Goal: Task Accomplishment & Management: Manage account settings

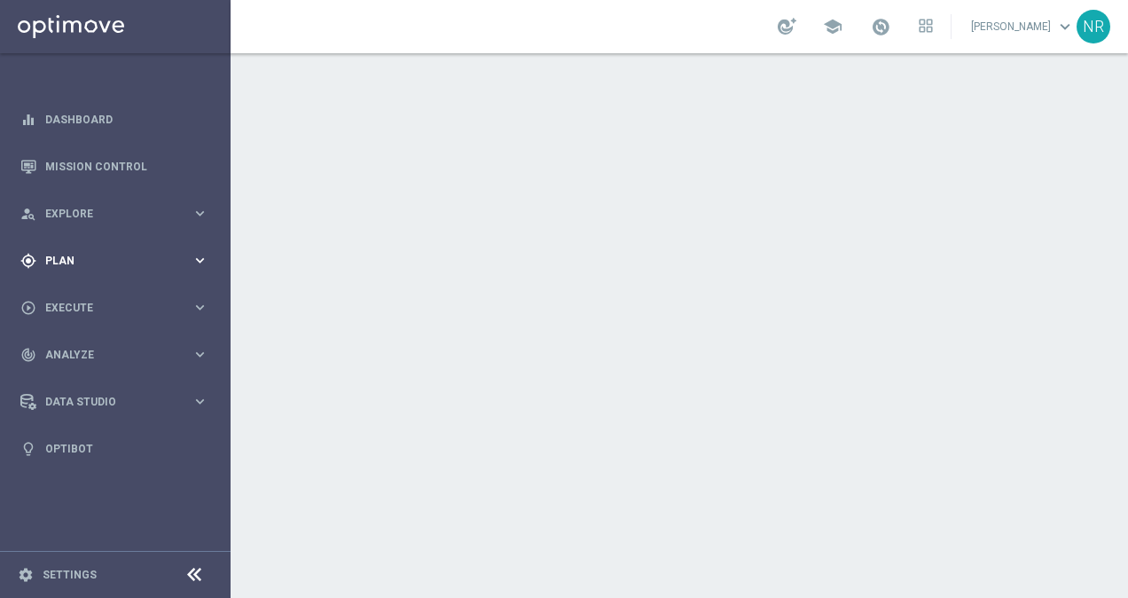
click at [78, 259] on span "Plan" at bounding box center [118, 260] width 146 height 11
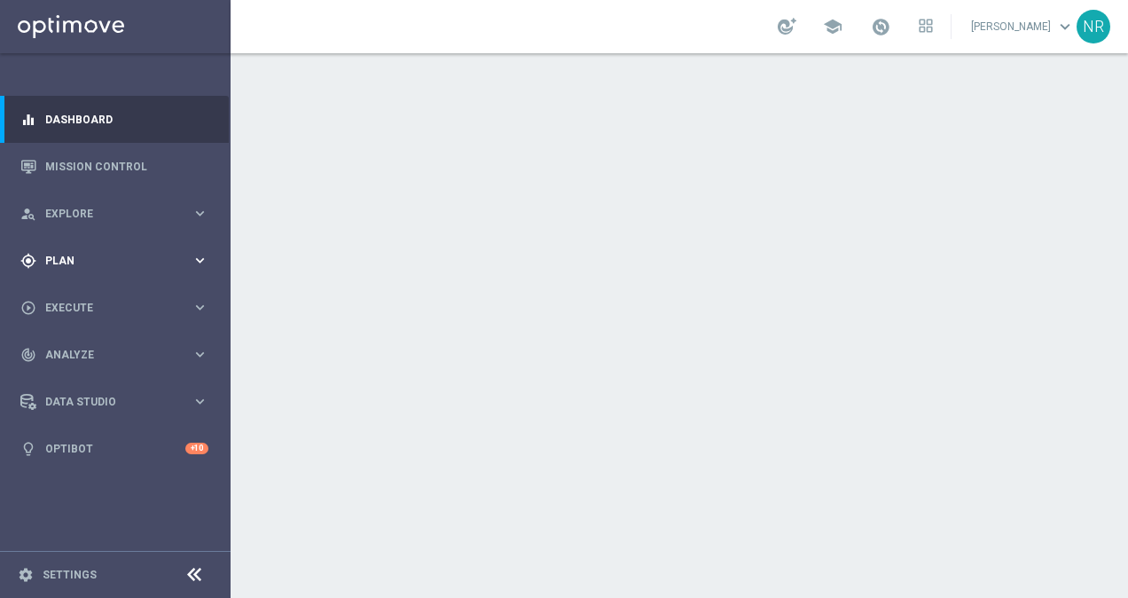
click at [92, 259] on span "Plan" at bounding box center [118, 260] width 146 height 11
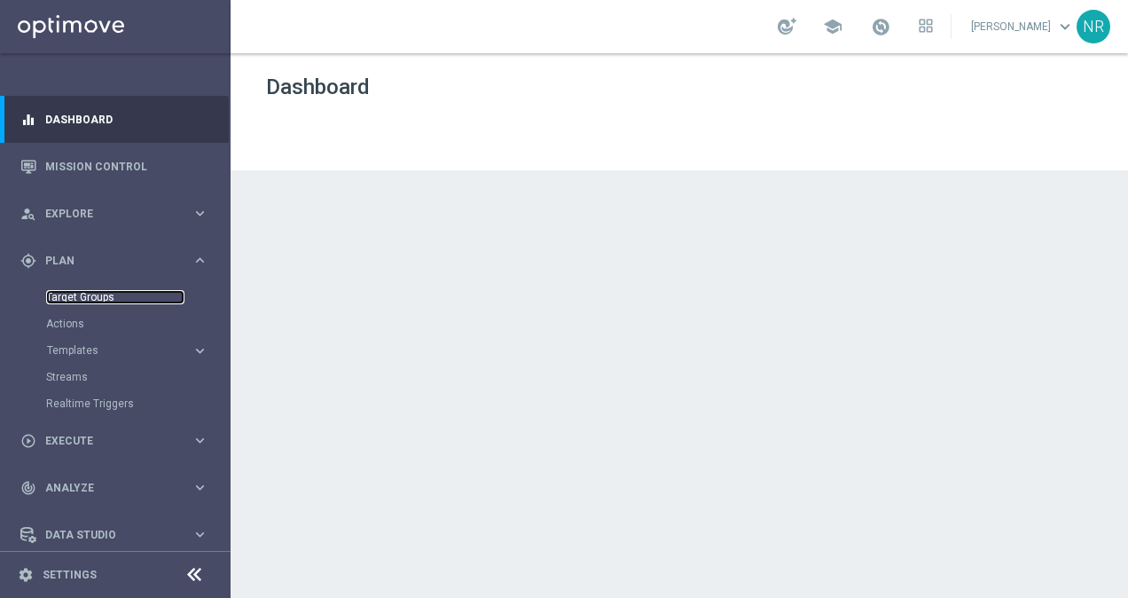
click at [89, 296] on link "Target Groups" at bounding box center [115, 297] width 138 height 14
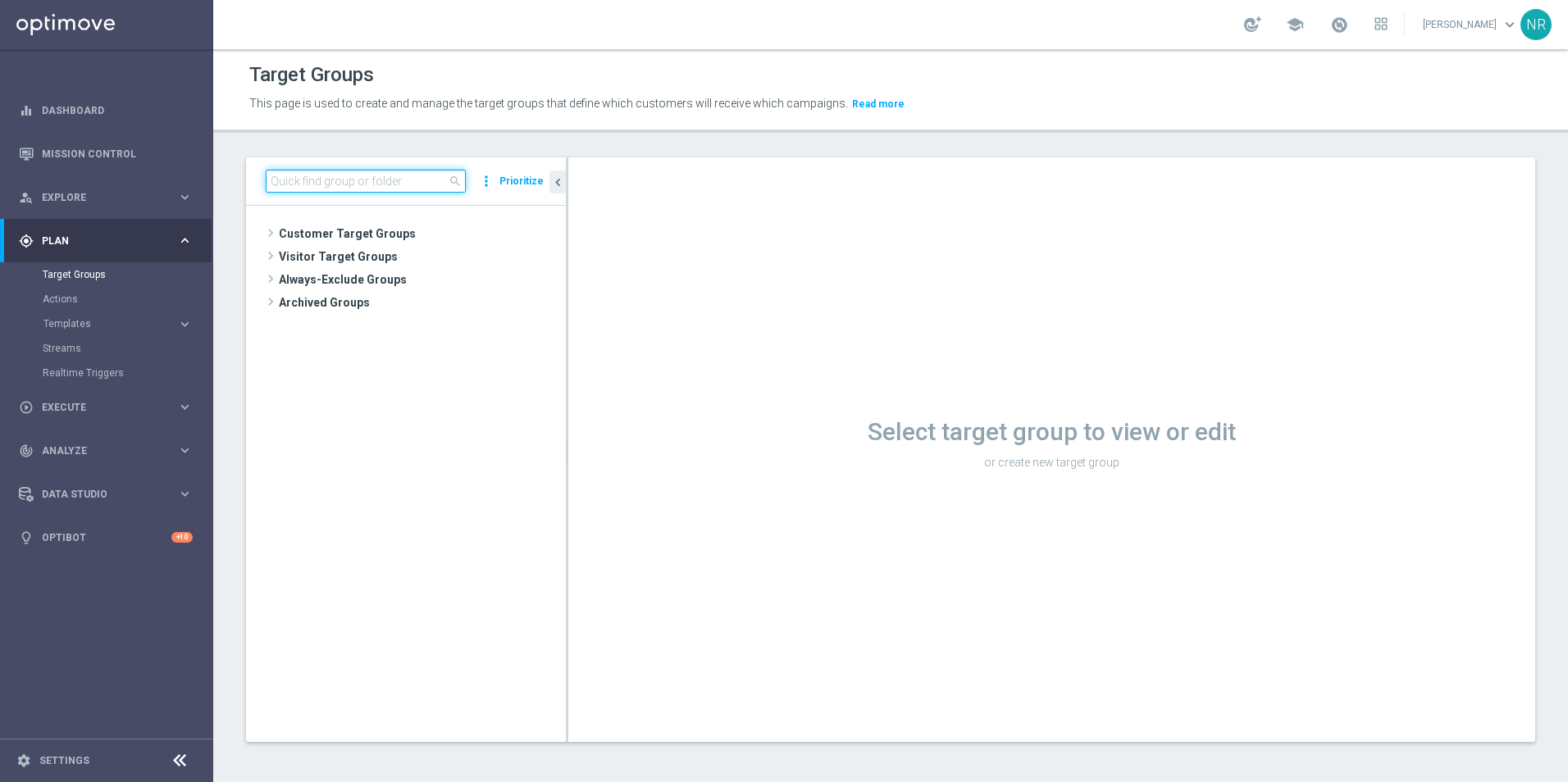
click at [394, 184] on input at bounding box center [365, 181] width 200 height 23
paste input "ER_DC_4cite_AbandonCart_T1"
type input "ER_DC_4cite_AbandonCart_T"
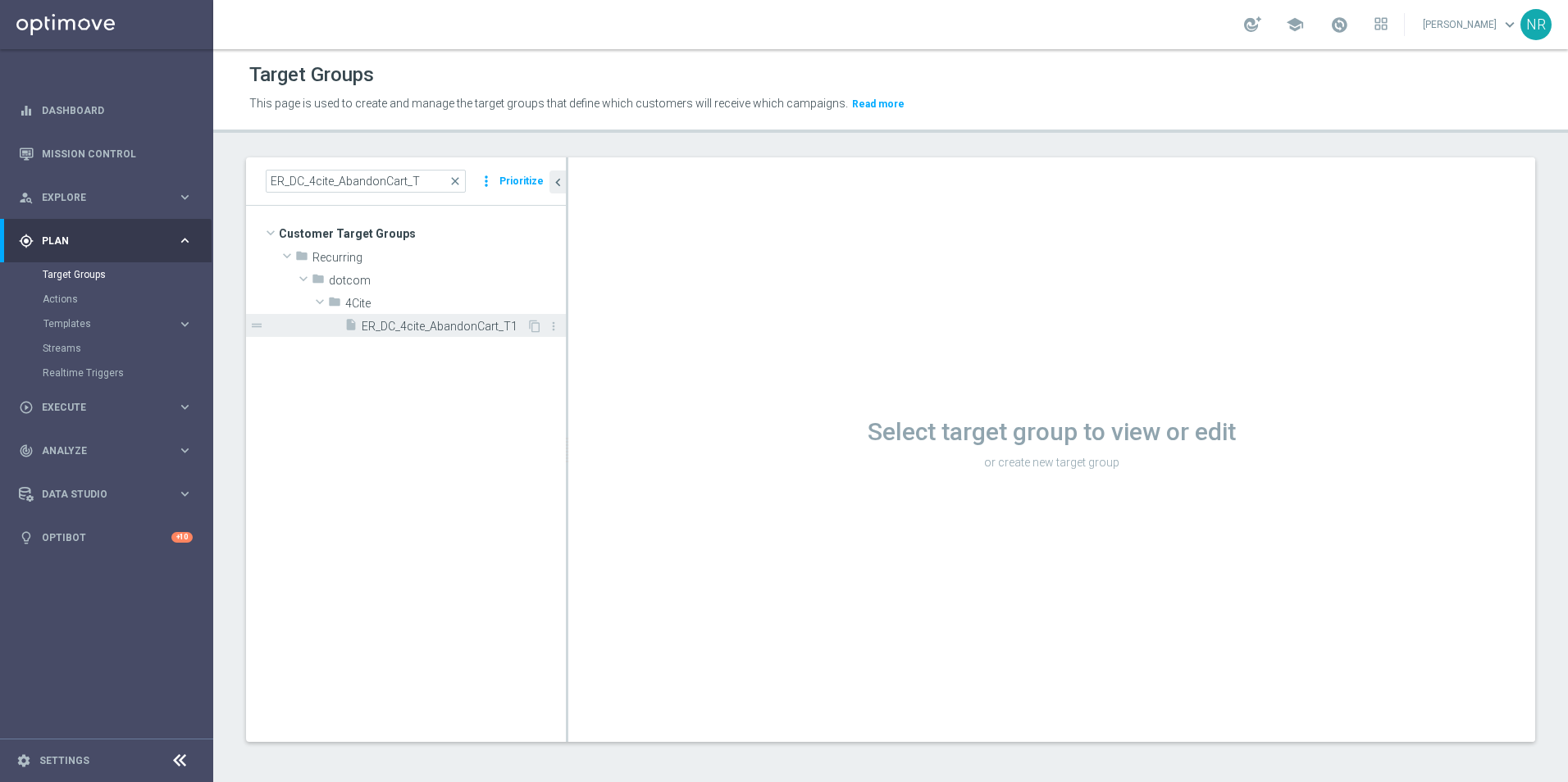
click at [460, 327] on span "ER_DC_4cite_AbandonCart_T1" at bounding box center [444, 326] width 165 height 14
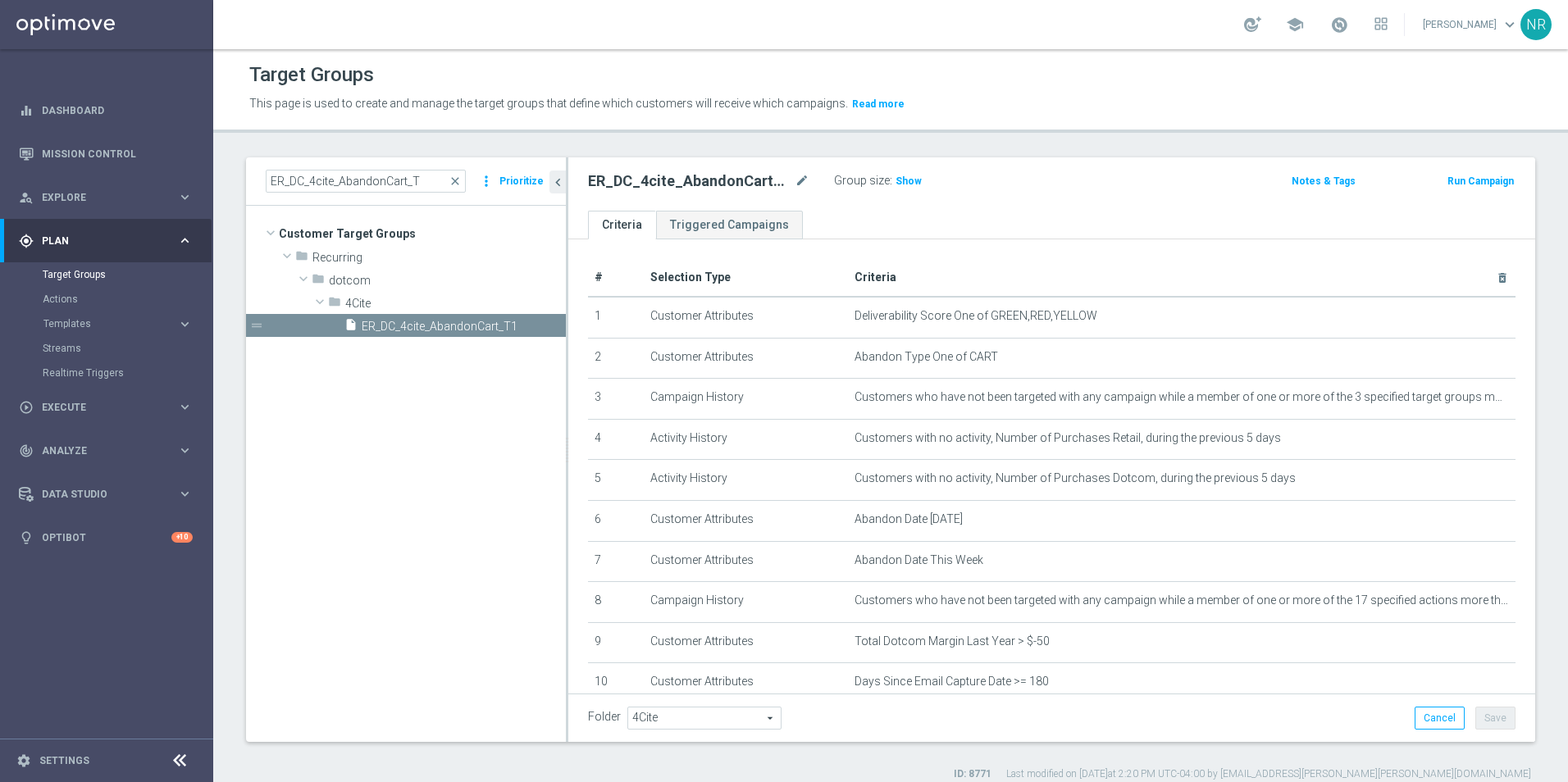
drag, startPoint x: 462, startPoint y: 181, endPoint x: 410, endPoint y: 181, distance: 52.0
click at [461, 182] on span "close" at bounding box center [455, 181] width 13 height 13
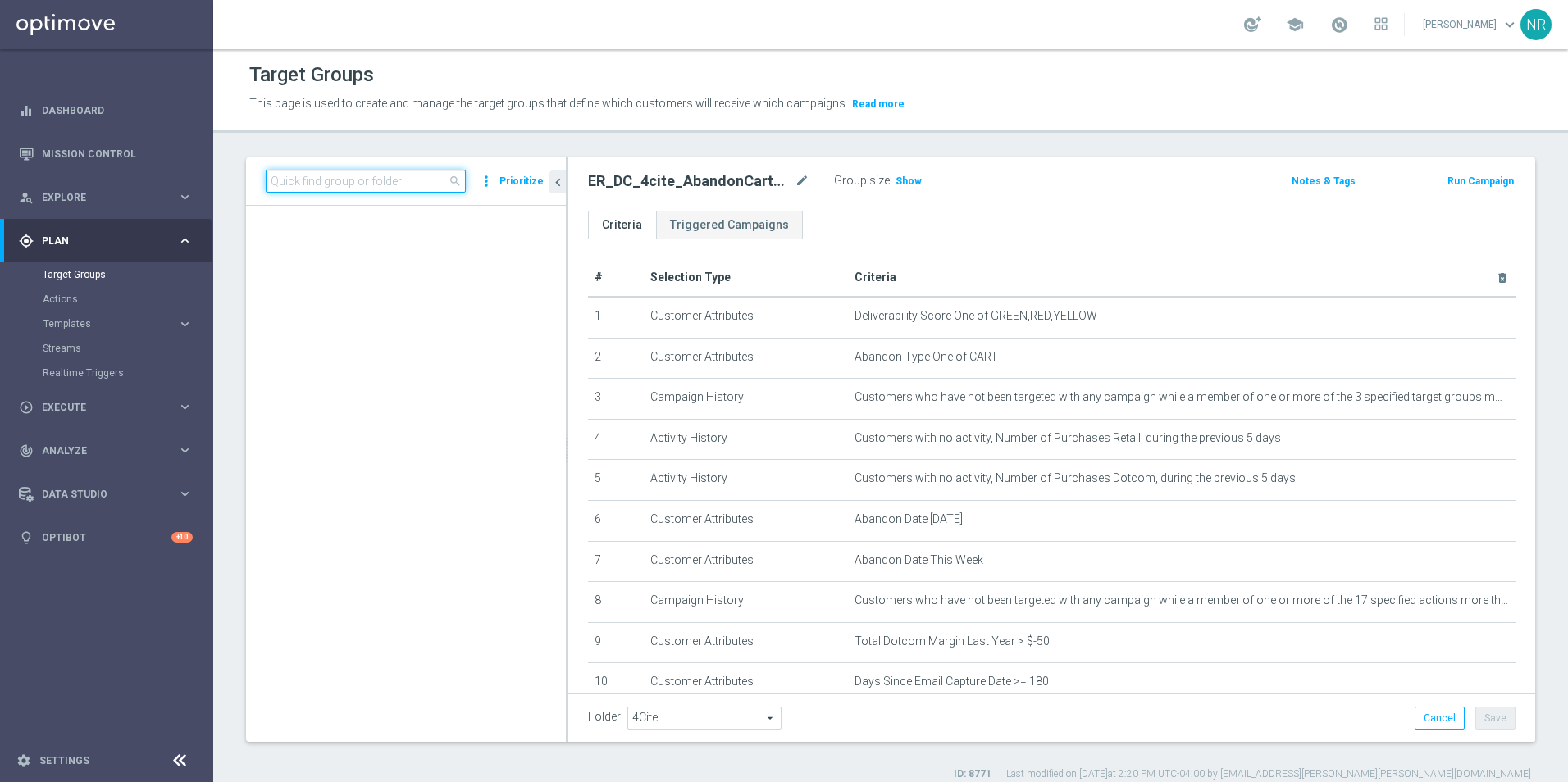
click at [398, 181] on input at bounding box center [365, 181] width 200 height 23
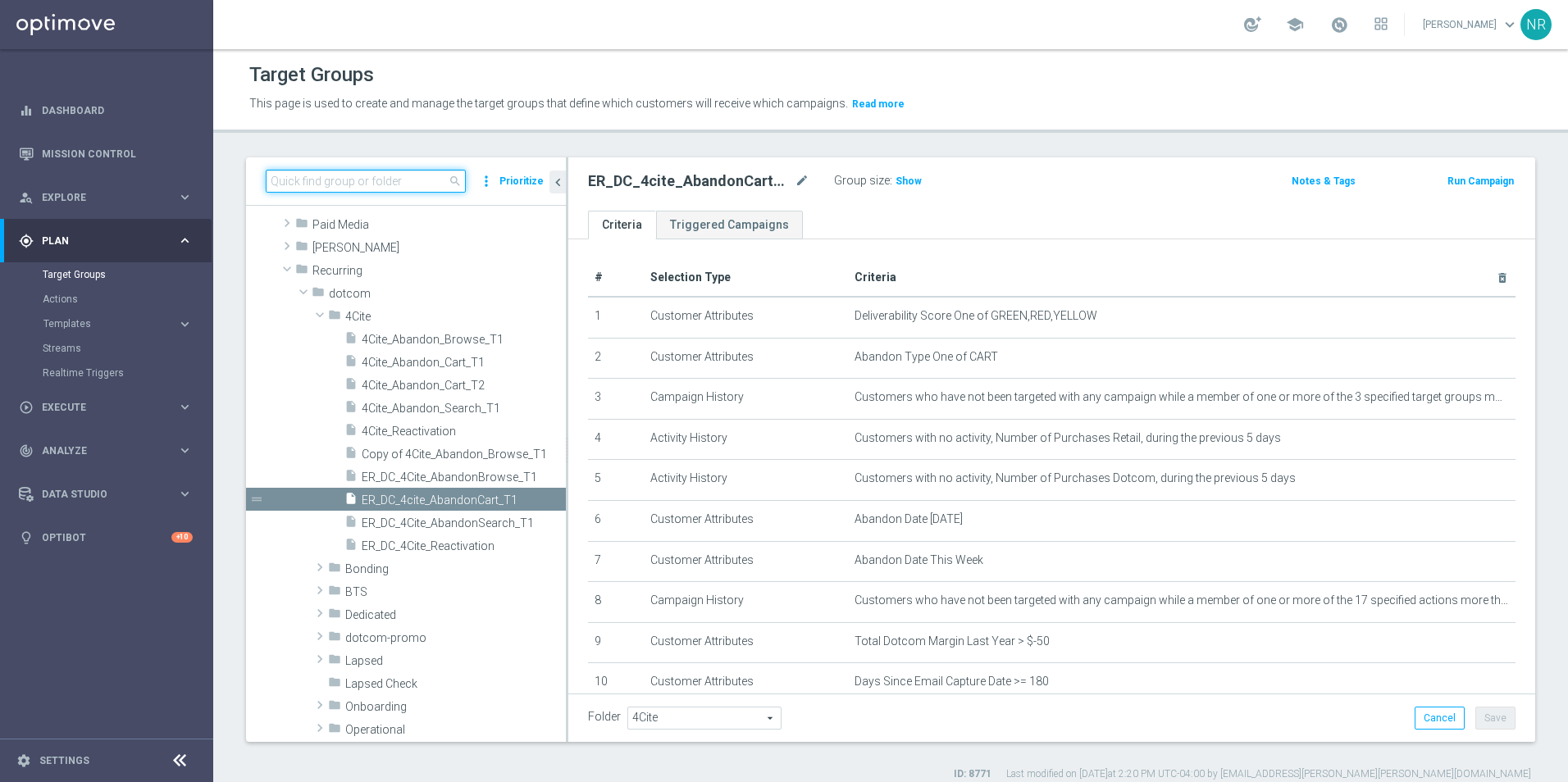
paste input "4Cite_Abandon_Cart_T2"
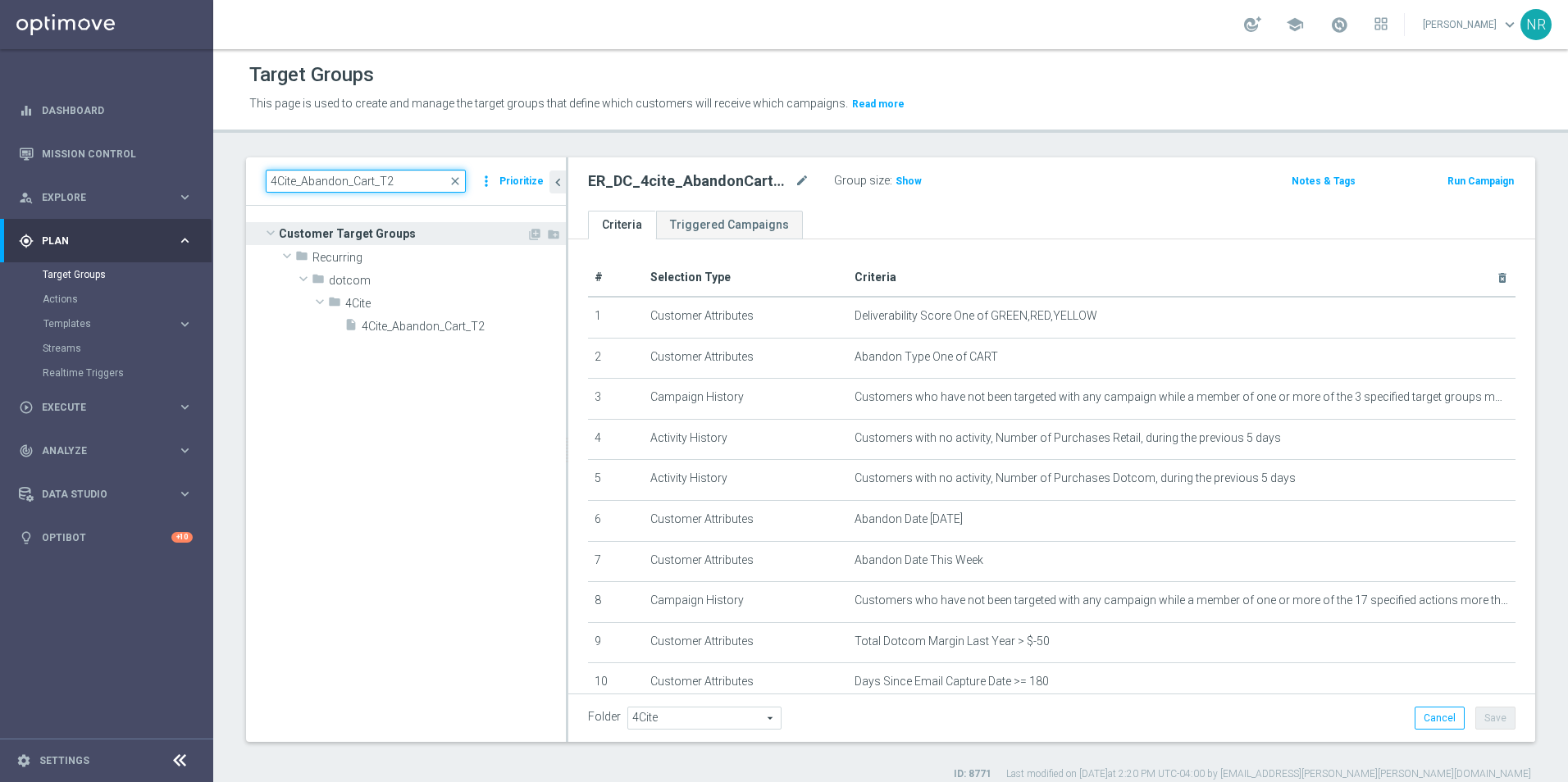
scroll to position [0, 0]
type input "4Cite_Abandon_Cart_T2"
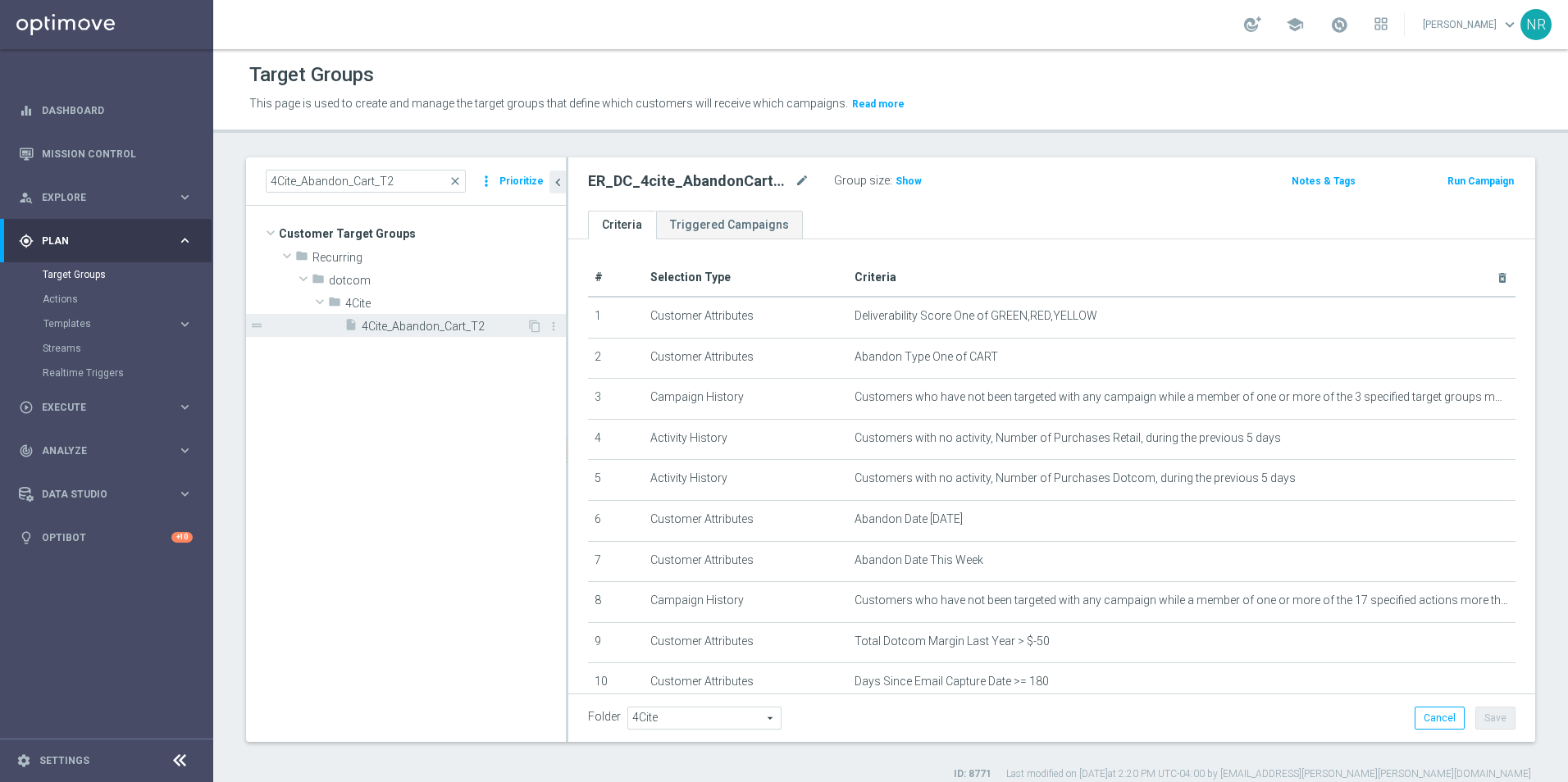
click at [448, 336] on div "insert_drive_file 4Cite_Abandon_Cart_T2" at bounding box center [435, 325] width 182 height 23
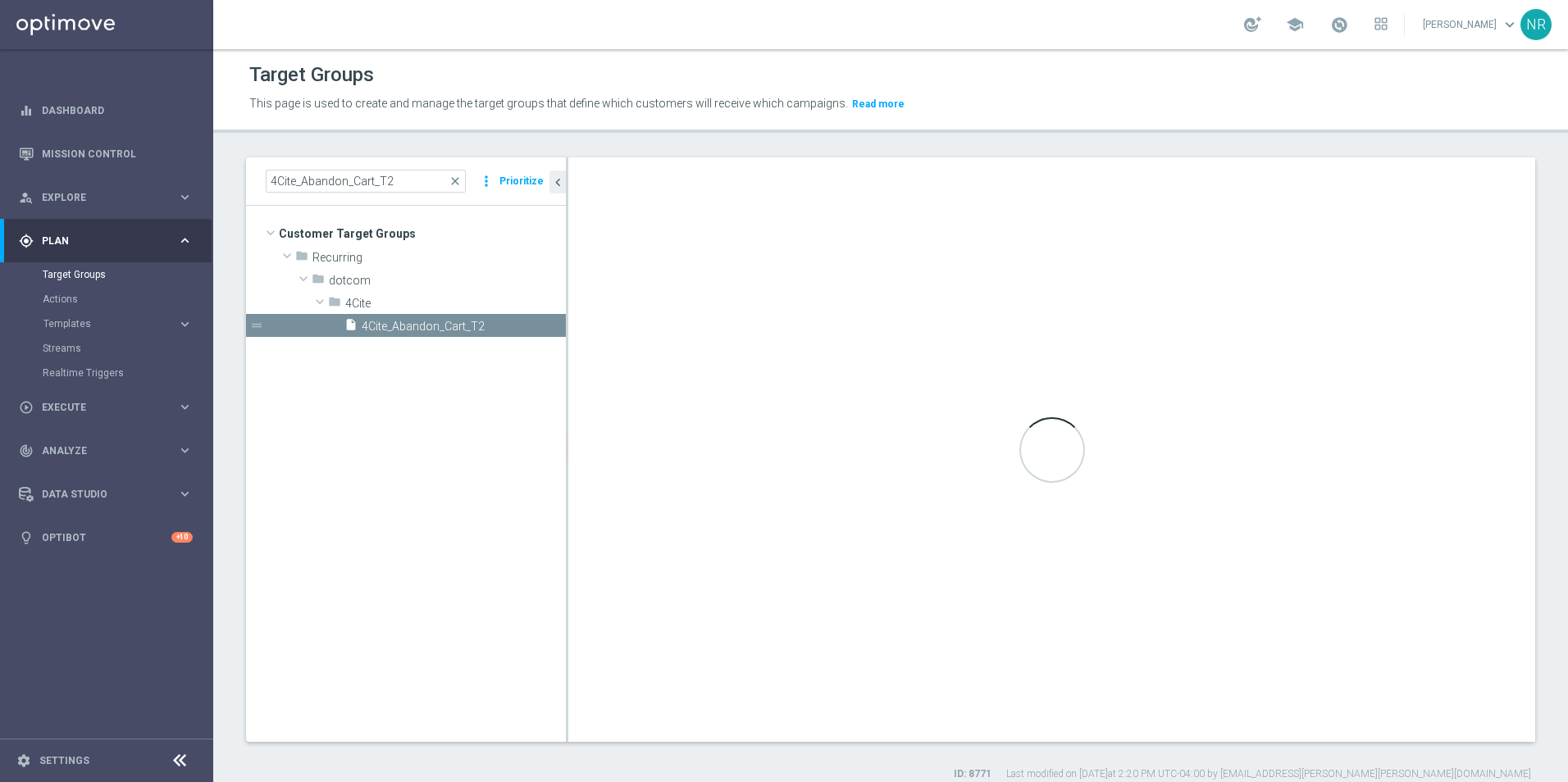
checkbox input "false"
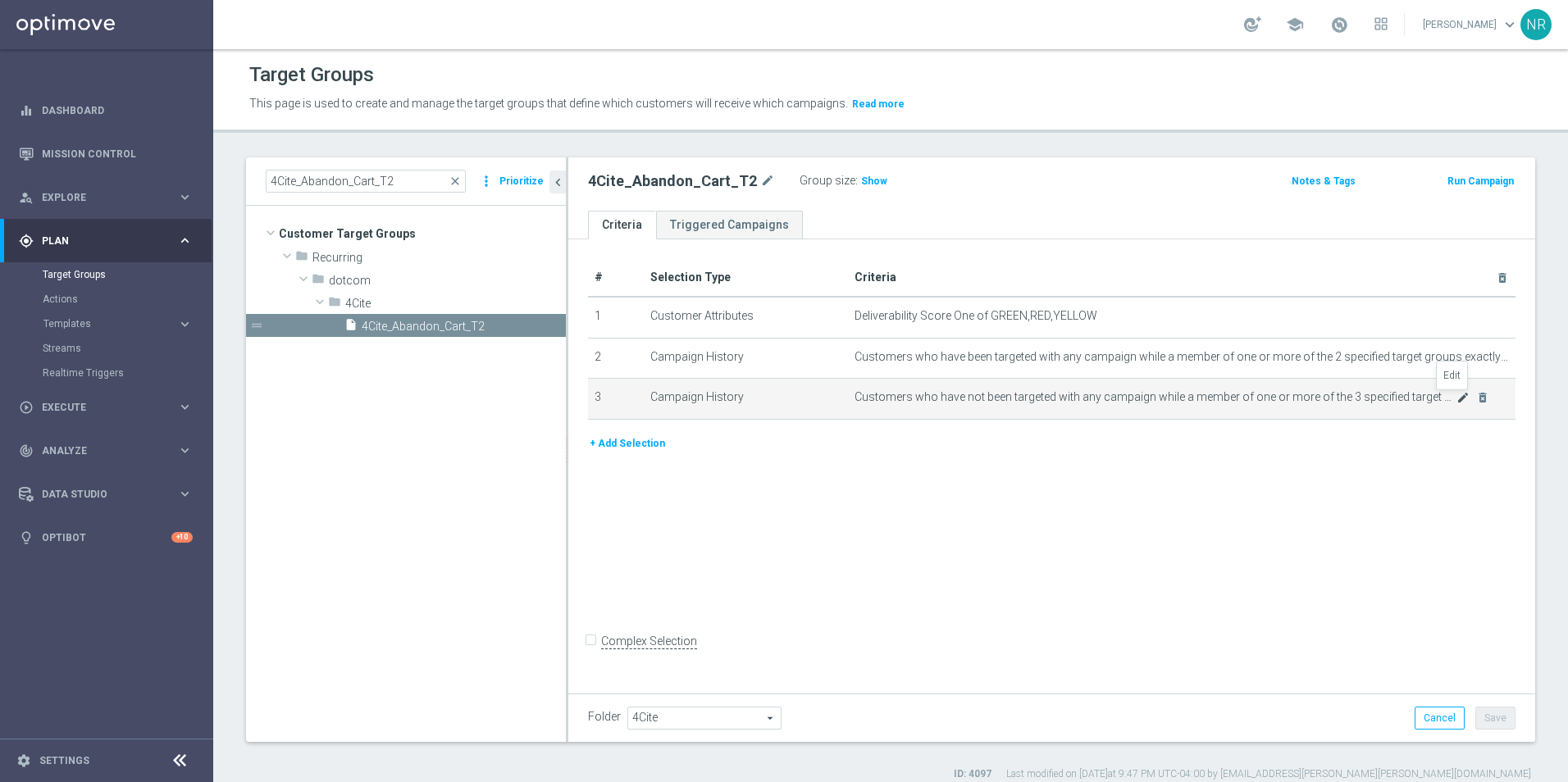
click at [1042, 399] on icon "mode_edit" at bounding box center [1463, 397] width 13 height 13
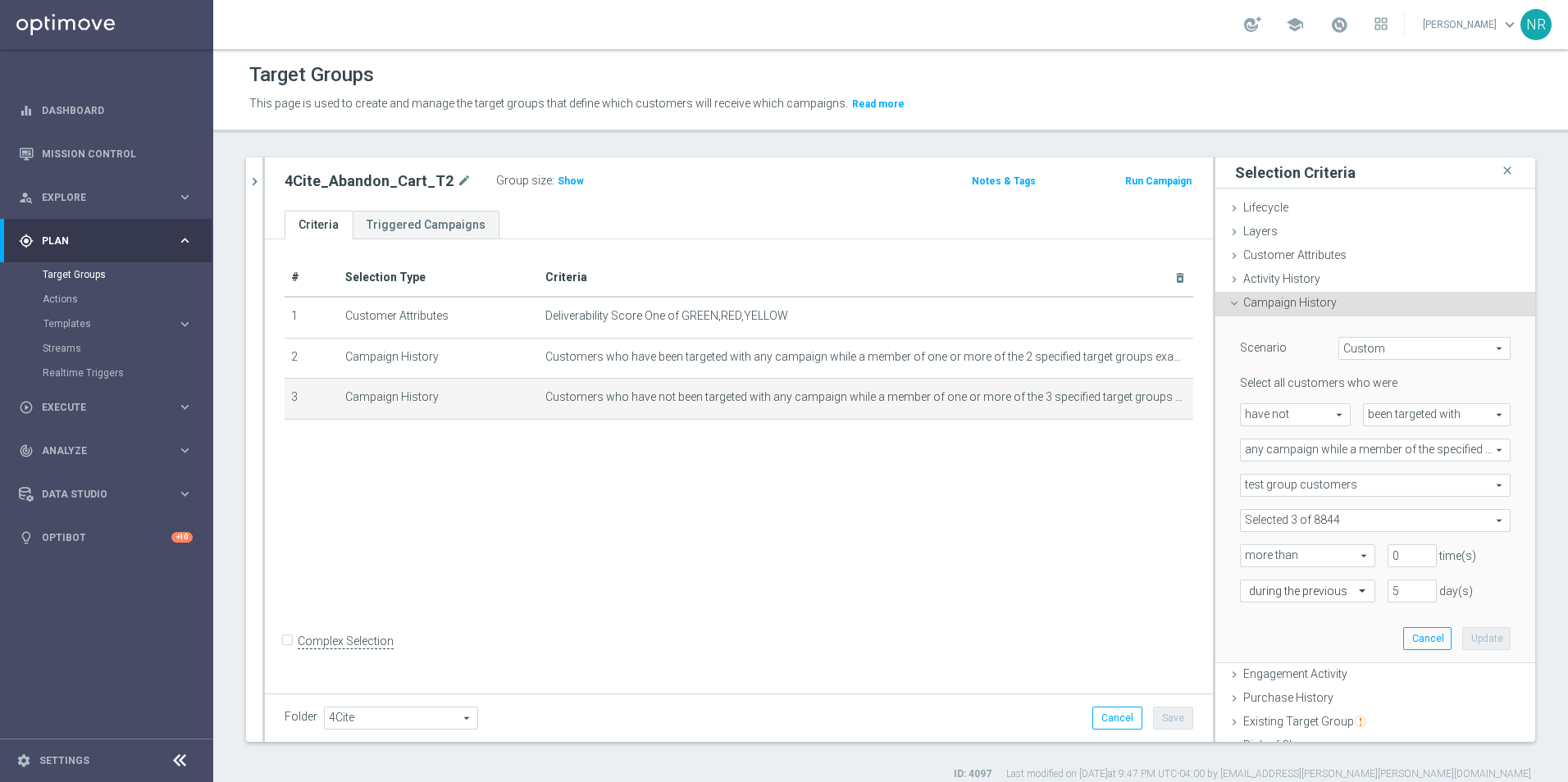
click at [1042, 520] on span at bounding box center [1375, 520] width 269 height 21
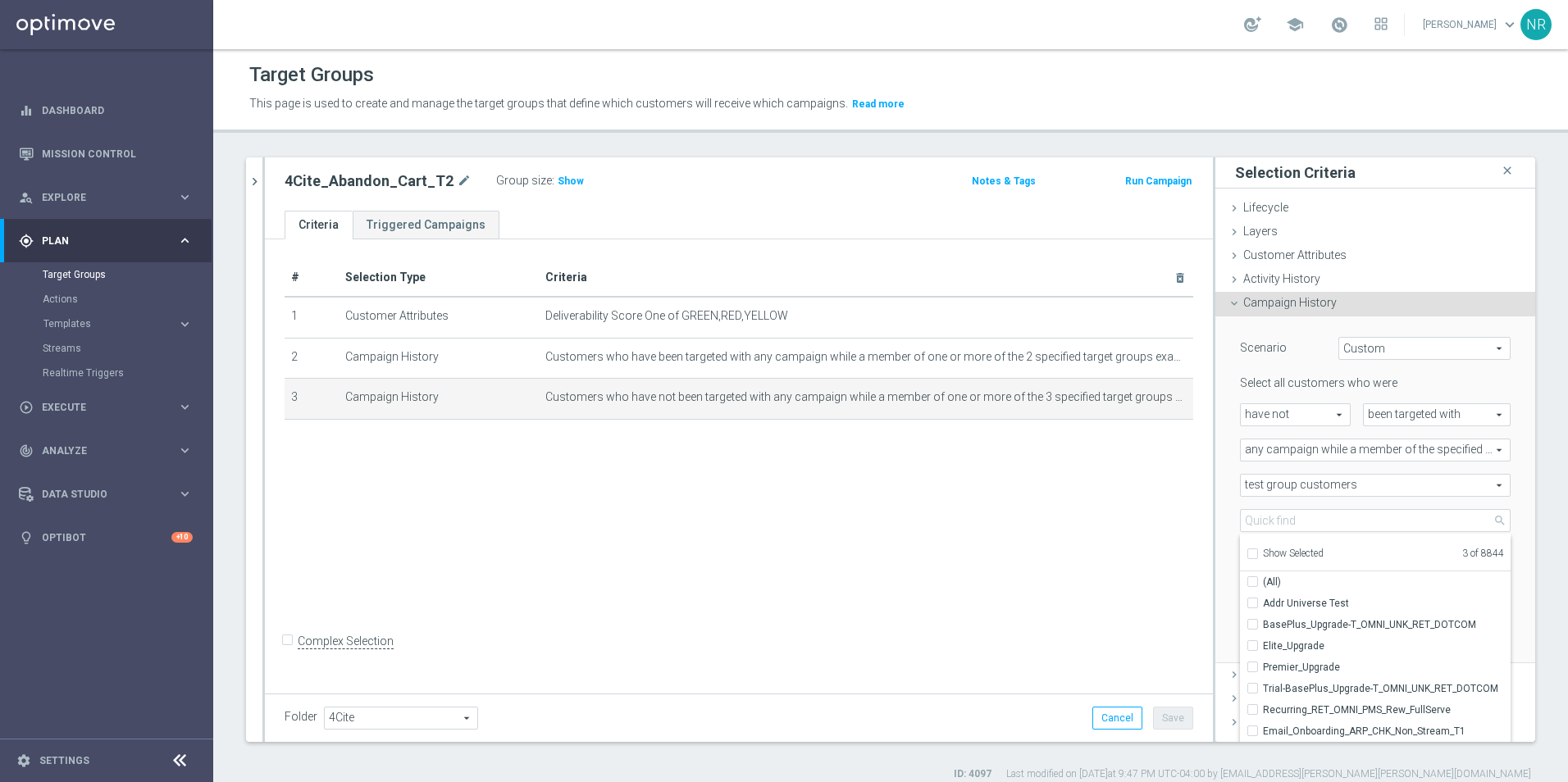
click at [1042, 551] on span "Show Selected" at bounding box center [1293, 554] width 61 height 11
click at [1042, 551] on input "Show Selected" at bounding box center [1252, 556] width 11 height 11
checkbox input "true"
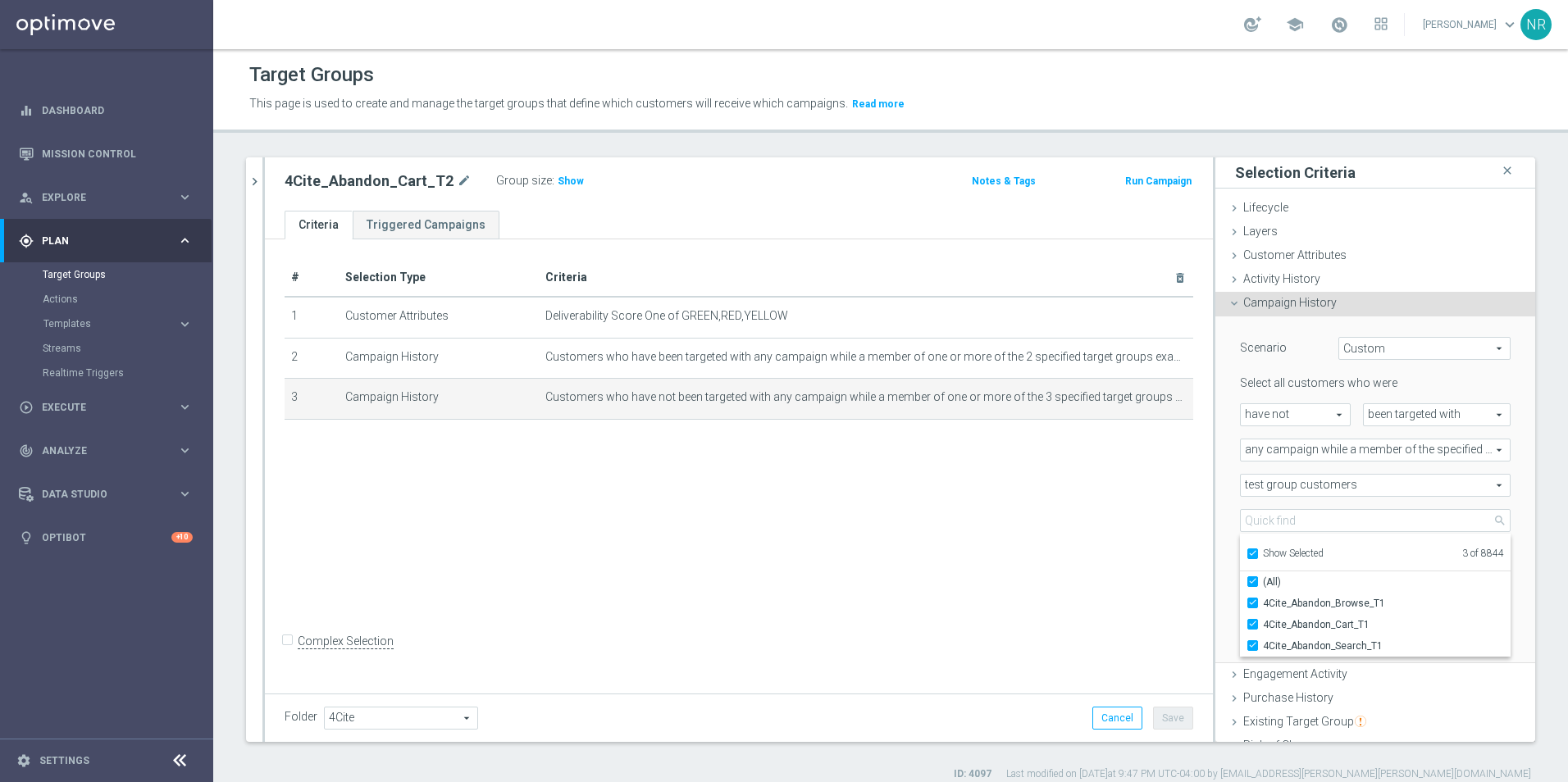
click at [1042, 552] on span "Show Selected" at bounding box center [1293, 554] width 61 height 11
click at [1042, 552] on input "Show Selected" at bounding box center [1252, 556] width 11 height 11
checkbox input "false"
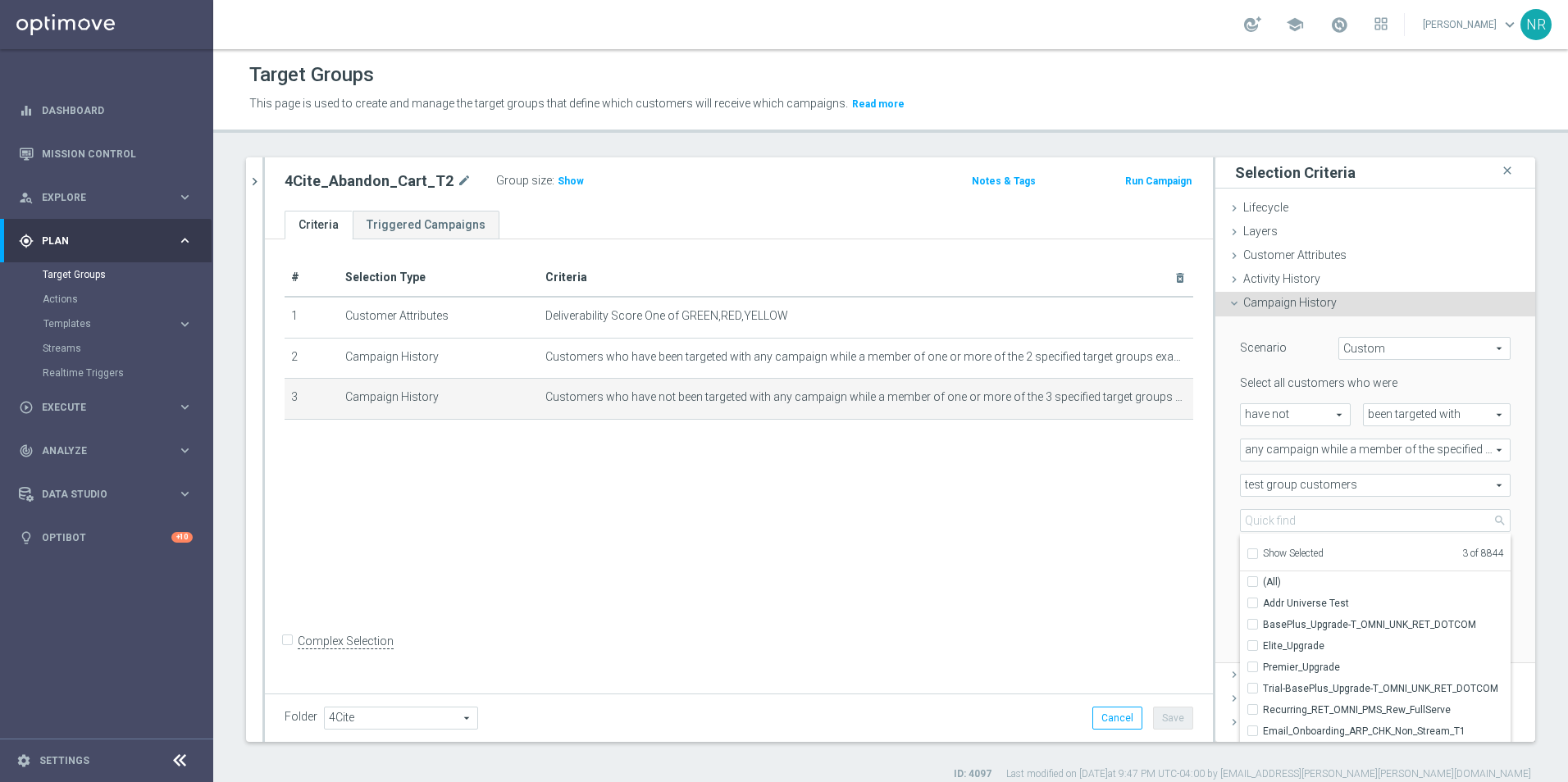
click at [1042, 495] on div "Scenario Custom Custom arrow_drop_down search Select all customers who were hav…" at bounding box center [1376, 490] width 320 height 348
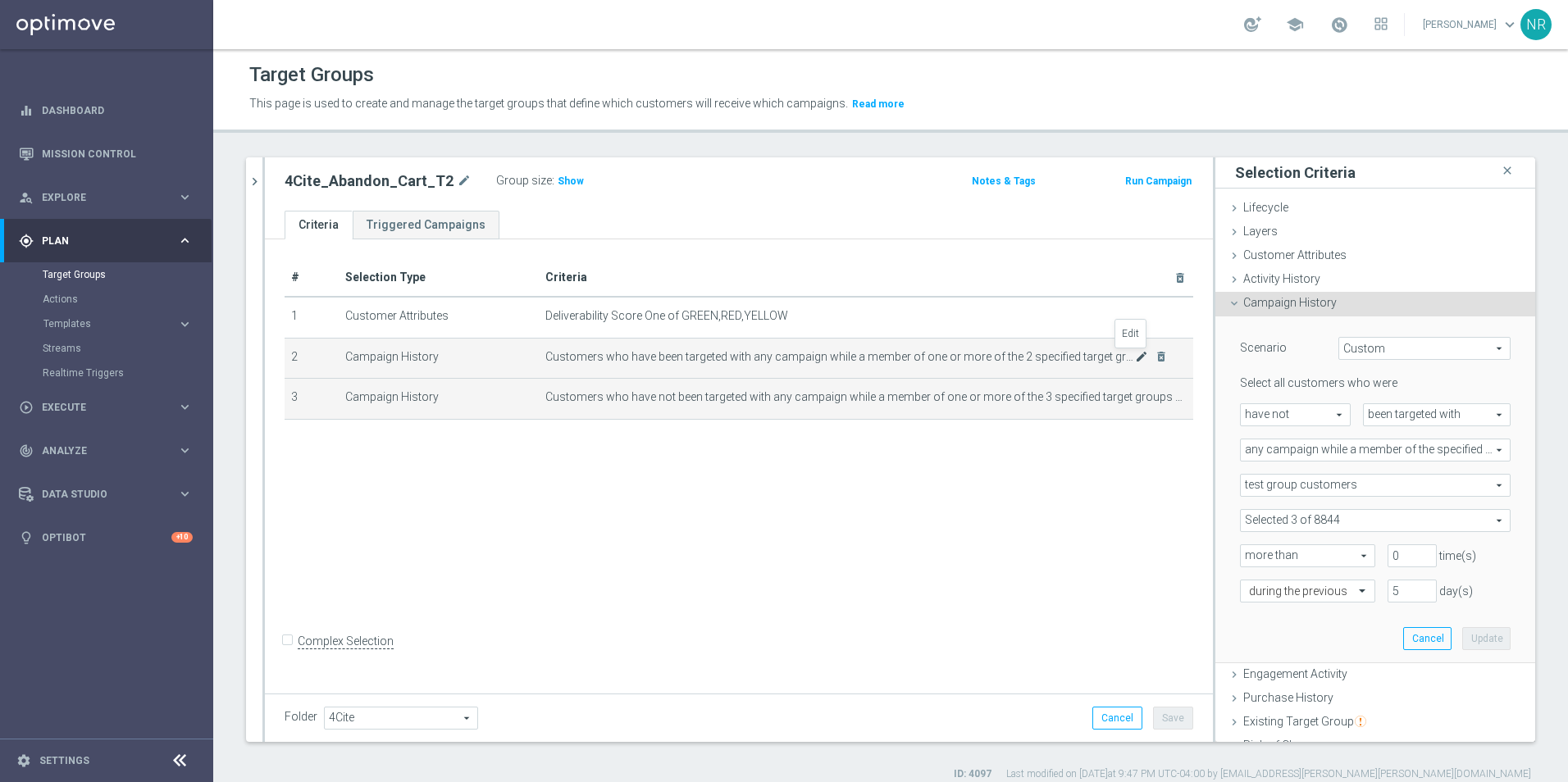
click at [1042, 360] on icon "mode_edit" at bounding box center [1142, 357] width 13 height 13
click at [1042, 517] on span at bounding box center [1375, 520] width 269 height 21
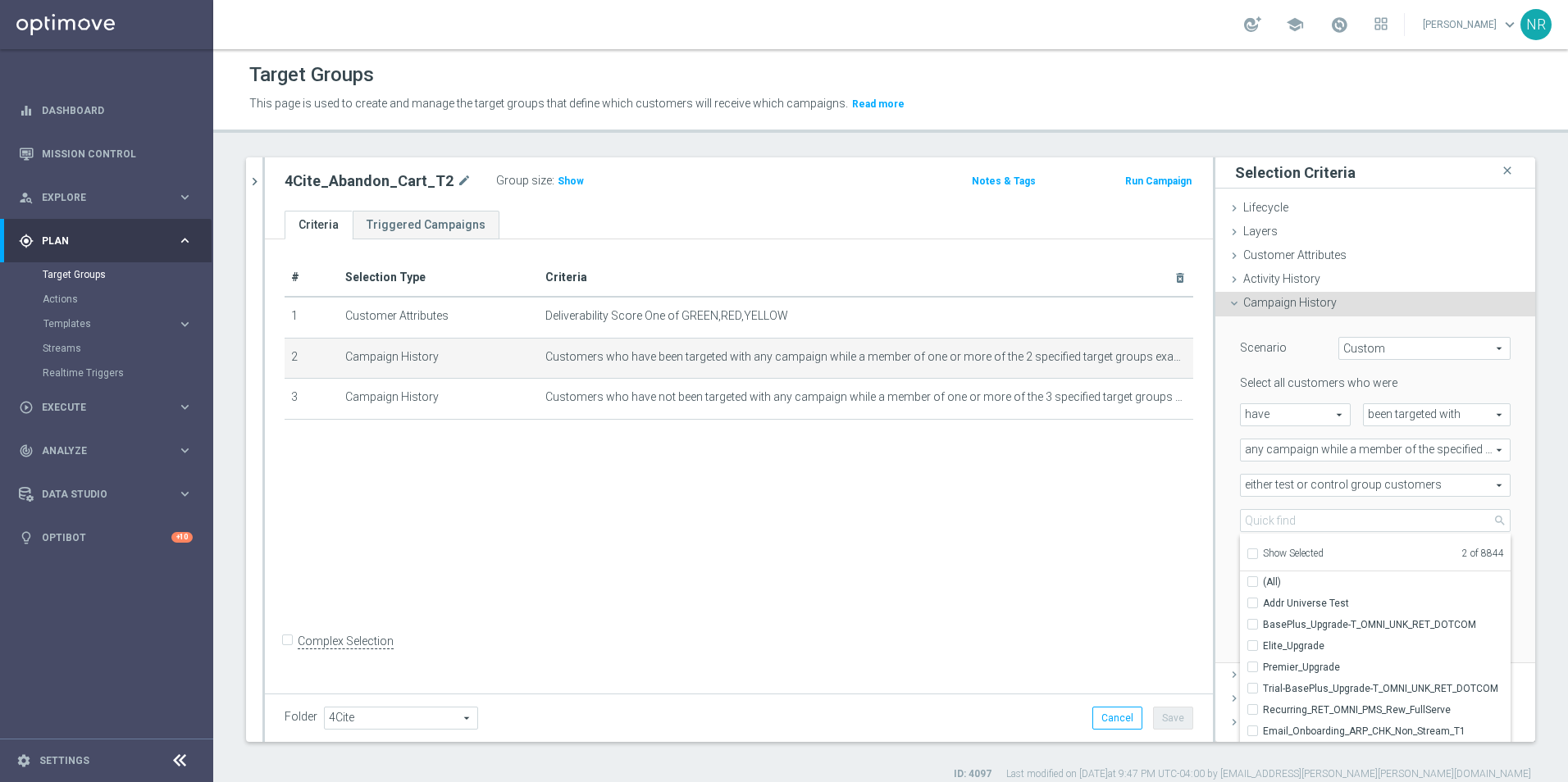
click at [1042, 552] on span "2 of 8844" at bounding box center [1414, 556] width 180 height 15
click at [1042, 552] on span "Show Selected" at bounding box center [1293, 554] width 61 height 11
click at [1042, 552] on input "Show Selected" at bounding box center [1252, 556] width 11 height 11
checkbox input "true"
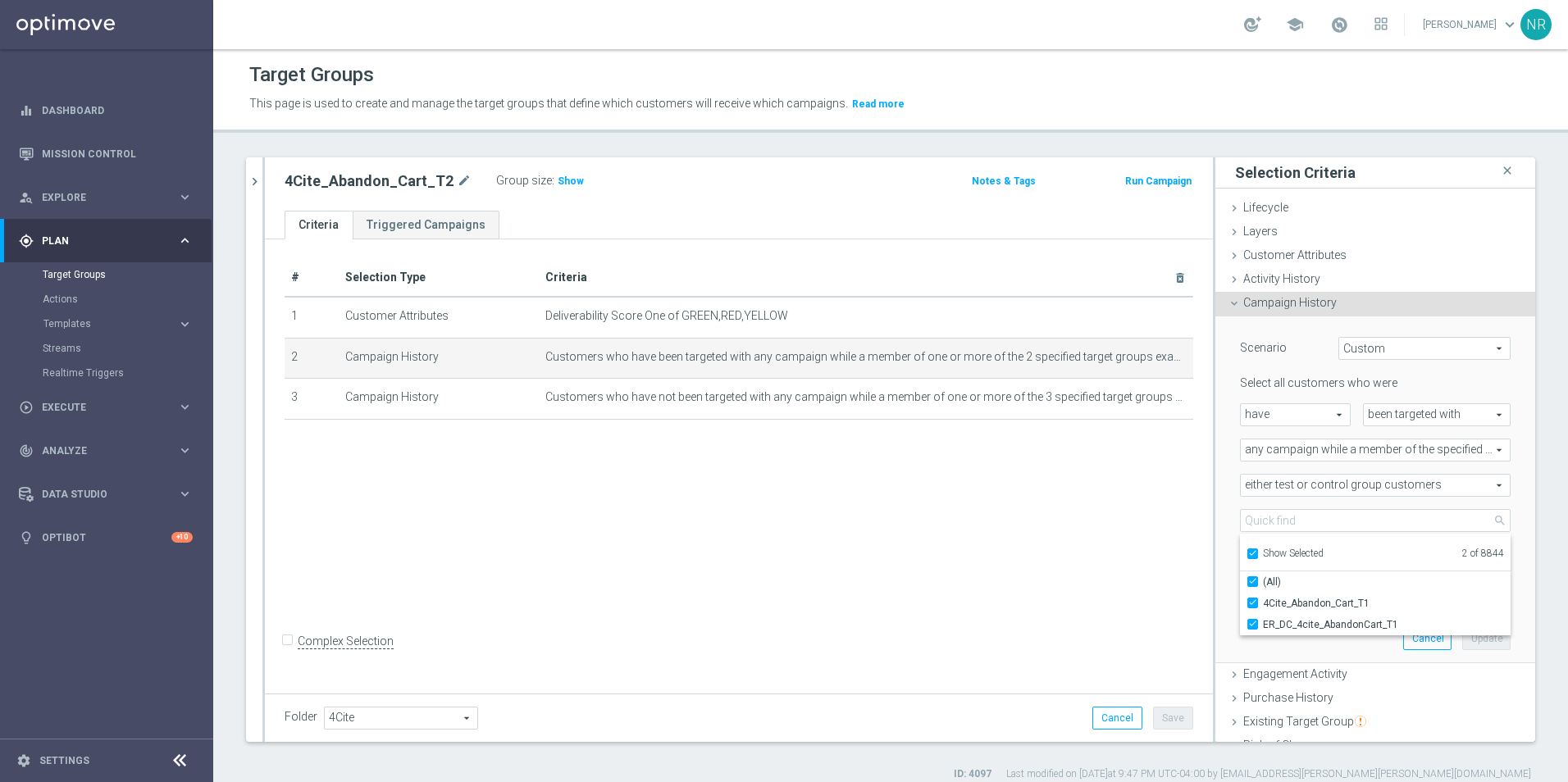
click at [1042, 552] on span "Show Selected" at bounding box center [1293, 554] width 61 height 11
click at [1042, 552] on input "Show Selected" at bounding box center [1252, 556] width 11 height 11
checkbox input "false"
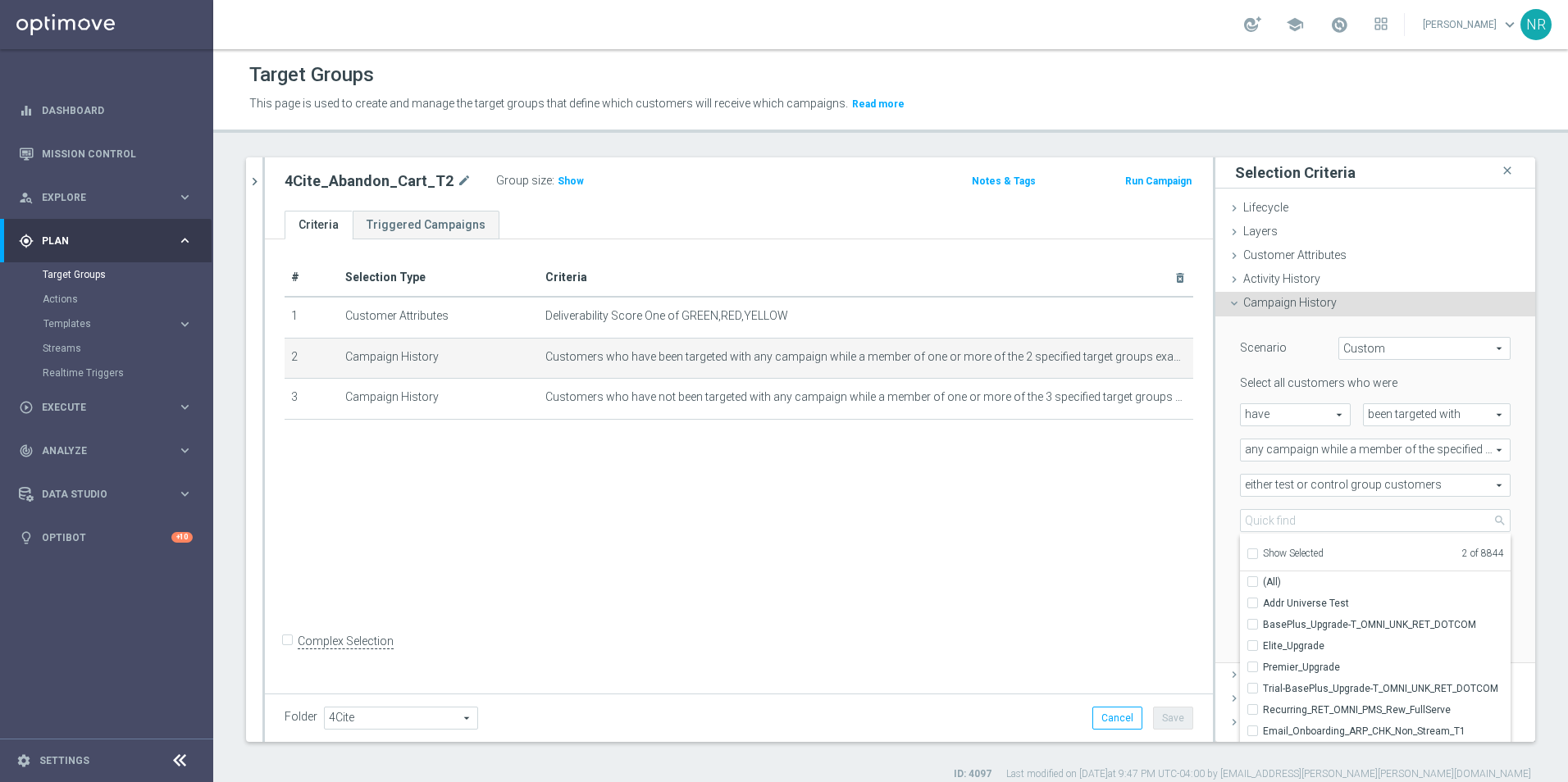
checkbox input "false"
click at [1042, 397] on icon "mode_edit" at bounding box center [1142, 397] width 13 height 13
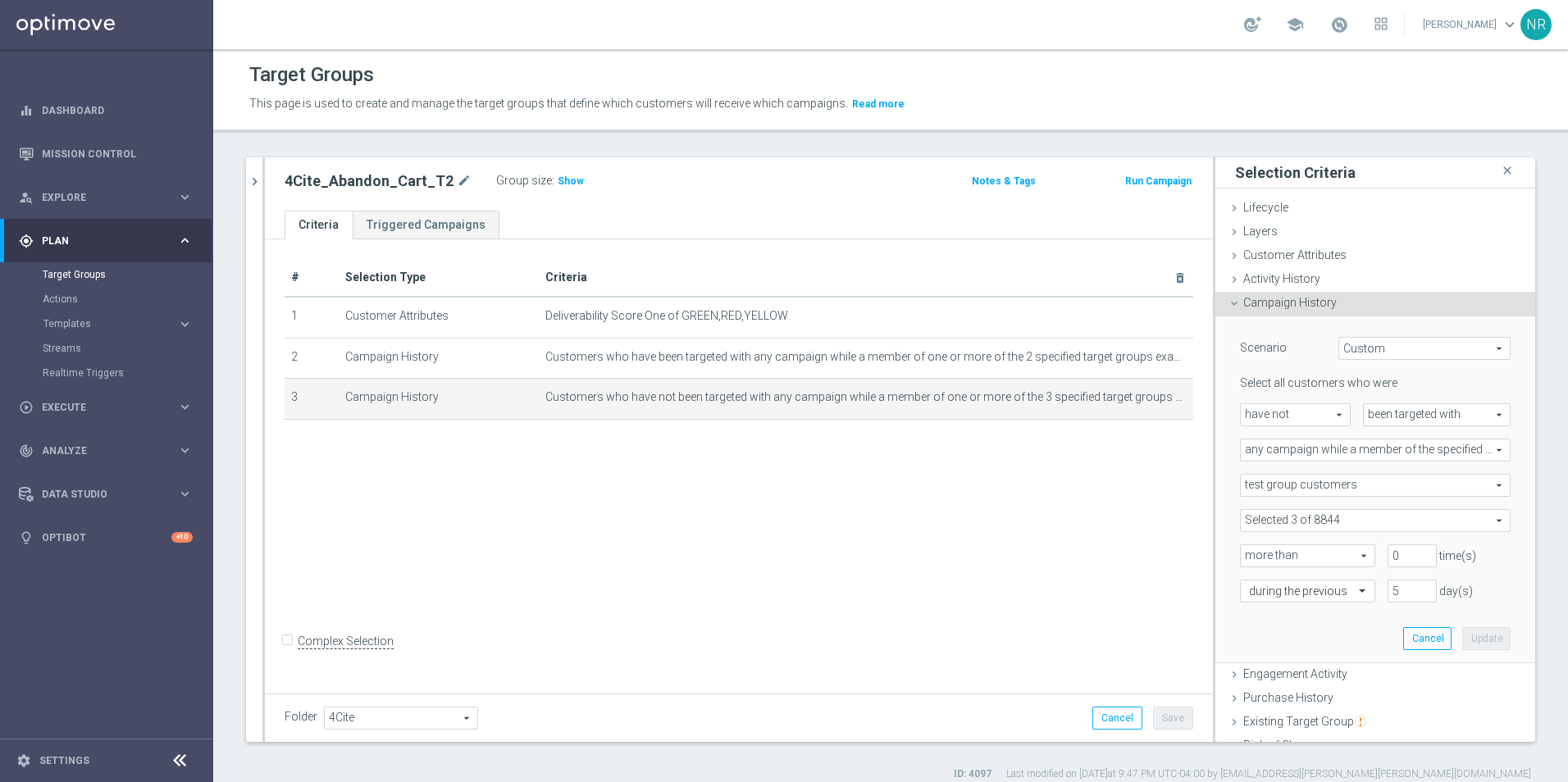
click at [1042, 522] on span at bounding box center [1375, 520] width 269 height 21
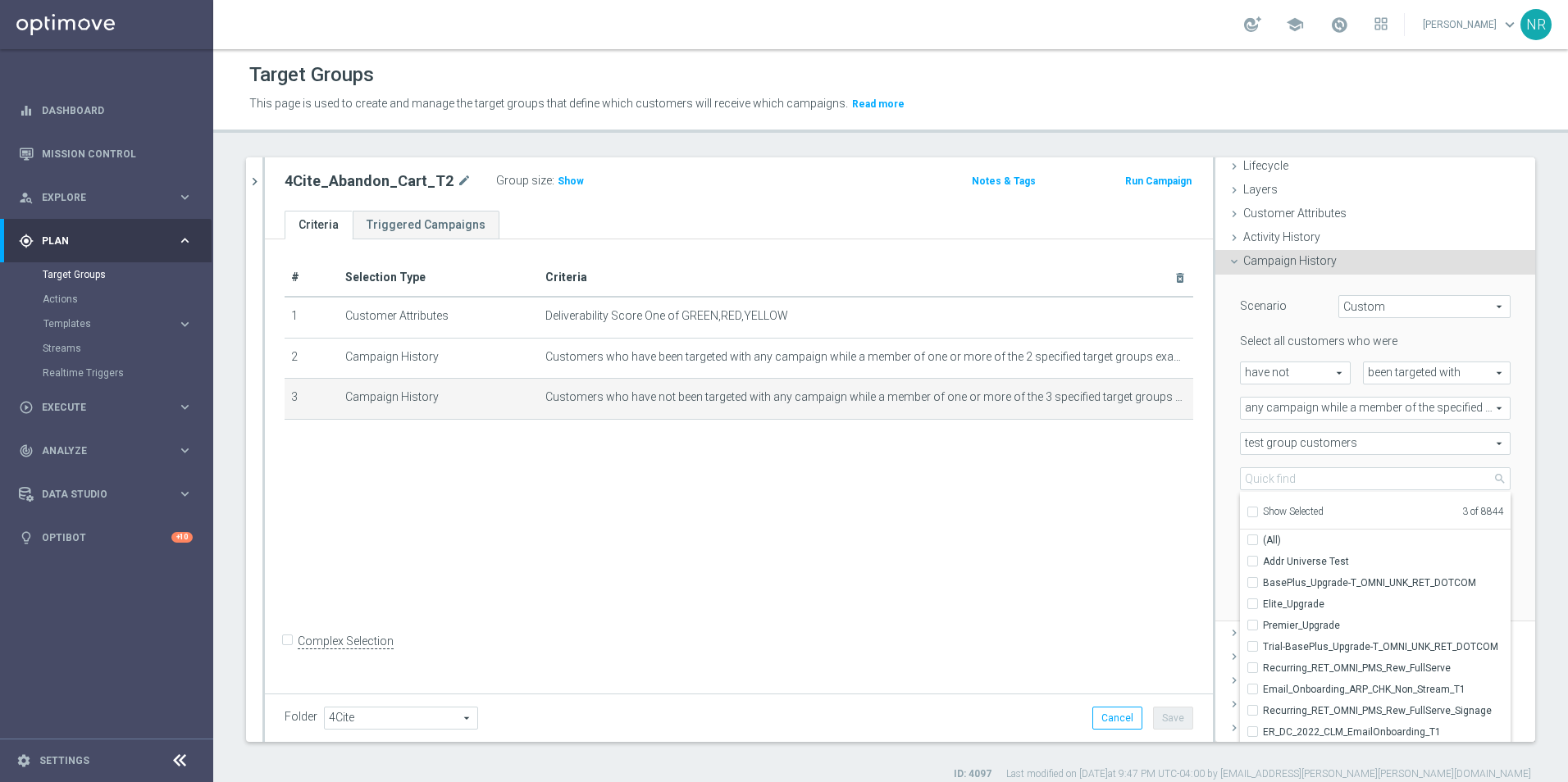
scroll to position [164, 0]
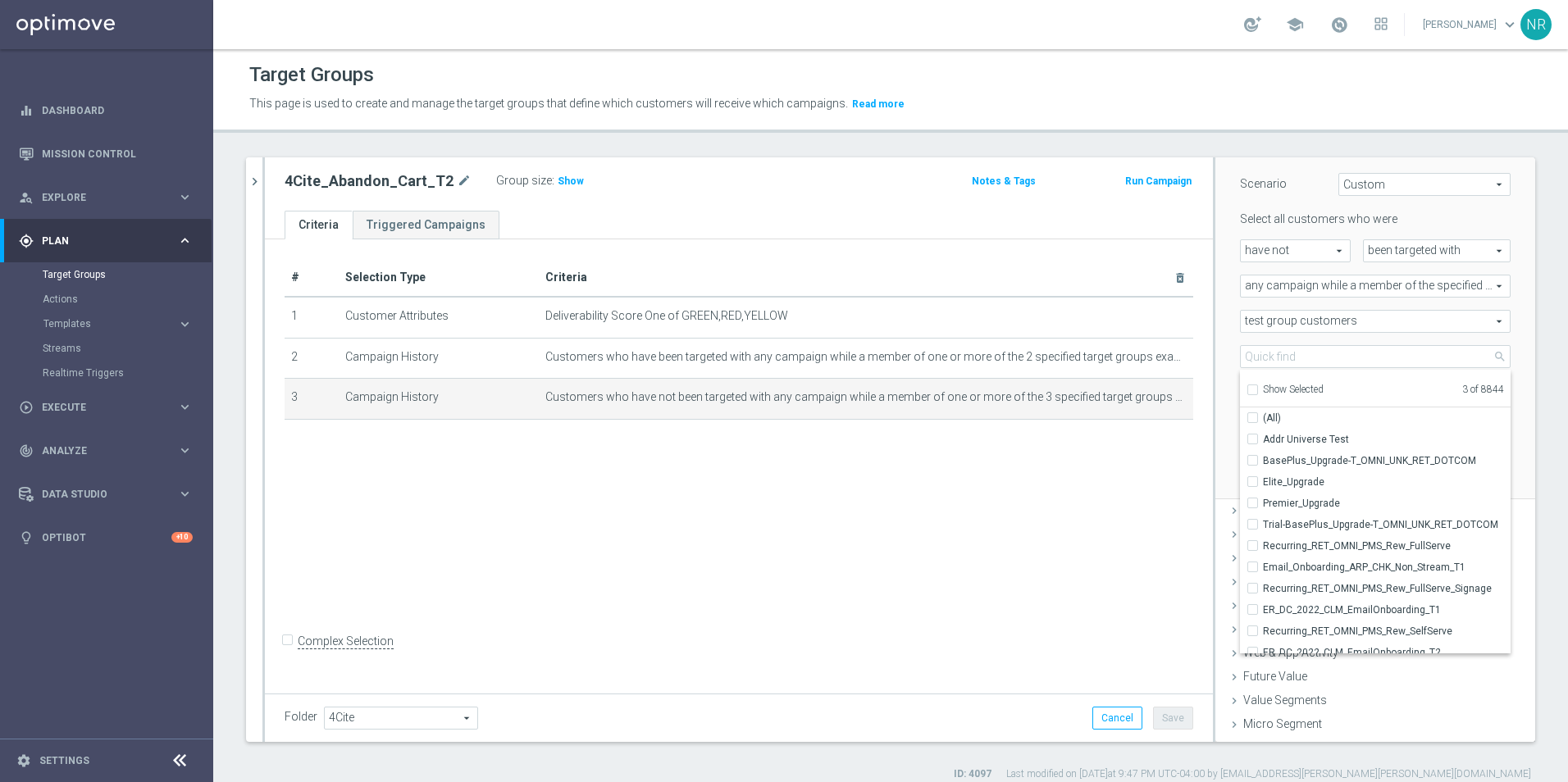
click at [1042, 399] on ul "Show Selected 3 of 8844" at bounding box center [1375, 388] width 271 height 37
click at [1042, 396] on label "Show Selected" at bounding box center [1293, 391] width 61 height 15
click at [1042, 396] on input "Show Selected" at bounding box center [1252, 393] width 11 height 11
checkbox input "true"
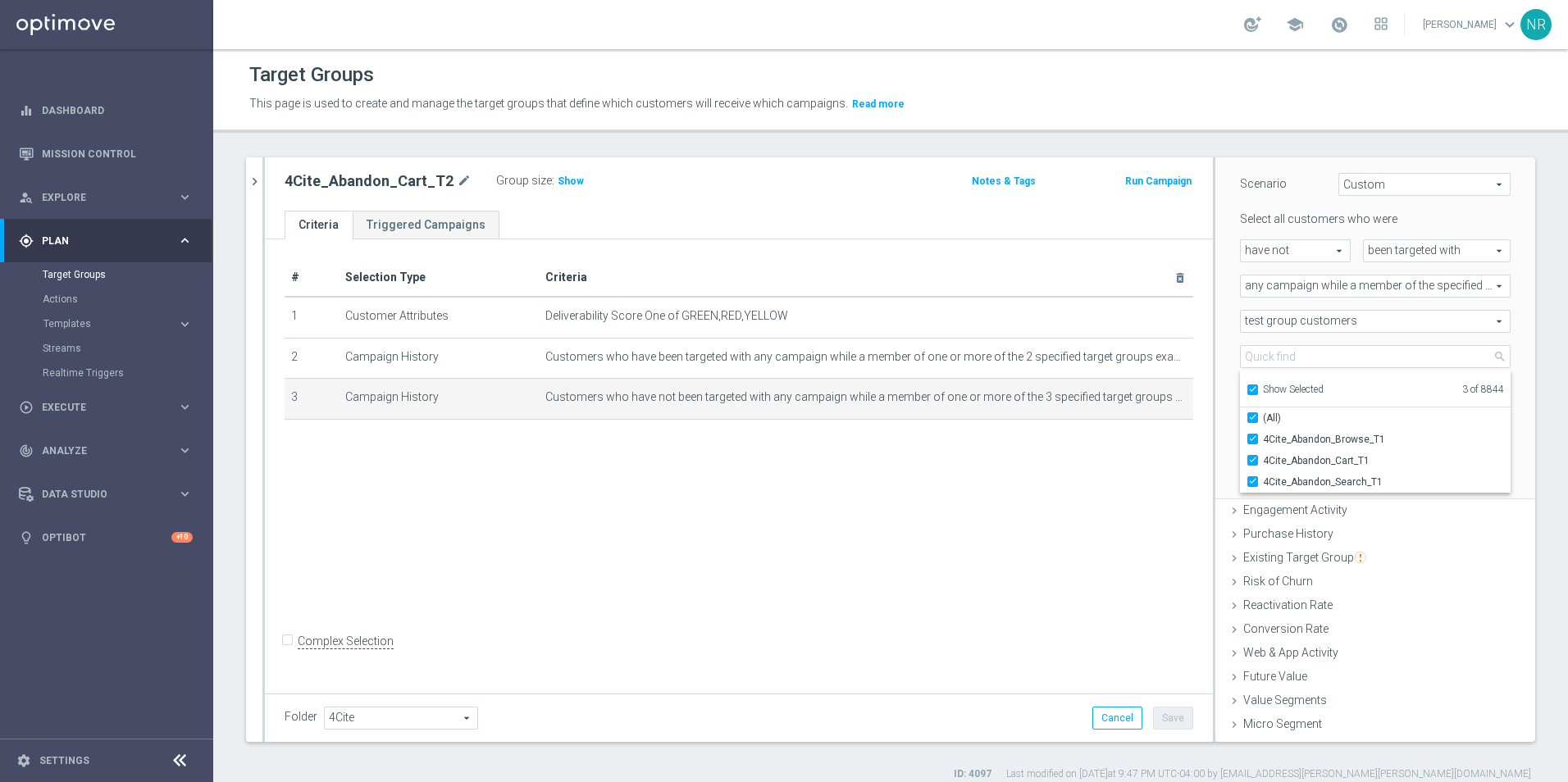
click at [1042, 395] on span "Show Selected" at bounding box center [1293, 389] width 61 height 11
click at [1042, 395] on input "Show Selected" at bounding box center [1252, 393] width 11 height 11
checkbox input "false"
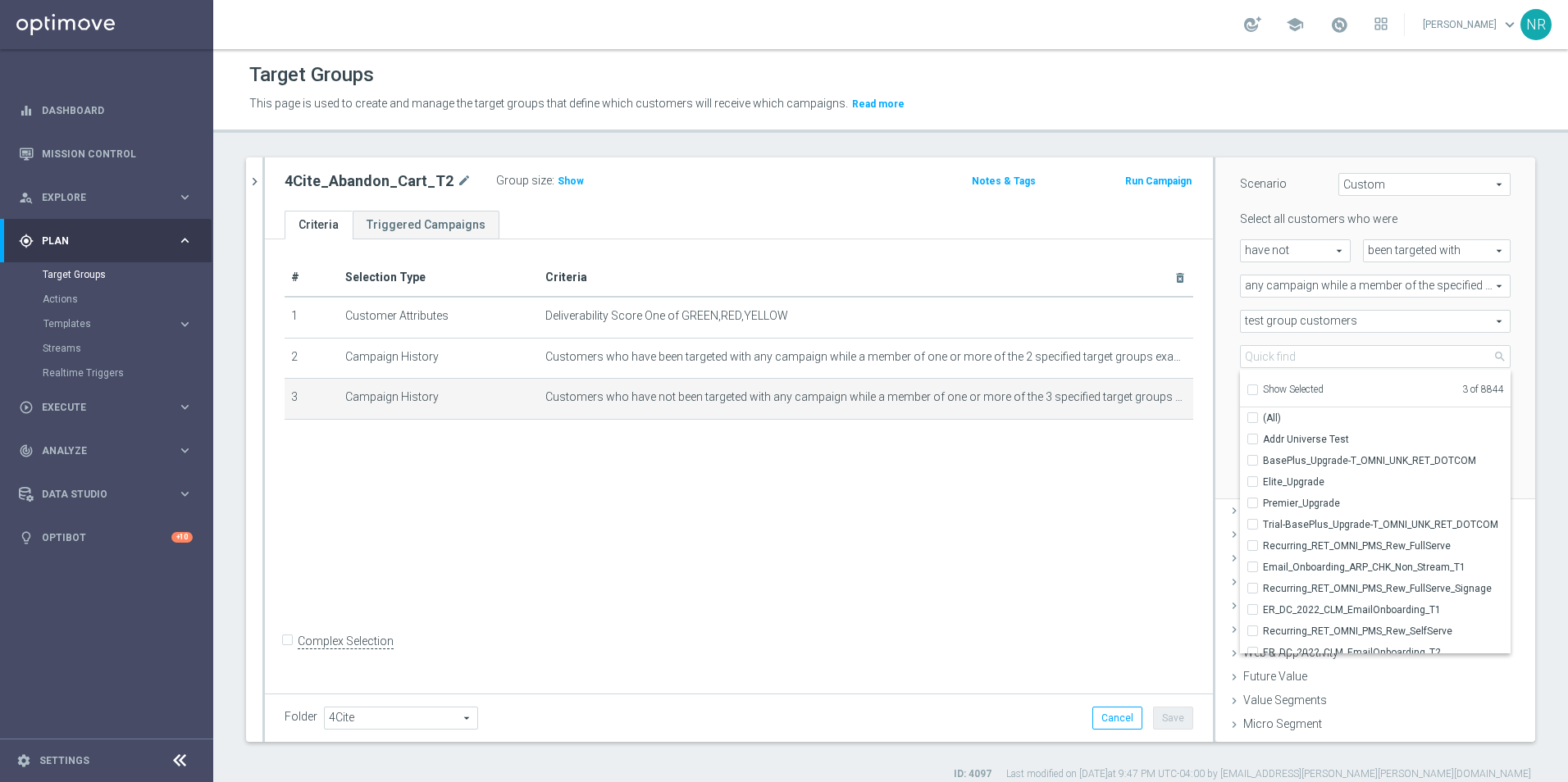
click at [1042, 398] on div "more than more than arrow_drop_down search" at bounding box center [1302, 392] width 148 height 23
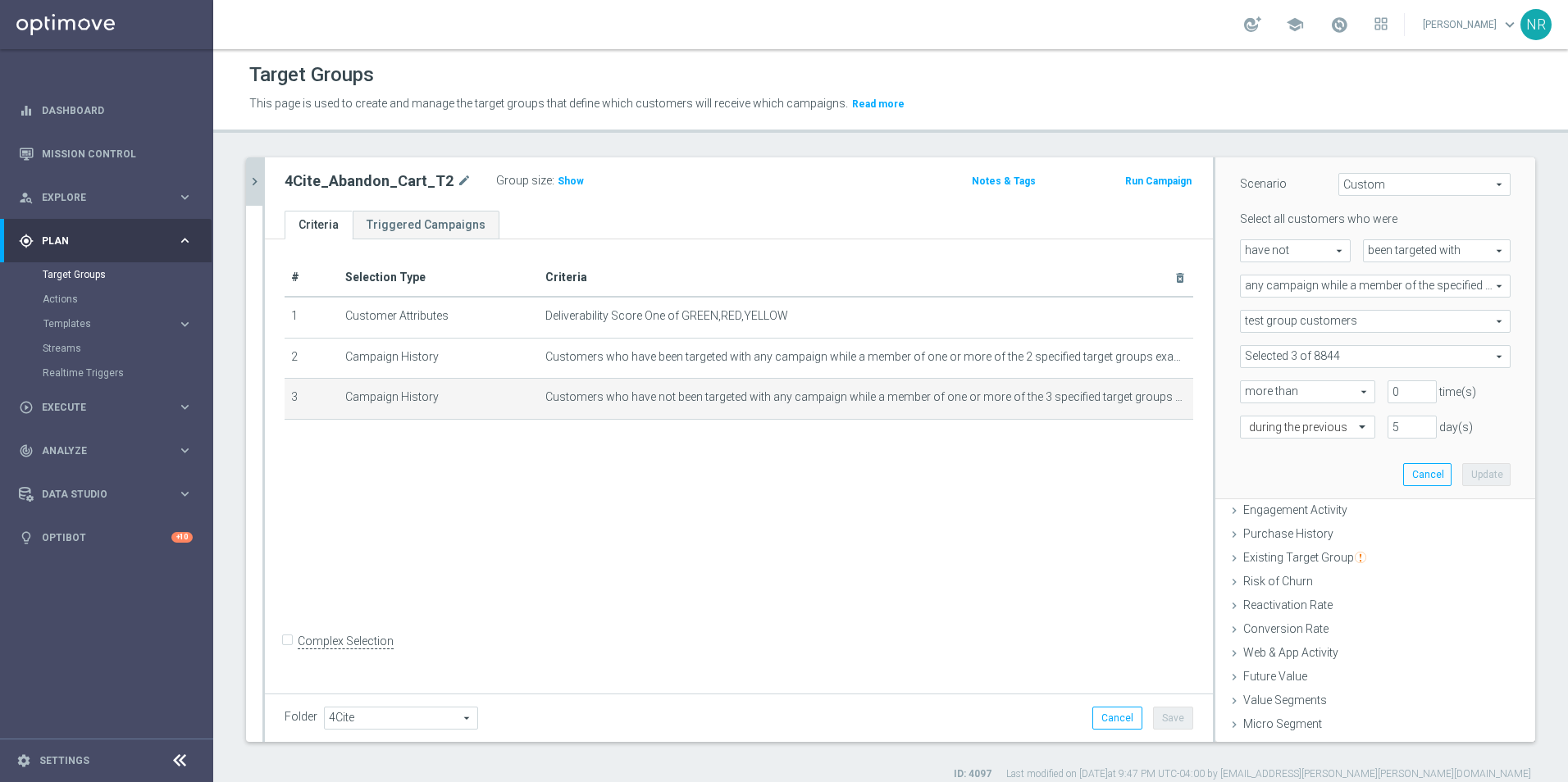
click at [252, 177] on icon "chevron_right" at bounding box center [254, 181] width 16 height 16
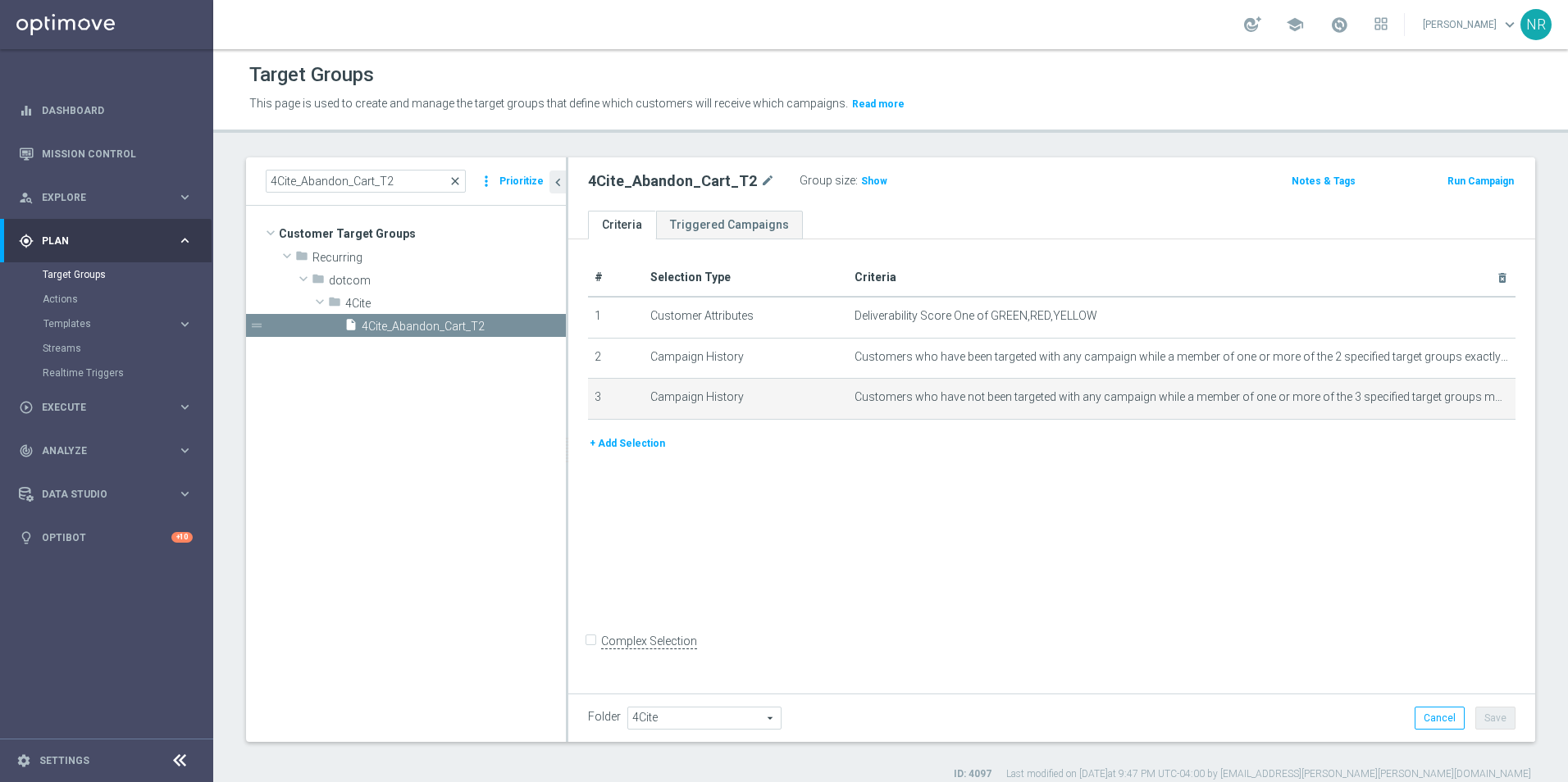
click at [457, 180] on span "close" at bounding box center [455, 181] width 13 height 13
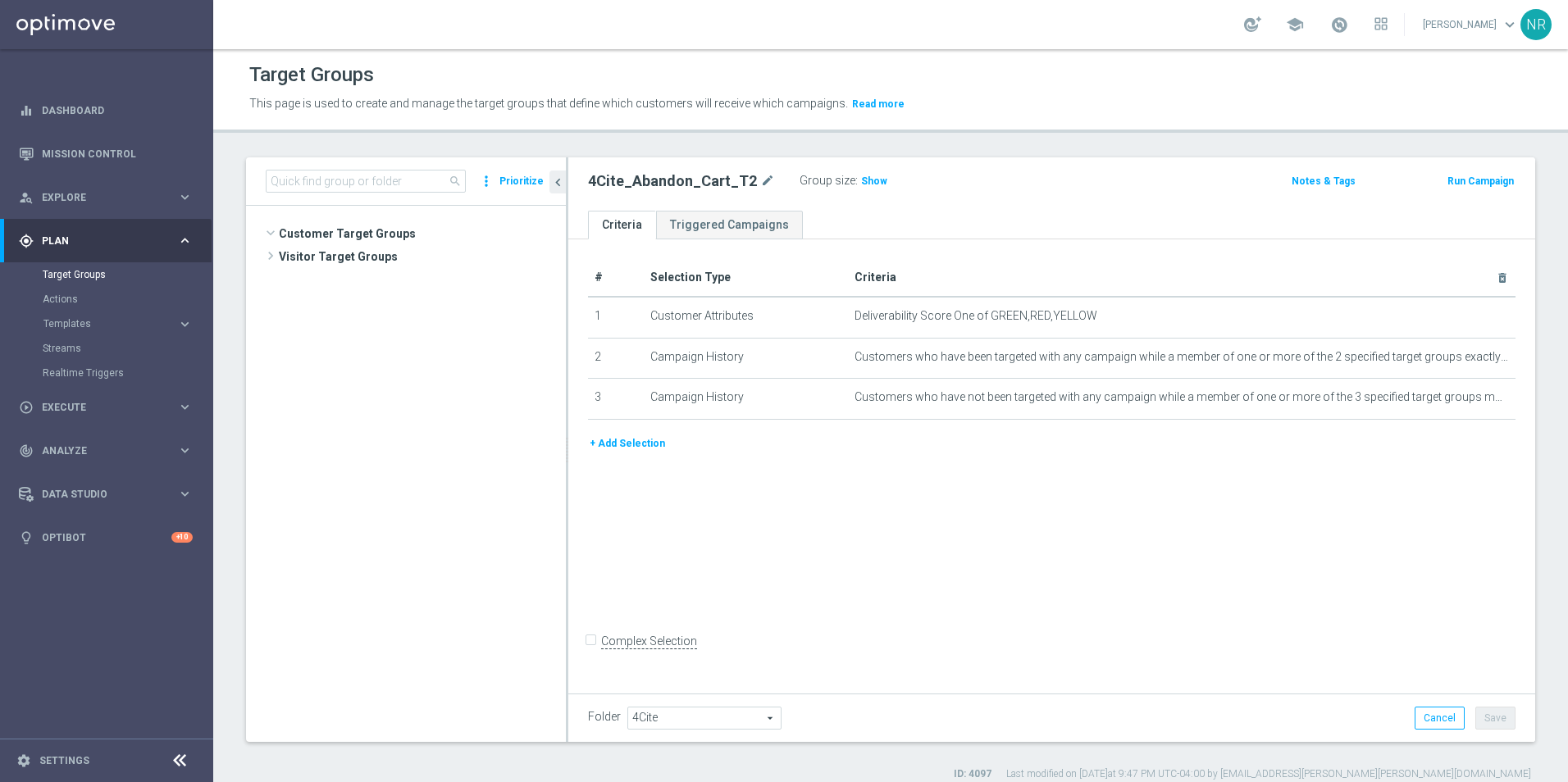
scroll to position [265, 0]
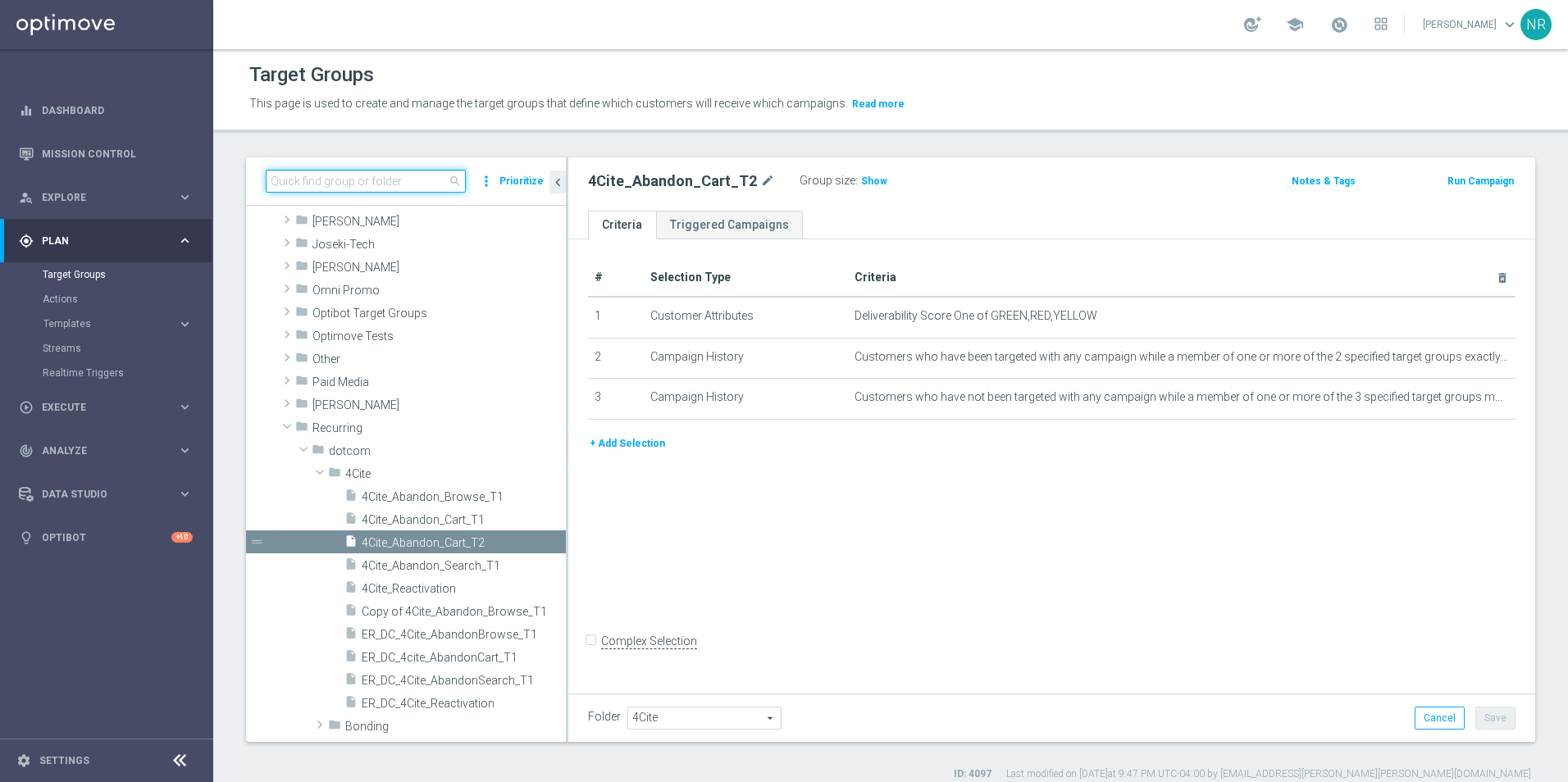
click at [381, 180] on input at bounding box center [365, 181] width 200 height 23
paste input "ER_DC_4Cite_AbandonSearch_T1"
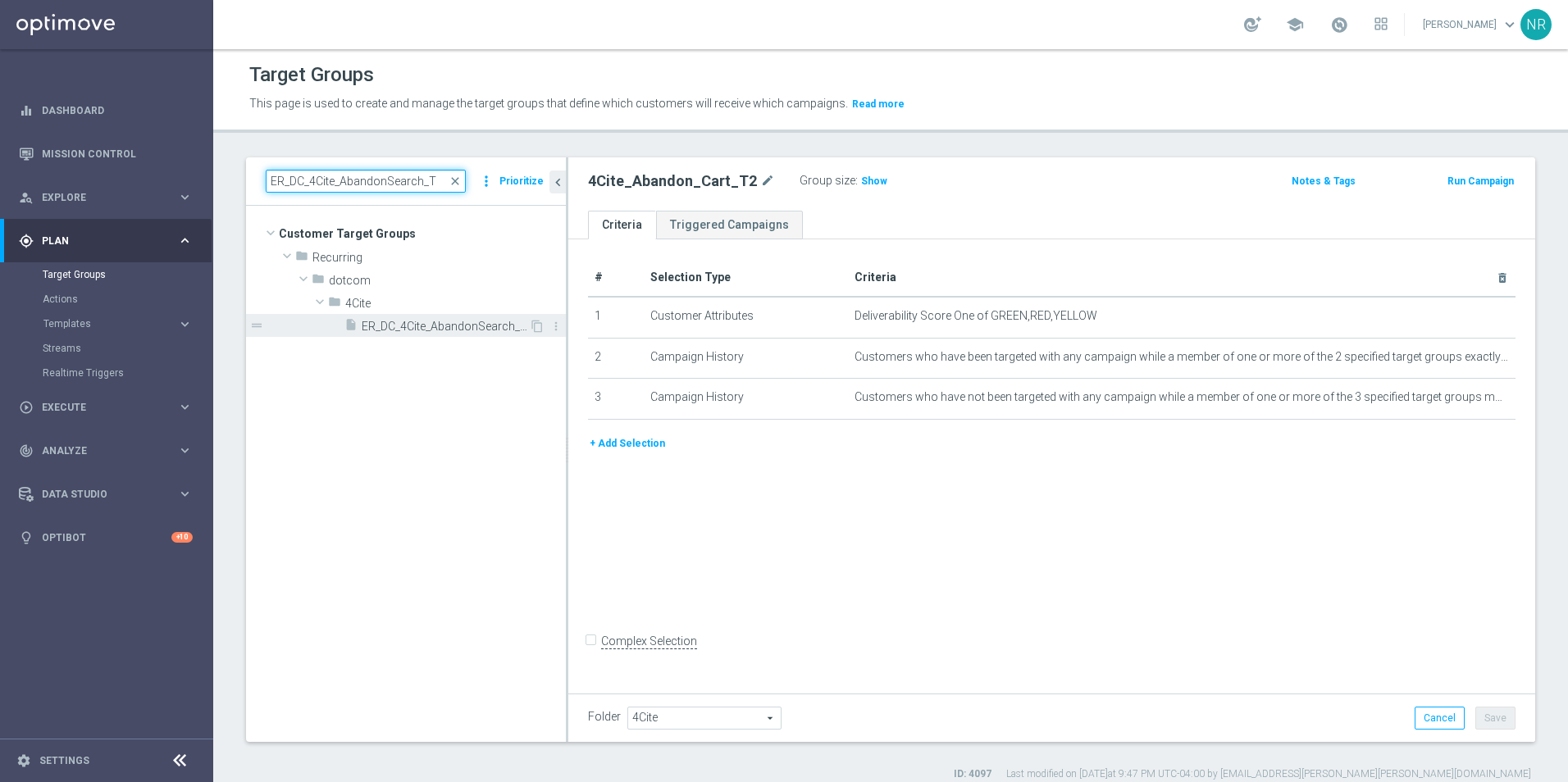
type input "ER_DC_4Cite_AbandonSearch_T"
click at [439, 335] on div "insert_drive_file ER_DC_4Cite_AbandonSearch_T1" at bounding box center [437, 325] width 185 height 23
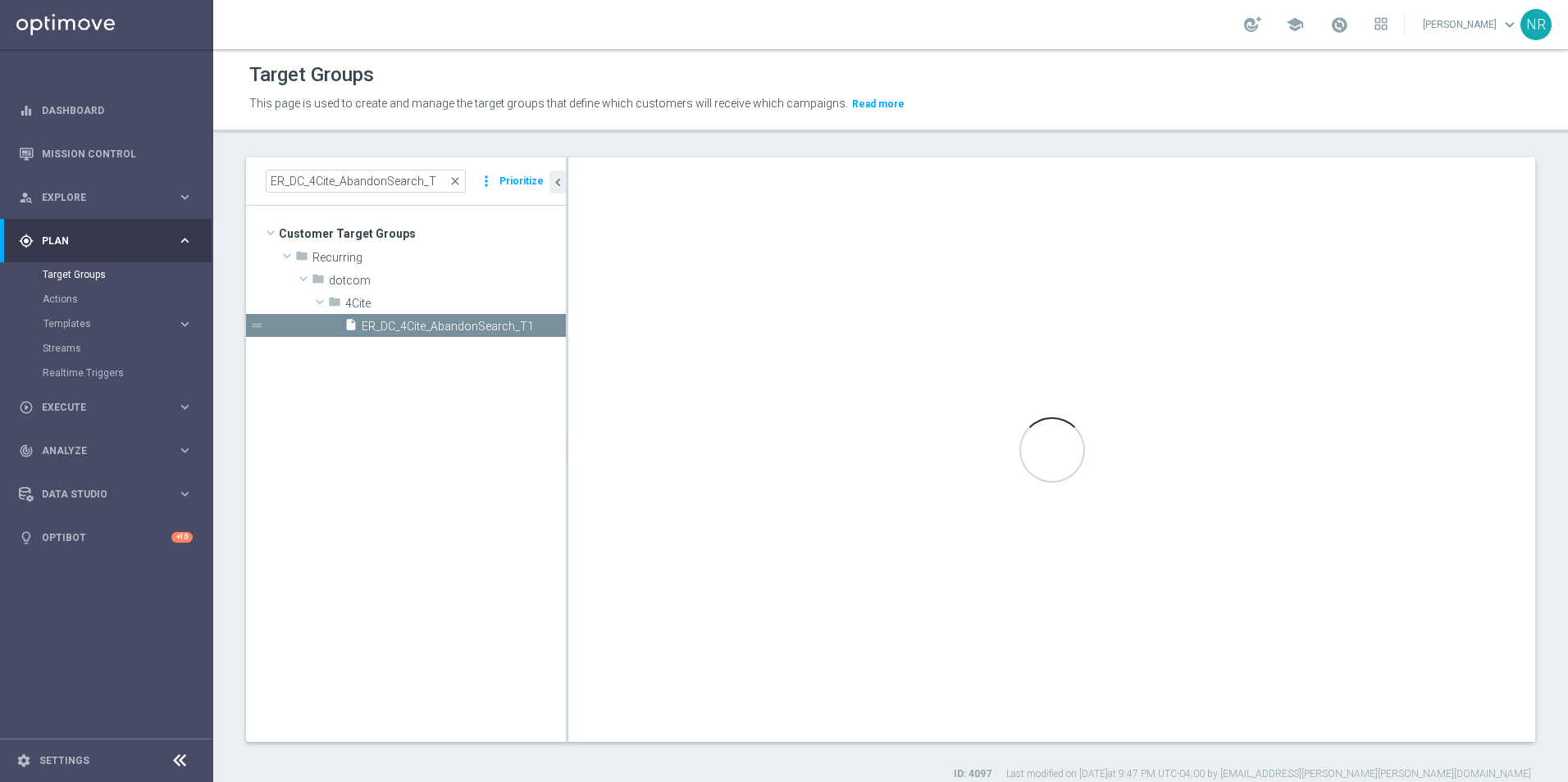
checkbox input "true"
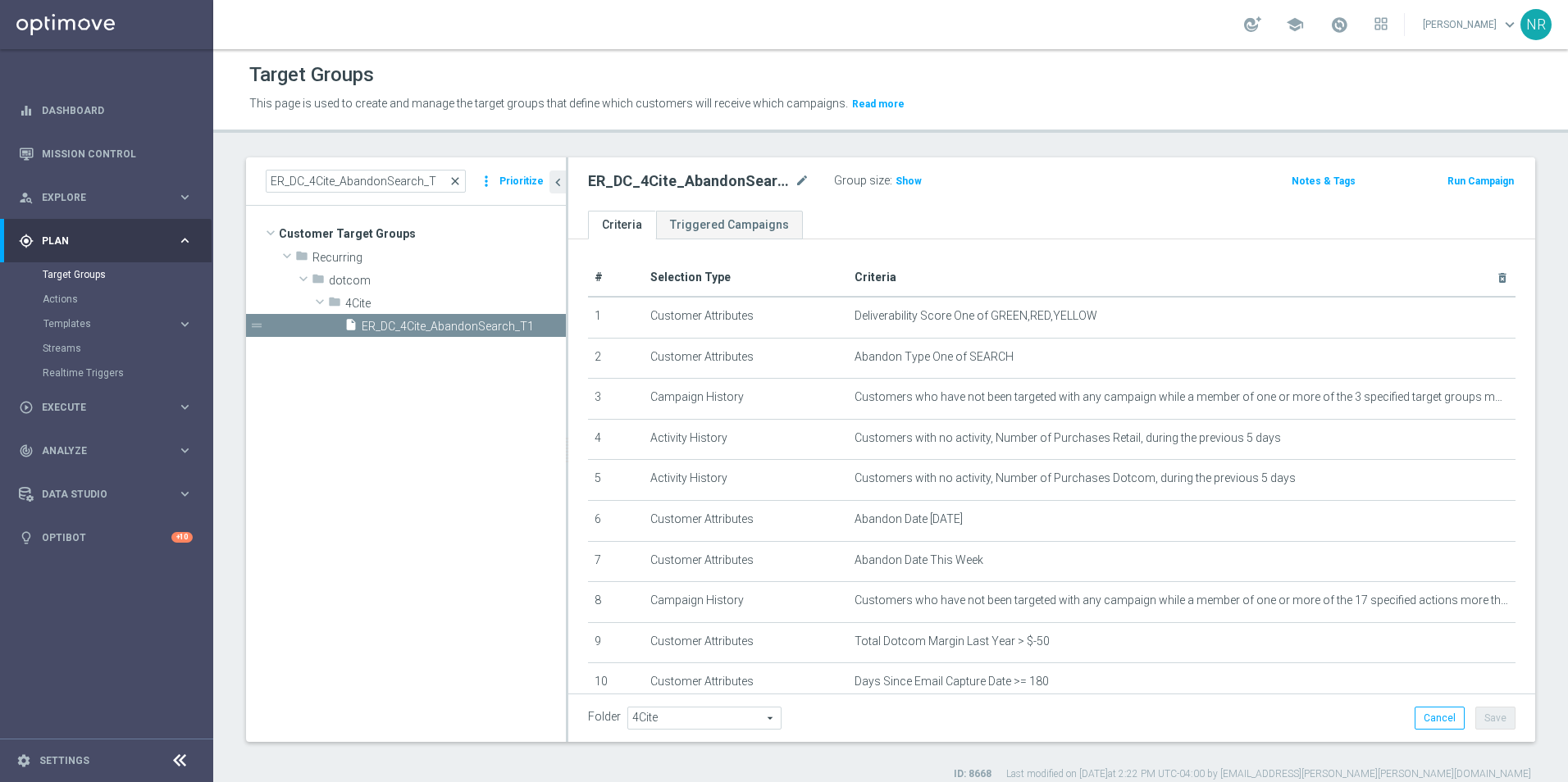
click at [459, 177] on span "close" at bounding box center [455, 181] width 13 height 13
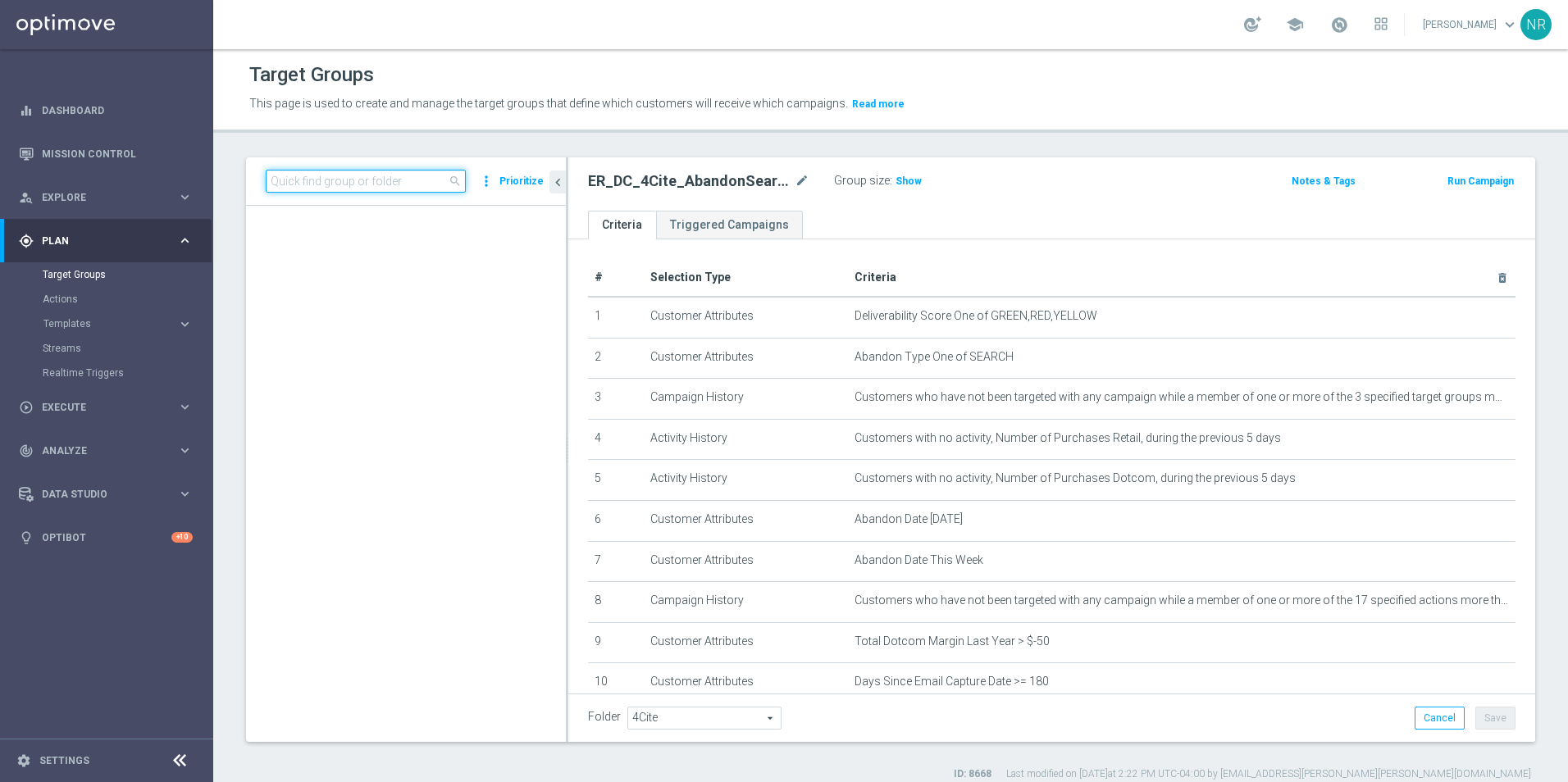
click at [396, 177] on input at bounding box center [365, 181] width 200 height 23
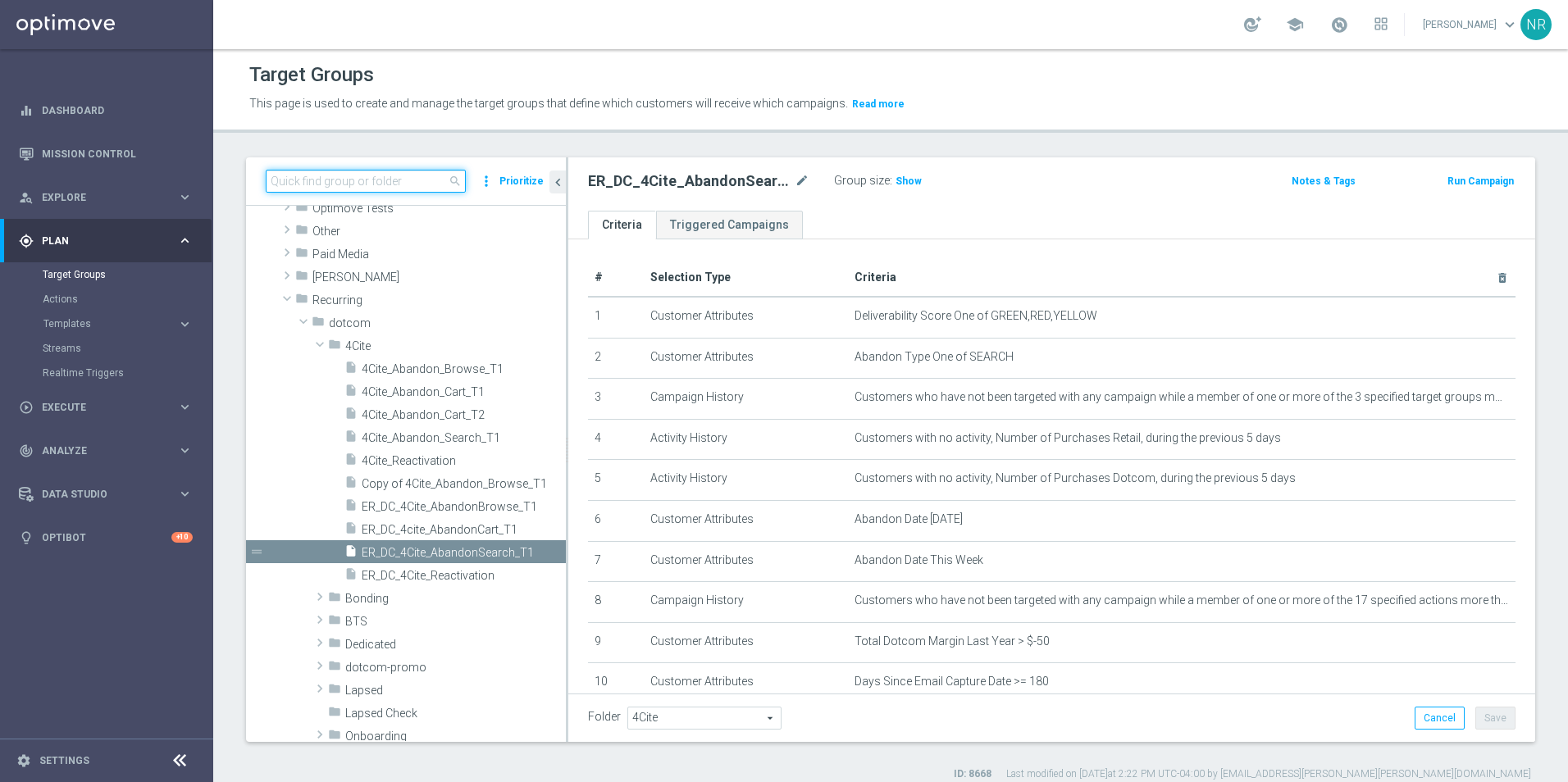
paste input "ER_DC_4Cite_AbandonBrowse_T1"
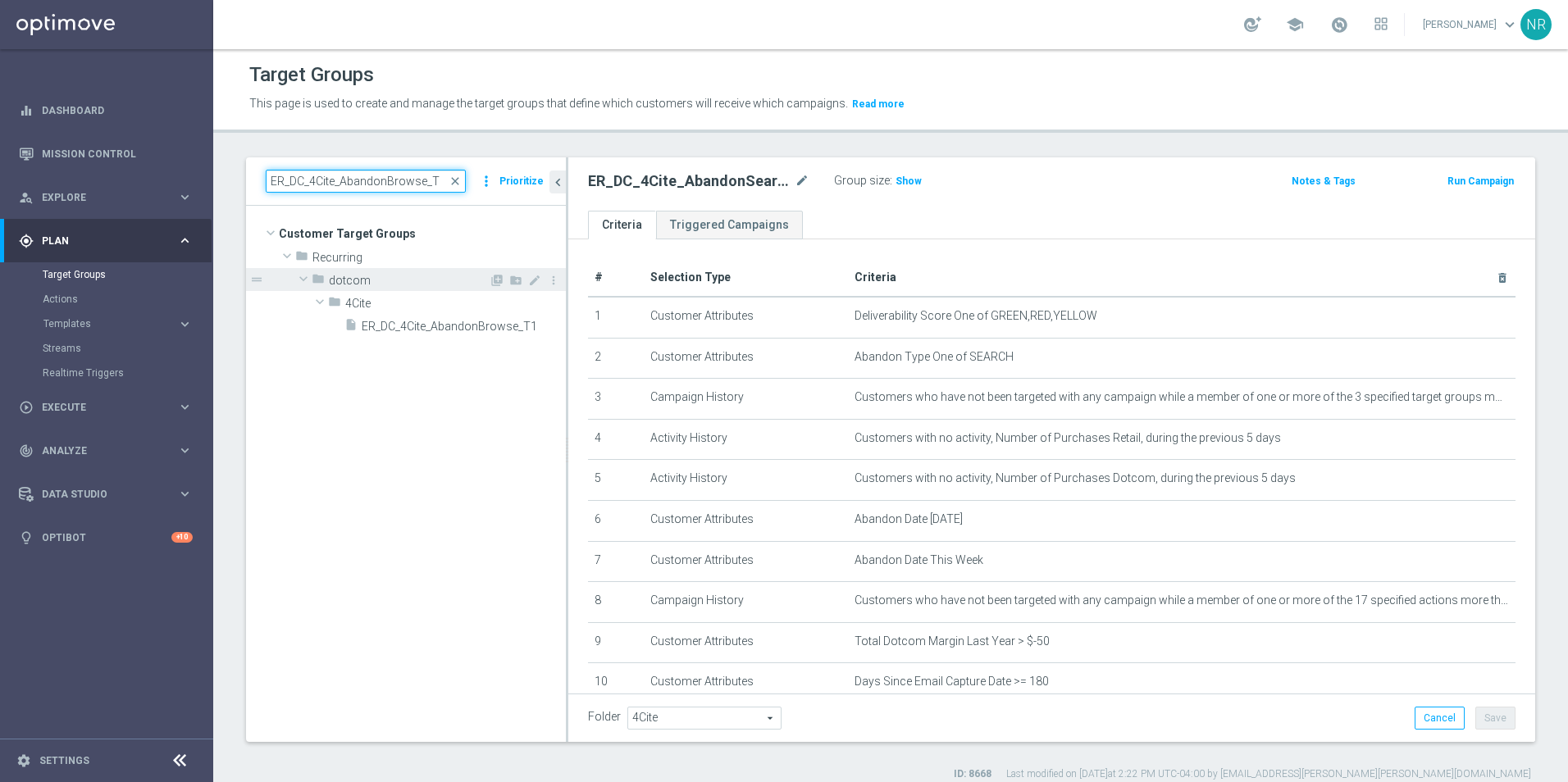
scroll to position [0, 0]
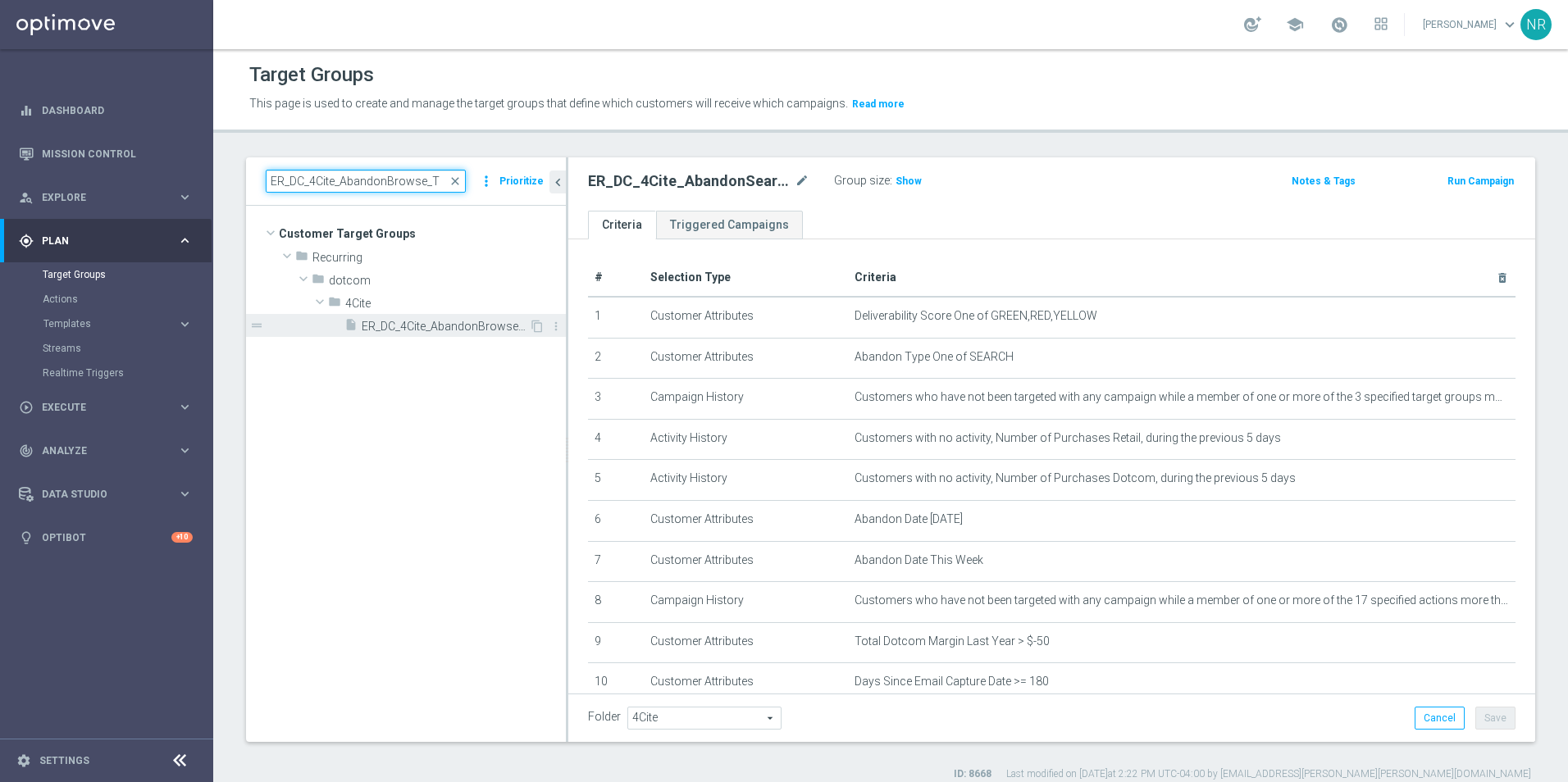
type input "ER_DC_4Cite_AbandonBrowse_T"
click at [376, 326] on span "ER_DC_4Cite_AbandonBrowse_T1" at bounding box center [445, 326] width 167 height 14
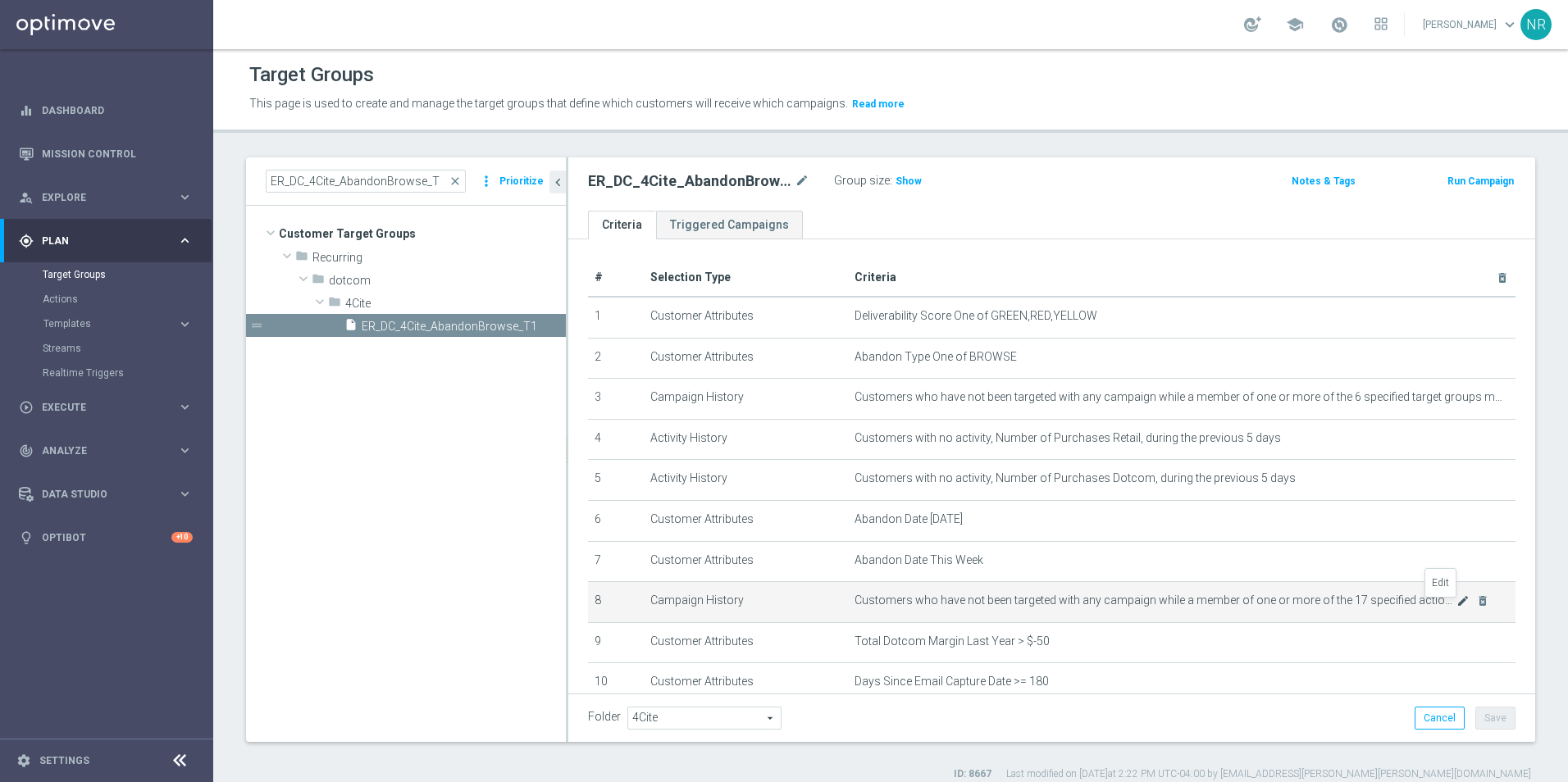
click at [1042, 552] on icon "mode_edit" at bounding box center [1463, 601] width 13 height 13
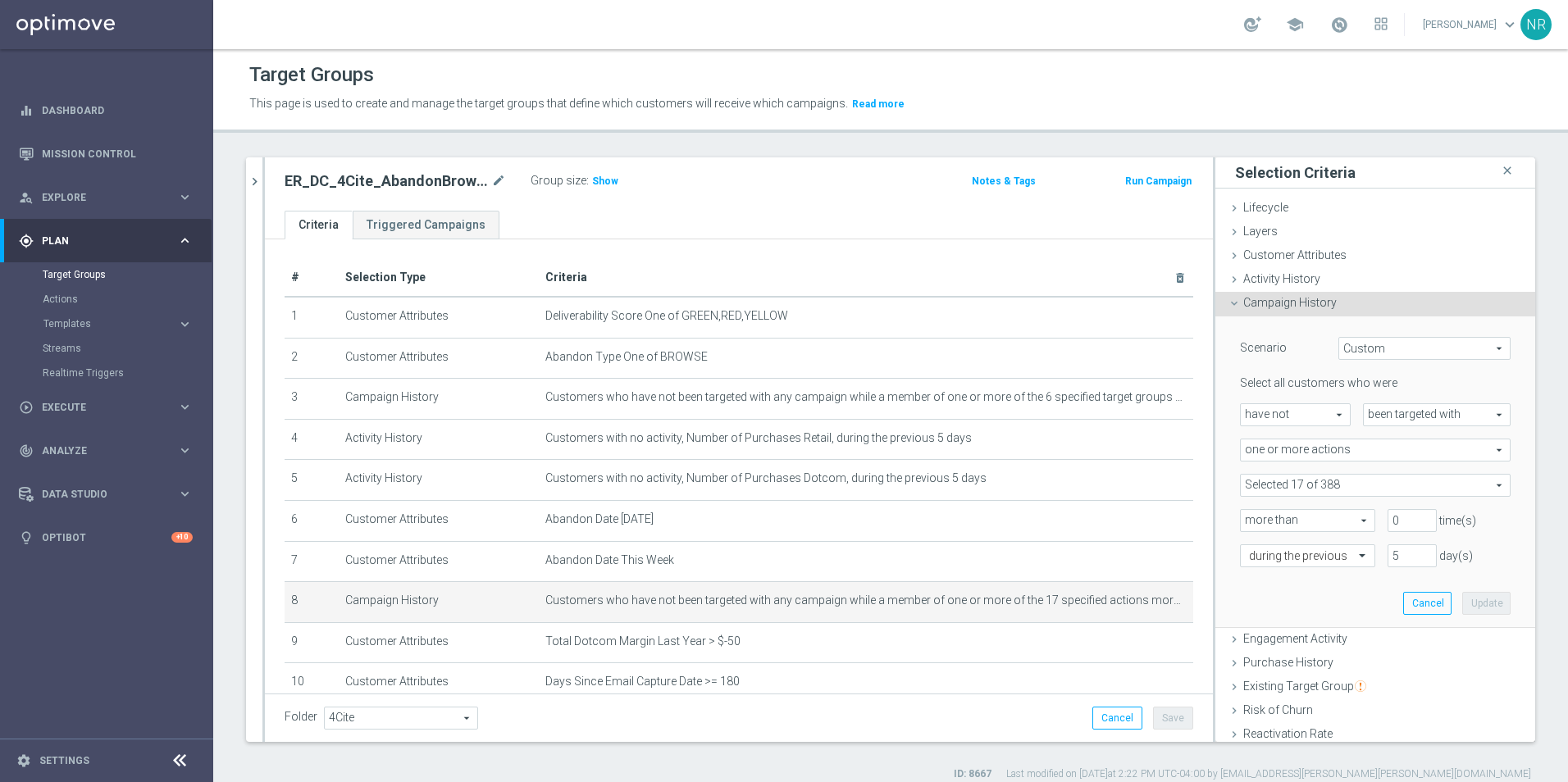
click at [1042, 487] on span at bounding box center [1375, 485] width 269 height 21
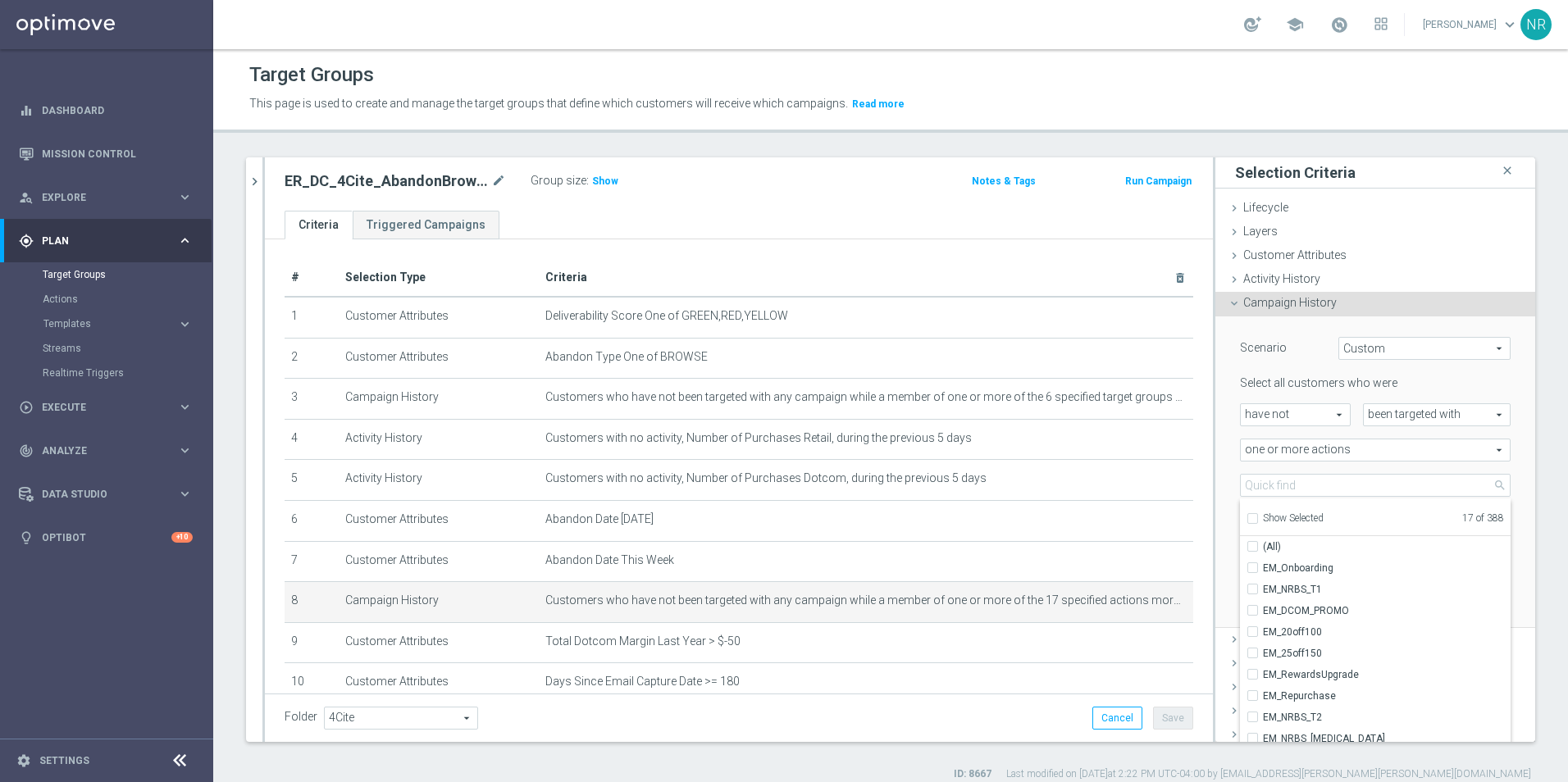
click at [1042, 517] on span "Show Selected" at bounding box center [1293, 518] width 61 height 11
click at [1042, 517] on input "Show Selected" at bounding box center [1252, 521] width 11 height 11
checkbox input "true"
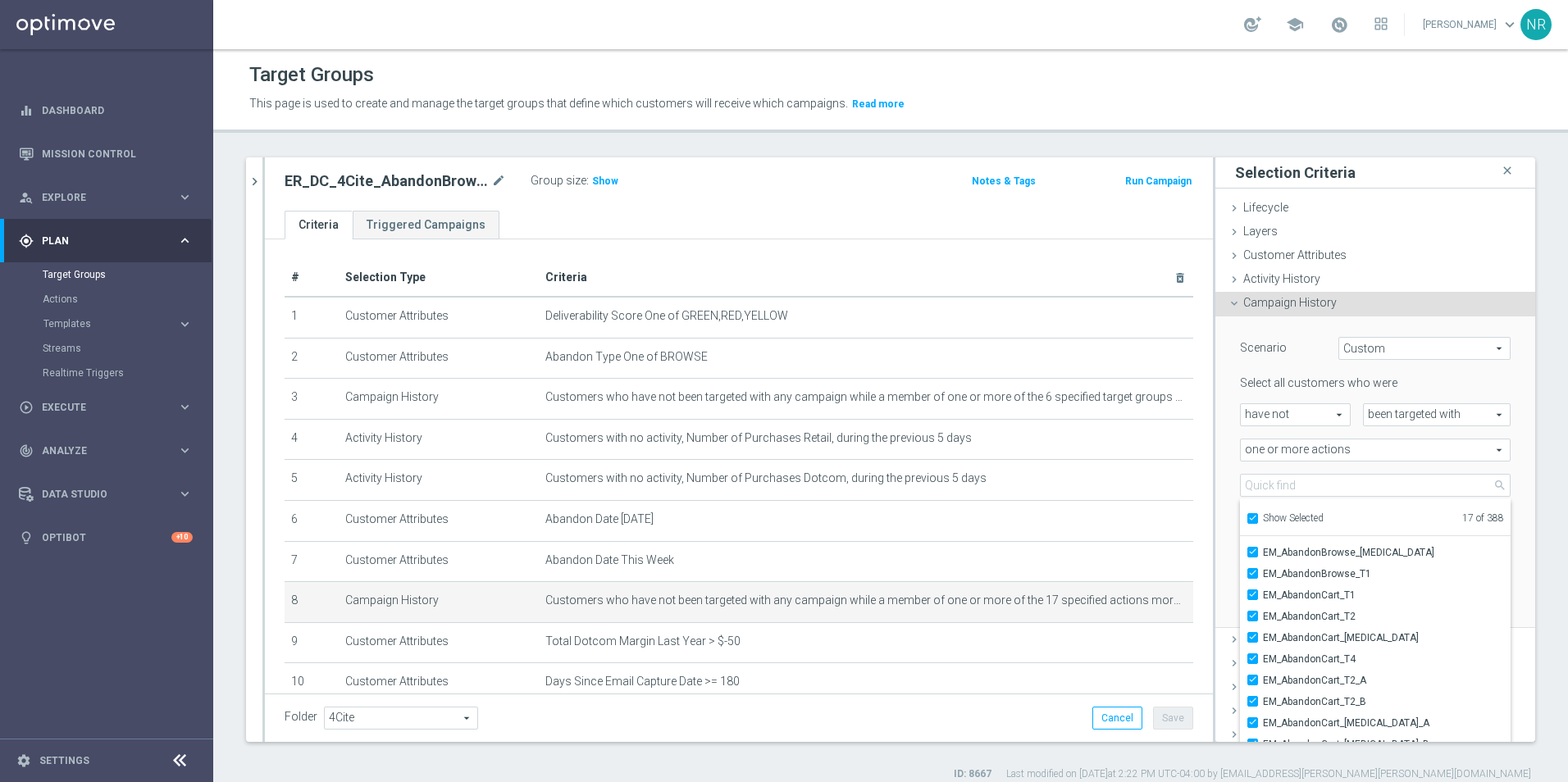
scroll to position [138, 0]
click at [1042, 173] on icon "close" at bounding box center [1508, 171] width 17 height 22
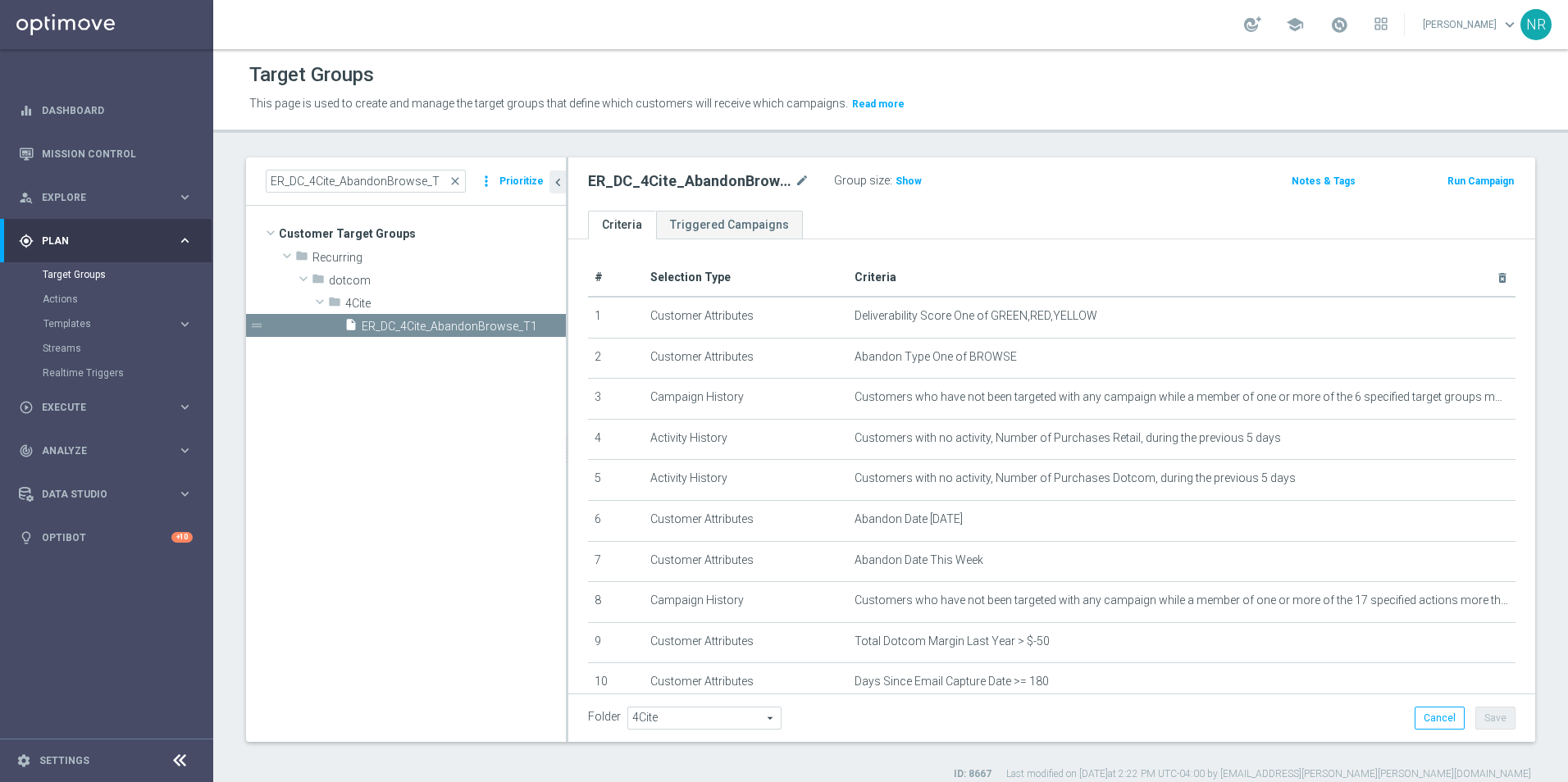
click at [643, 134] on div "Target Groups This page is used to create and manage the target groups that def…" at bounding box center [890, 415] width 1354 height 733
click at [382, 177] on input "ER_DC_4Cite_AbandonBrowse_T" at bounding box center [365, 181] width 200 height 23
drag, startPoint x: 387, startPoint y: 177, endPoint x: 425, endPoint y: 179, distance: 38.1
click at [425, 179] on input "ER_DC_4Cite_AbandonBrowse_T" at bounding box center [365, 181] width 200 height 23
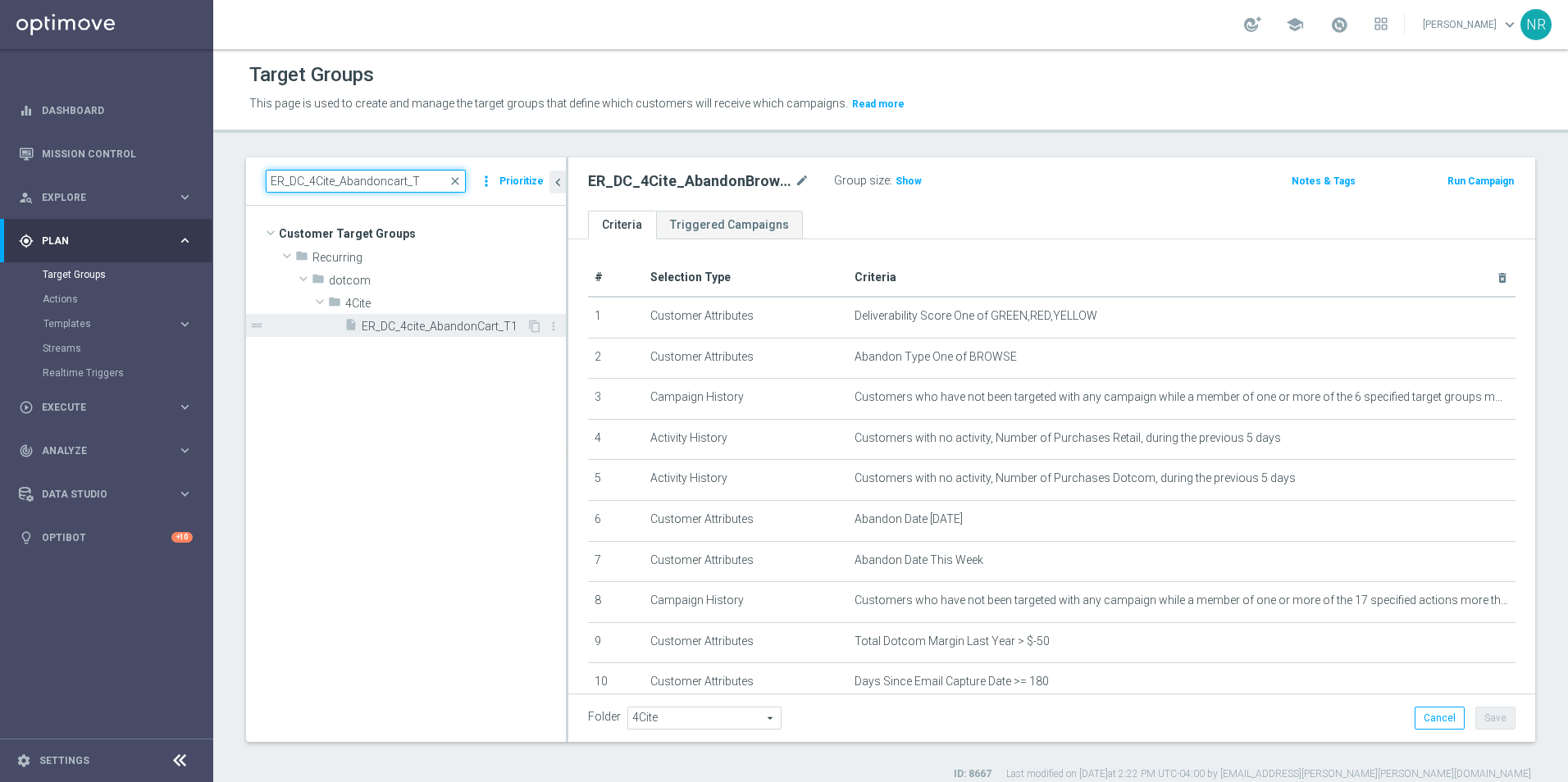
type input "ER_DC_4Cite_Abandoncart_T"
click at [449, 320] on span "ER_DC_4cite_AbandonCart_T1" at bounding box center [444, 326] width 165 height 14
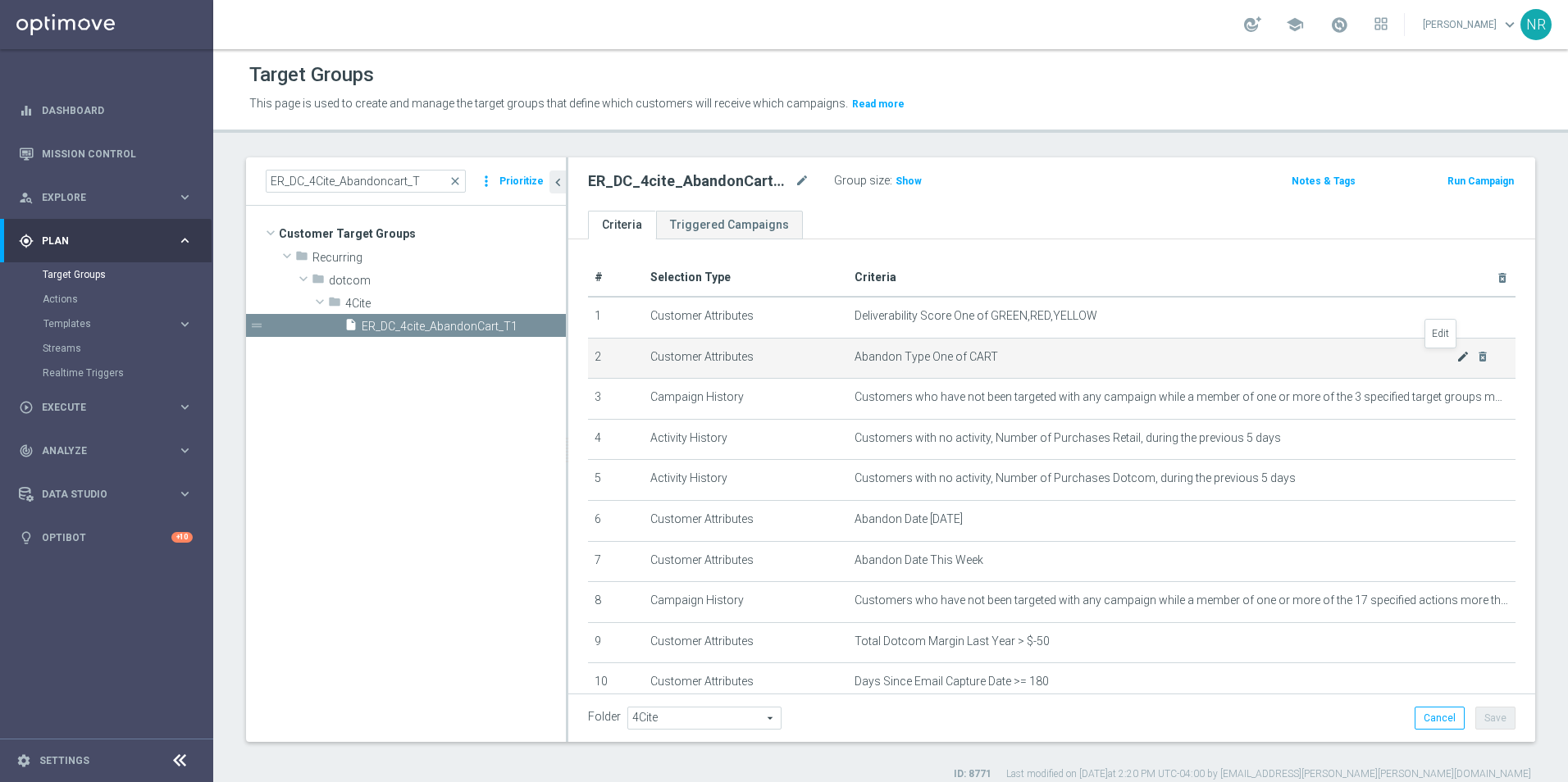
click at [1042, 357] on icon "mode_edit" at bounding box center [1463, 357] width 13 height 13
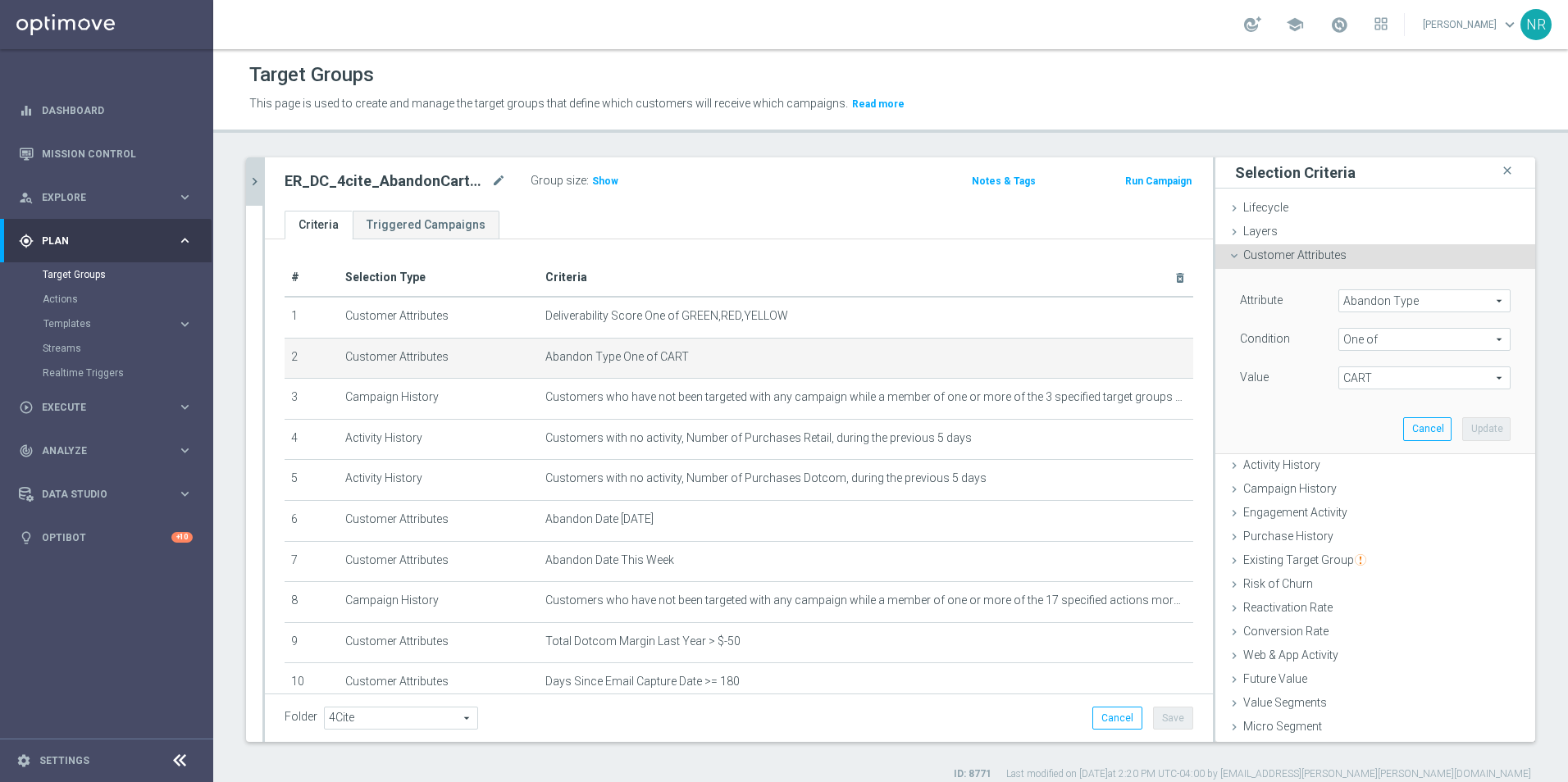
click at [256, 169] on button "chevron_right" at bounding box center [254, 181] width 17 height 48
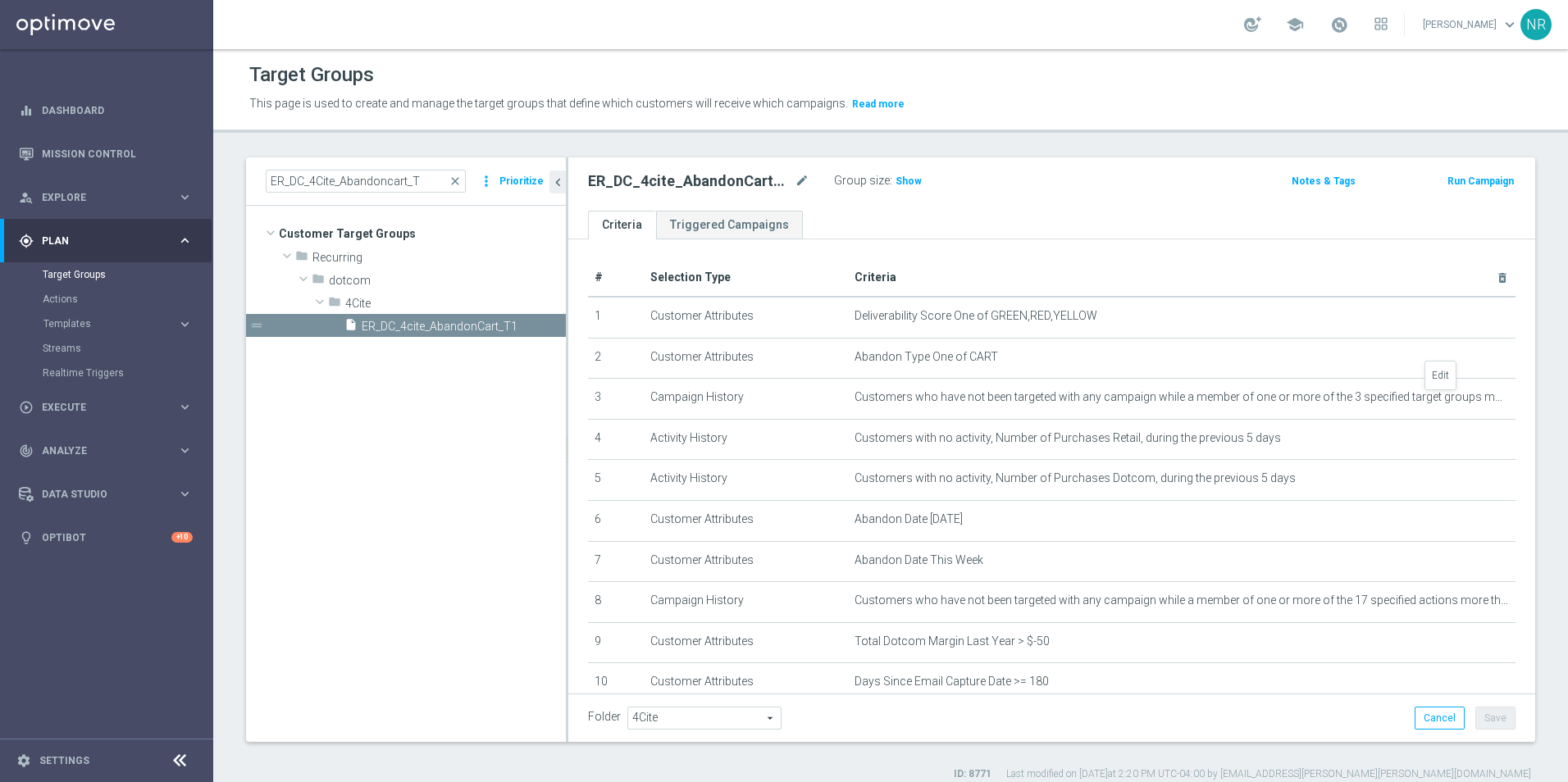
drag, startPoint x: 1439, startPoint y: 400, endPoint x: 1464, endPoint y: 426, distance: 36.1
click at [0, 0] on icon "mode_edit" at bounding box center [0, 0] width 0 height 0
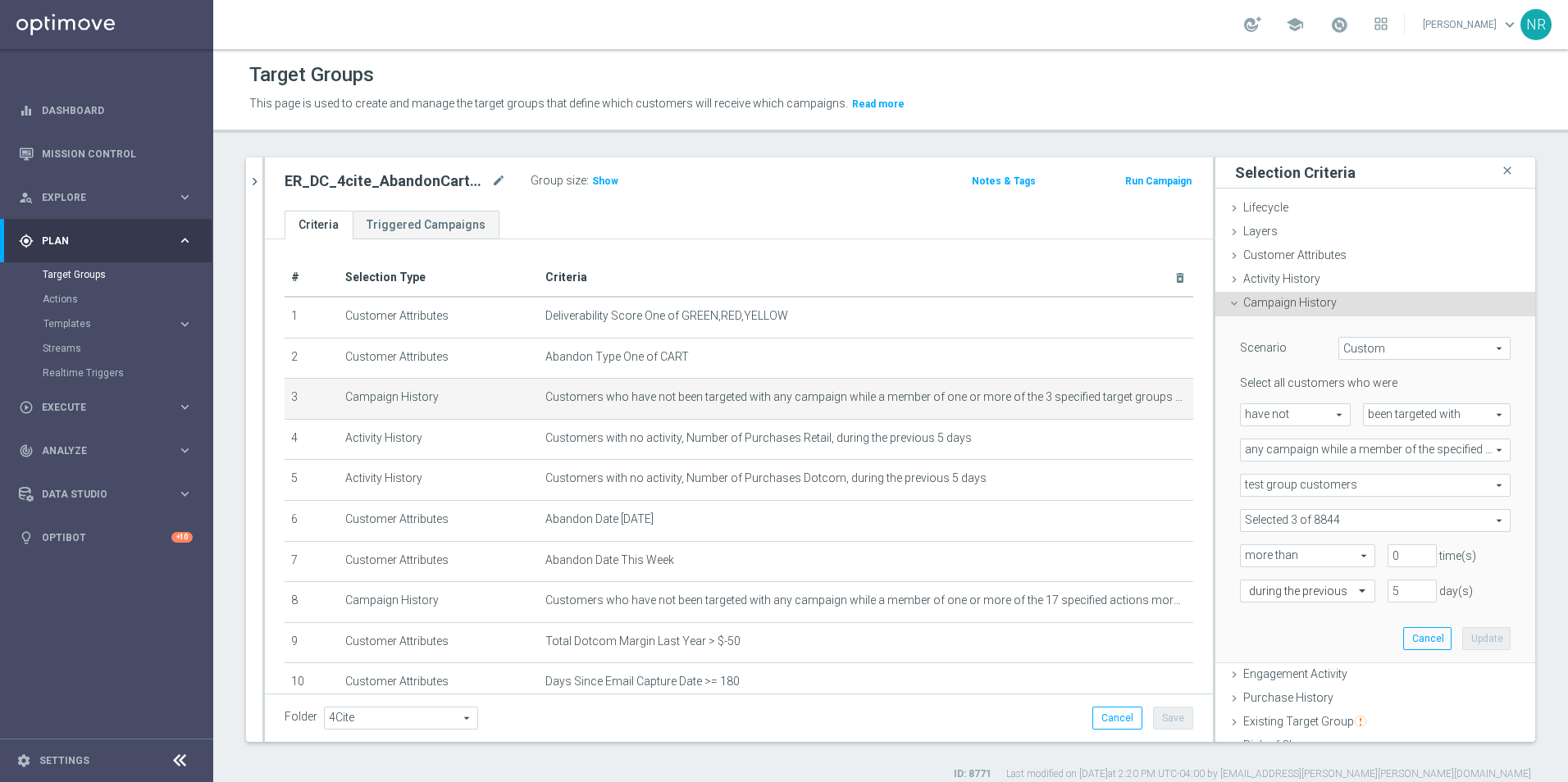
click at [1042, 530] on span at bounding box center [1375, 520] width 269 height 21
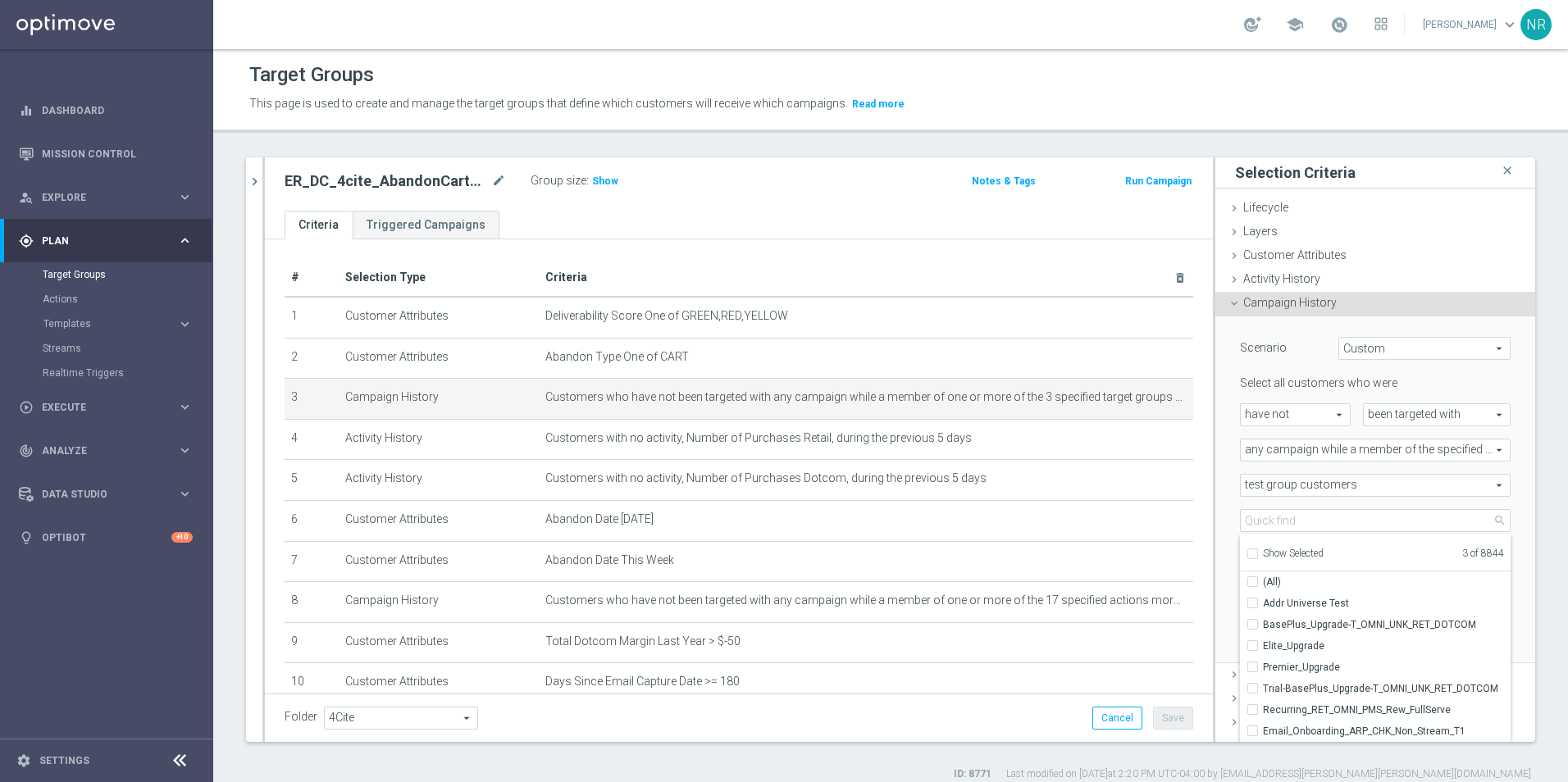
click at [1042, 552] on span "Show Selected" at bounding box center [1293, 554] width 61 height 11
click at [1042, 552] on input "Show Selected" at bounding box center [1252, 556] width 11 height 11
checkbox input "true"
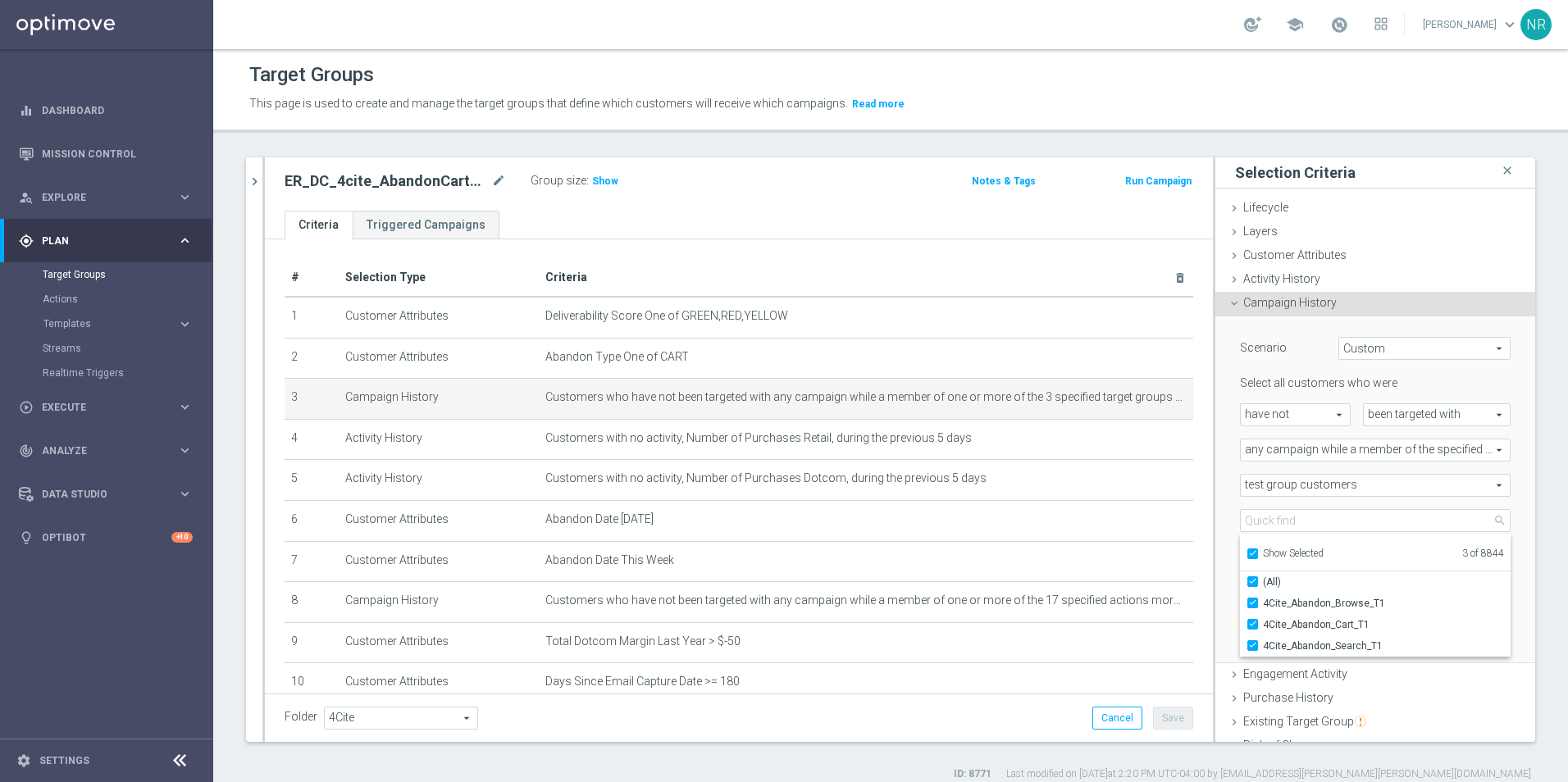
click at [1042, 552] on span "Show Selected" at bounding box center [1293, 554] width 61 height 11
click at [1042, 552] on input "Show Selected" at bounding box center [1252, 556] width 11 height 11
checkbox input "false"
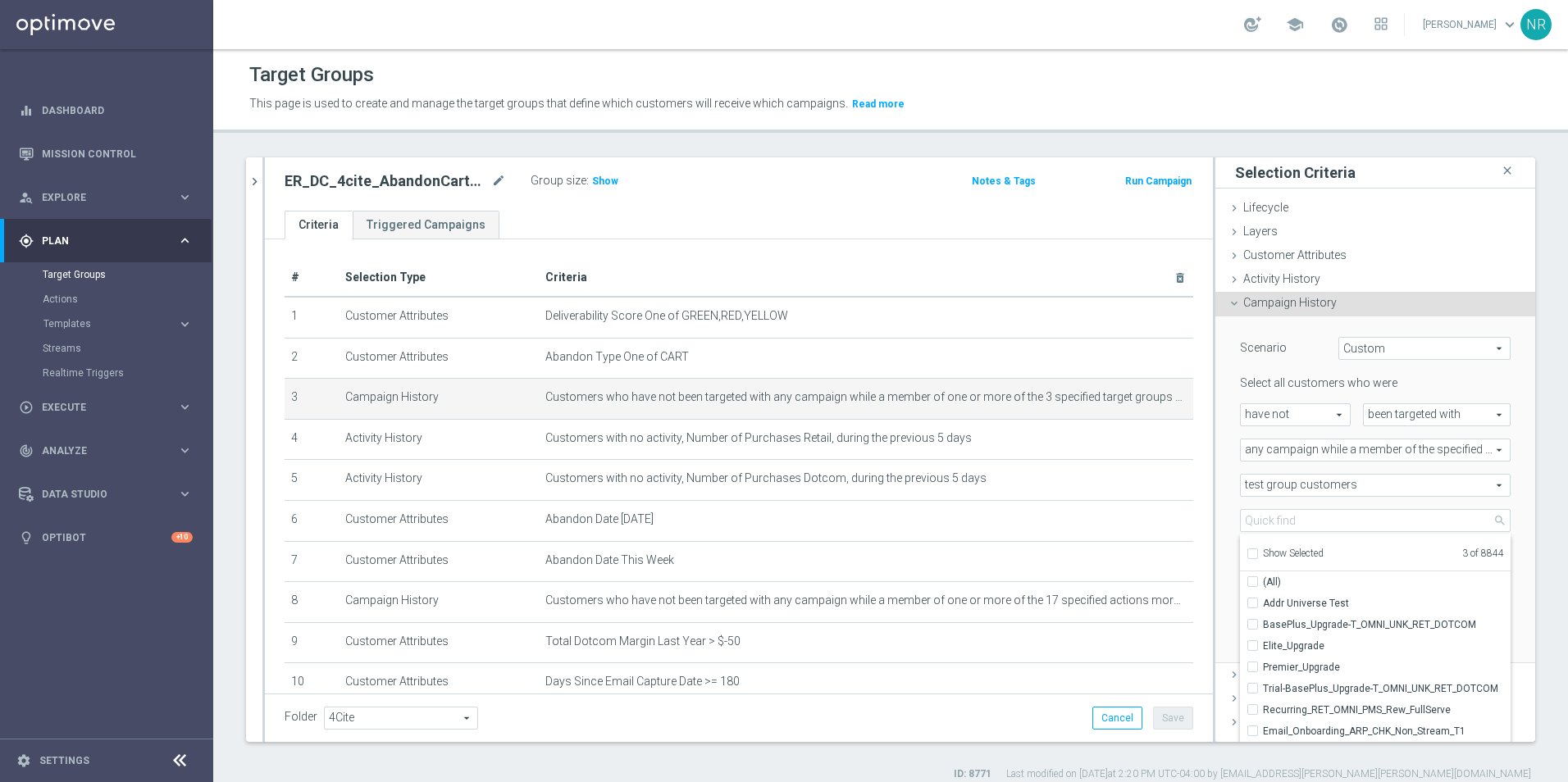
click at [1042, 139] on div "Target Groups This page is used to create and manage the target groups that def…" at bounding box center [890, 415] width 1354 height 733
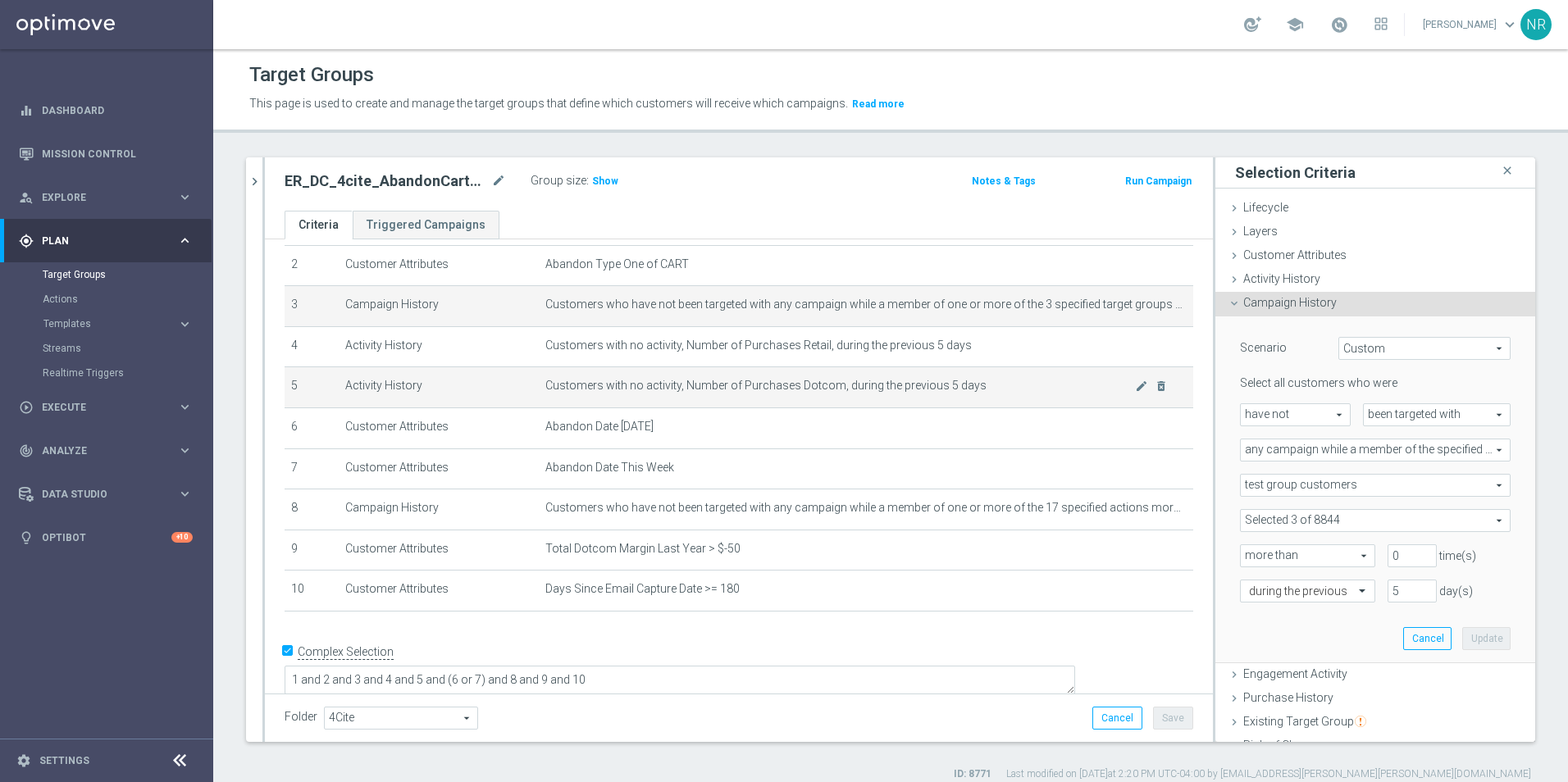
scroll to position [95, 0]
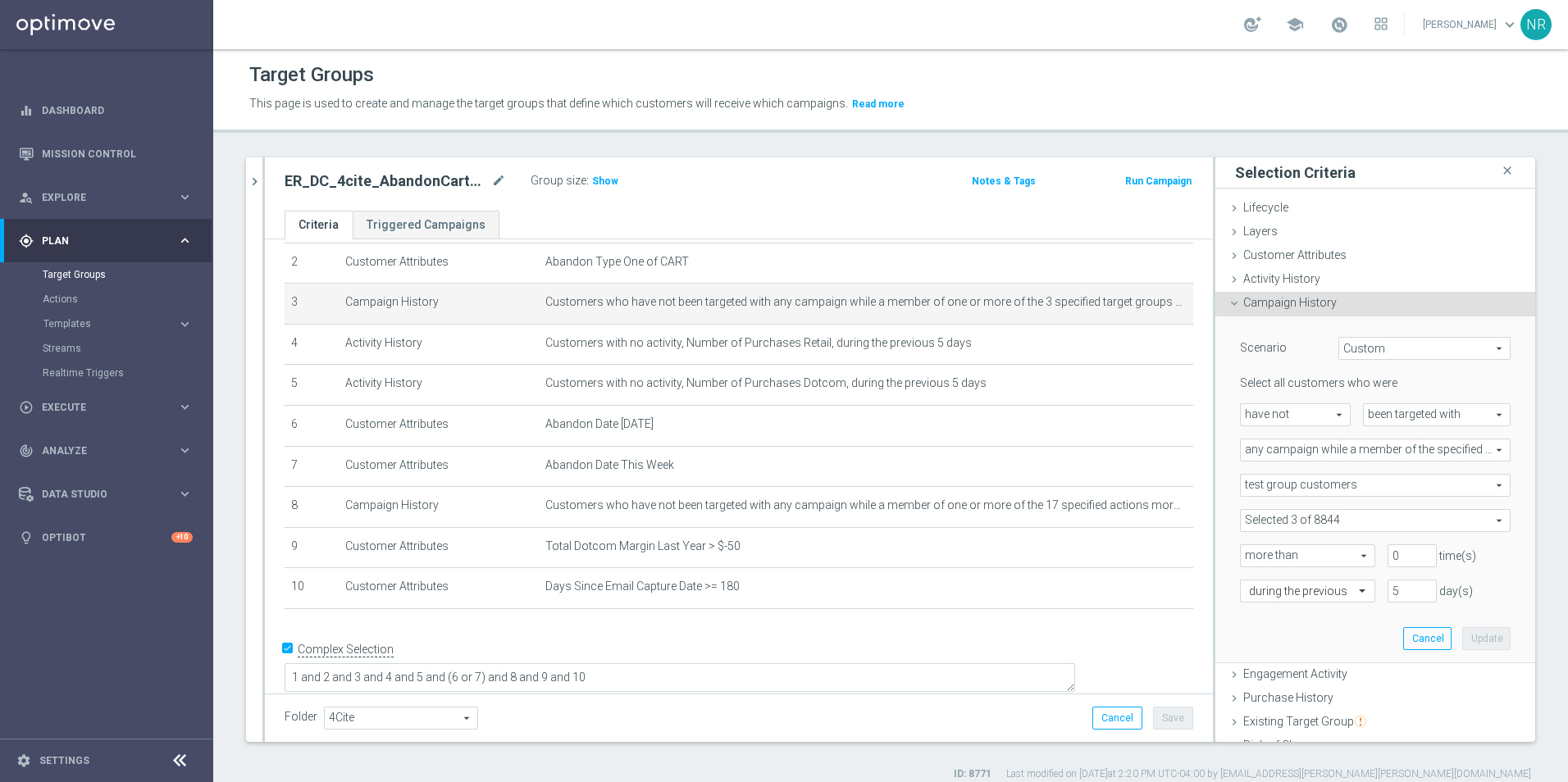
click at [788, 162] on div "ER_DC_4cite_AbandonCart_T1 mode_edit Group size : Show Notes & Tags Run Campaign" at bounding box center [739, 184] width 948 height 54
click at [263, 165] on div at bounding box center [263, 449] width 3 height 584
click at [256, 173] on button "chevron_right" at bounding box center [254, 181] width 17 height 48
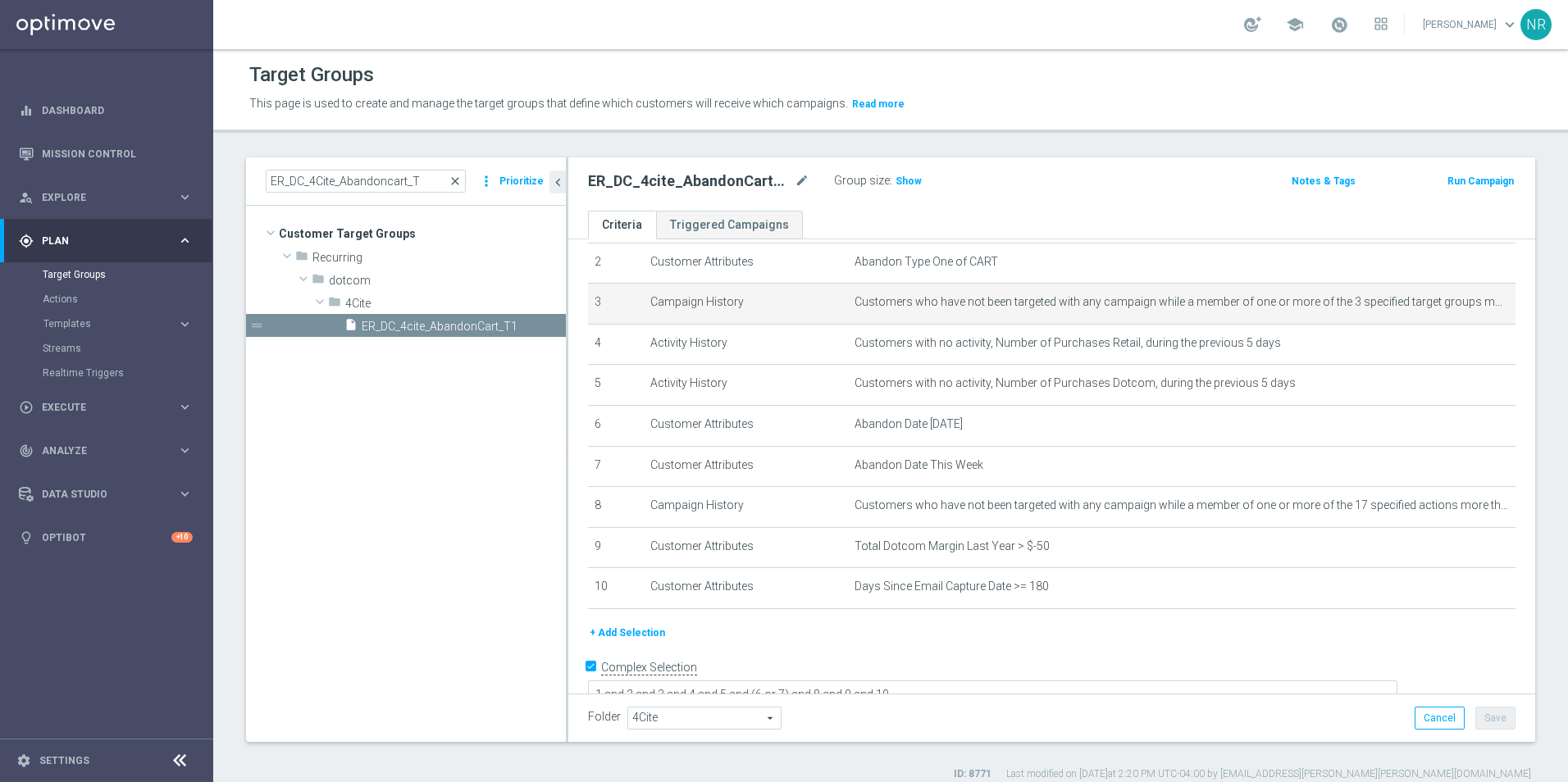
click at [456, 177] on span "close" at bounding box center [455, 181] width 13 height 13
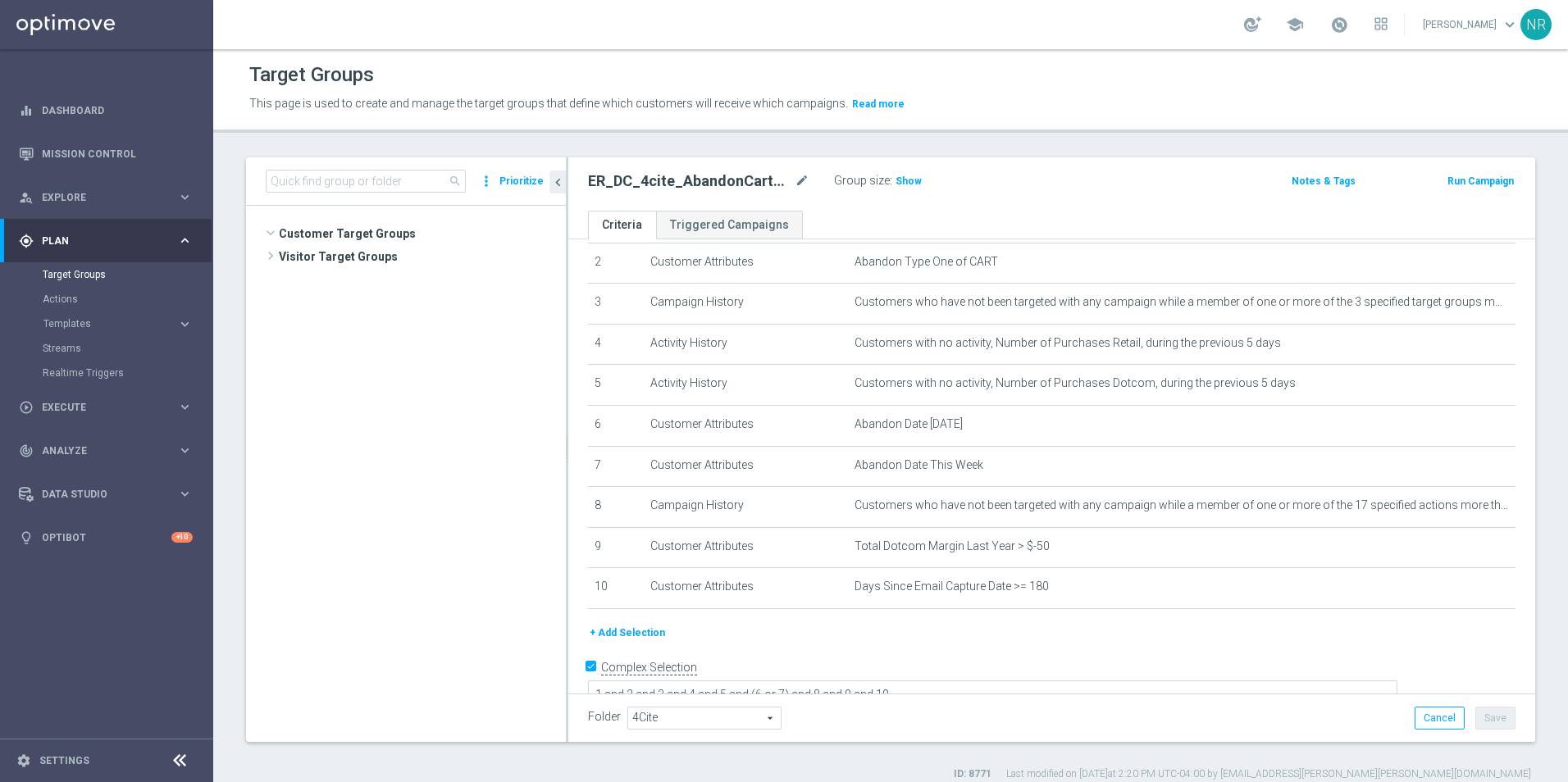
scroll to position [373, 0]
click at [394, 177] on input at bounding box center [365, 181] width 200 height 23
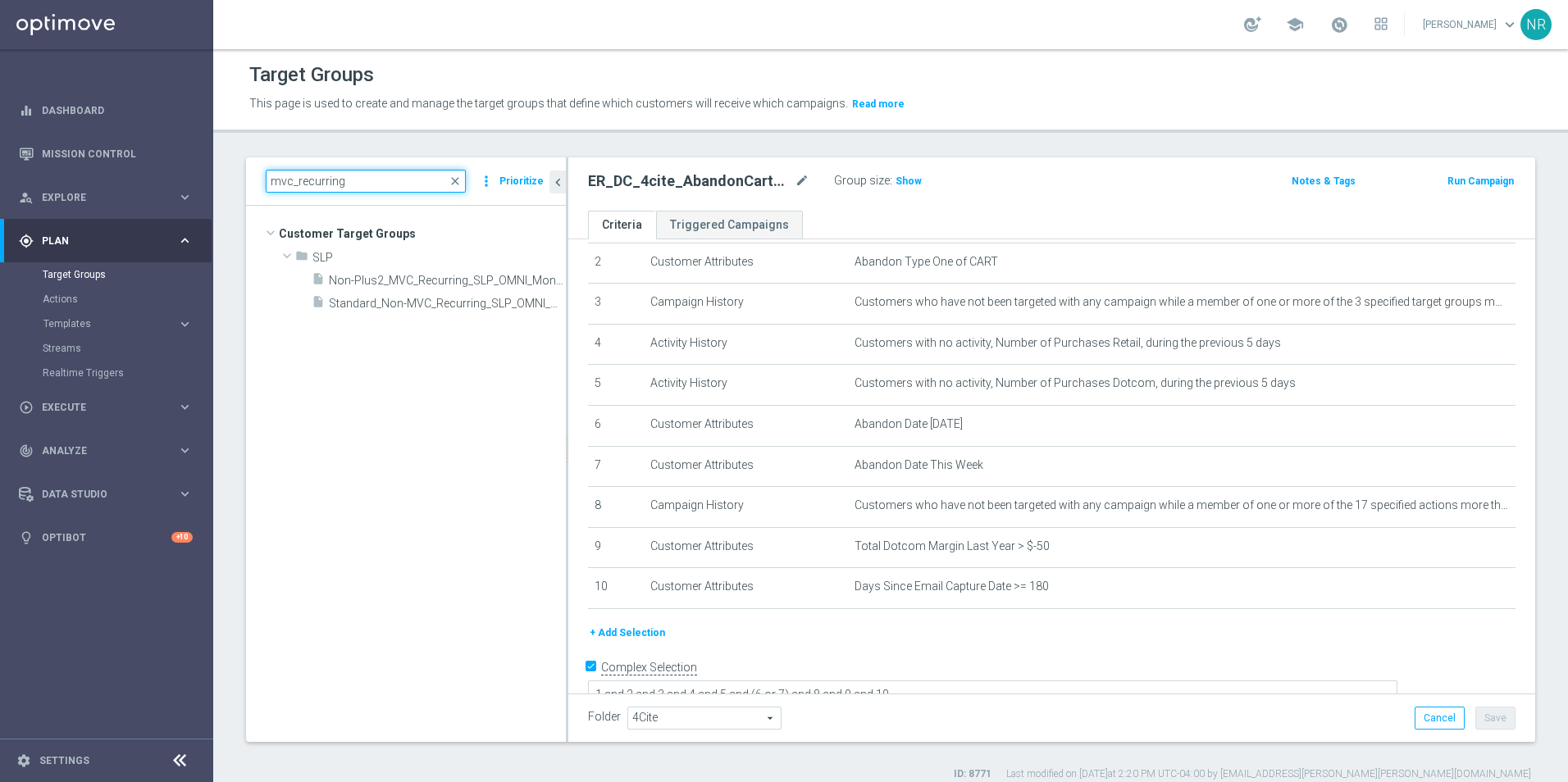
scroll to position [0, 0]
type input "mvc_recurring_sl"
click at [382, 307] on span "Standard_Non-MVC_Recurring_SLP_OMNI_Monthly_Summary" at bounding box center [429, 303] width 200 height 14
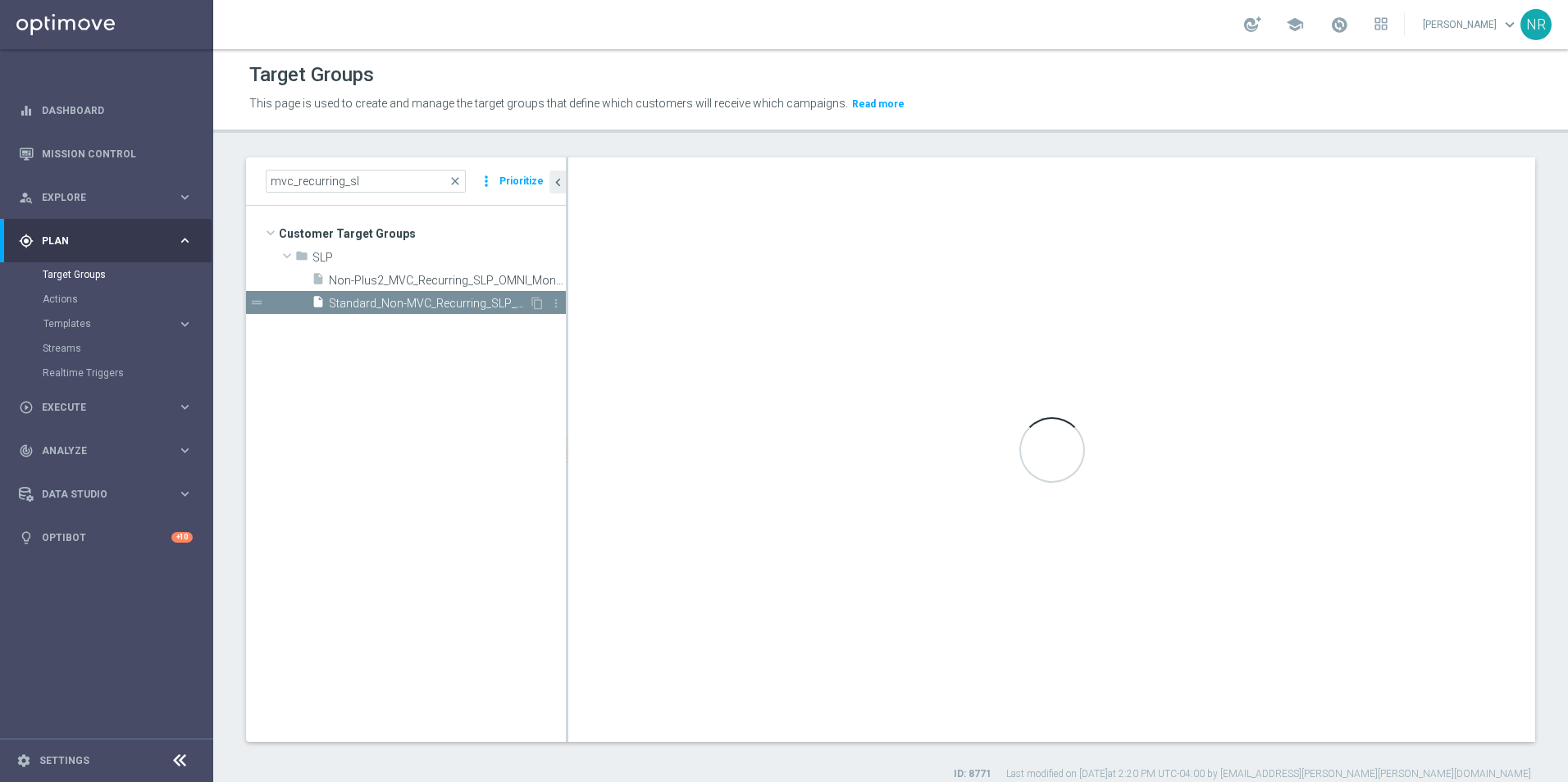
checkbox input "false"
type input "SLP"
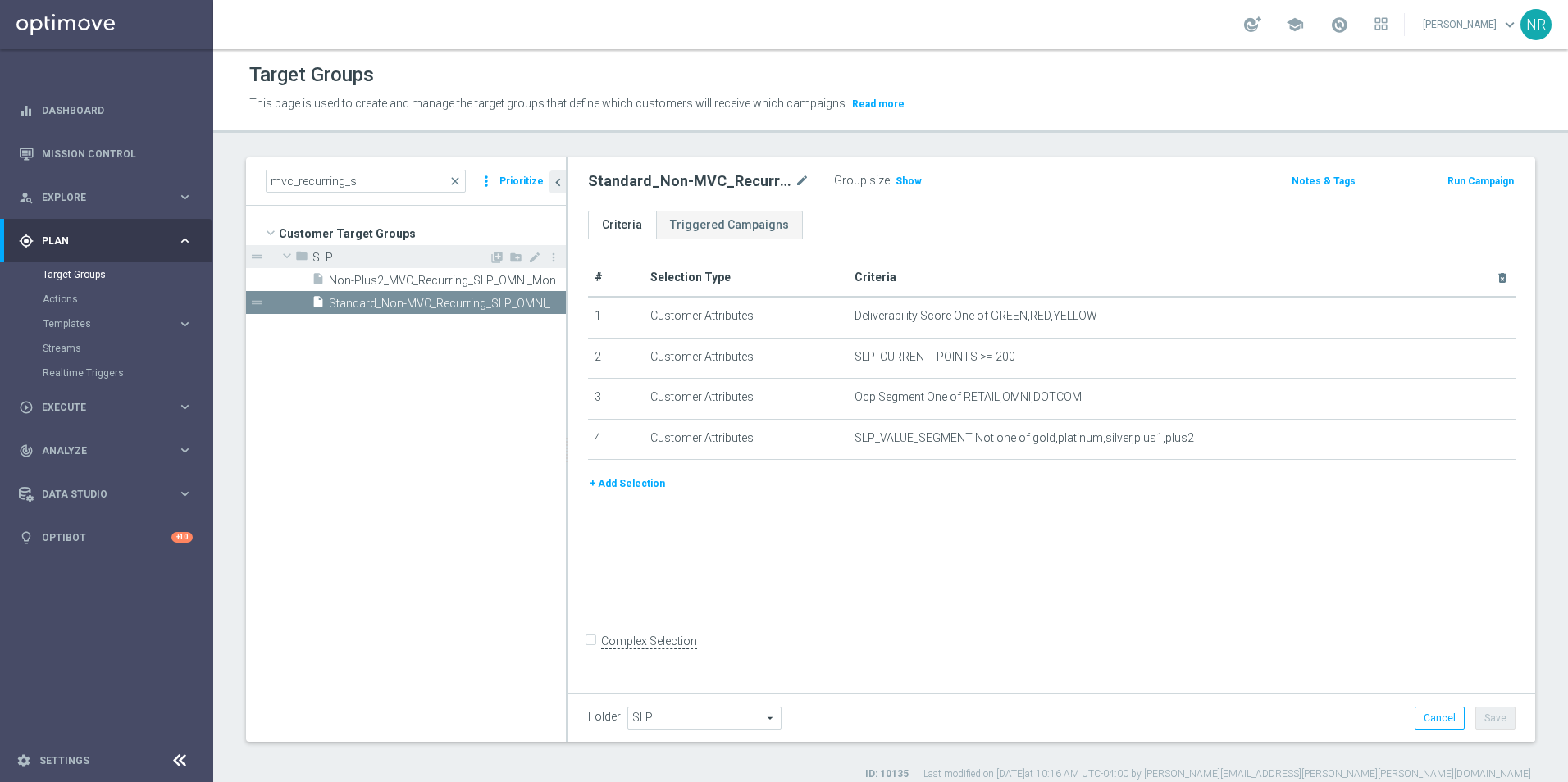
click at [406, 267] on div "folder SLP" at bounding box center [391, 256] width 193 height 23
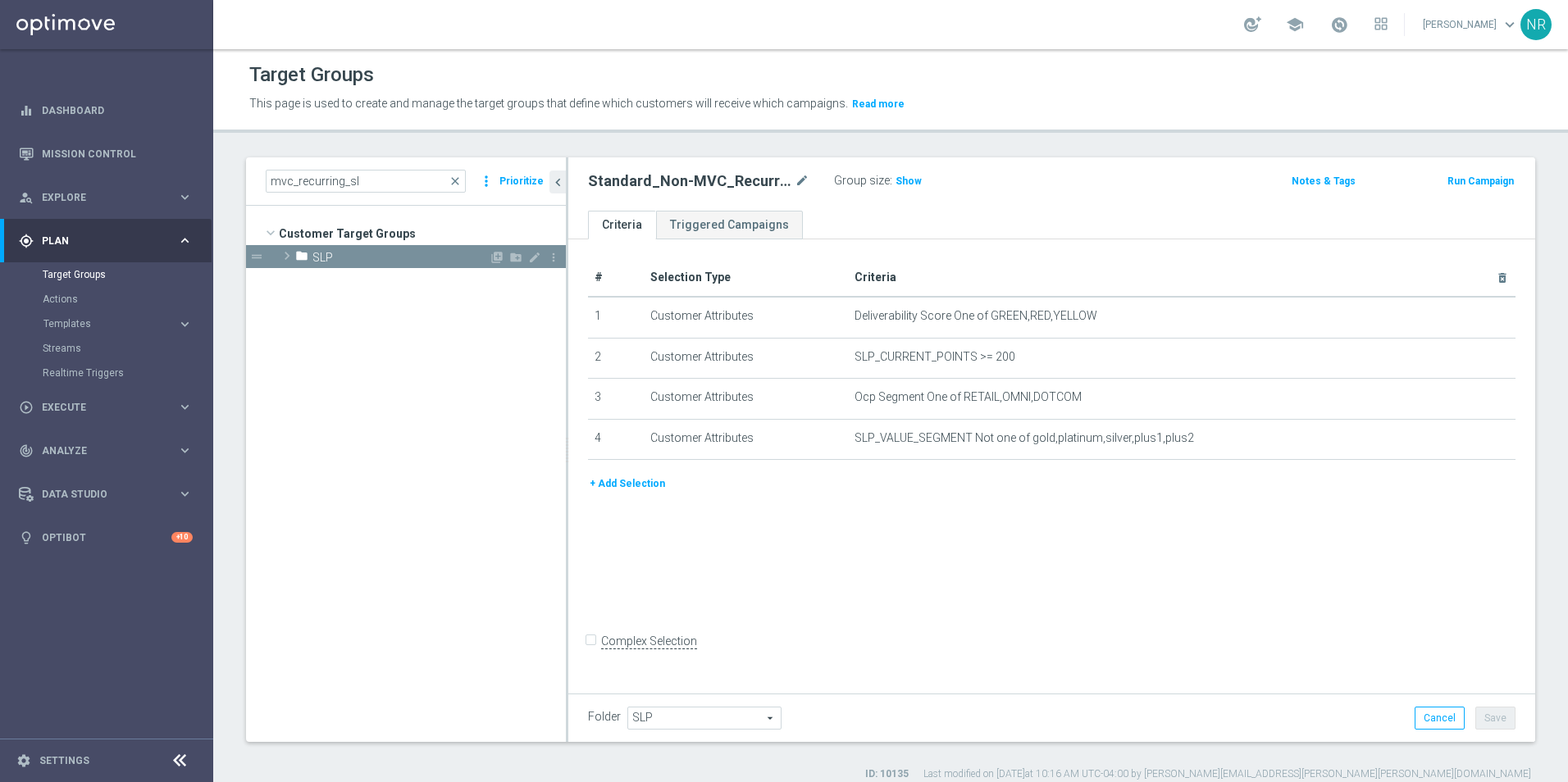
click at [405, 264] on span "SLP" at bounding box center [400, 257] width 177 height 14
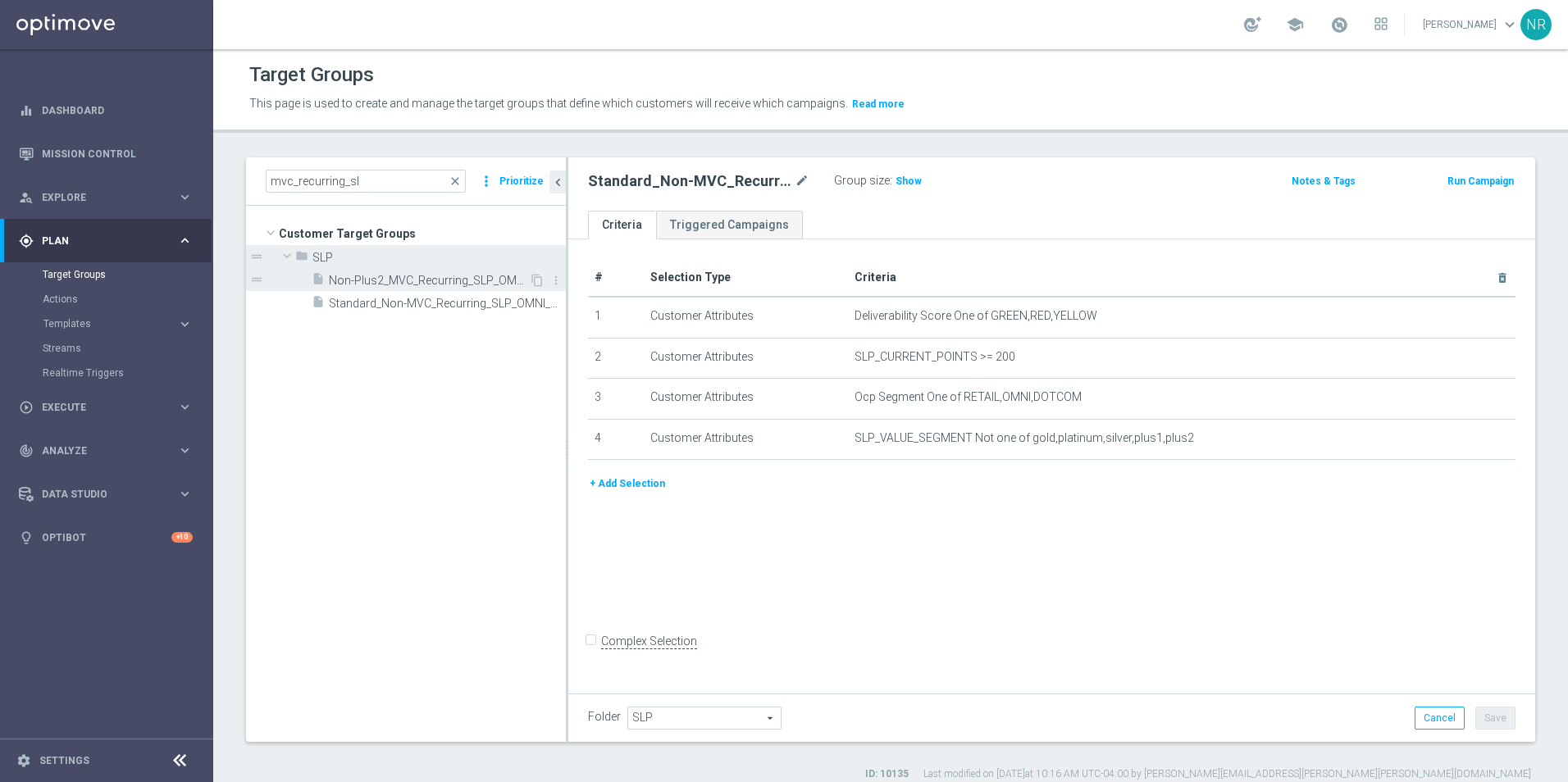
click at [396, 290] on div "insert_drive_file Non-Plus2_MVC_Recurring_SLP_OMNI_Monthly_Summary" at bounding box center [420, 279] width 217 height 23
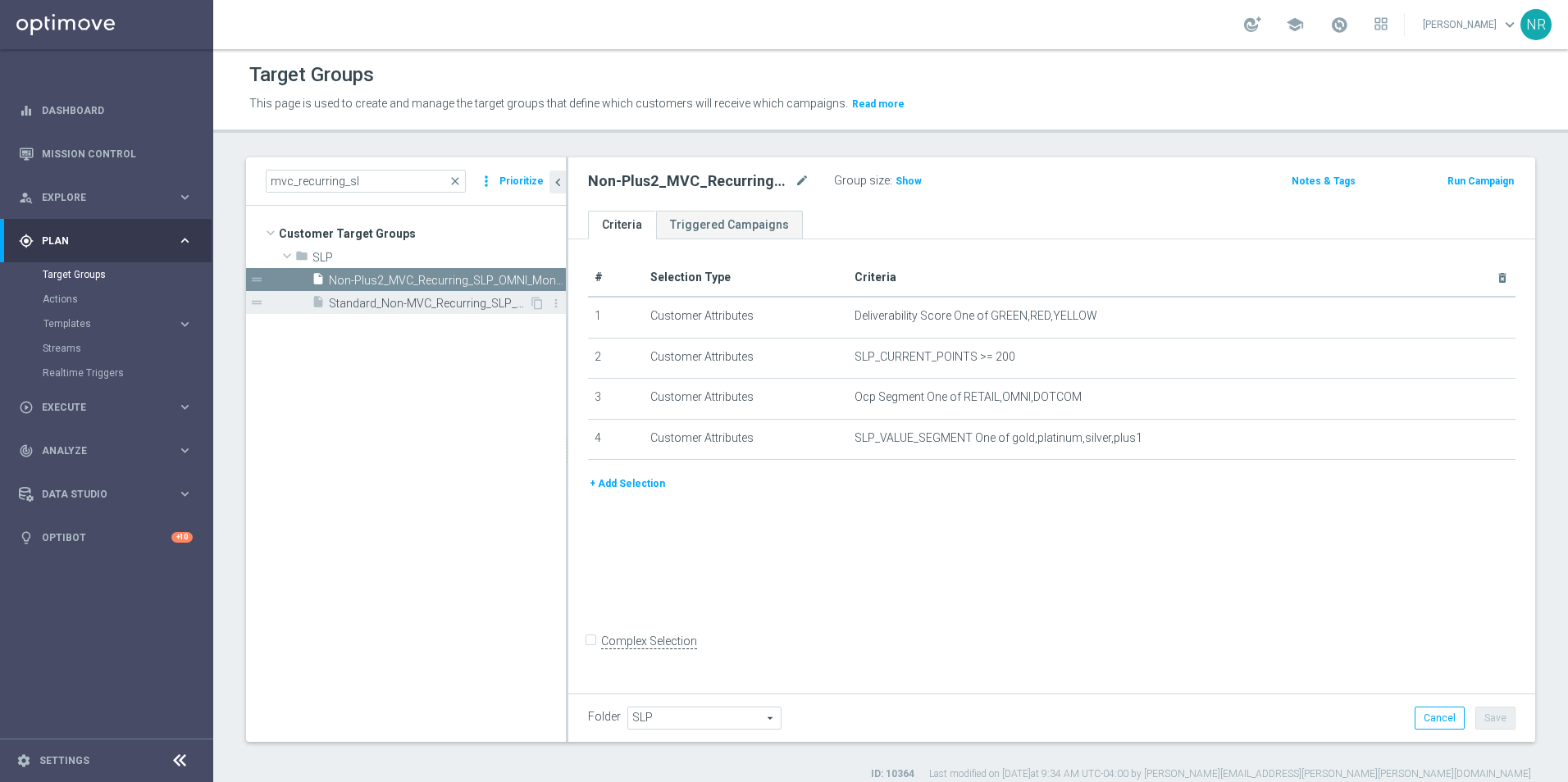
click at [460, 309] on span "Standard_Non-MVC_Recurring_SLP_OMNI_Monthly_Summary" at bounding box center [429, 303] width 200 height 14
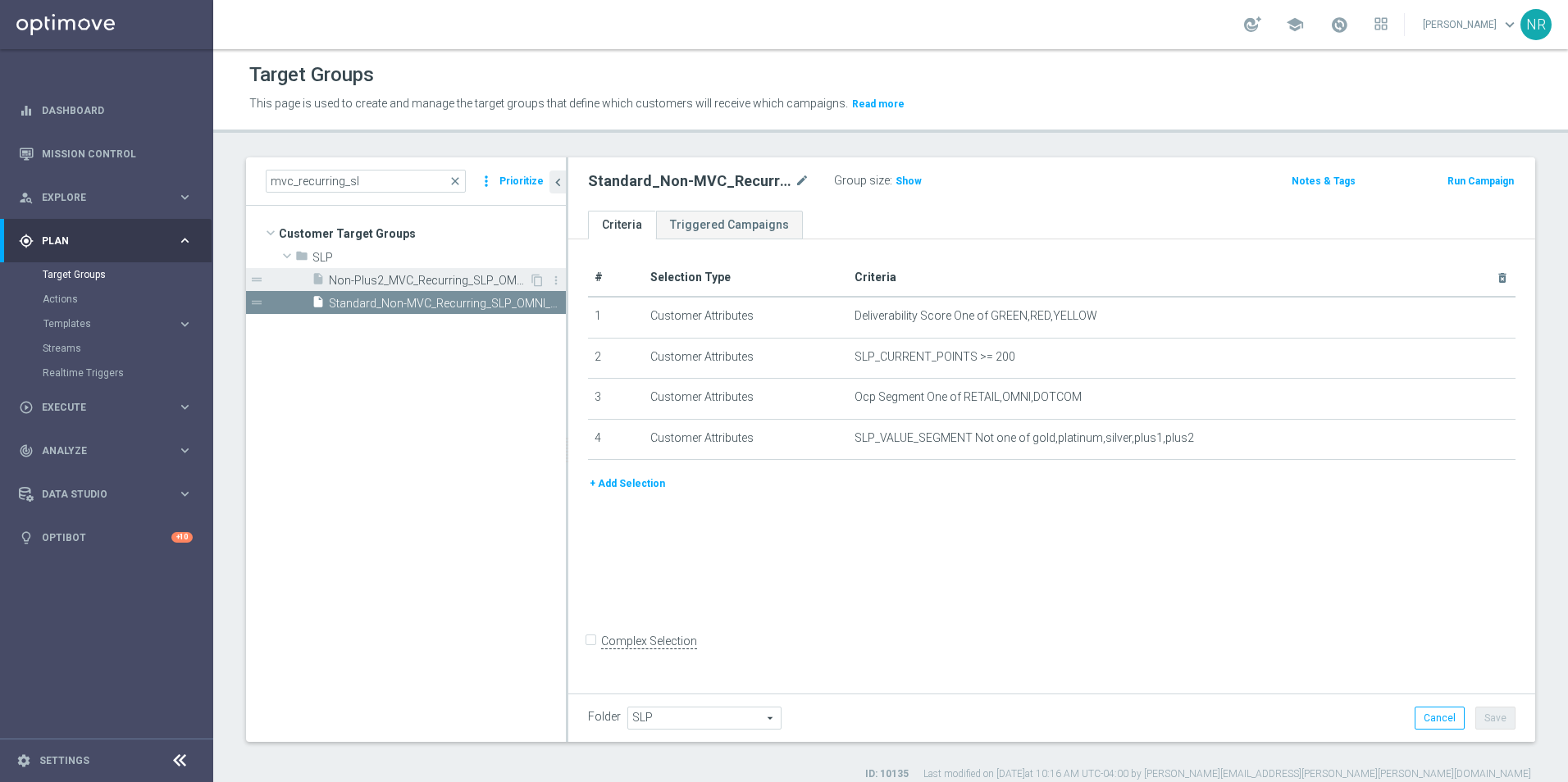
click at [462, 276] on span "Non-Plus2_MVC_Recurring_SLP_OMNI_Monthly_Summary" at bounding box center [429, 280] width 200 height 14
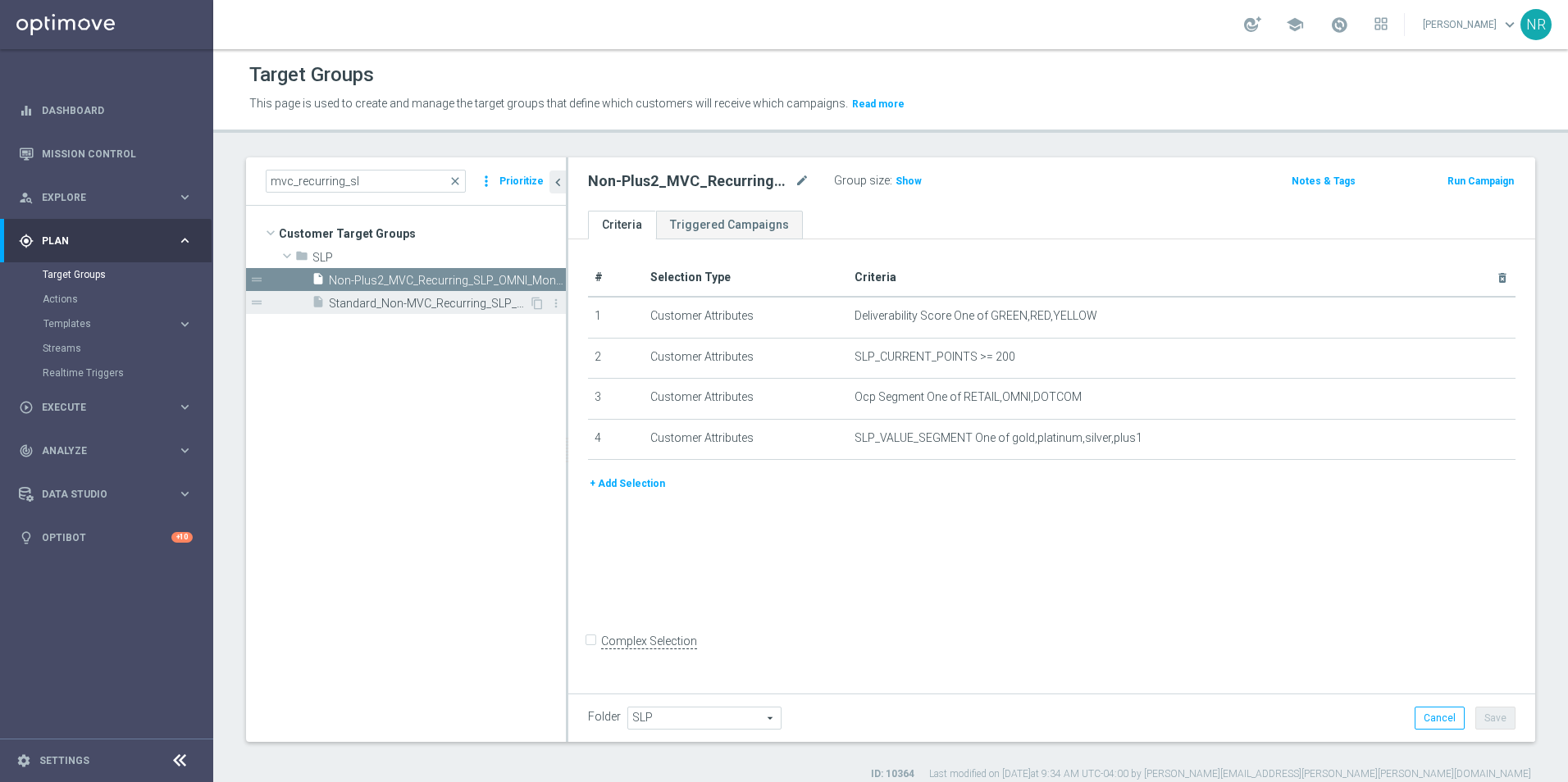
click at [447, 299] on span "Standard_Non-MVC_Recurring_SLP_OMNI_Monthly_Summary" at bounding box center [429, 303] width 200 height 14
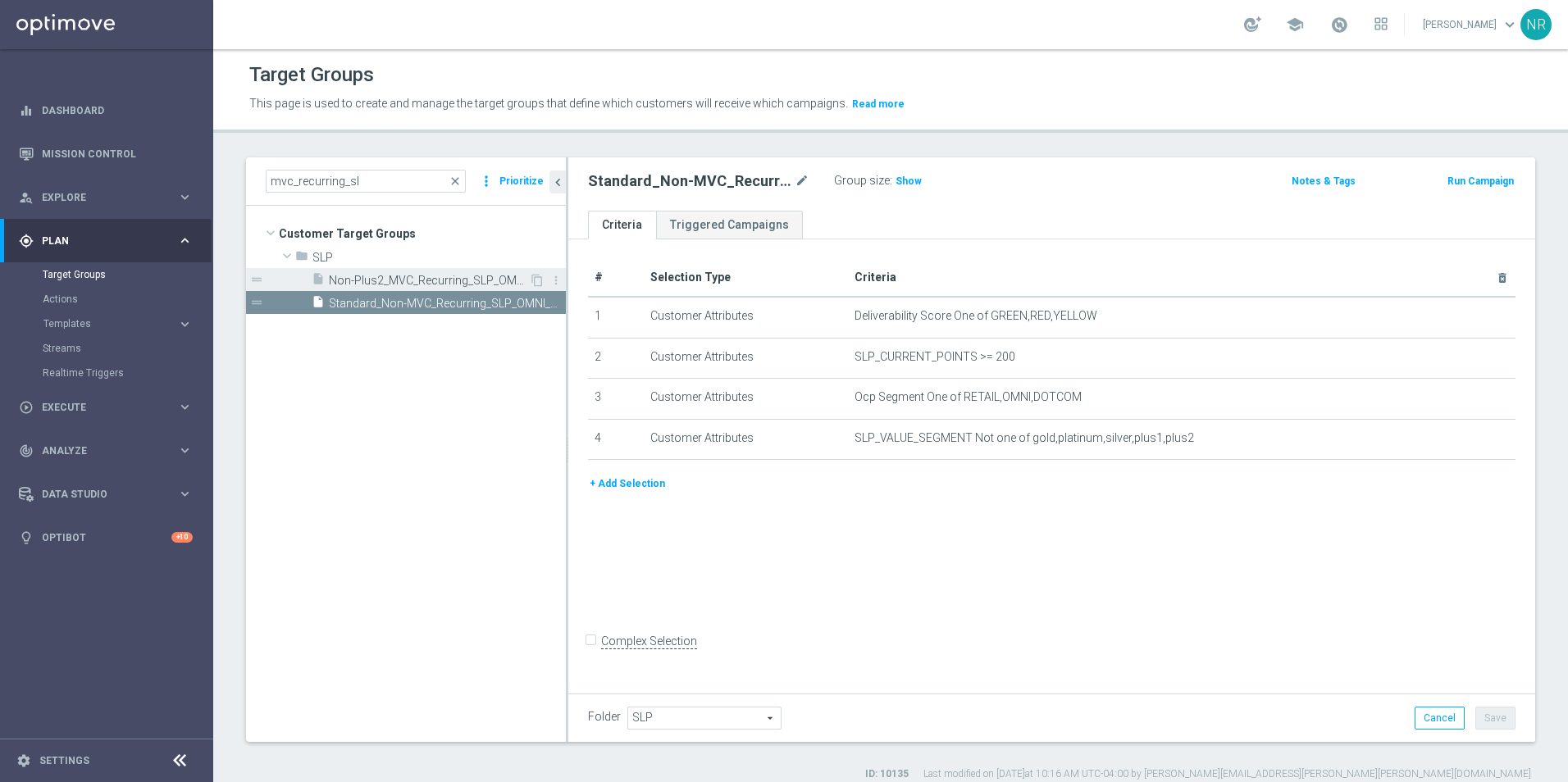
click at [440, 283] on span "Non-Plus2_MVC_Recurring_SLP_OMNI_Monthly_Summary" at bounding box center [429, 280] width 200 height 14
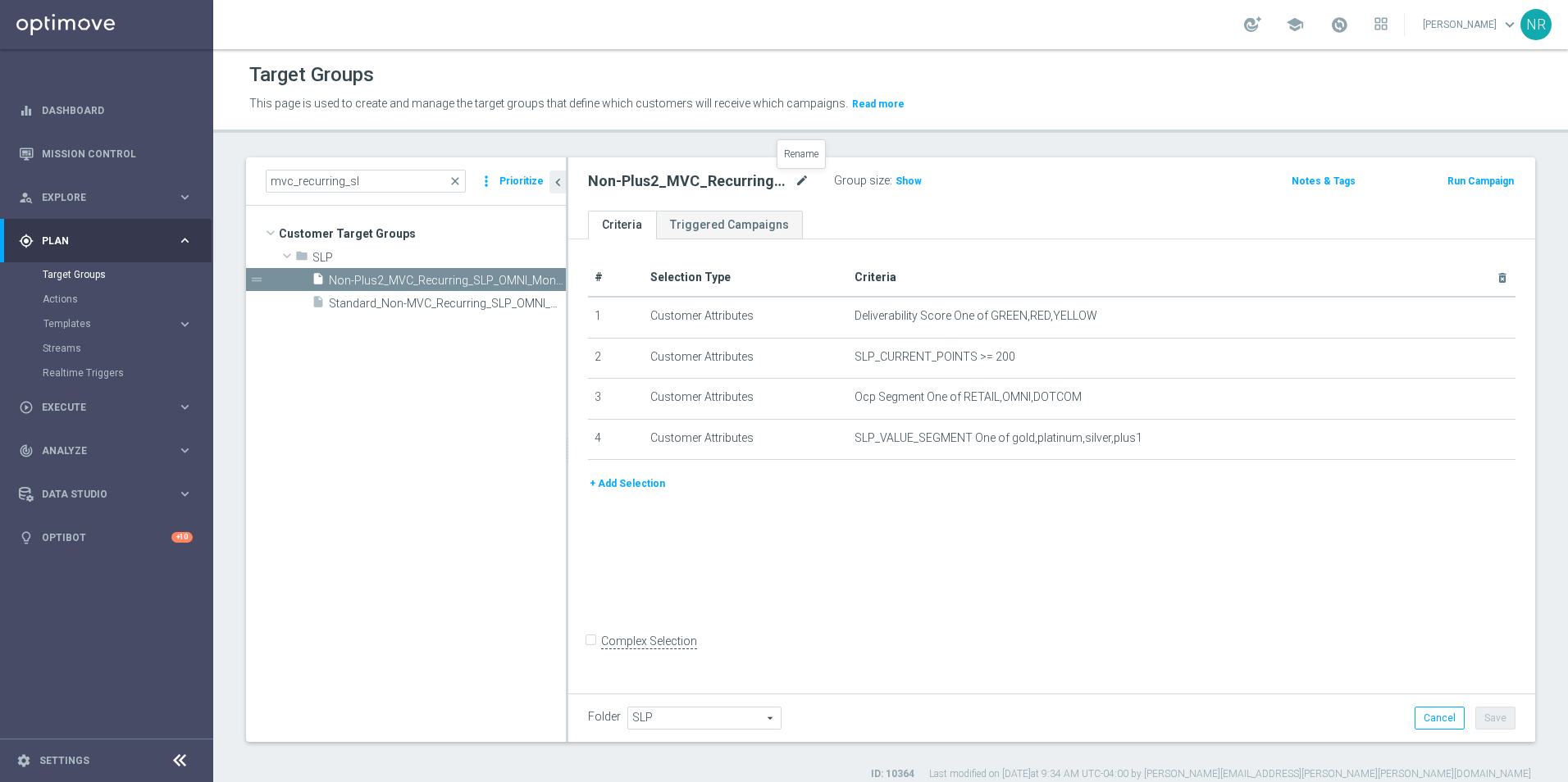
click at [796, 179] on icon "mode_edit" at bounding box center [802, 180] width 15 height 19
click at [807, 182] on icon "mode_edit" at bounding box center [802, 180] width 15 height 19
click at [83, 149] on link "Mission Control" at bounding box center [116, 153] width 151 height 43
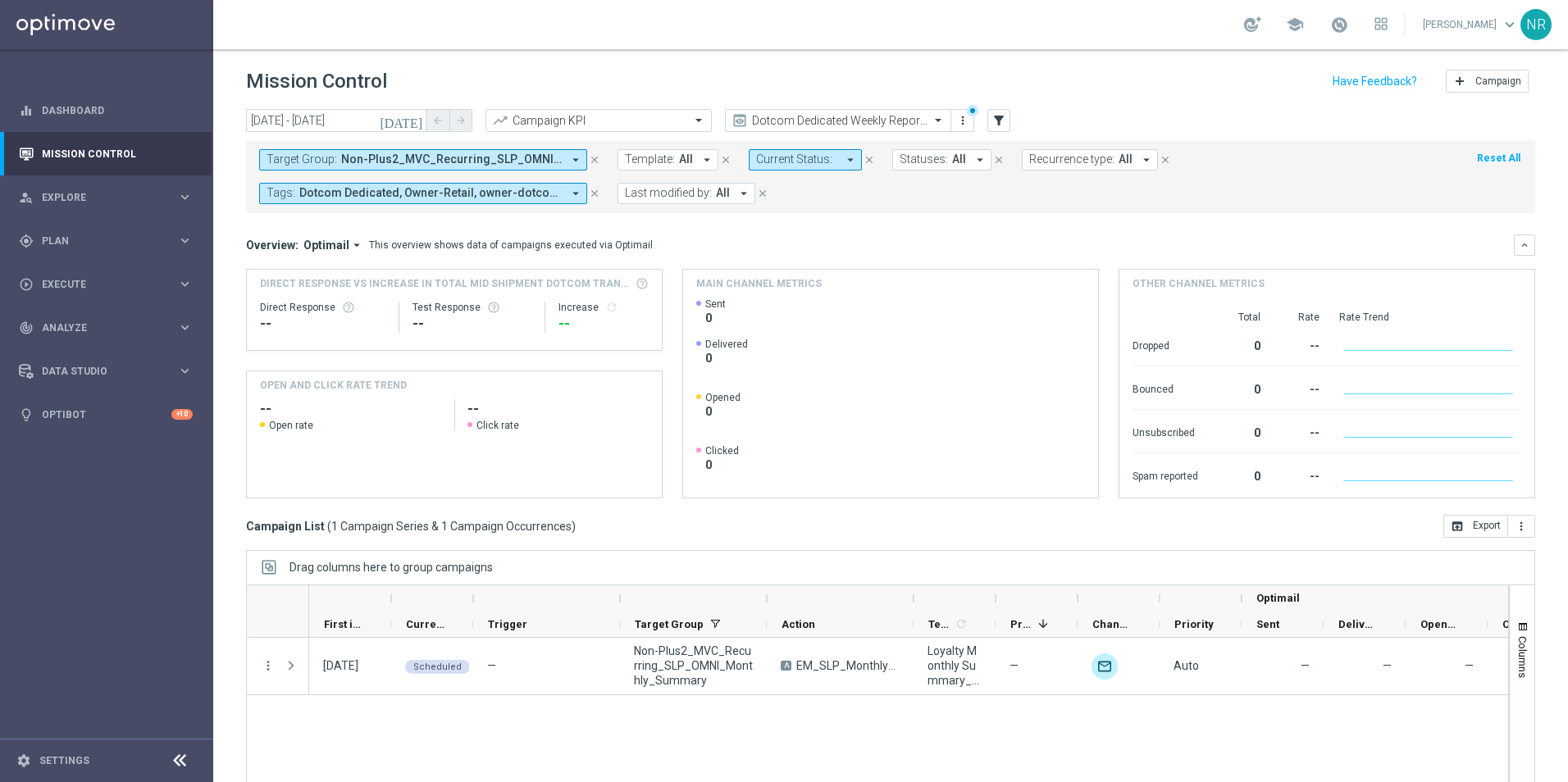
click at [502, 164] on span "Non-Plus2_MVC_Recurring_SLP_OMNI_Monthly_Summary" at bounding box center [451, 159] width 221 height 14
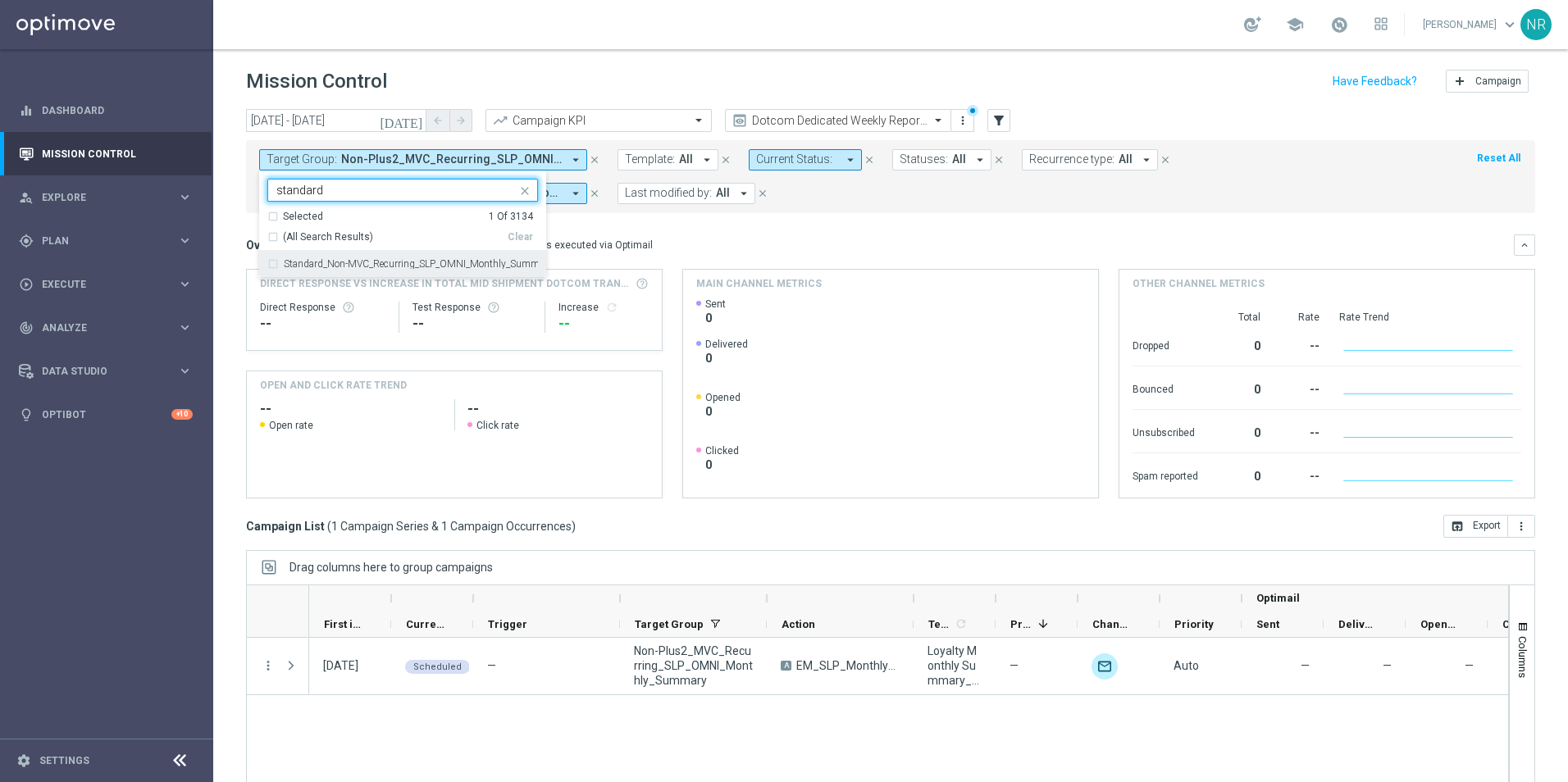
click at [373, 250] on div "Standard_Non-MVC_Recurring_SLP_OMNI_Monthly_Summary" at bounding box center [402, 263] width 271 height 26
type input "standard"
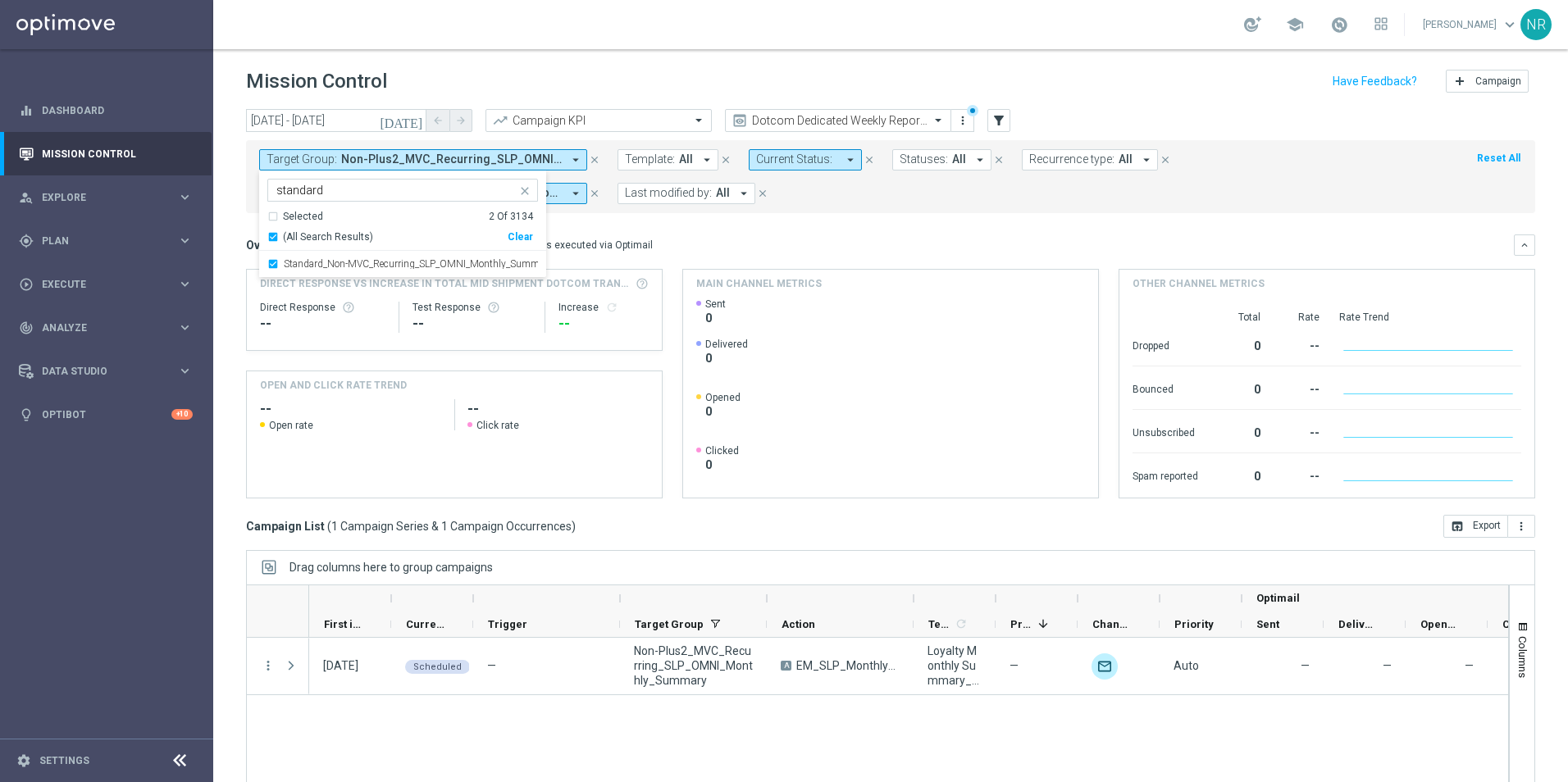
click at [858, 222] on mini-dashboard "Overview: Optimail arrow_drop_down This overview shows data of campaigns execut…" at bounding box center [890, 364] width 1290 height 301
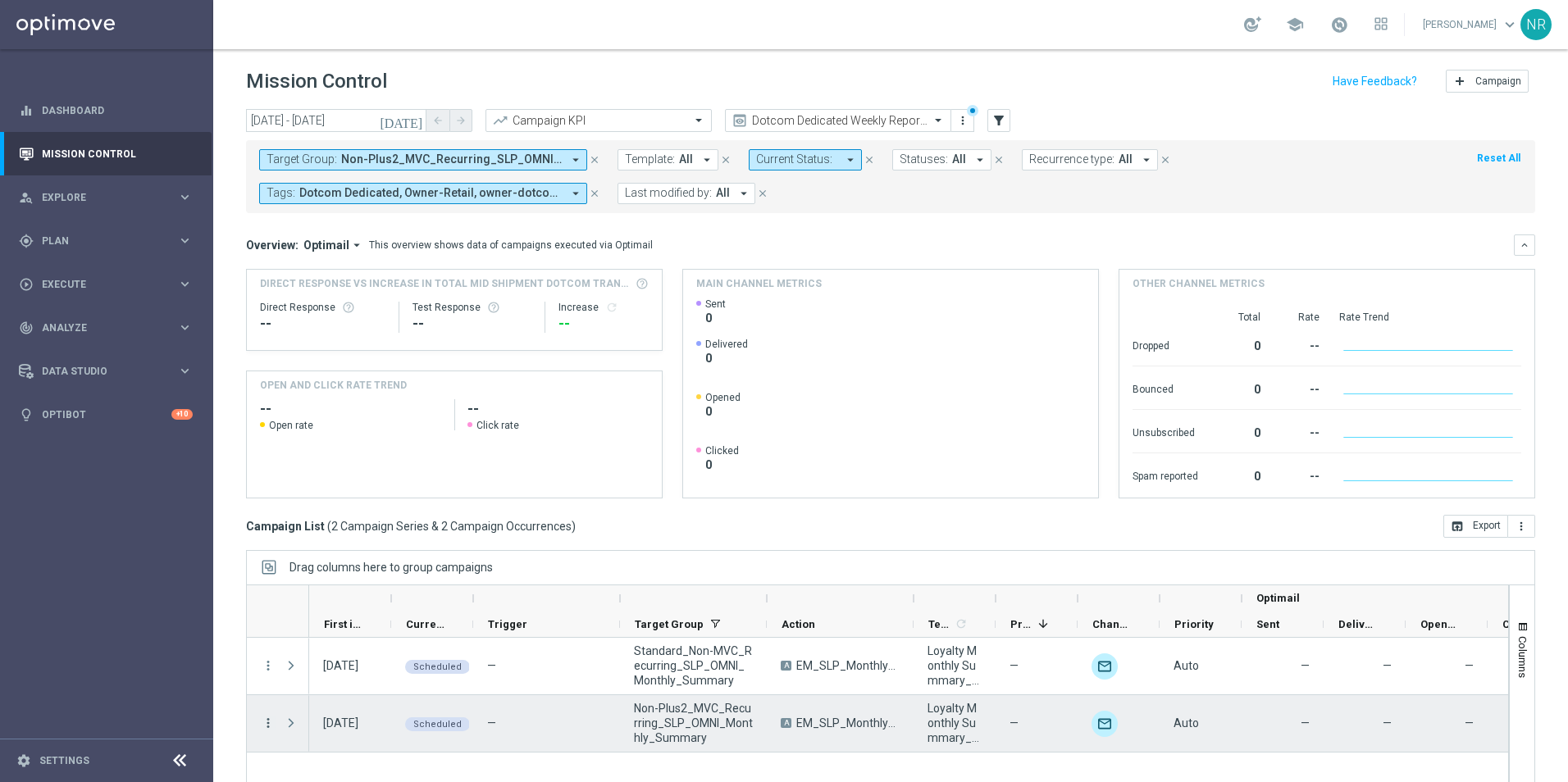
click at [262, 552] on icon "more_vert" at bounding box center [268, 723] width 15 height 15
click at [314, 522] on div "list Campaign Details" at bounding box center [368, 530] width 185 height 23
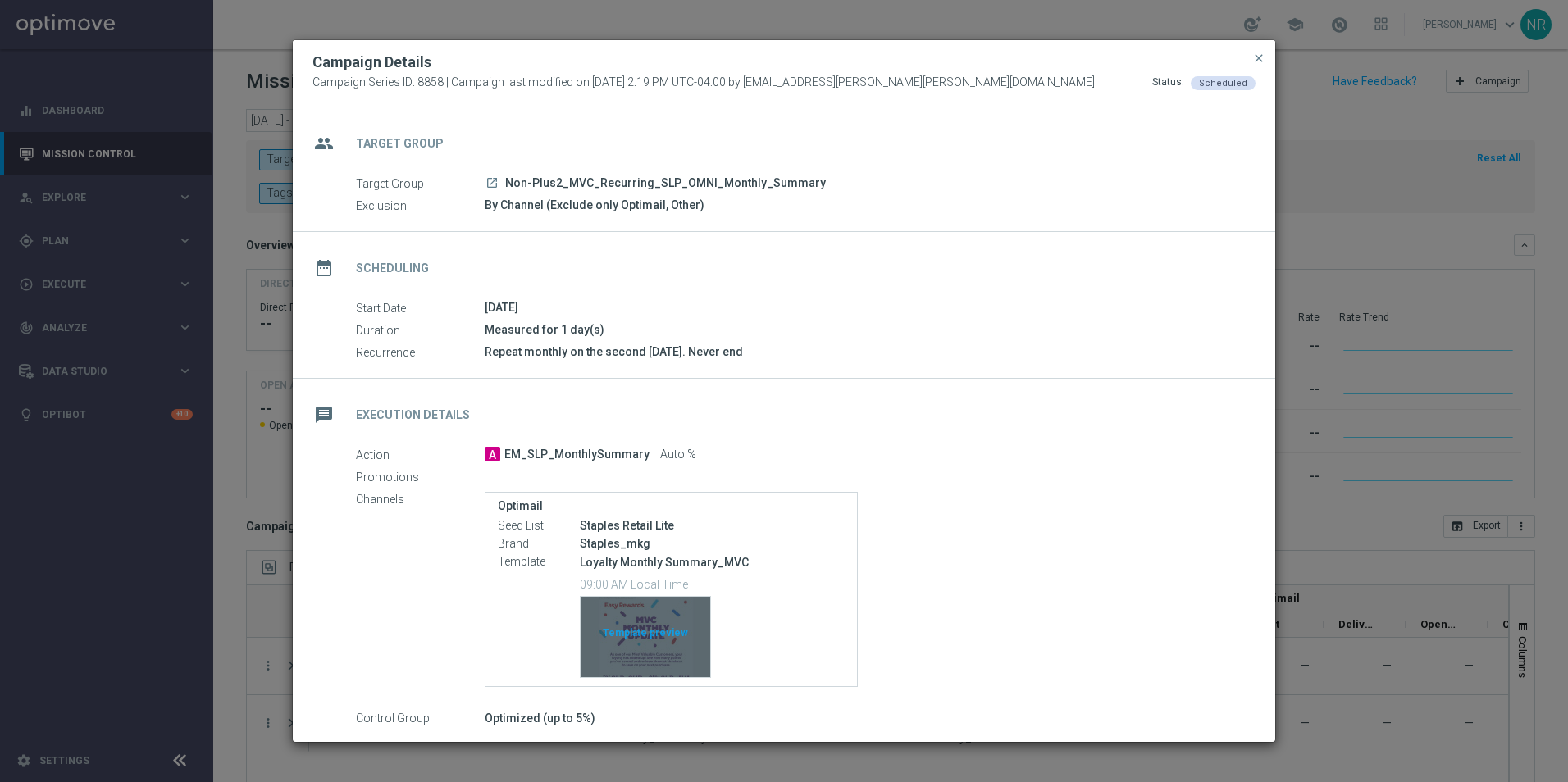
click at [680, 552] on div "Template preview" at bounding box center [645, 637] width 129 height 80
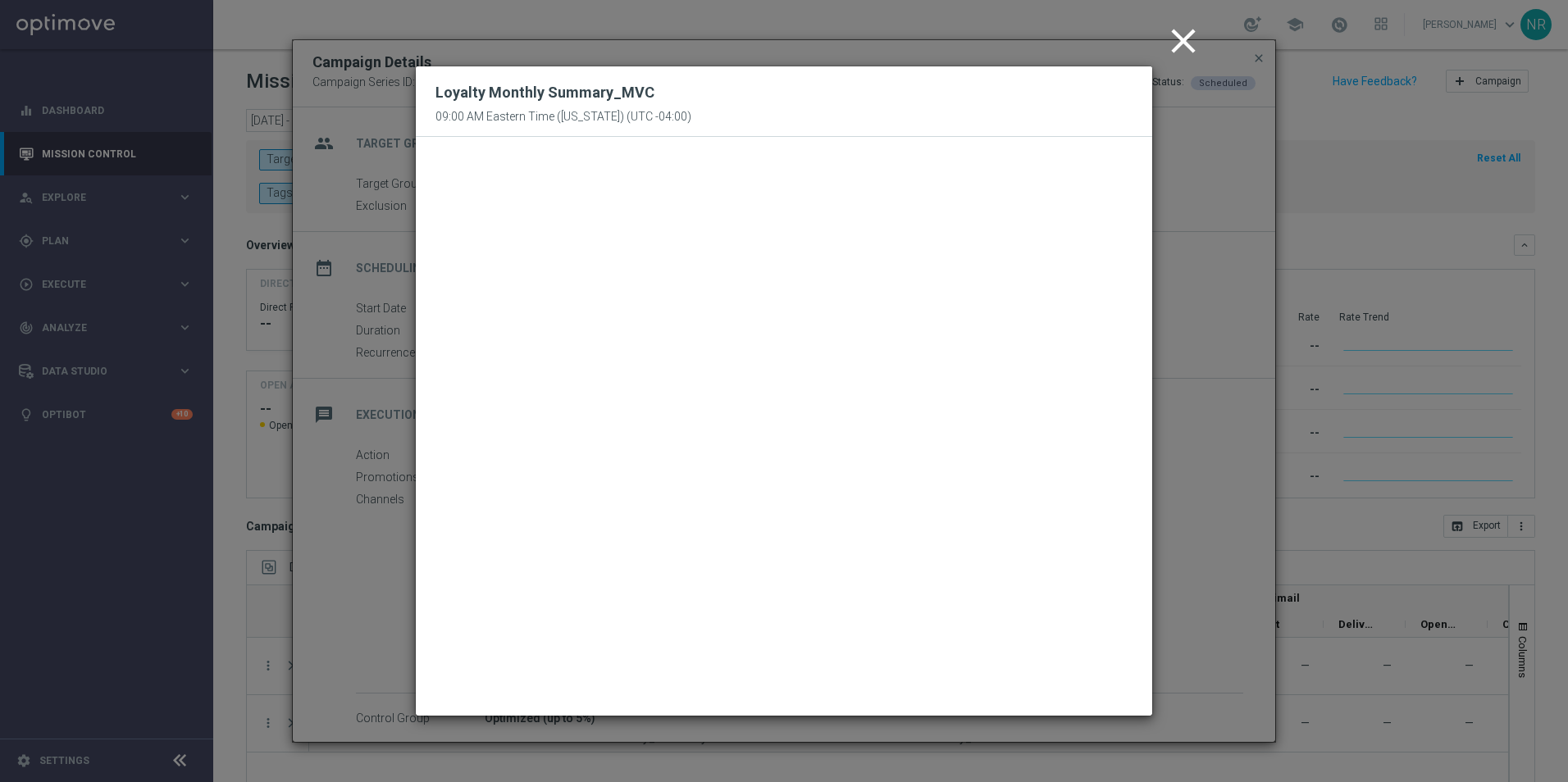
click at [1042, 32] on icon "close" at bounding box center [1183, 41] width 41 height 41
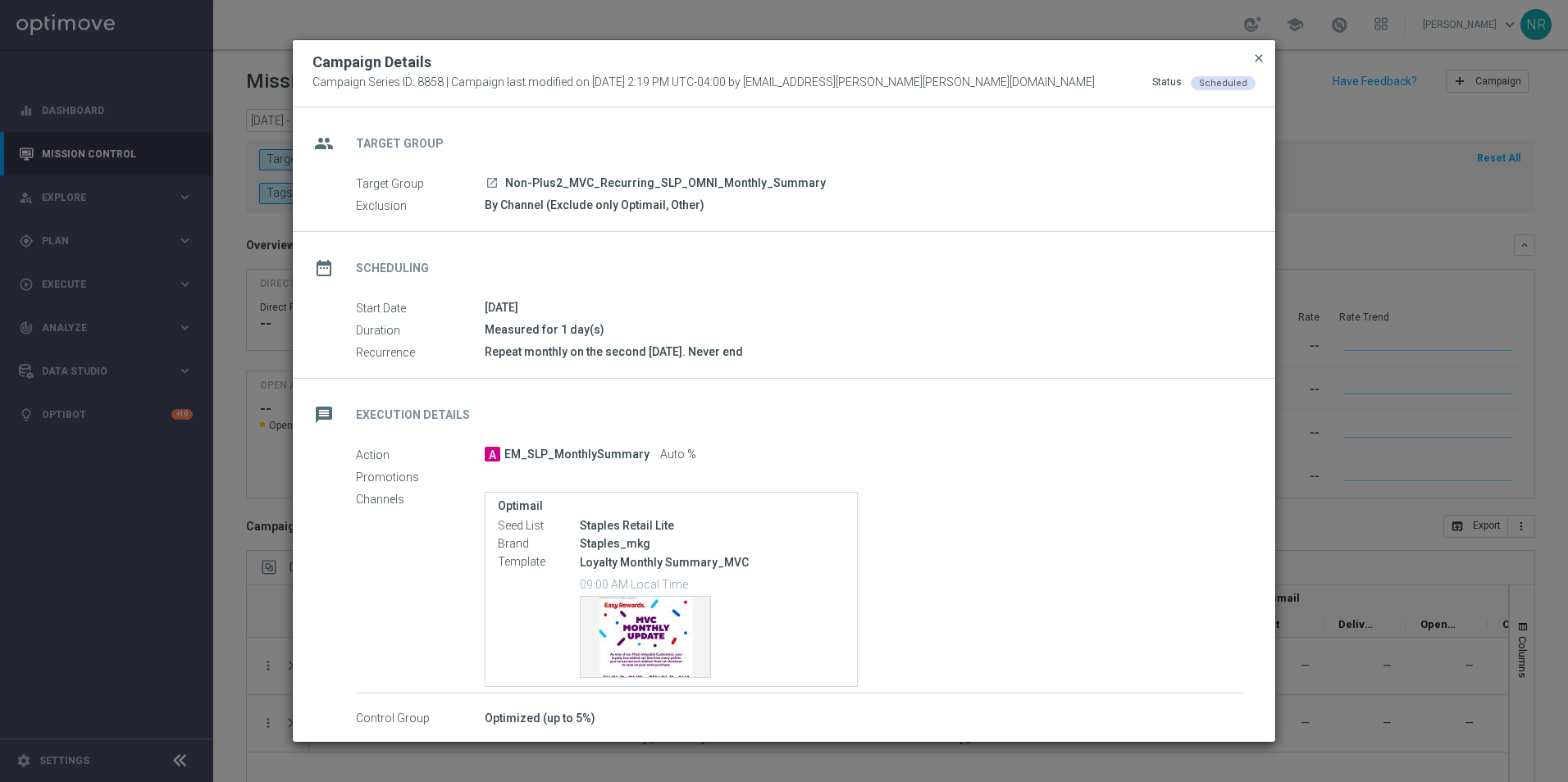
click at [1042, 55] on span "close" at bounding box center [1259, 58] width 13 height 13
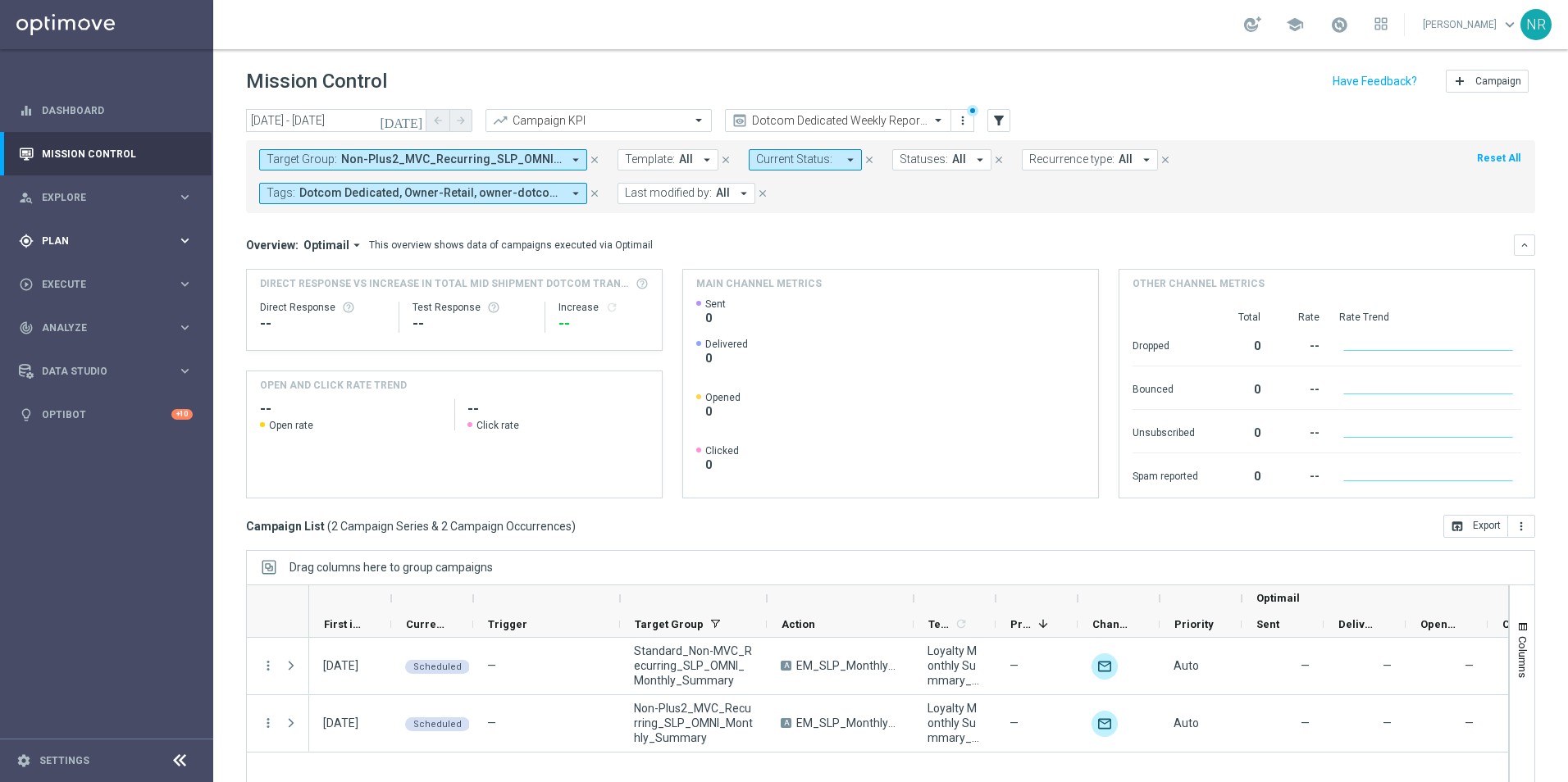
click at [86, 245] on span "Plan" at bounding box center [109, 240] width 135 height 10
click at [82, 280] on link "Target Groups" at bounding box center [106, 275] width 128 height 13
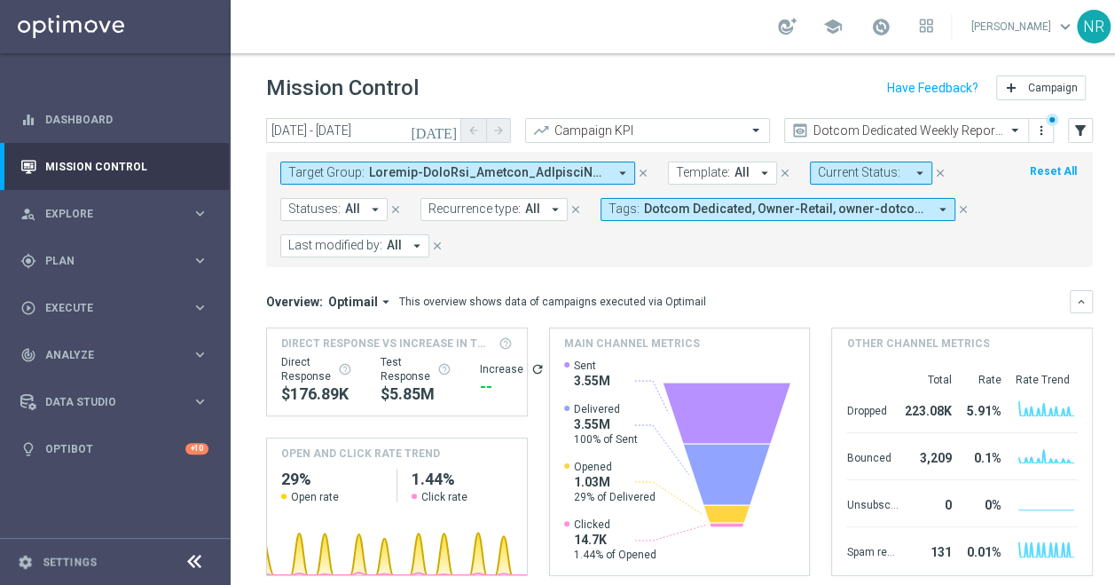
scroll to position [0, 145]
click at [552, 176] on span at bounding box center [488, 172] width 239 height 15
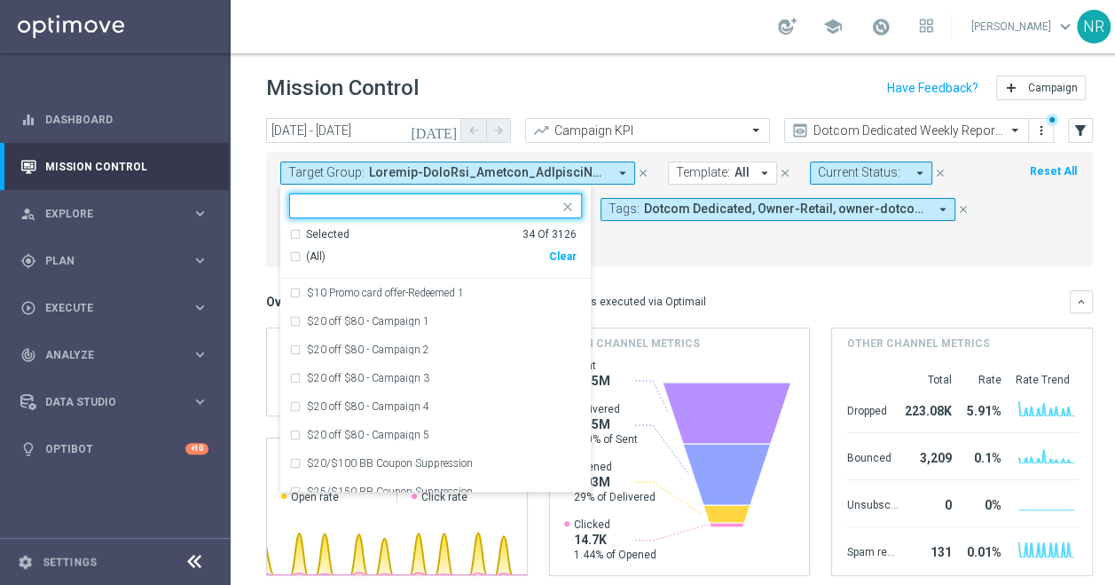
click at [0, 0] on div "Clear" at bounding box center [0, 0] width 0 height 0
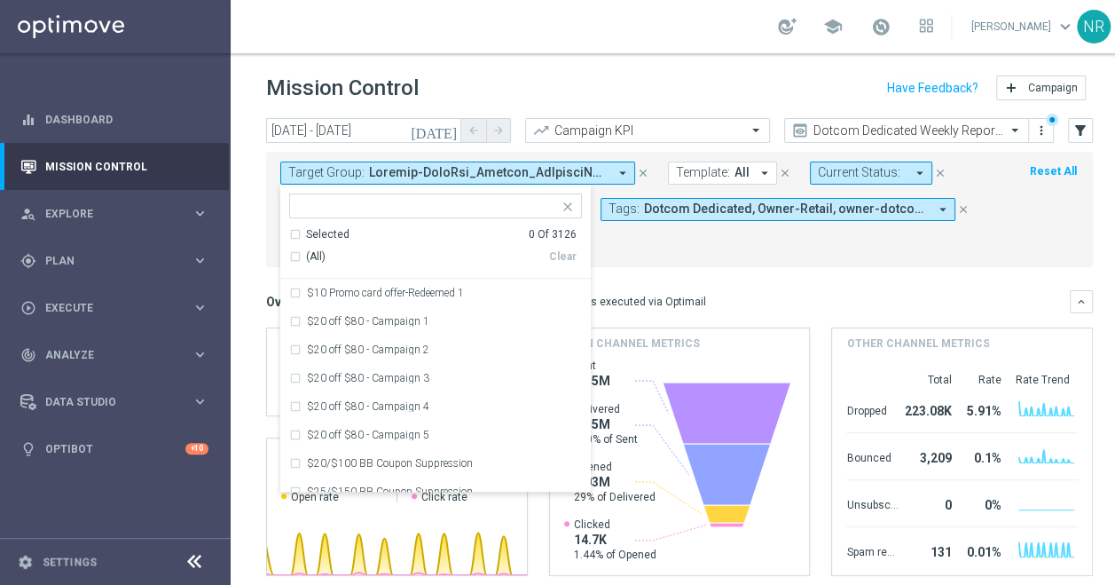
click at [444, 210] on input "text" at bounding box center [429, 206] width 260 height 15
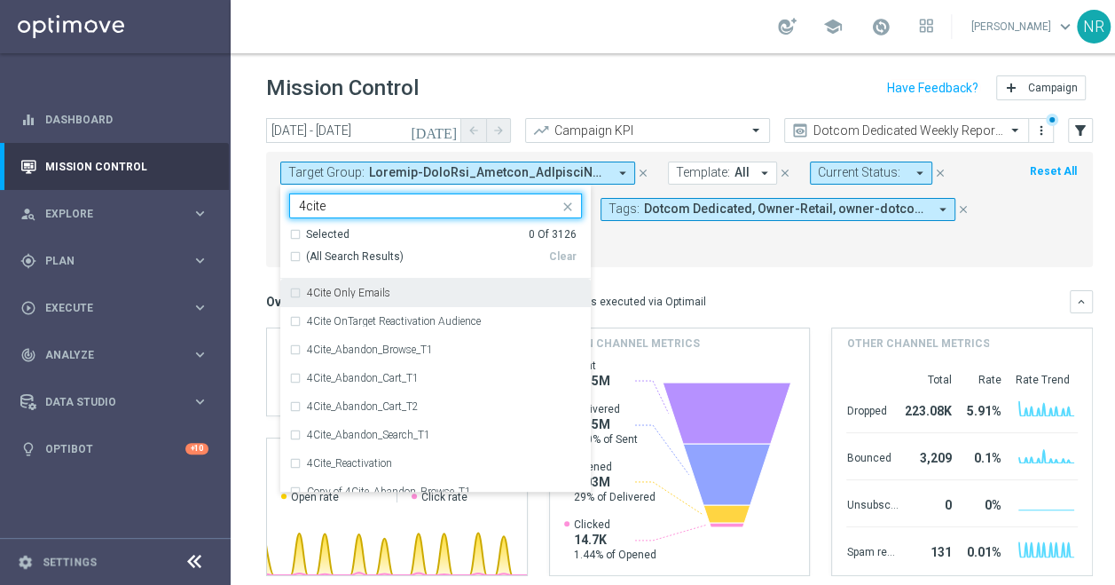
click at [310, 240] on div "Selected" at bounding box center [327, 234] width 43 height 15
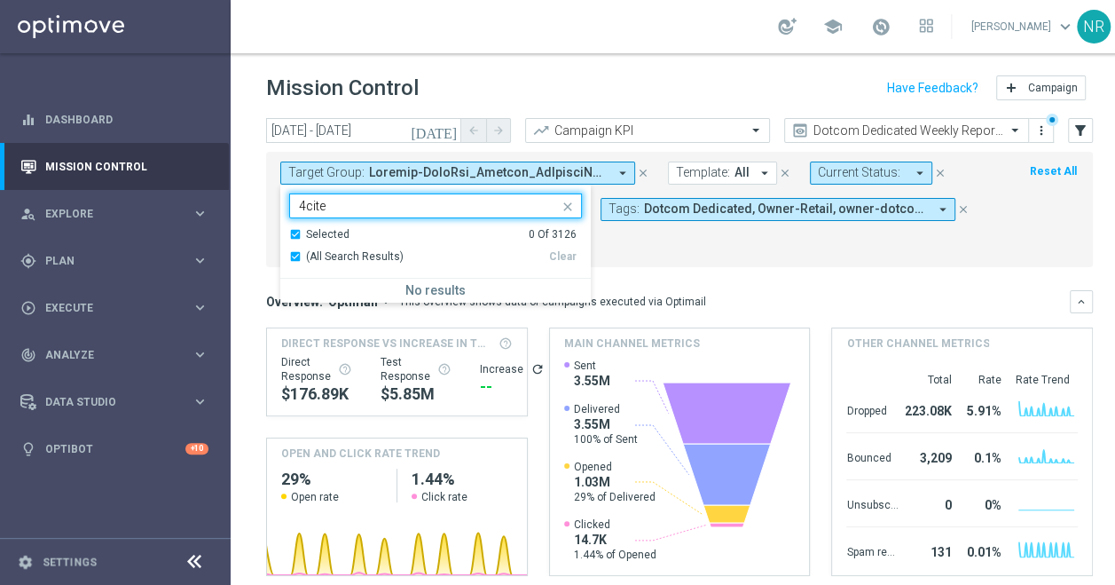
click at [341, 231] on div "Selected" at bounding box center [327, 234] width 43 height 15
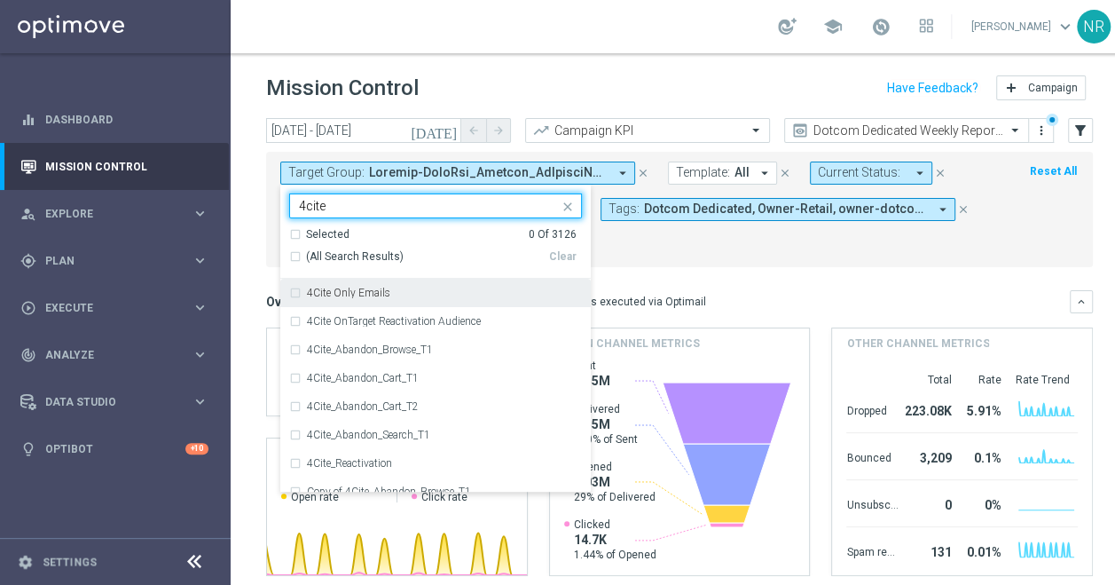
click at [349, 253] on span "(All Search Results)" at bounding box center [355, 256] width 98 height 15
type input "4cite"
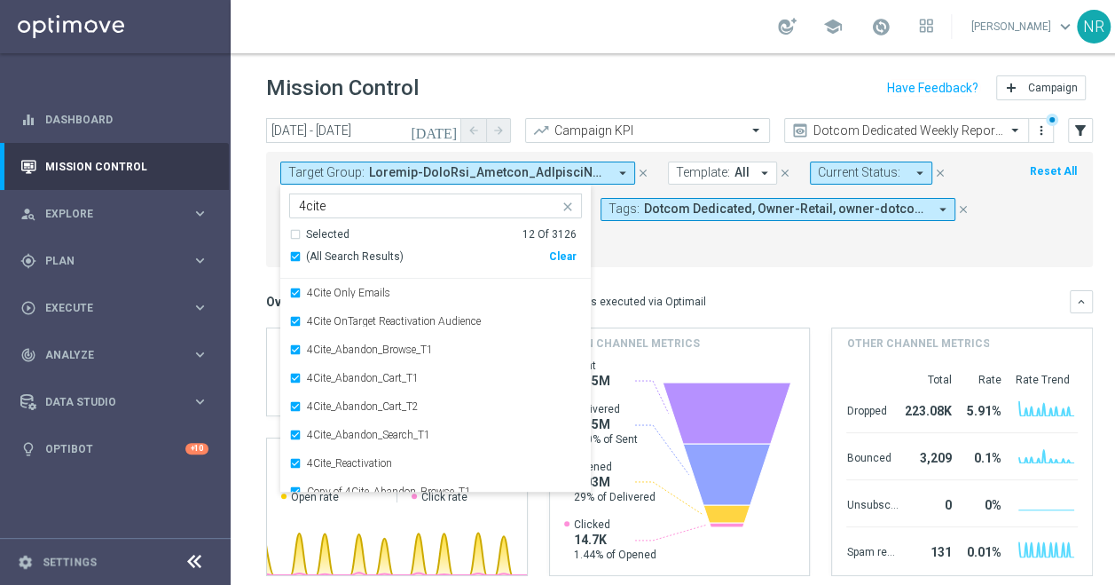
click at [708, 268] on mini-dashboard "Overview: Optimail arrow_drop_down This overview shows data of campaigns execut…" at bounding box center [679, 430] width 827 height 326
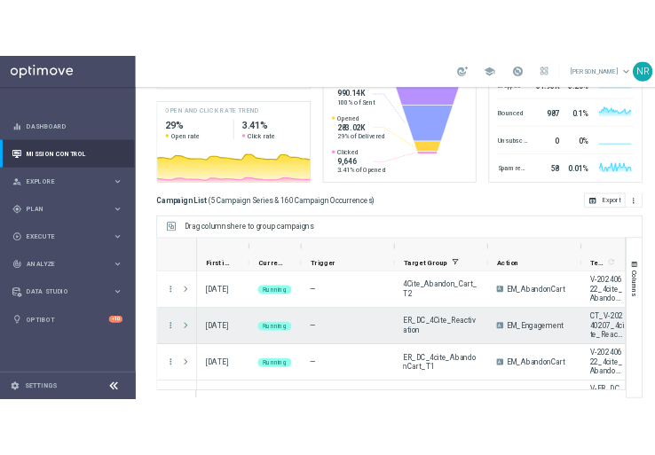
scroll to position [108, 0]
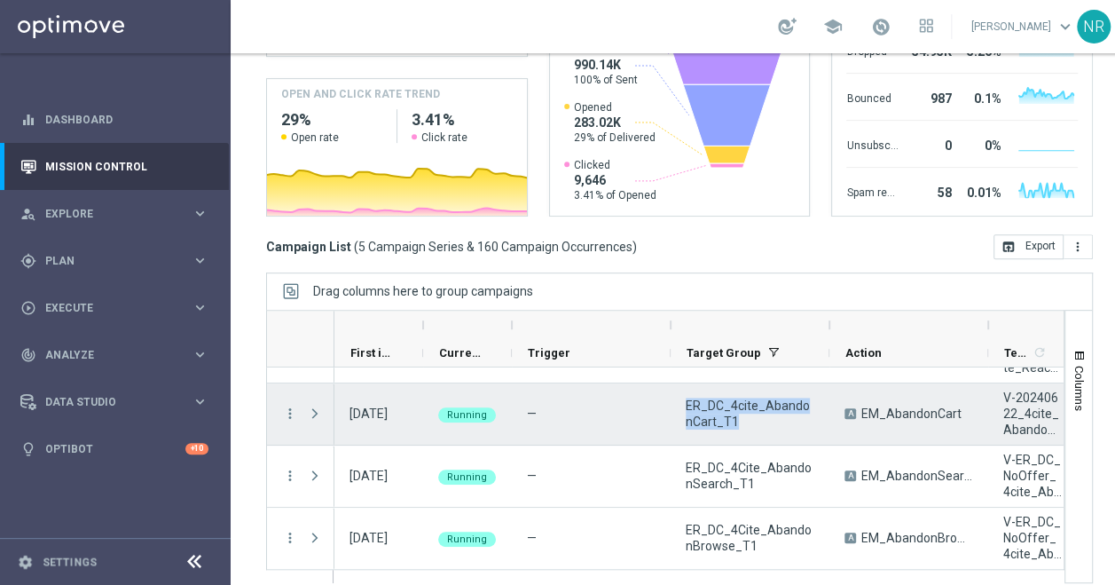
drag, startPoint x: 745, startPoint y: 403, endPoint x: 685, endPoint y: 387, distance: 62.4
click at [686, 397] on span "ER_DC_4cite_AbandonCart_T1" at bounding box center [750, 413] width 129 height 32
drag, startPoint x: 685, startPoint y: 387, endPoint x: 701, endPoint y: 387, distance: 16.0
copy span "ER_DC_4cite_AbandonCart_T1"
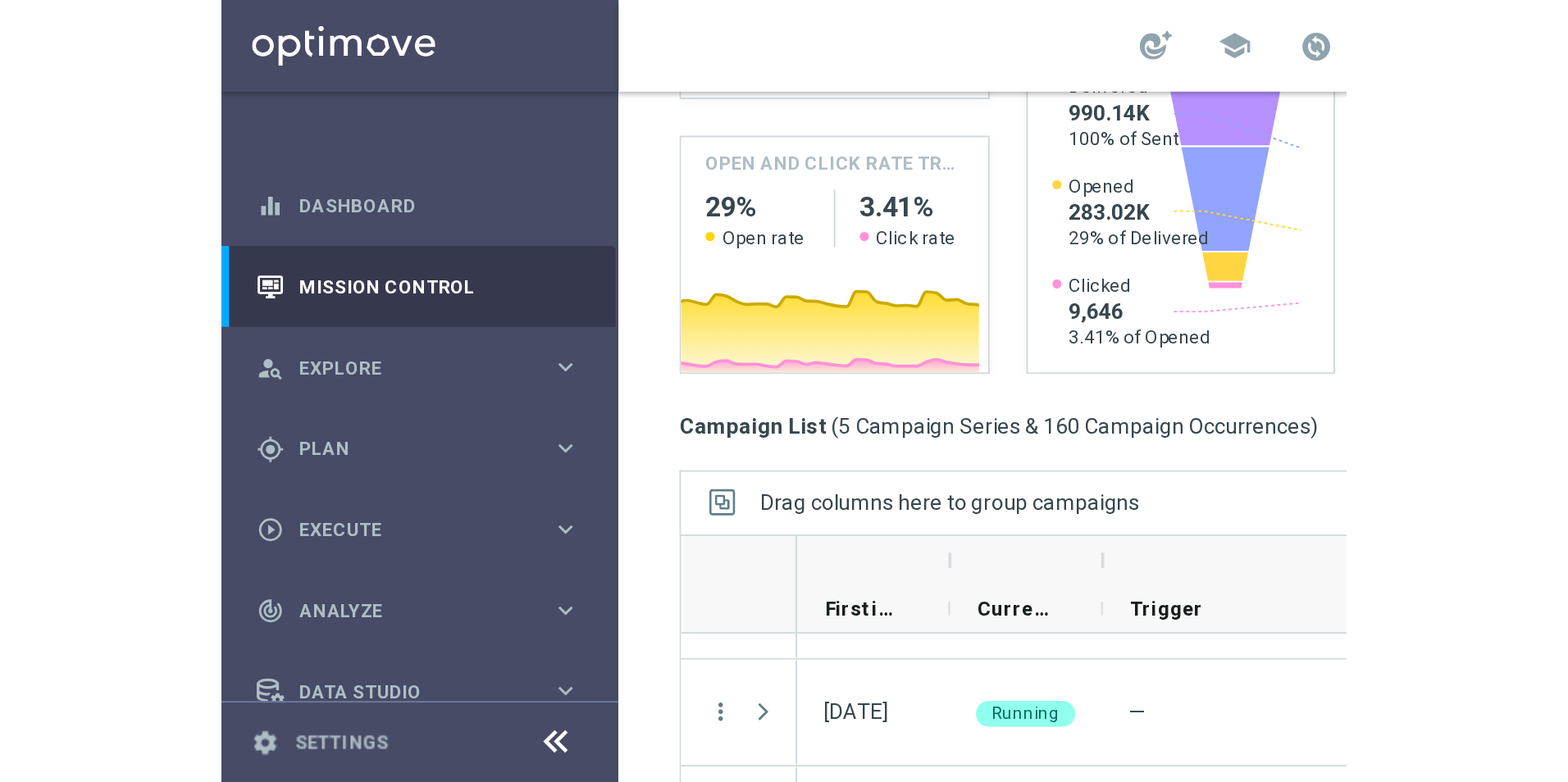
scroll to position [71, 0]
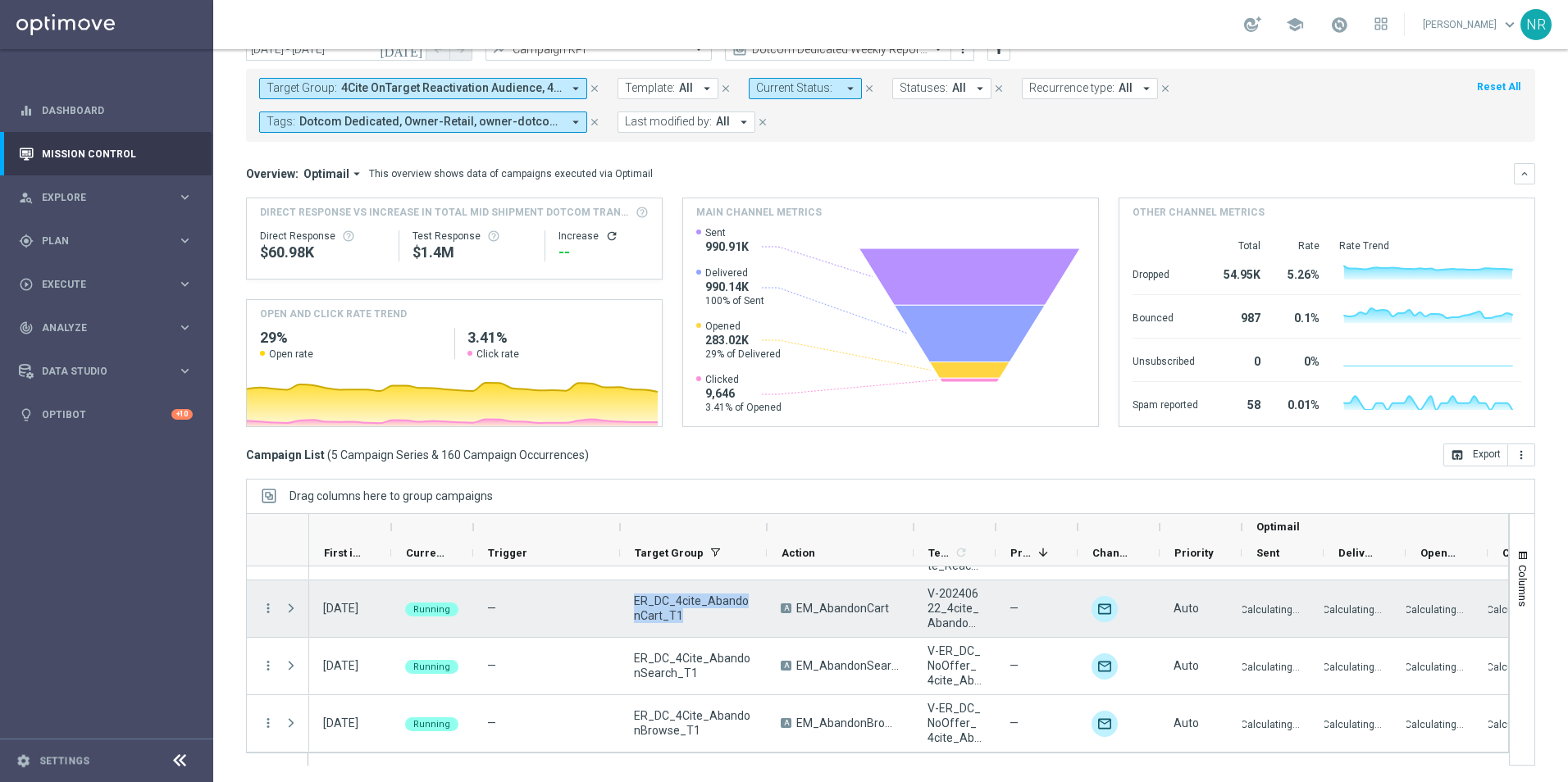
copy span "ER_DC_4cite_AbandonCart_T1"
click at [267, 540] on icon "more_vert" at bounding box center [268, 608] width 15 height 15
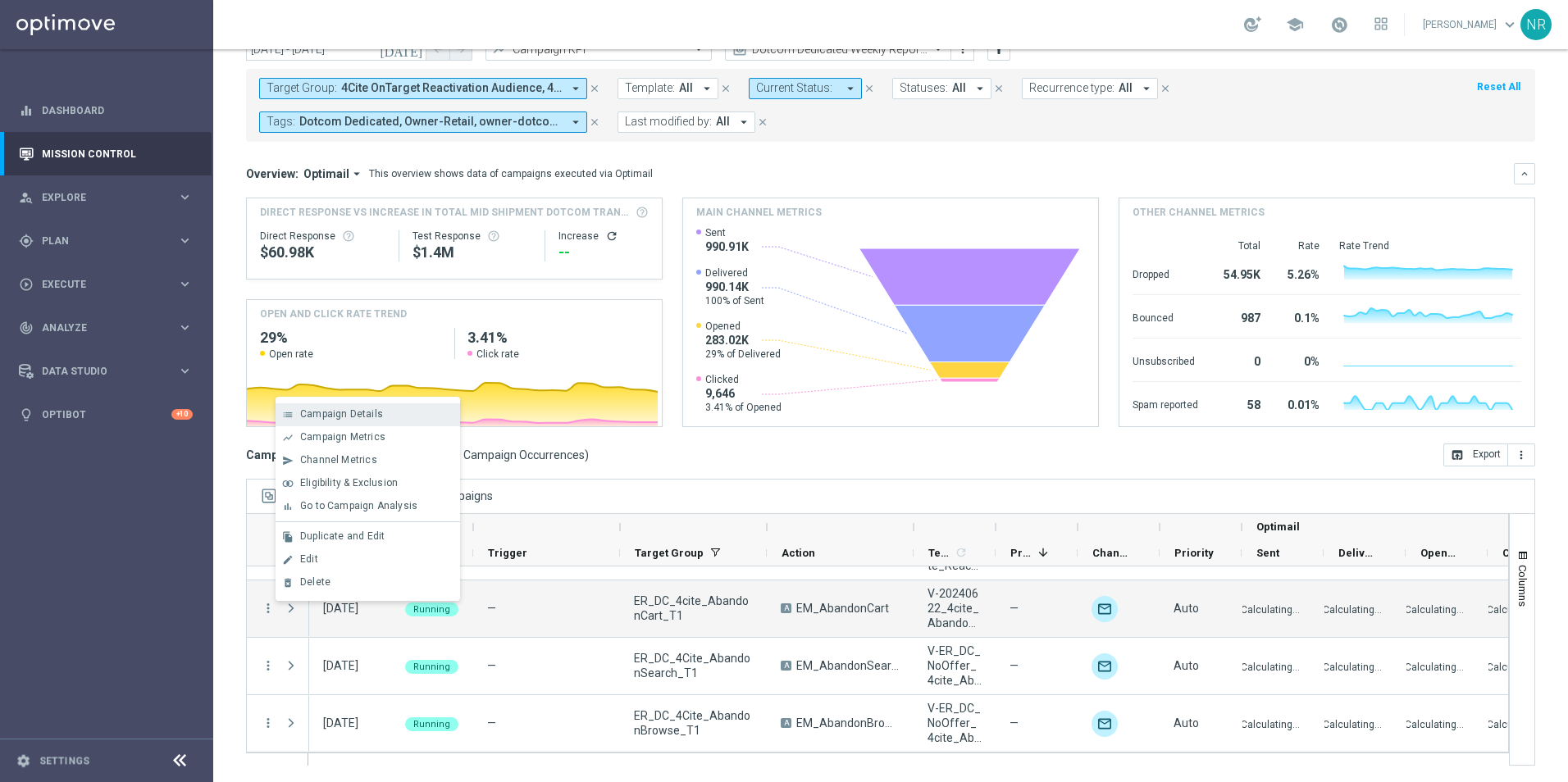
click at [376, 417] on span "Campaign Details" at bounding box center [342, 414] width 83 height 11
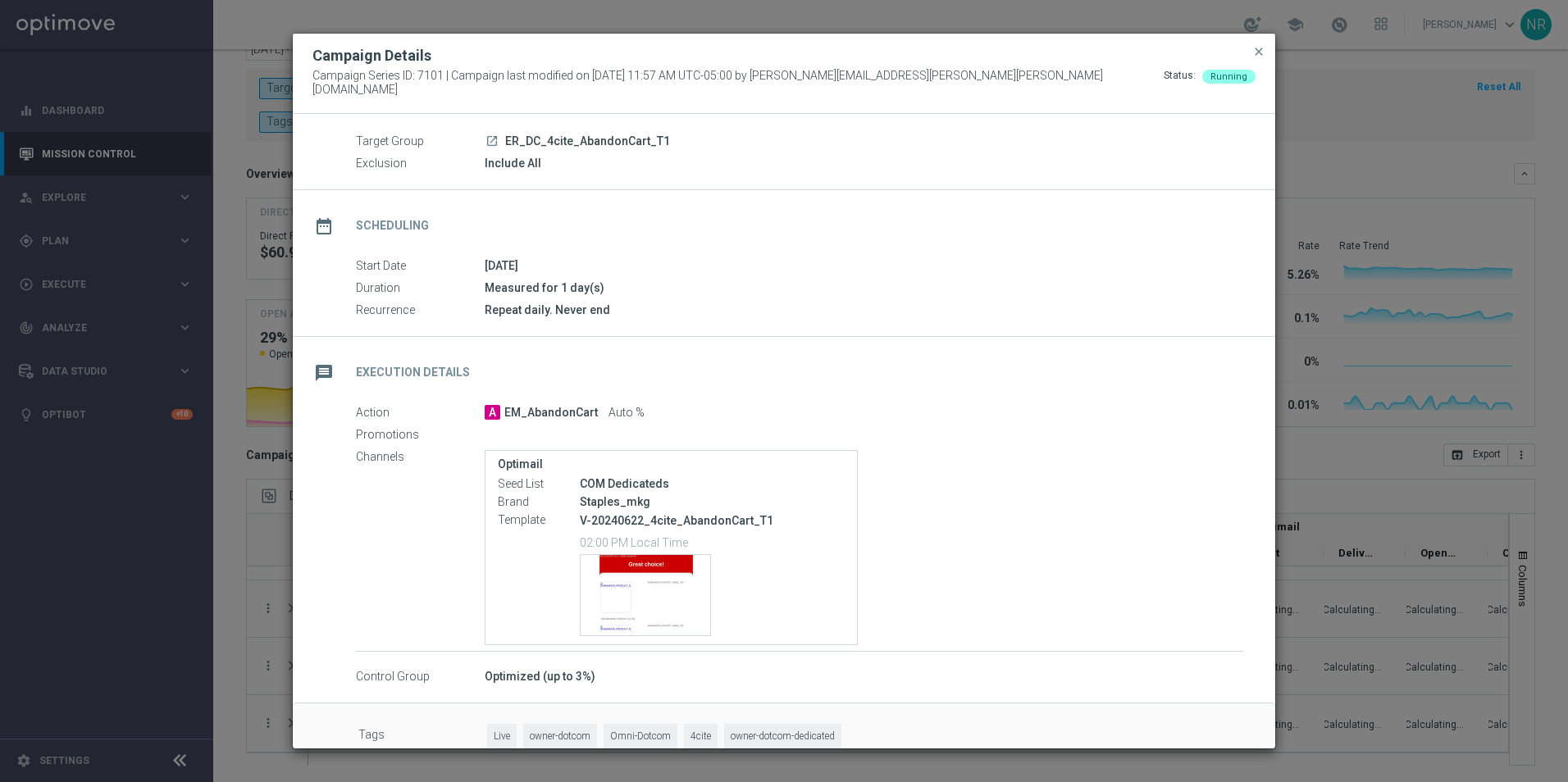
scroll to position [73, 0]
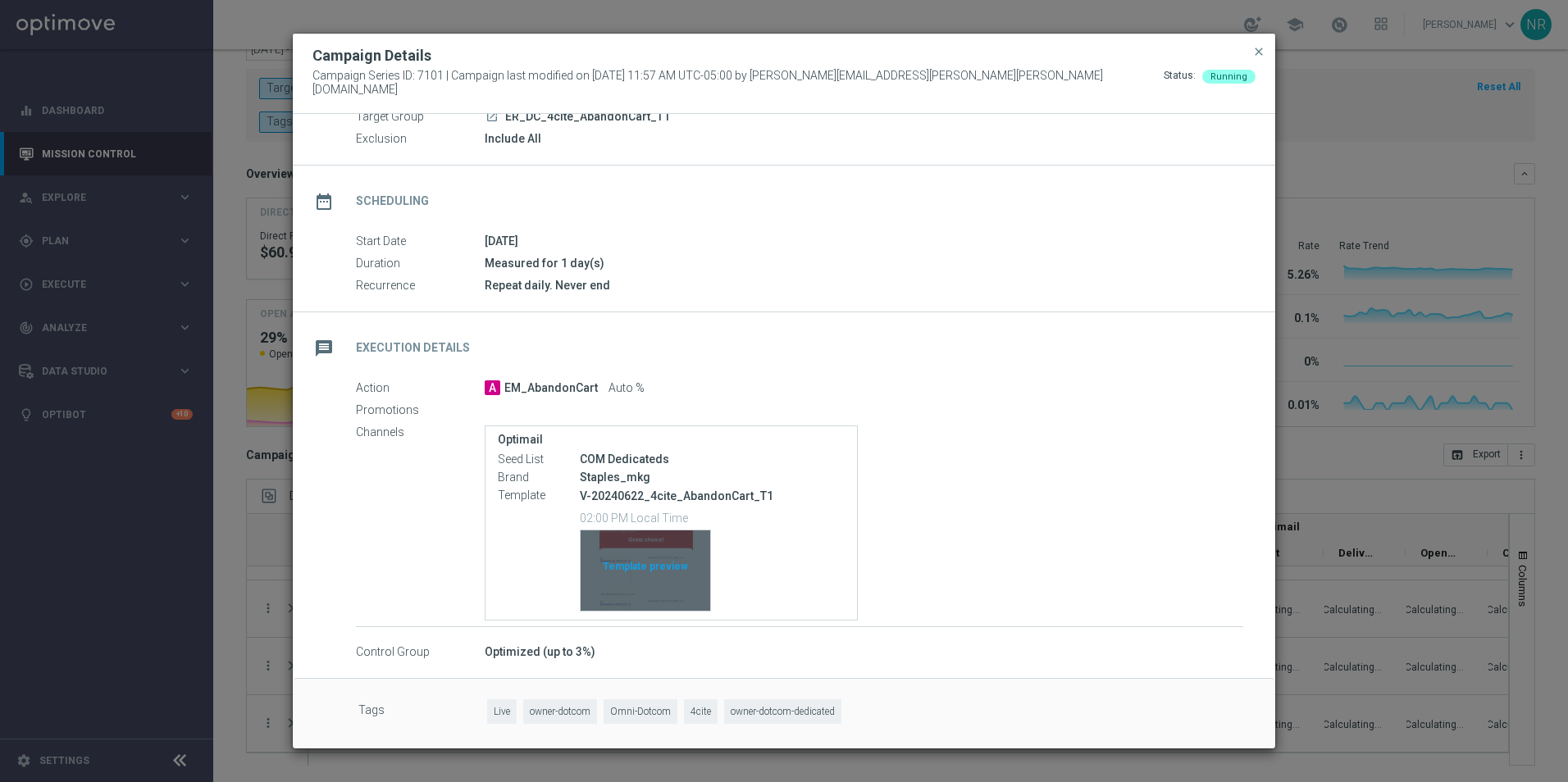
click at [677, 540] on div "Template preview" at bounding box center [645, 570] width 129 height 80
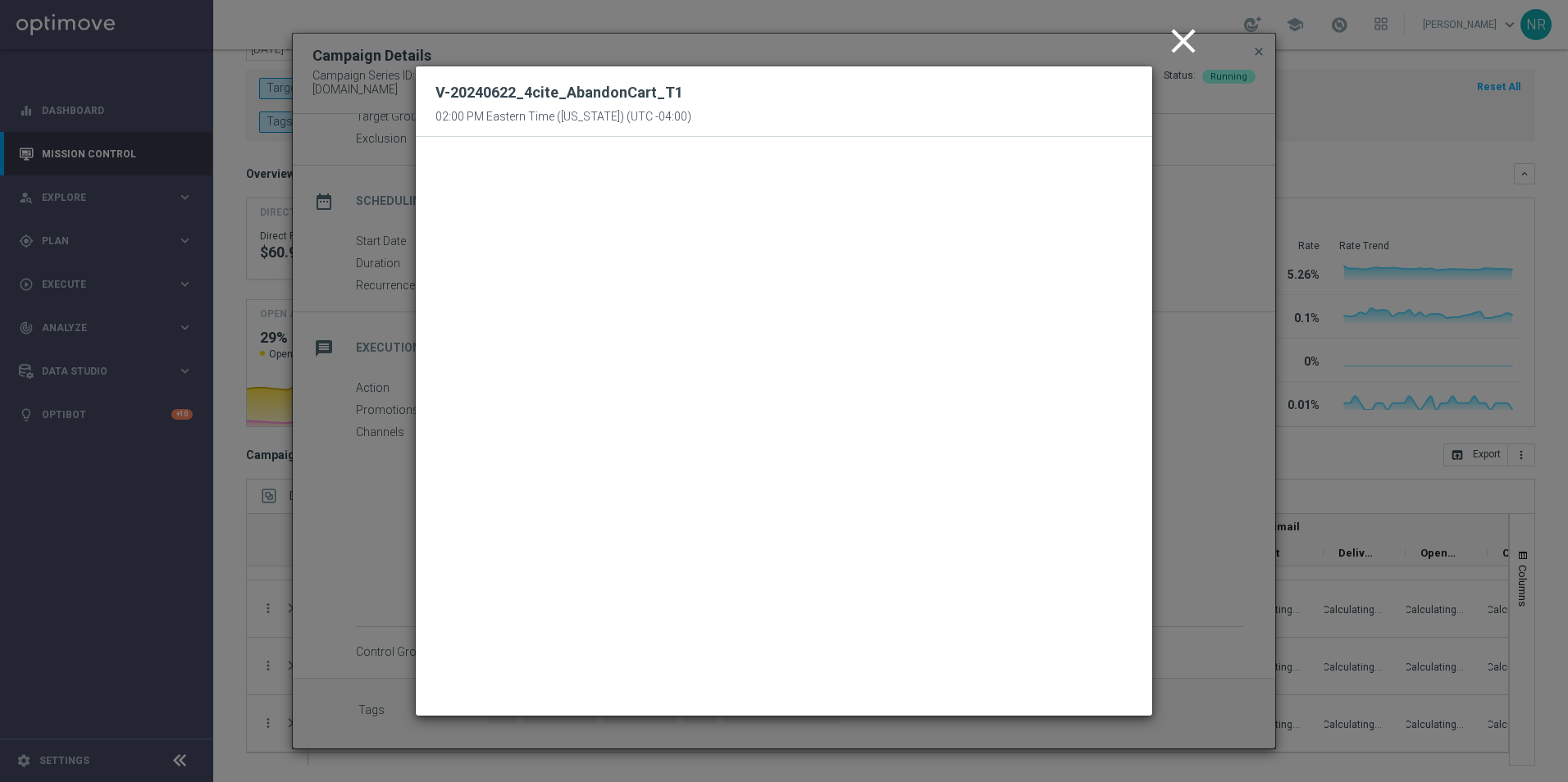
click at [1030, 43] on icon "close" at bounding box center [1183, 41] width 41 height 41
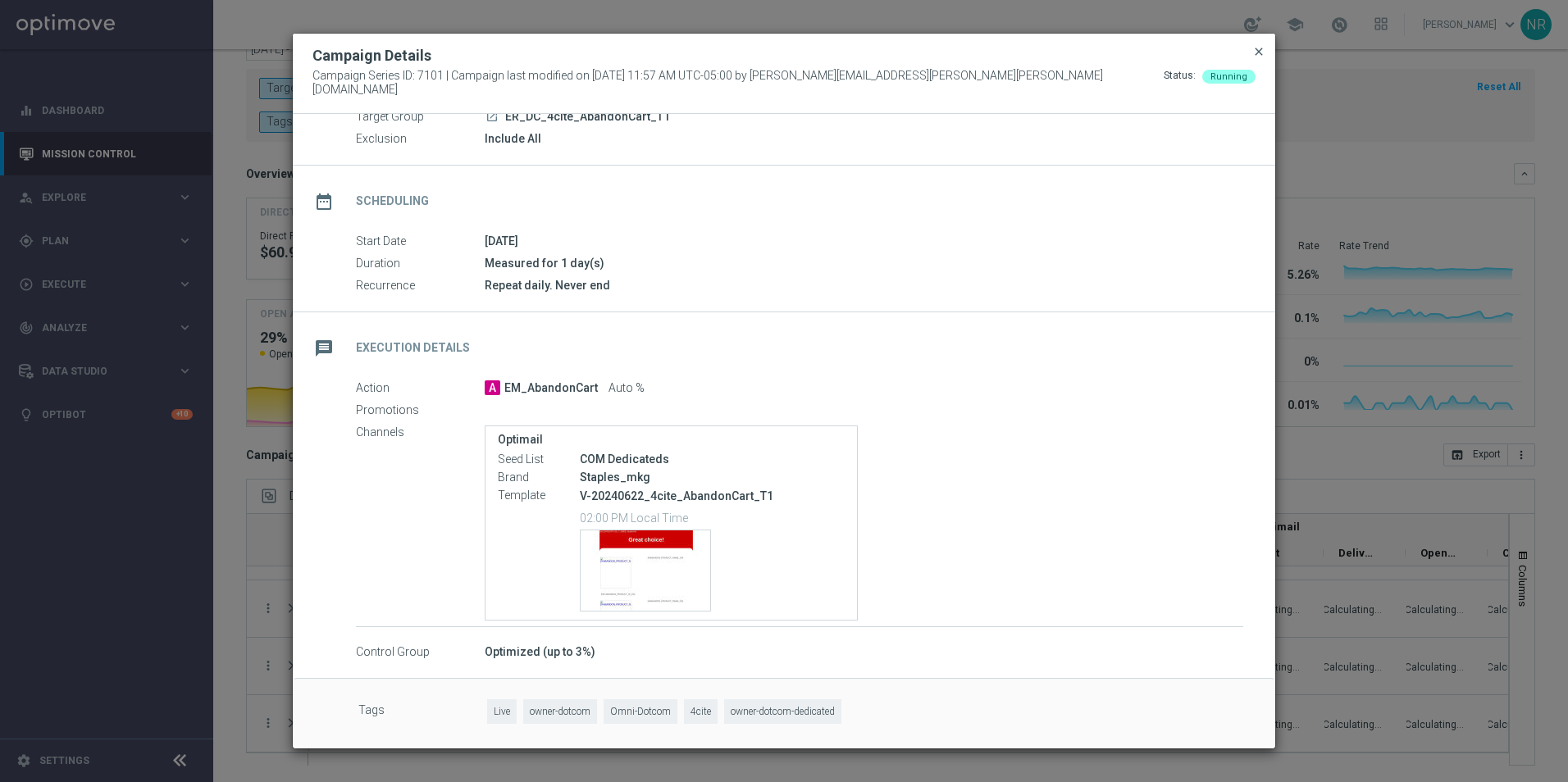
click at [1030, 58] on span "close" at bounding box center [1259, 52] width 13 height 13
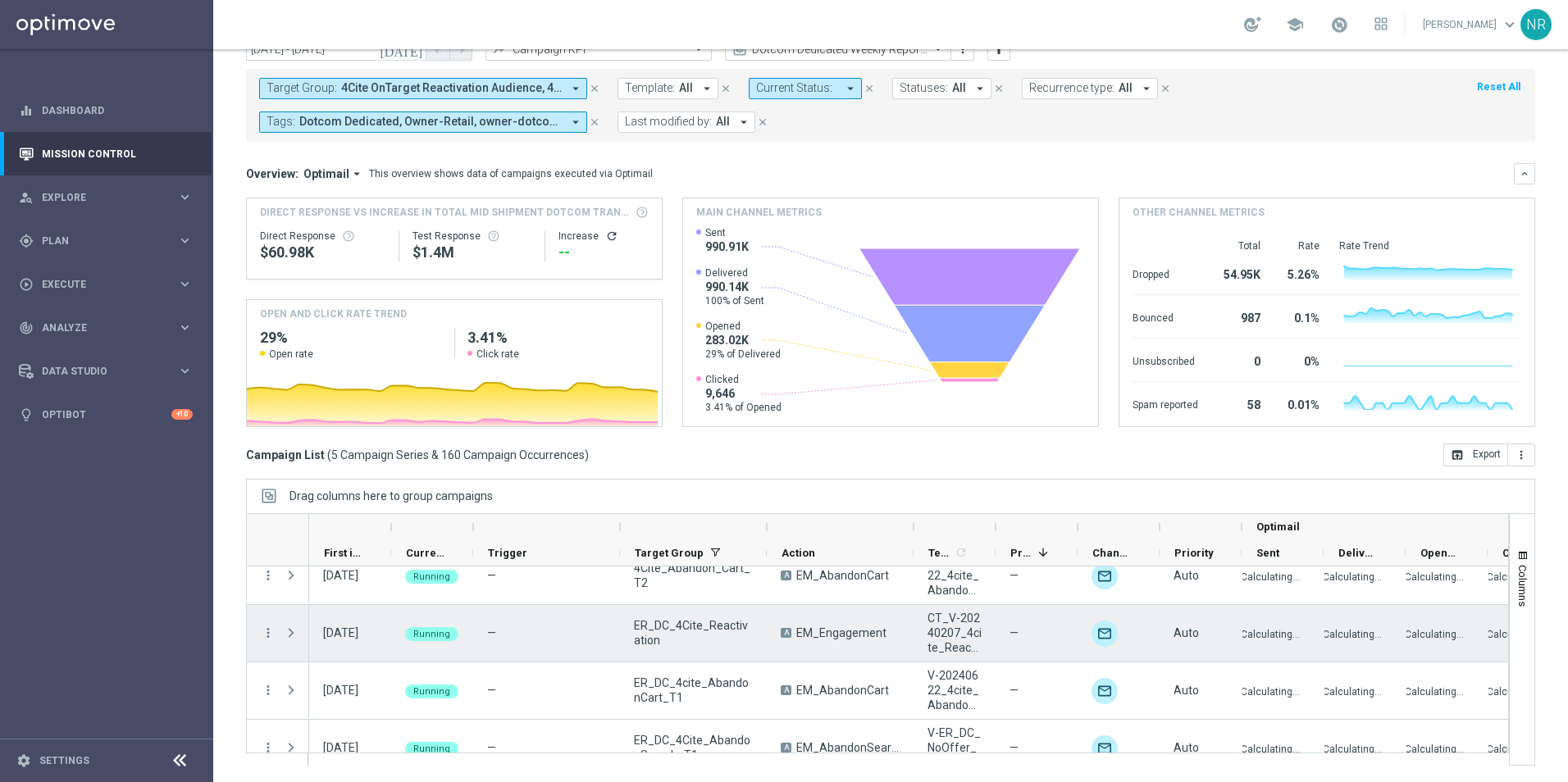
scroll to position [0, 0]
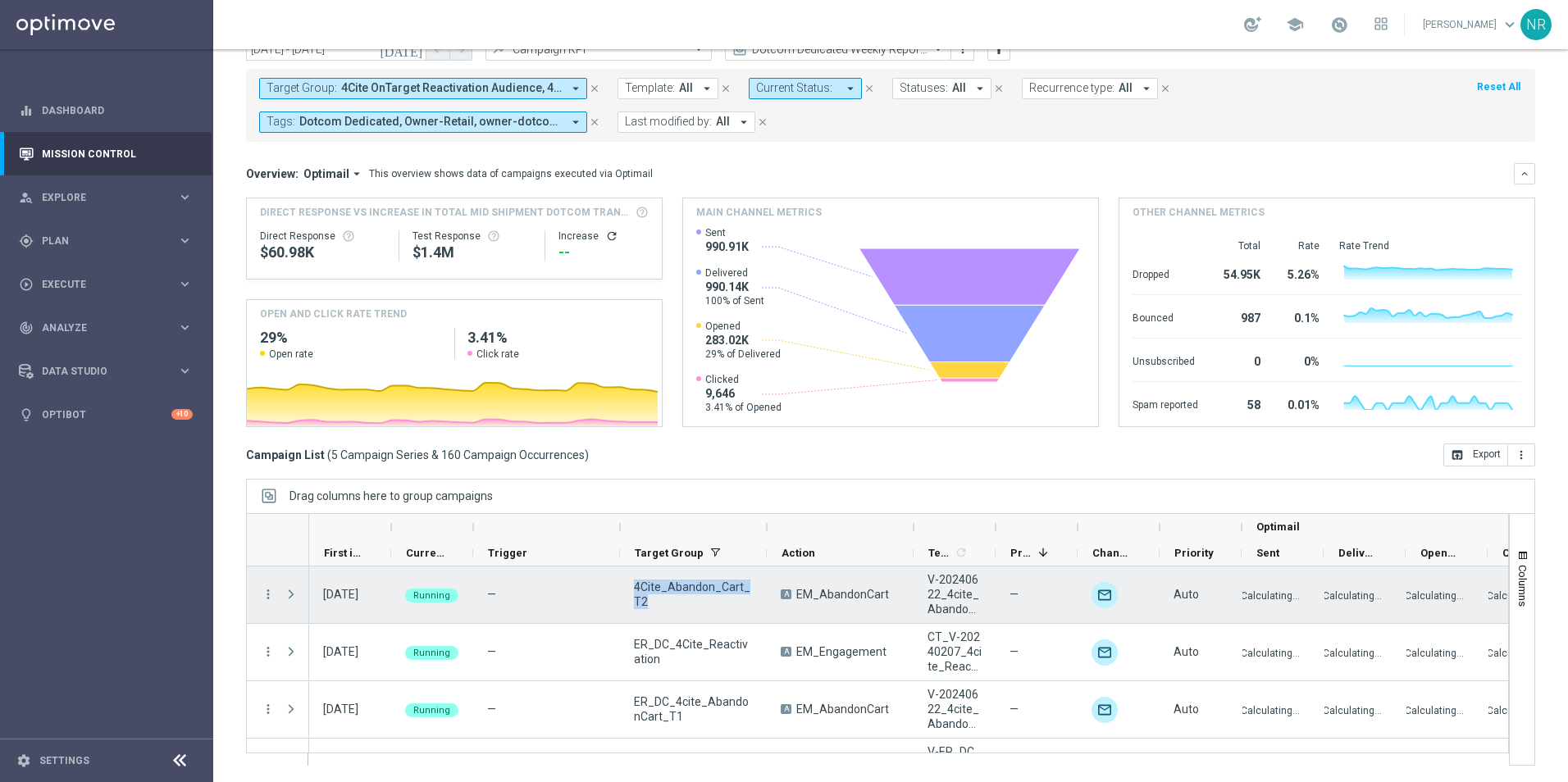
drag, startPoint x: 657, startPoint y: 605, endPoint x: 629, endPoint y: 584, distance: 35.0
click at [629, 540] on div "4Cite_Abandon_Cart_T2" at bounding box center [693, 594] width 147 height 56
click at [287, 540] on span at bounding box center [291, 594] width 15 height 13
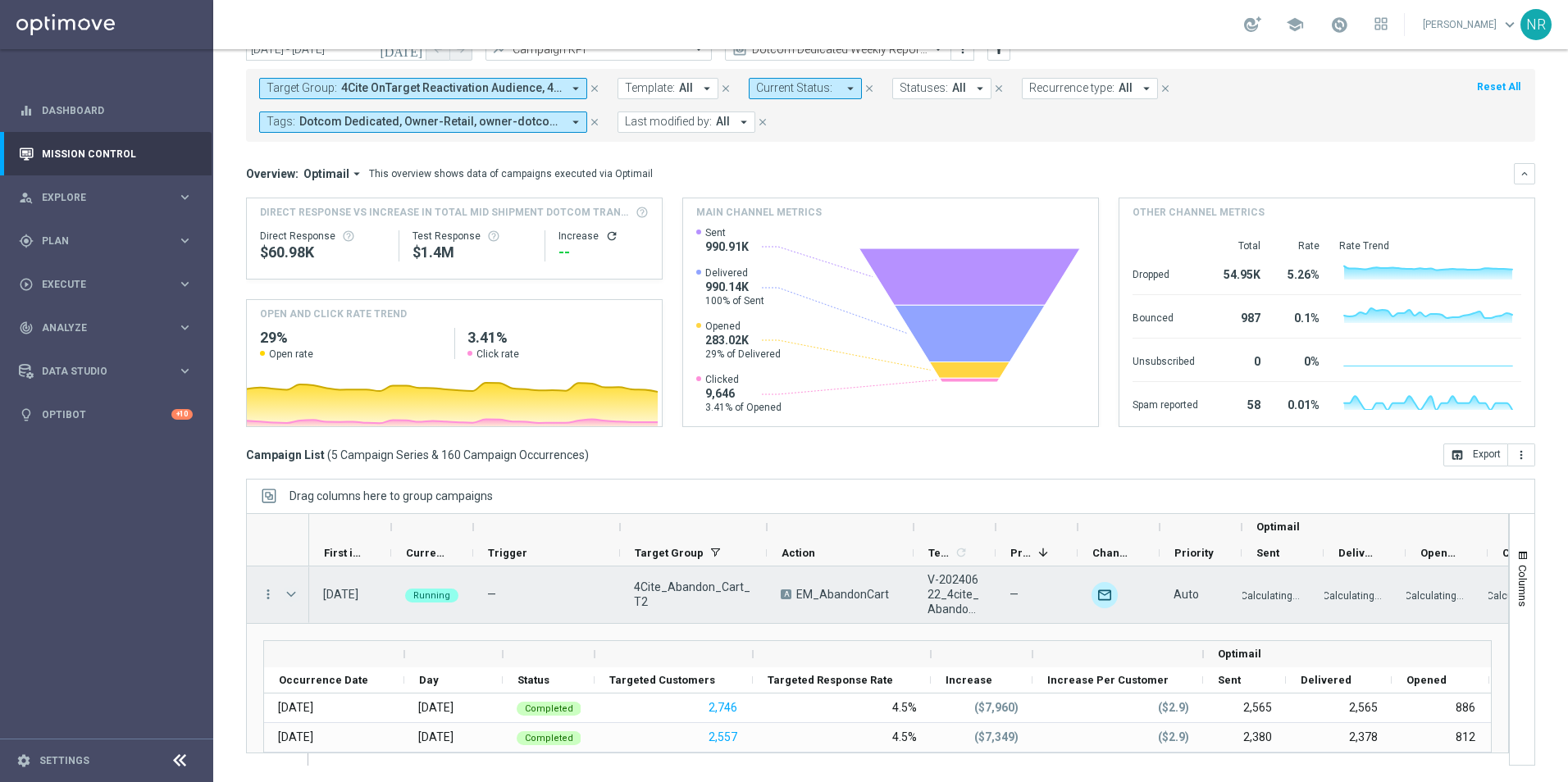
click at [298, 540] on span at bounding box center [291, 594] width 15 height 13
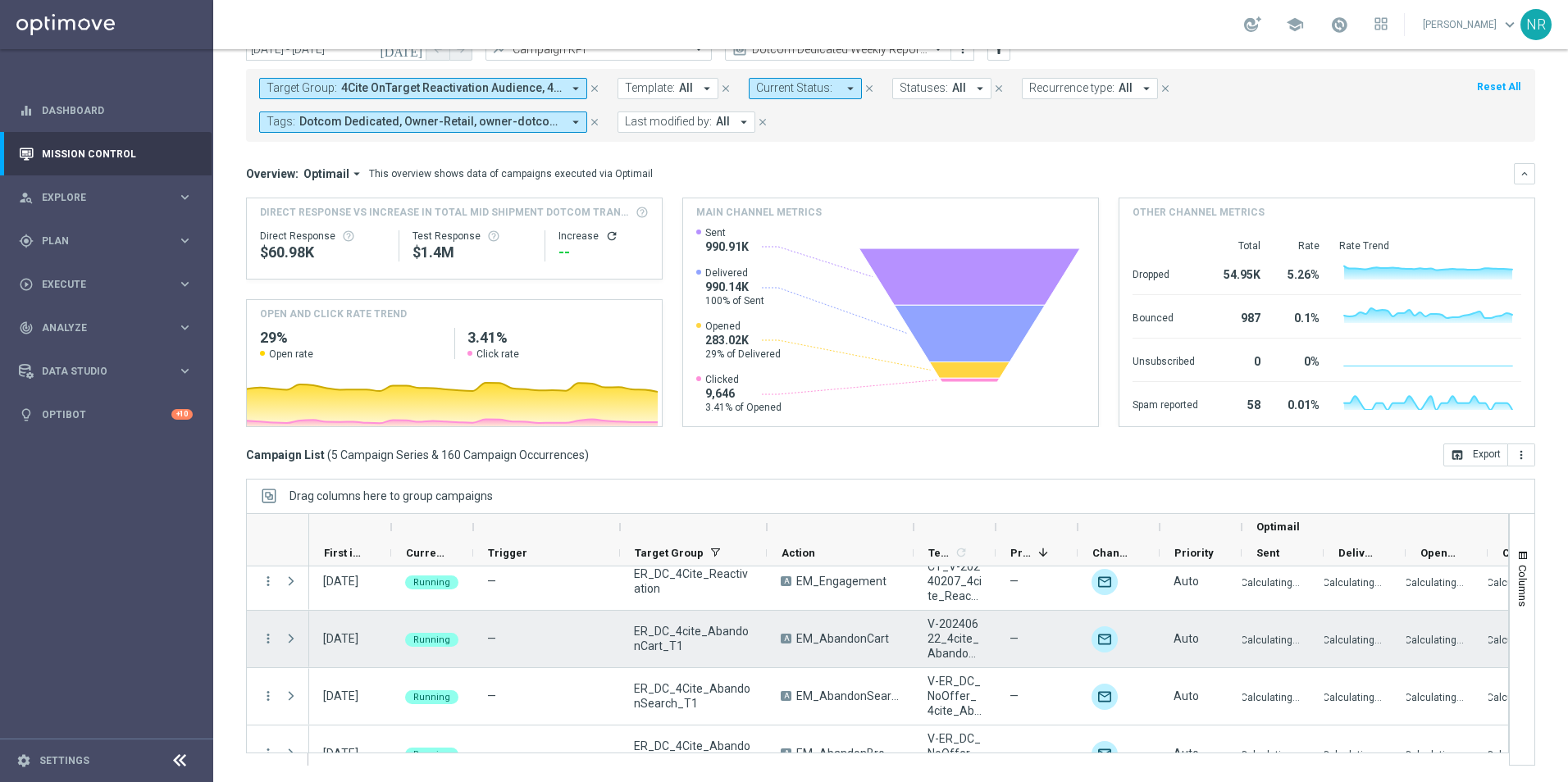
scroll to position [82, 0]
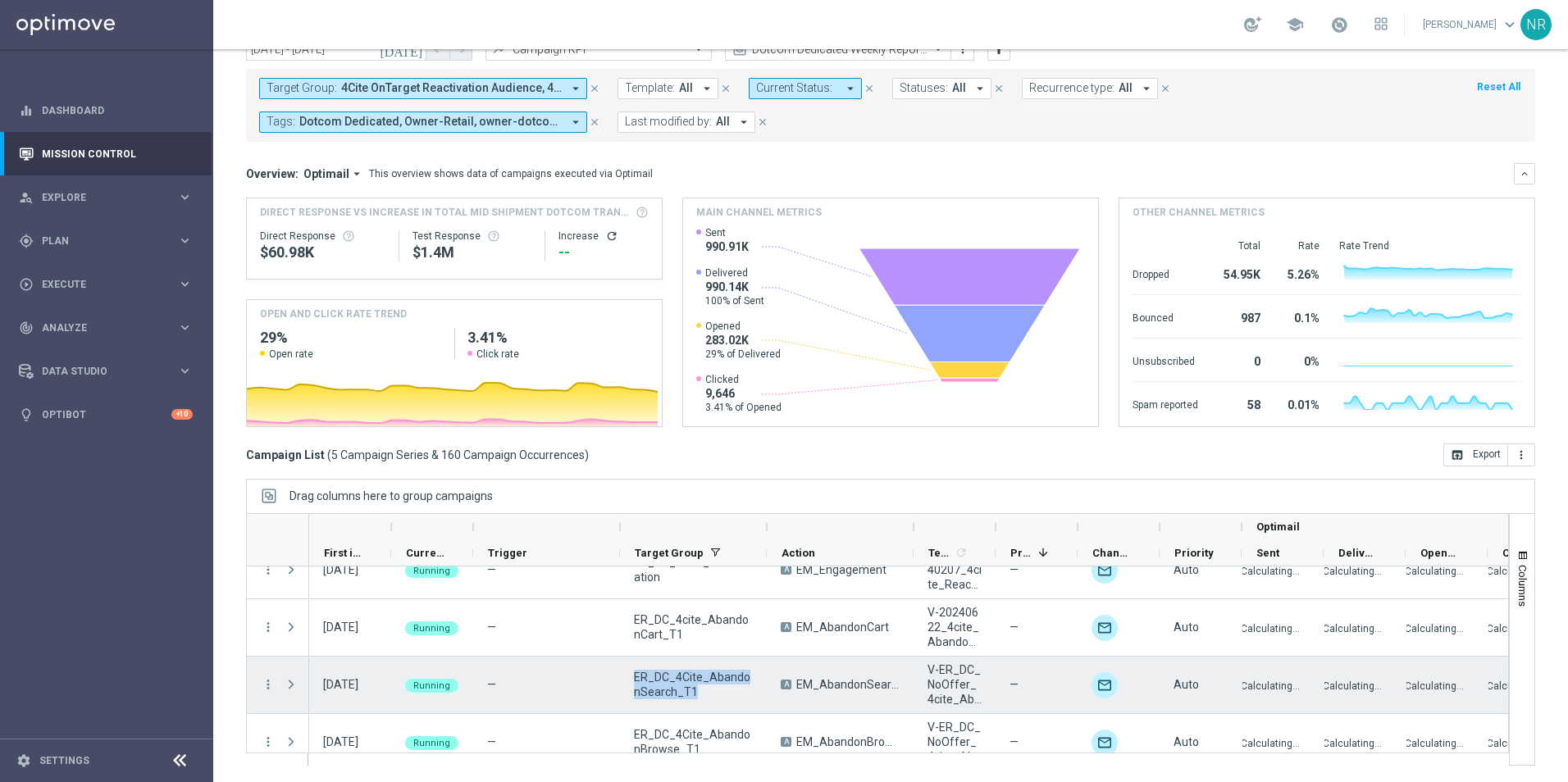
drag, startPoint x: 708, startPoint y: 688, endPoint x: 634, endPoint y: 678, distance: 74.7
click at [634, 540] on span "ER_DC_4Cite_AbandonSearch_T1" at bounding box center [693, 685] width 119 height 30
drag, startPoint x: 635, startPoint y: 678, endPoint x: 647, endPoint y: 679, distance: 12.0
copy span "ER_DC_4Cite_AbandonSearch_T1"
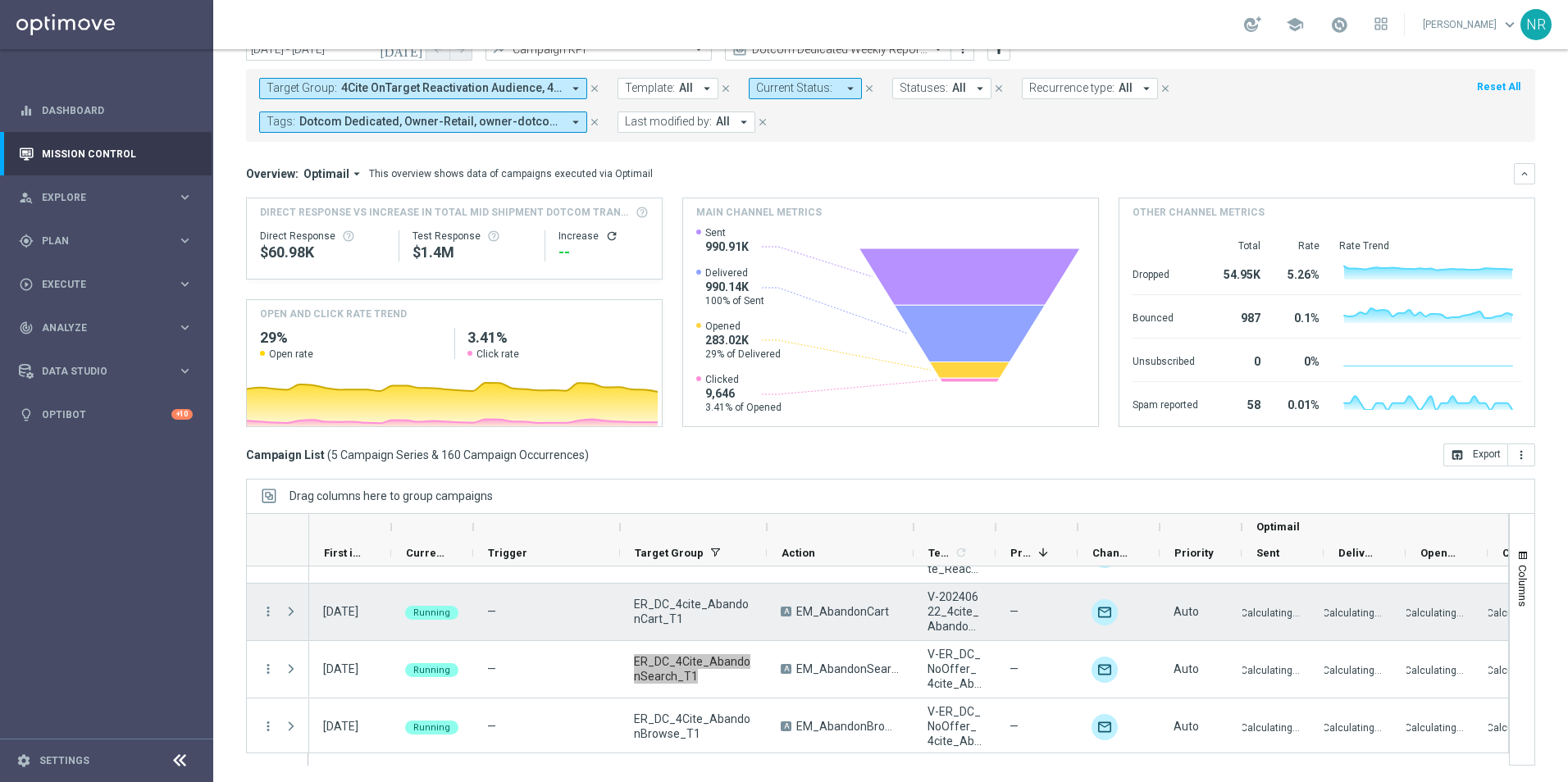
scroll to position [101, 0]
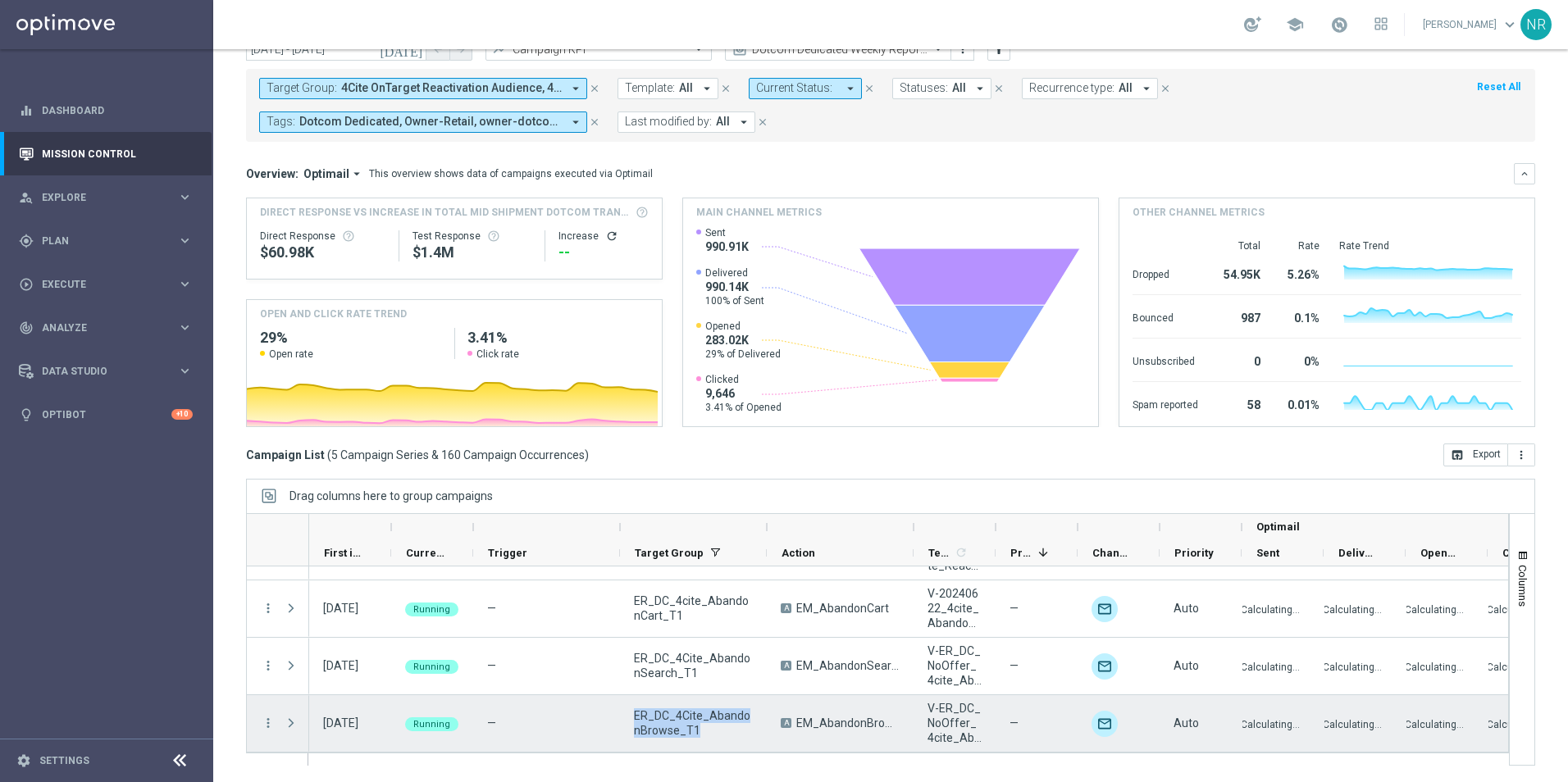
drag, startPoint x: 711, startPoint y: 737, endPoint x: 627, endPoint y: 717, distance: 86.3
click at [627, 540] on div "ER_DC_4Cite_AbandonBrowse_T1" at bounding box center [693, 723] width 147 height 56
drag, startPoint x: 628, startPoint y: 715, endPoint x: 664, endPoint y: 715, distance: 36.0
copy span "ER_DC_4Cite_AbandonBrowse_T1"
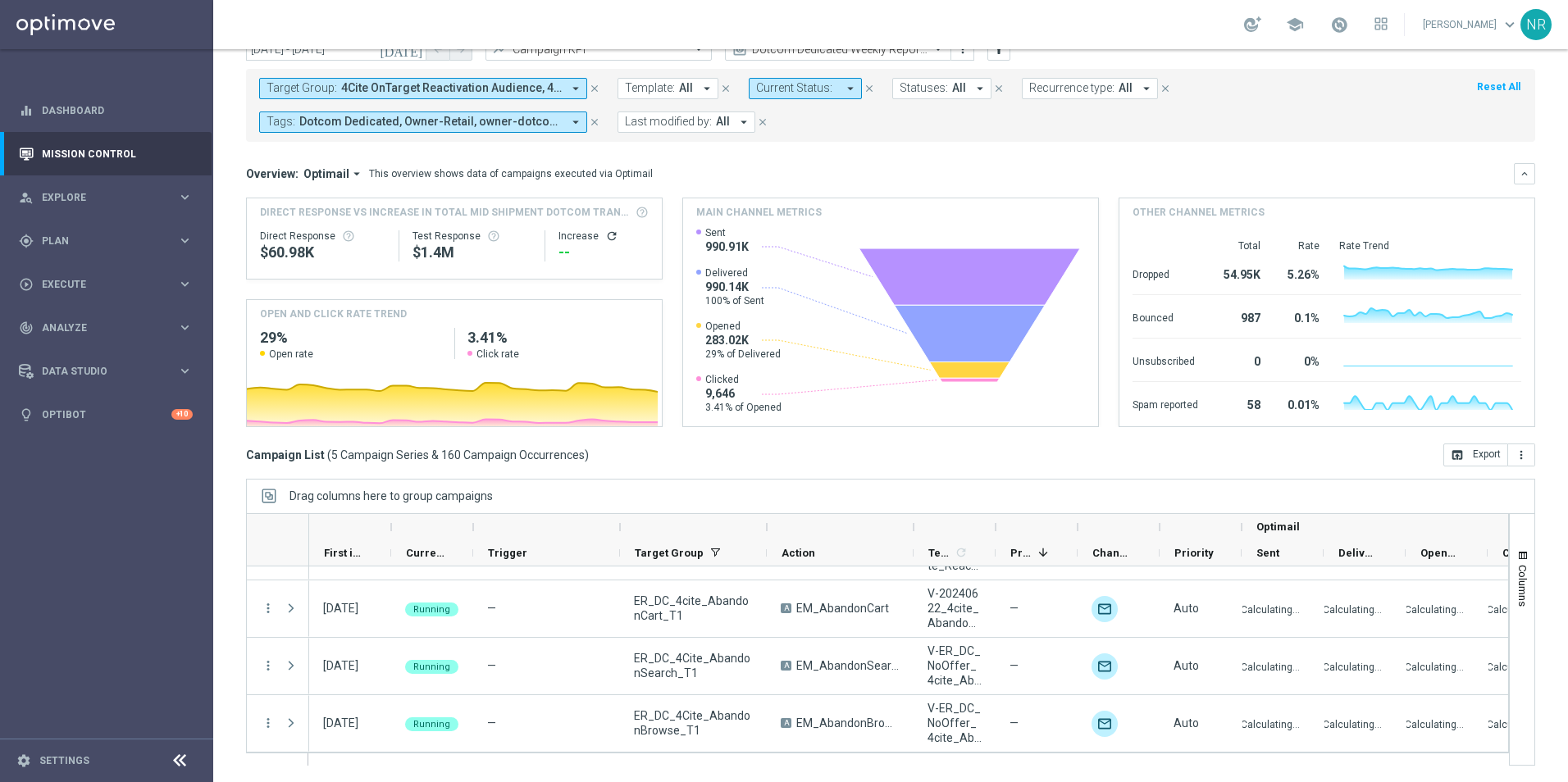
click at [765, 446] on div "Campaign List ( 5 Campaign Series & 160 Campaign Occurrences ) open_in_browser …" at bounding box center [890, 455] width 1290 height 23
drag, startPoint x: 957, startPoint y: 500, endPoint x: 955, endPoint y: 512, distance: 12.2
click at [957, 511] on div "Drag columns here to group campaigns" at bounding box center [890, 495] width 1290 height 34
click at [97, 330] on span "Analyze" at bounding box center [109, 328] width 135 height 10
click at [98, 521] on span "Data Studio" at bounding box center [109, 519] width 135 height 10
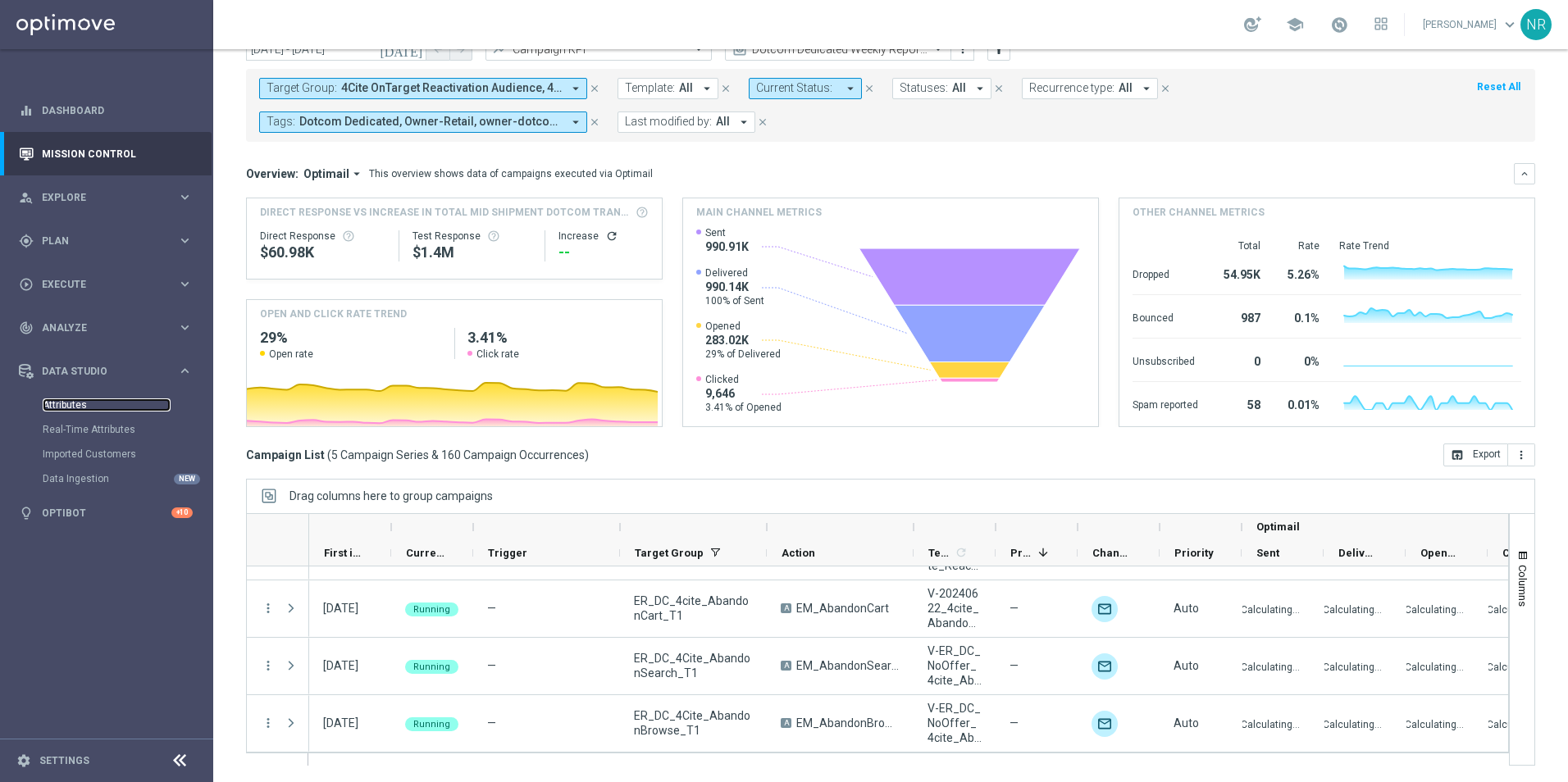
click at [71, 407] on link "Attributes" at bounding box center [106, 405] width 128 height 13
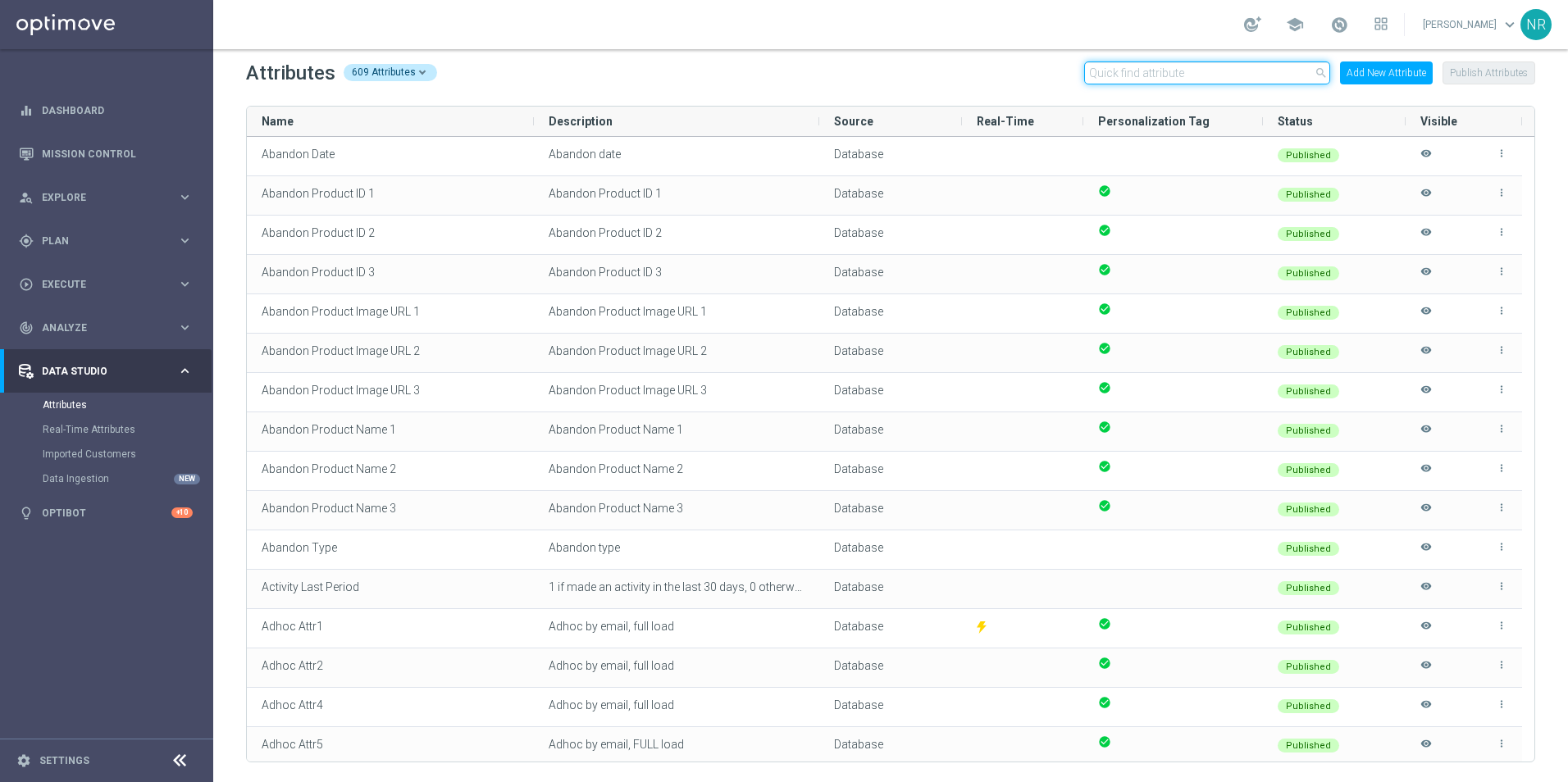
click at [1030, 79] on input "text" at bounding box center [1207, 73] width 246 height 23
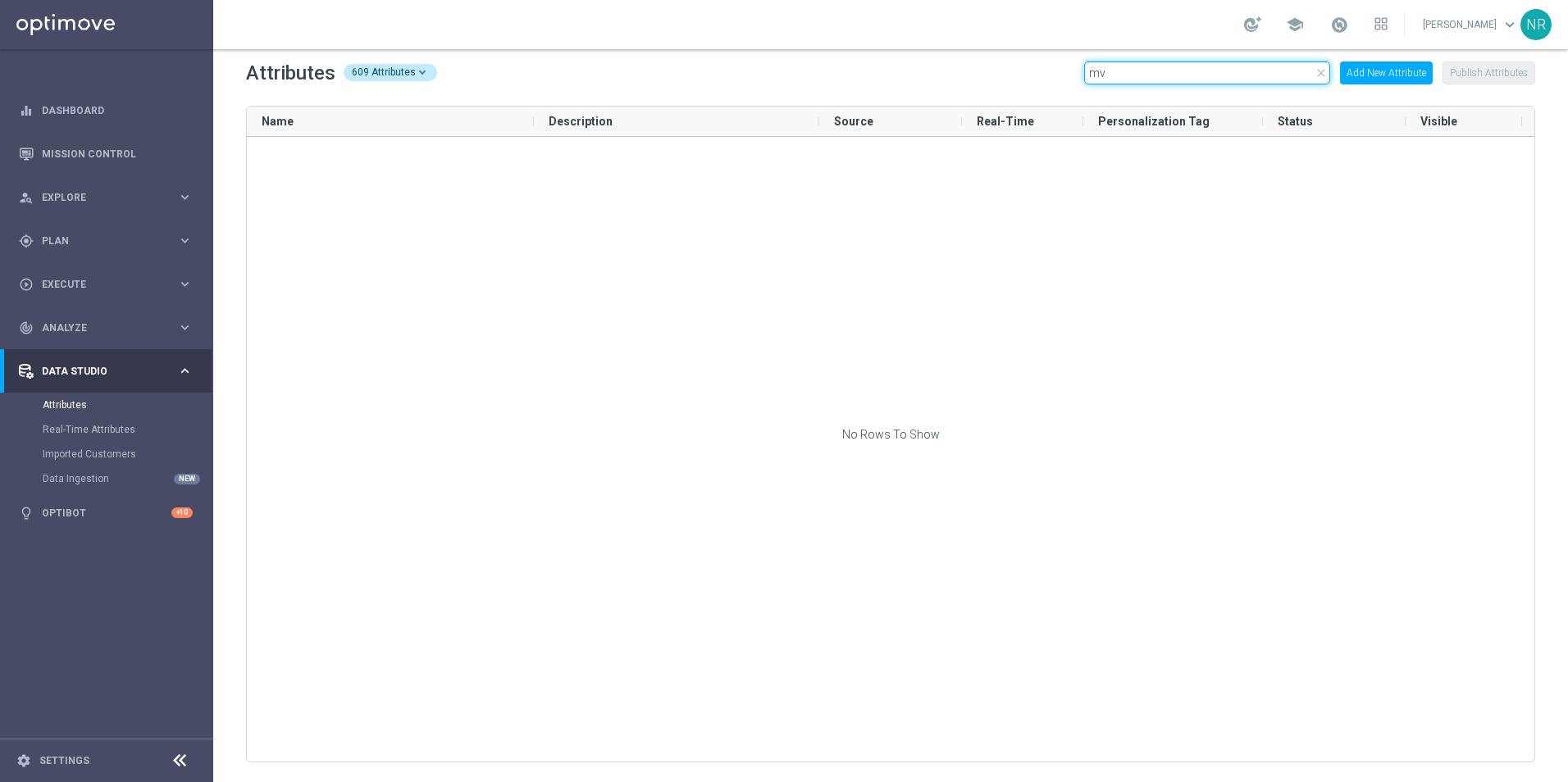
type input "m"
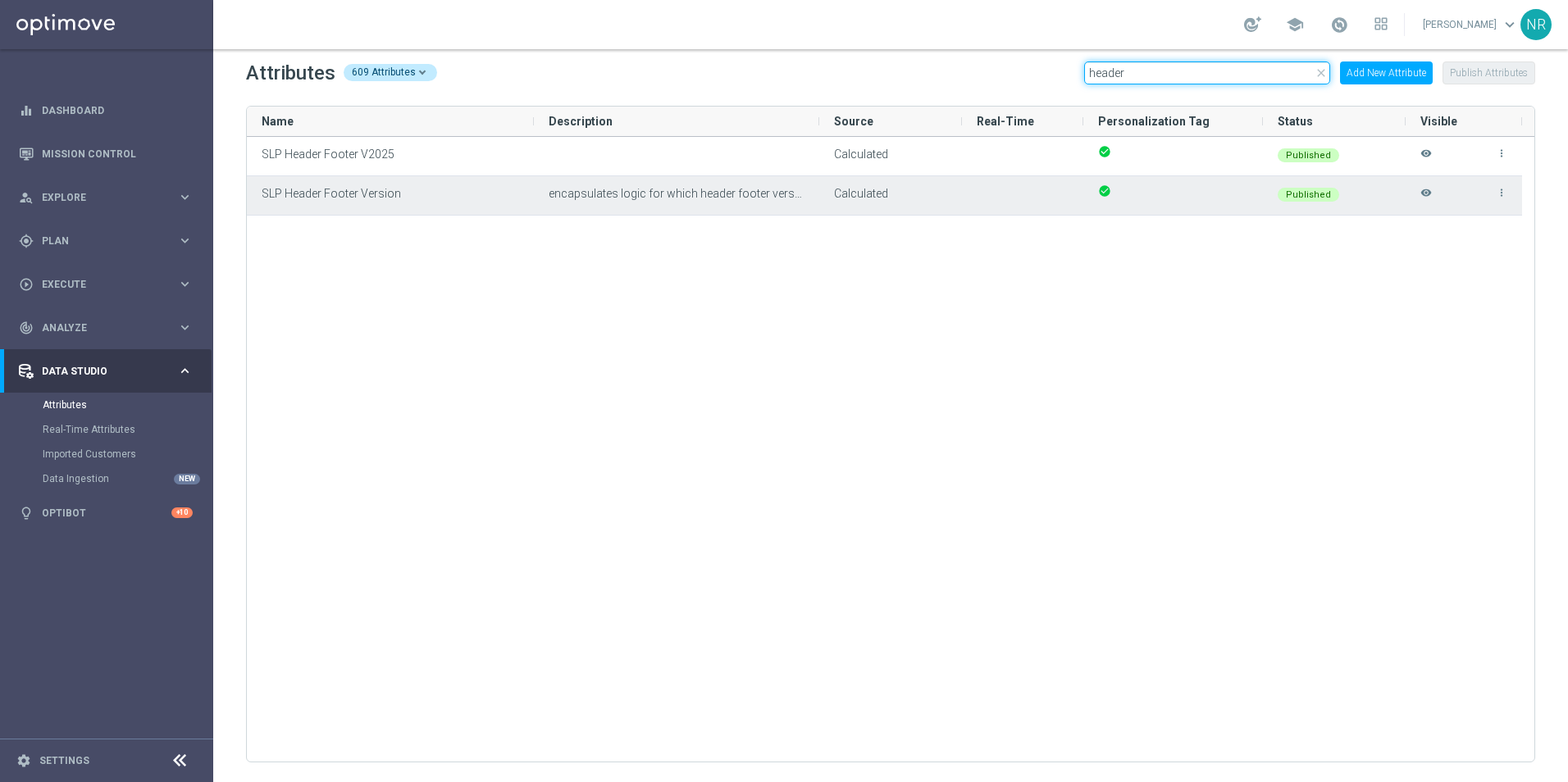
type input "header"
click at [1030, 197] on icon "more_vert" at bounding box center [1501, 192] width 11 height 11
click at [1030, 181] on span "Edit" at bounding box center [1464, 186] width 18 height 13
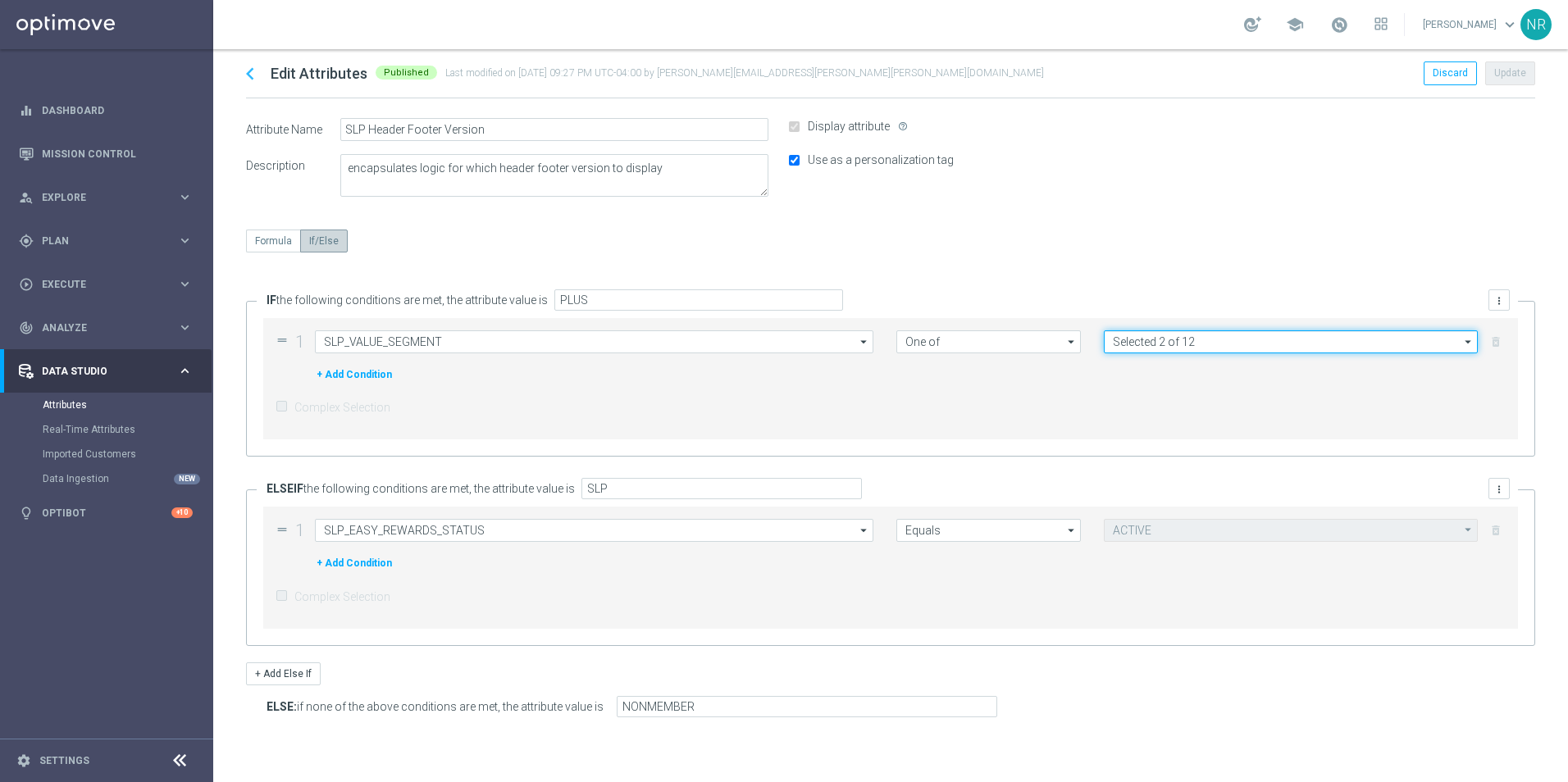
click at [1030, 344] on input "Selected 2 of 12" at bounding box center [1291, 341] width 374 height 23
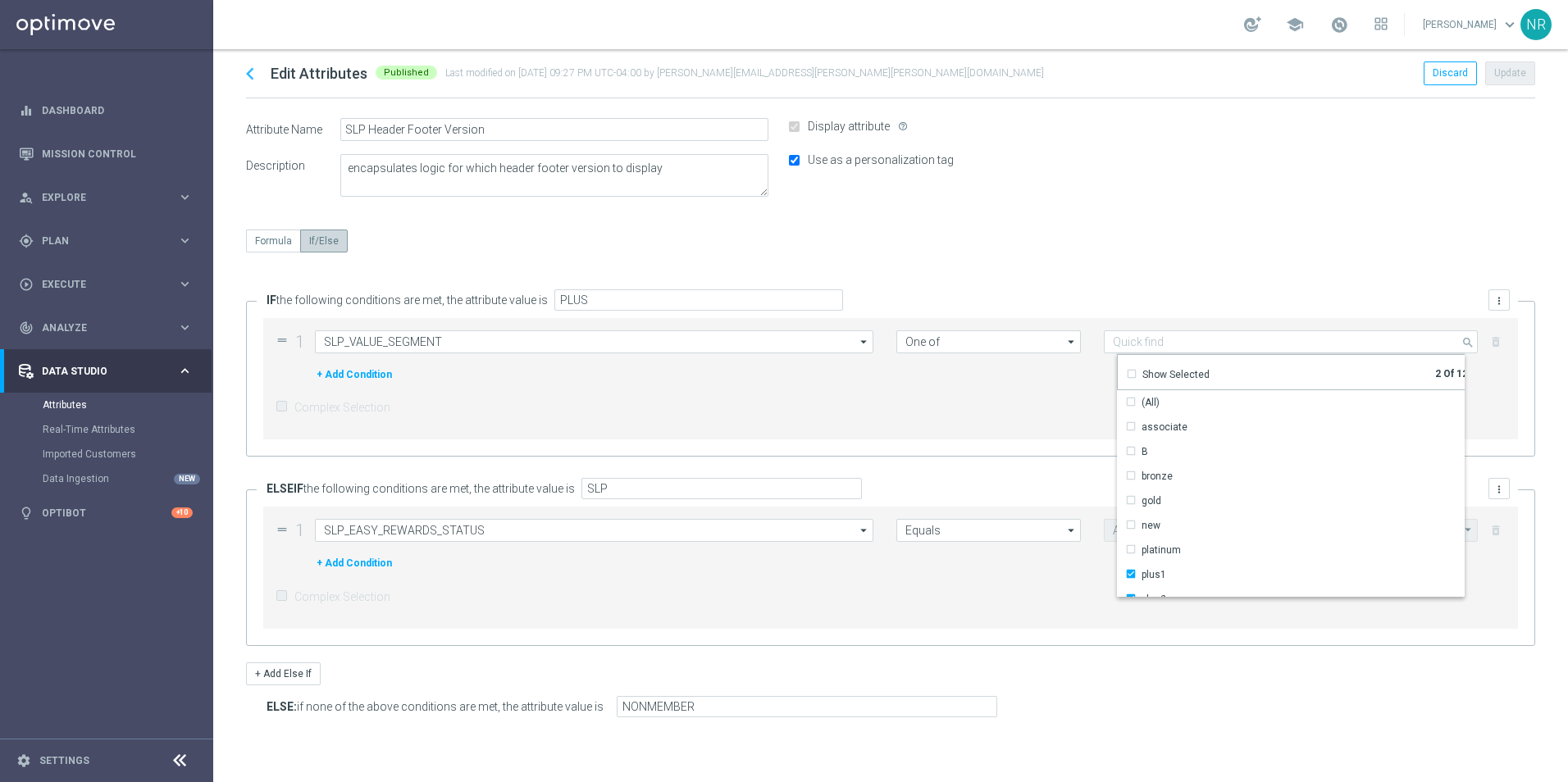
click at [1030, 368] on div "Show Selected" at bounding box center [1176, 374] width 67 height 15
click at [1030, 370] on div "Show Selected" at bounding box center [1176, 374] width 67 height 15
click at [1030, 201] on div "chevron_left Edit Attributes Published Last modified on 22 Mar 2024 at 09:27 PM…" at bounding box center [890, 415] width 1354 height 733
type input "Selected 2 of 12"
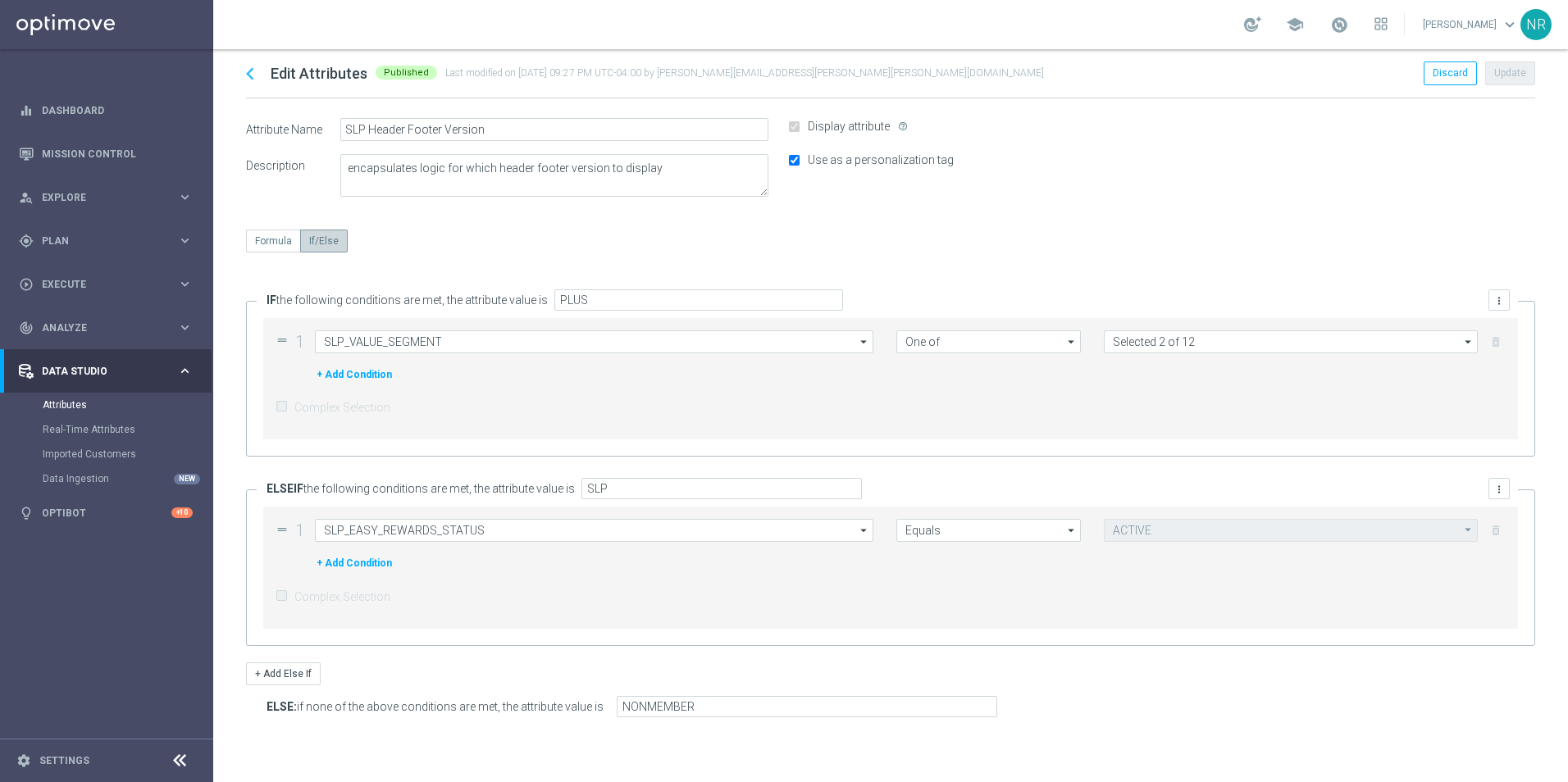
click at [258, 76] on icon "chevron_left" at bounding box center [250, 74] width 25 height 25
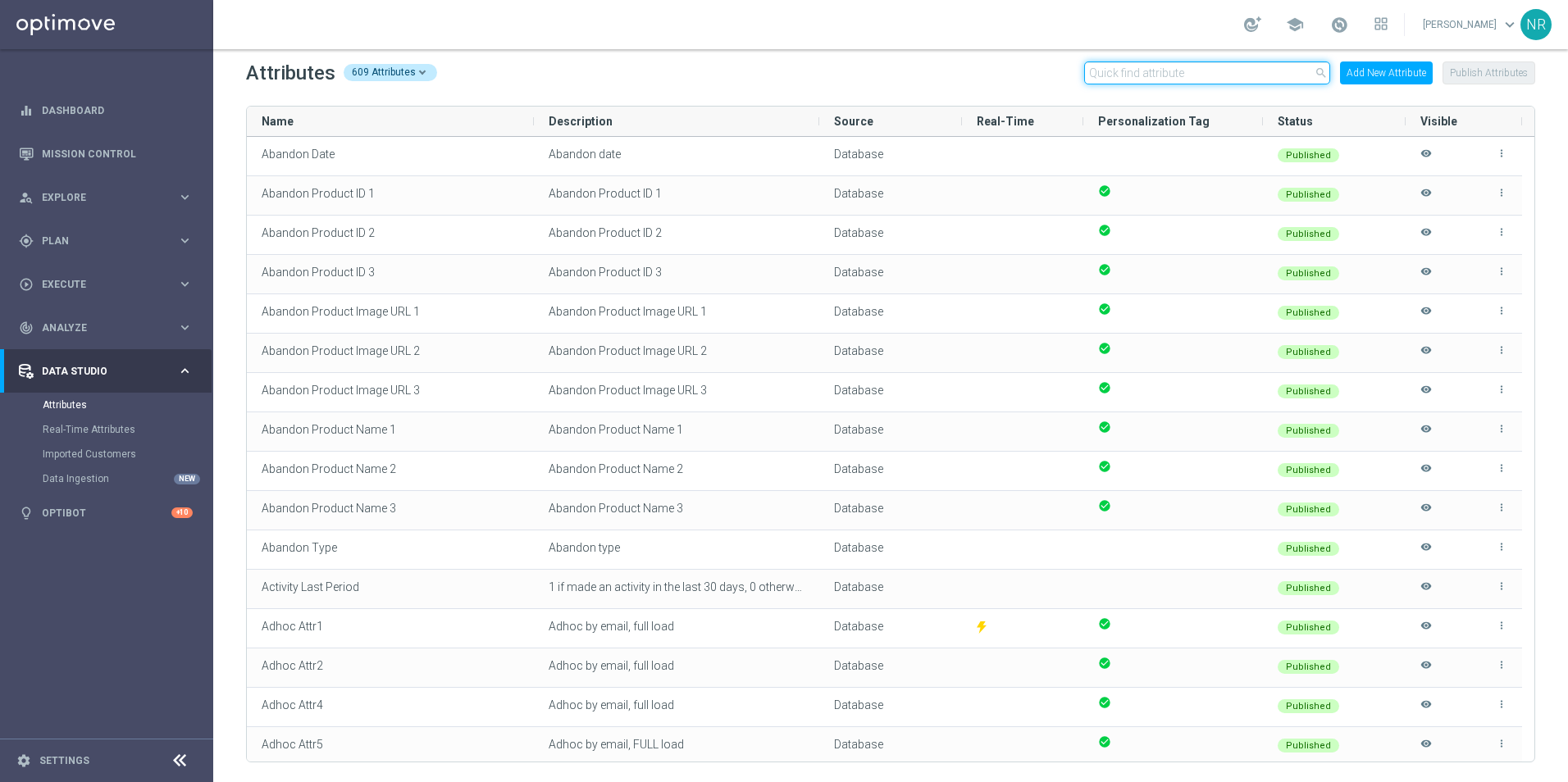
click at [1030, 66] on input "text" at bounding box center [1207, 73] width 246 height 23
paste input "SLP_HEADER_FOOTER_V2025”"
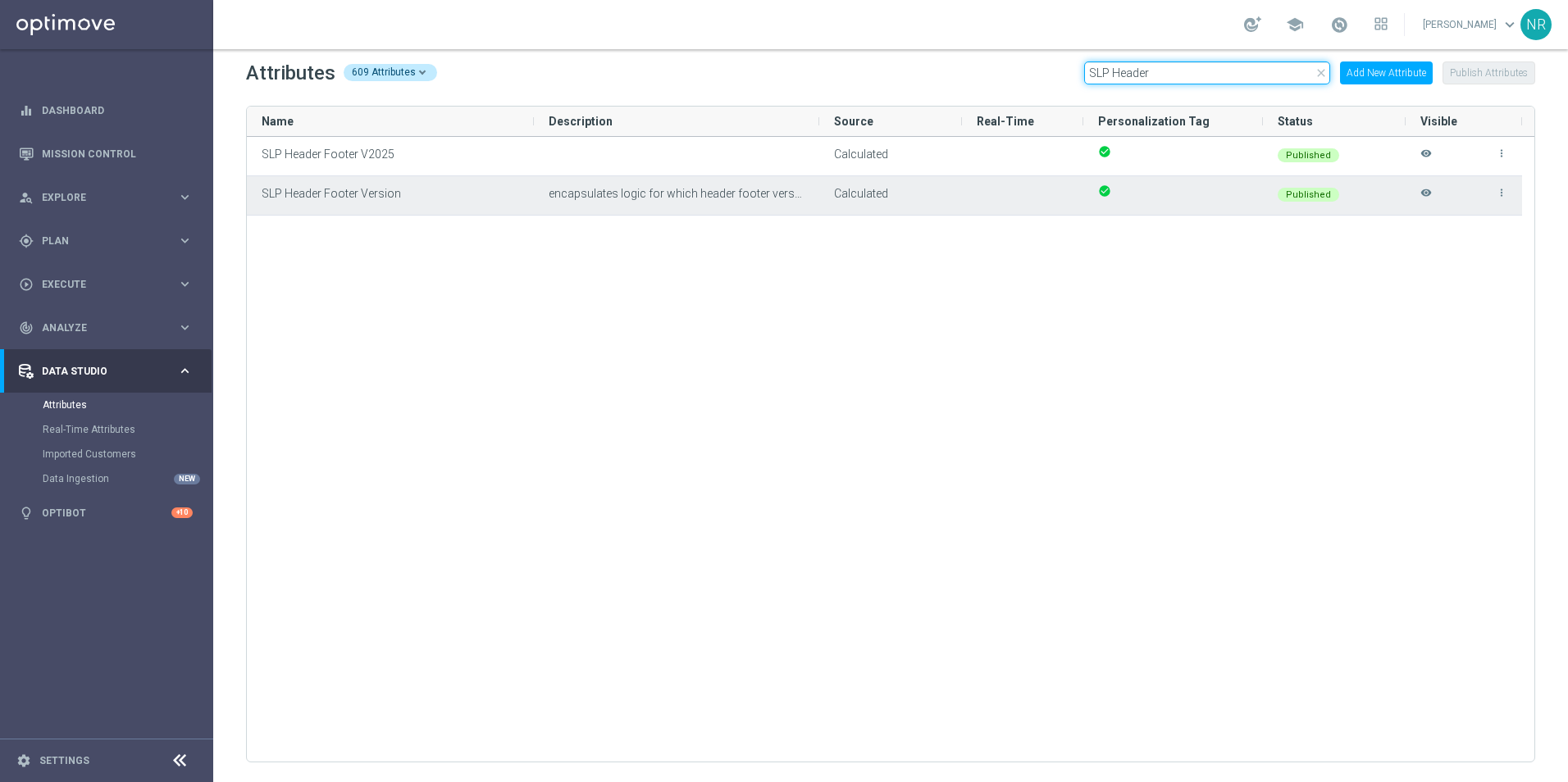
type input "SLP Header"
click at [1030, 192] on div "more_vert visibility" at bounding box center [1464, 196] width 116 height 39
click at [1030, 193] on icon "more_vert" at bounding box center [1501, 192] width 11 height 11
click at [1030, 182] on li "edit Edit" at bounding box center [1465, 186] width 66 height 23
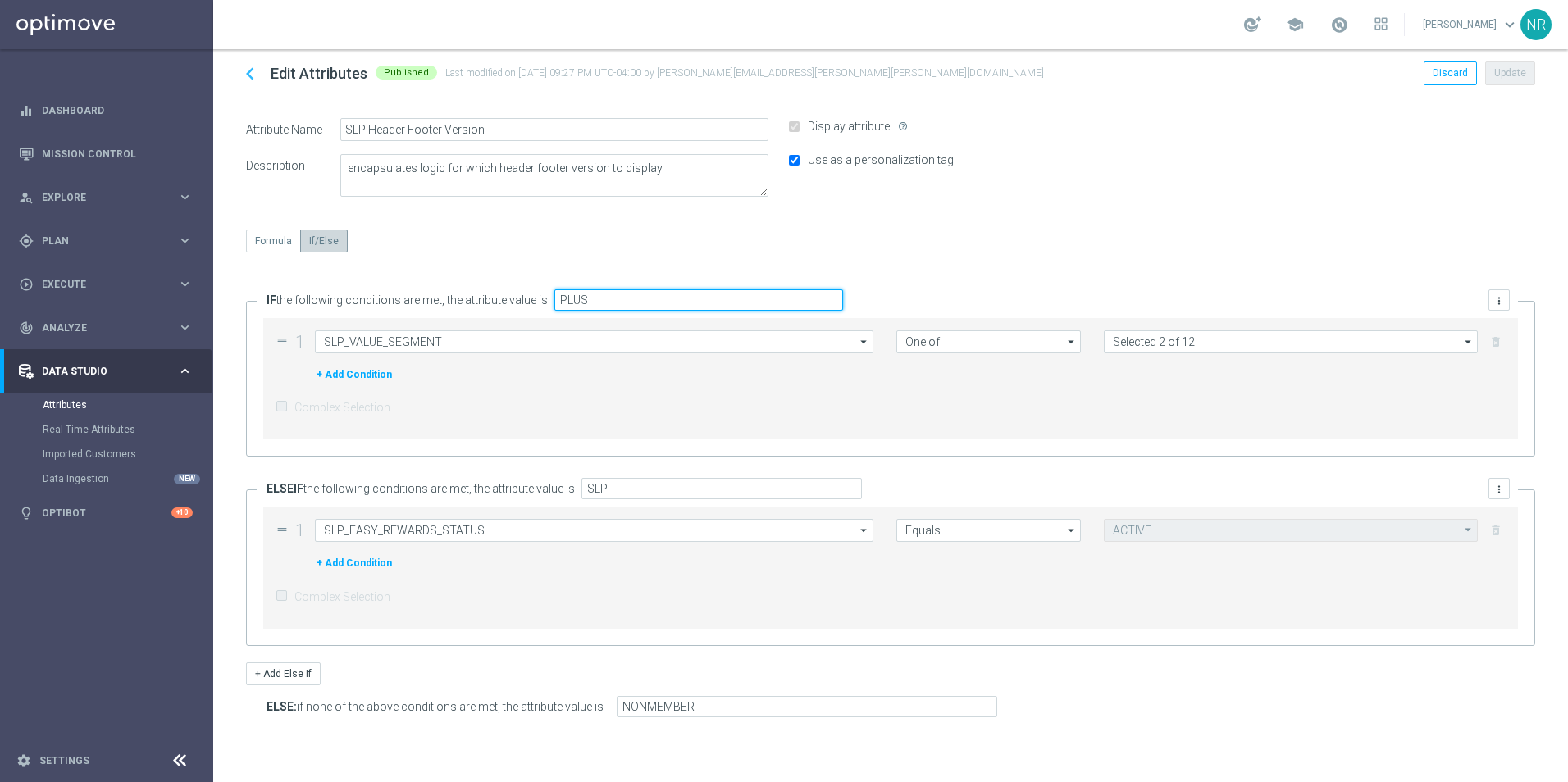
click at [600, 298] on input "PLUS" at bounding box center [699, 299] width 288 height 21
click at [275, 245] on div "Formula If/Else" at bounding box center [890, 252] width 1290 height 47
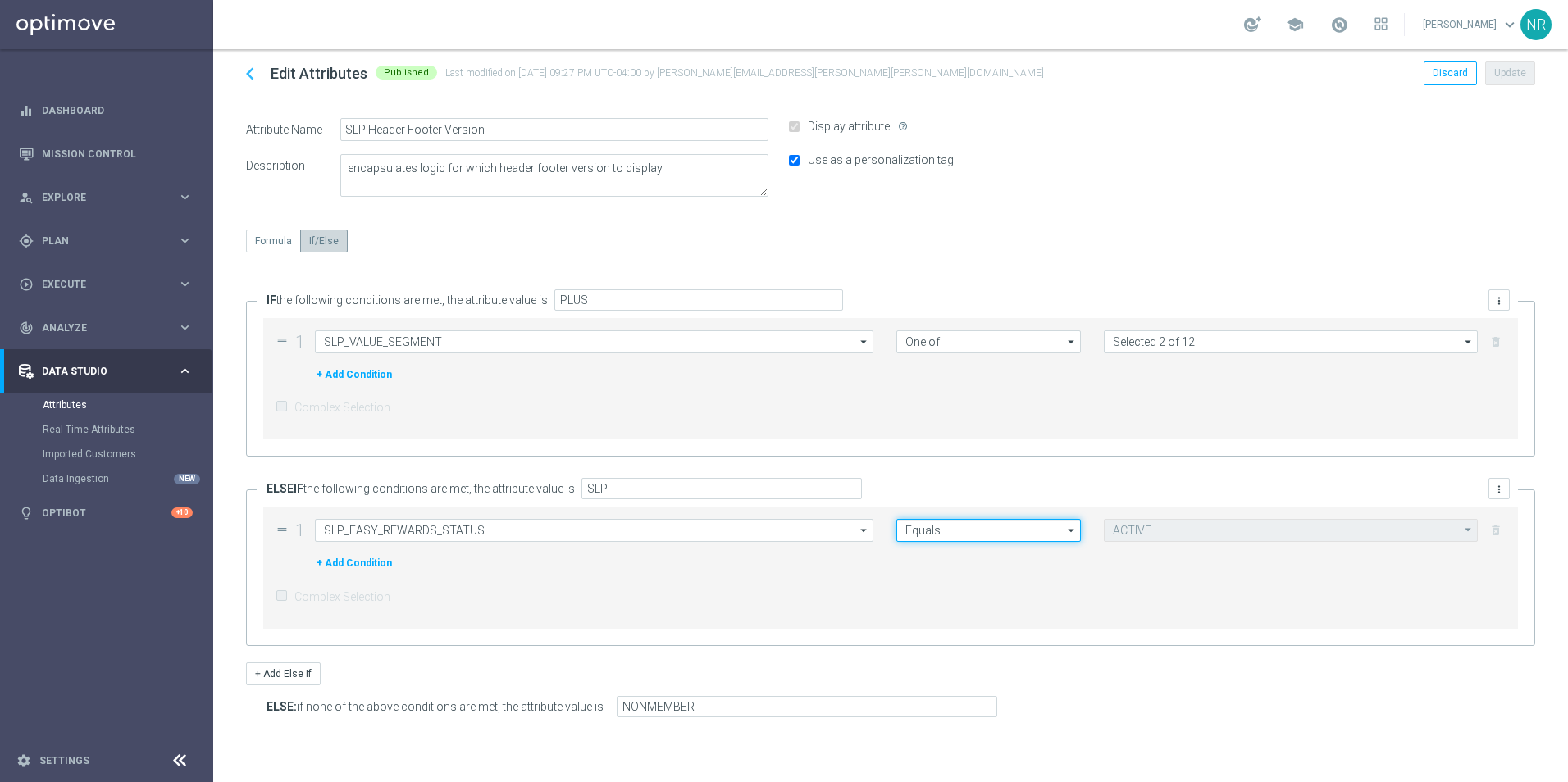
click at [985, 528] on input "Equals" at bounding box center [989, 531] width 185 height 23
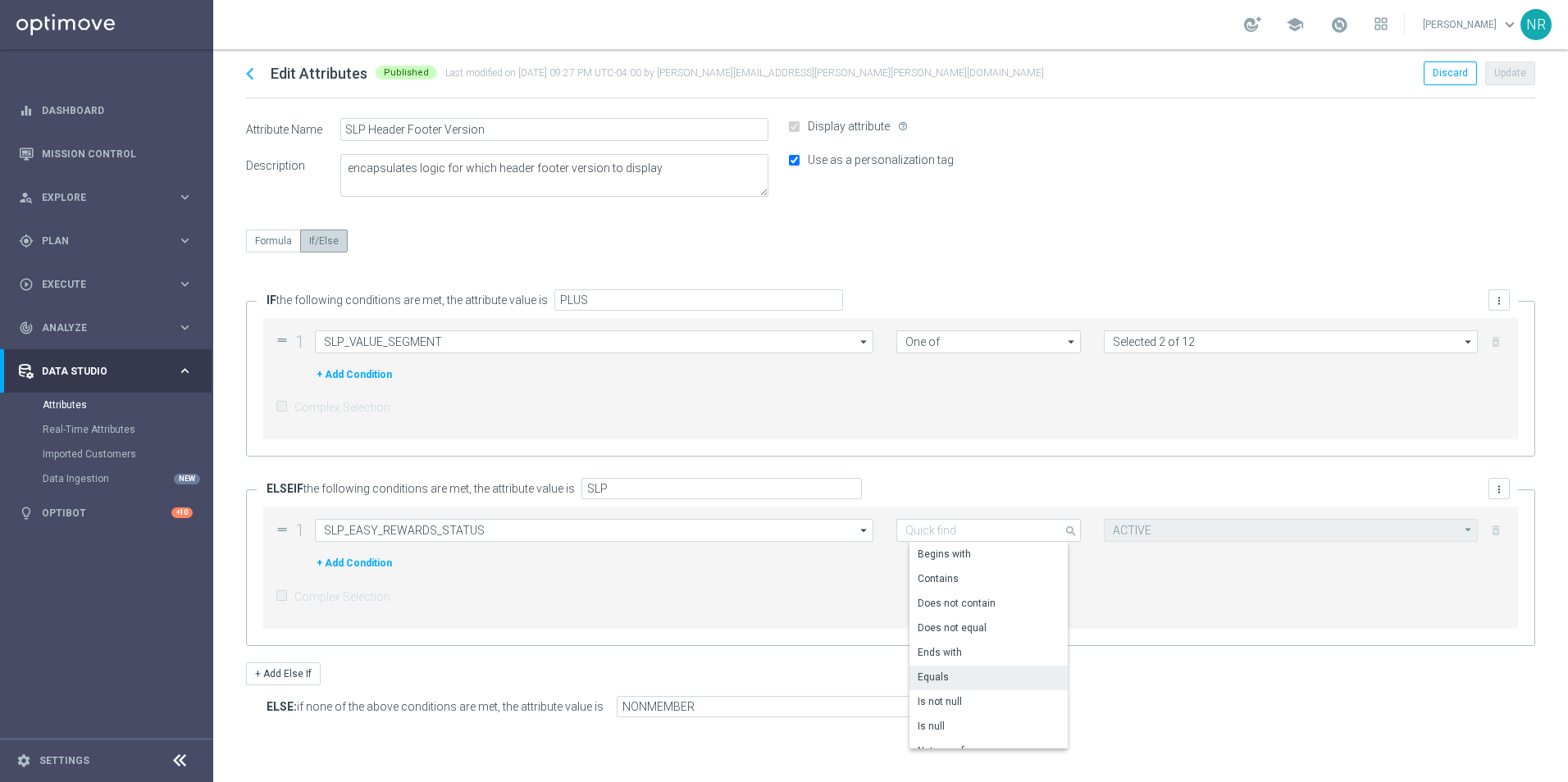
click at [1017, 470] on div "IF the following conditions are met, the attribute value is PLUS more_vert drag…" at bounding box center [890, 473] width 1290 height 345
type input "Equals"
click at [1030, 409] on div "Complex Selection" at bounding box center [890, 407] width 1231 height 34
click at [591, 429] on div "drag_handle 1 SLP_VALUE_SEGMENT SLP_VALUE_SEGMENT arrow_drop_down Drag here to …" at bounding box center [890, 378] width 1255 height 121
click at [251, 71] on icon "chevron_left" at bounding box center [250, 74] width 25 height 25
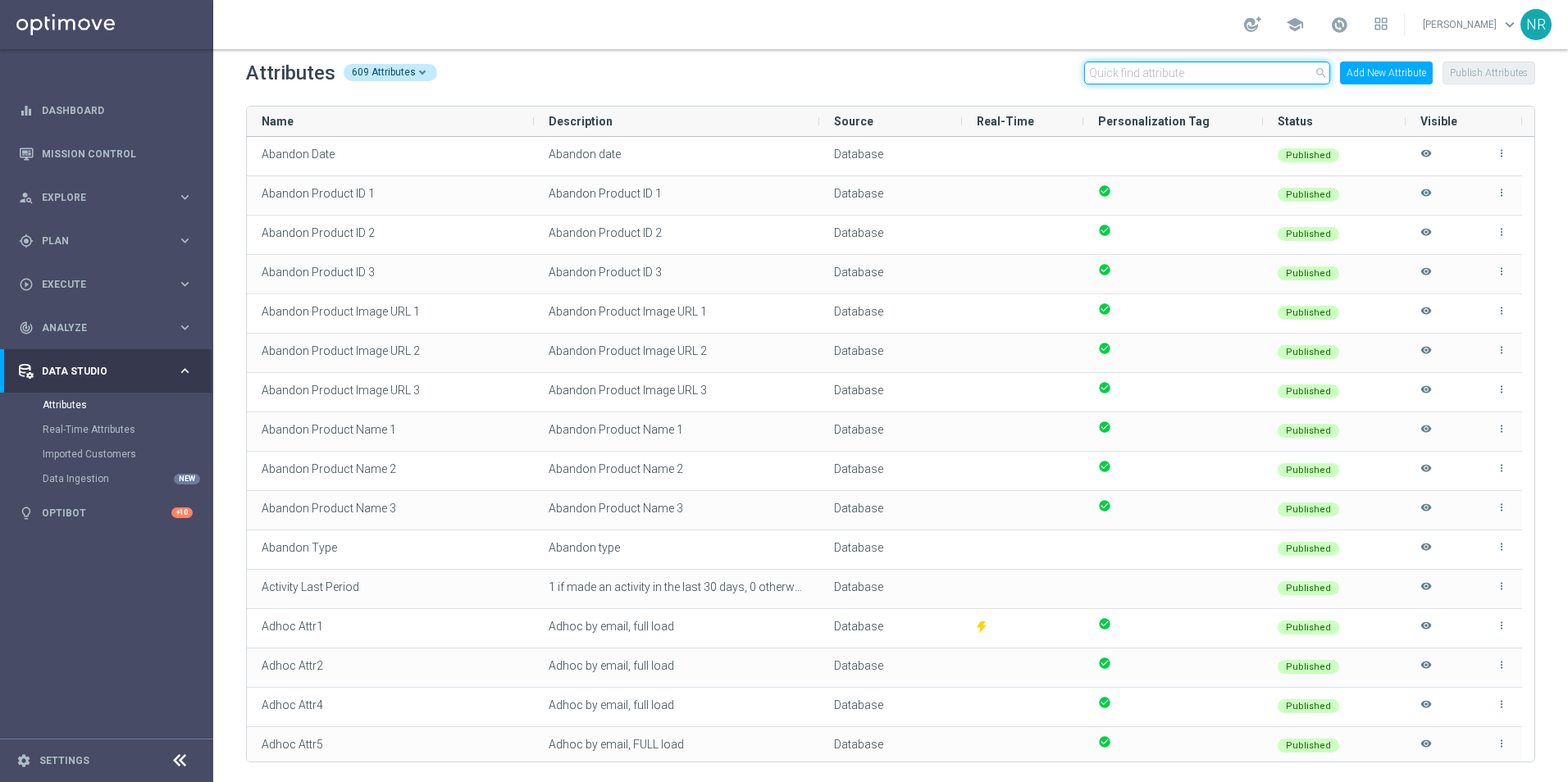
click at [1030, 75] on input "text" at bounding box center [1207, 73] width 246 height 23
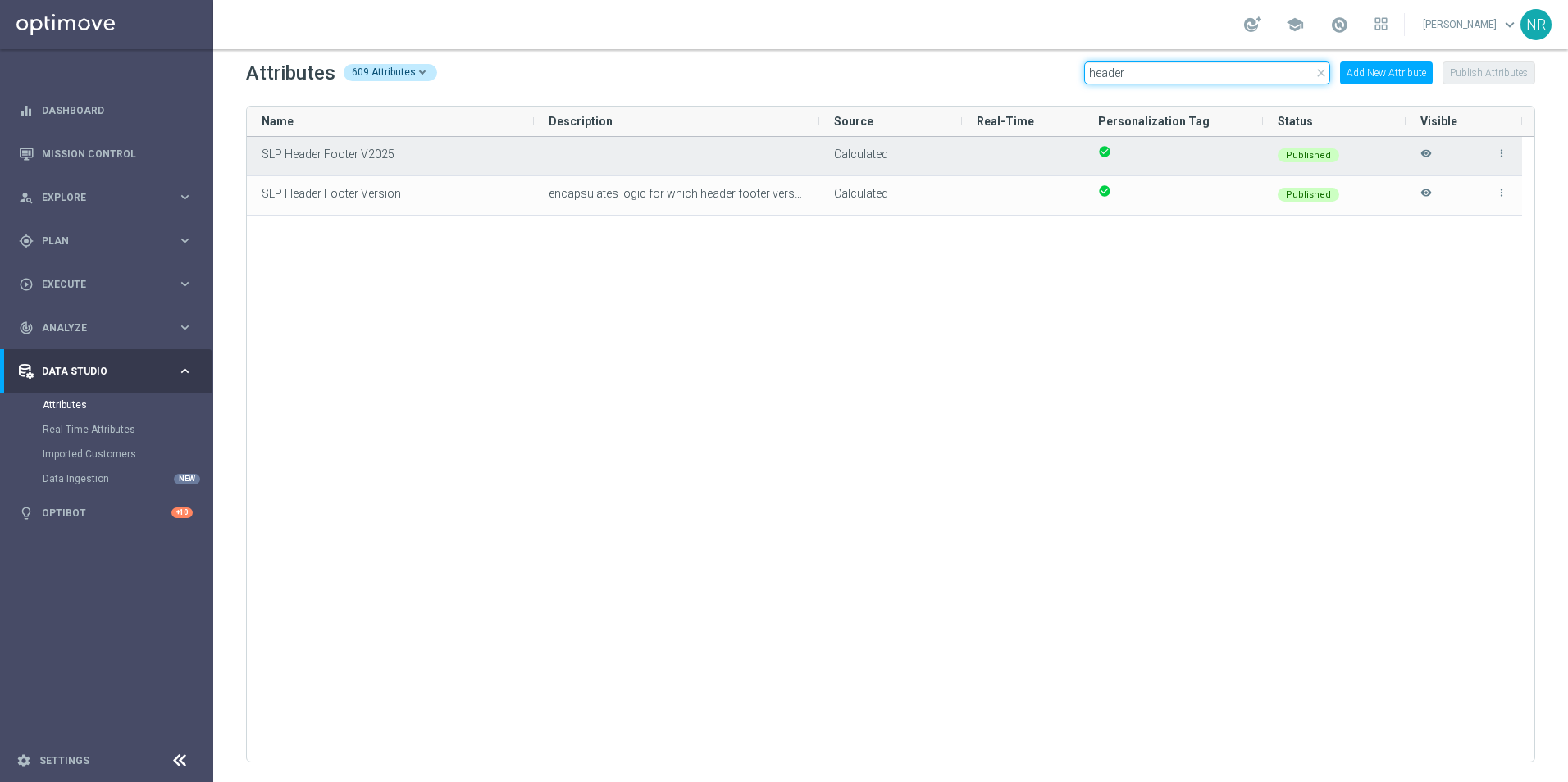
type input "header"
click at [1030, 153] on icon "more_vert" at bounding box center [1501, 153] width 11 height 11
click at [1030, 145] on li "edit Edit" at bounding box center [1465, 146] width 66 height 23
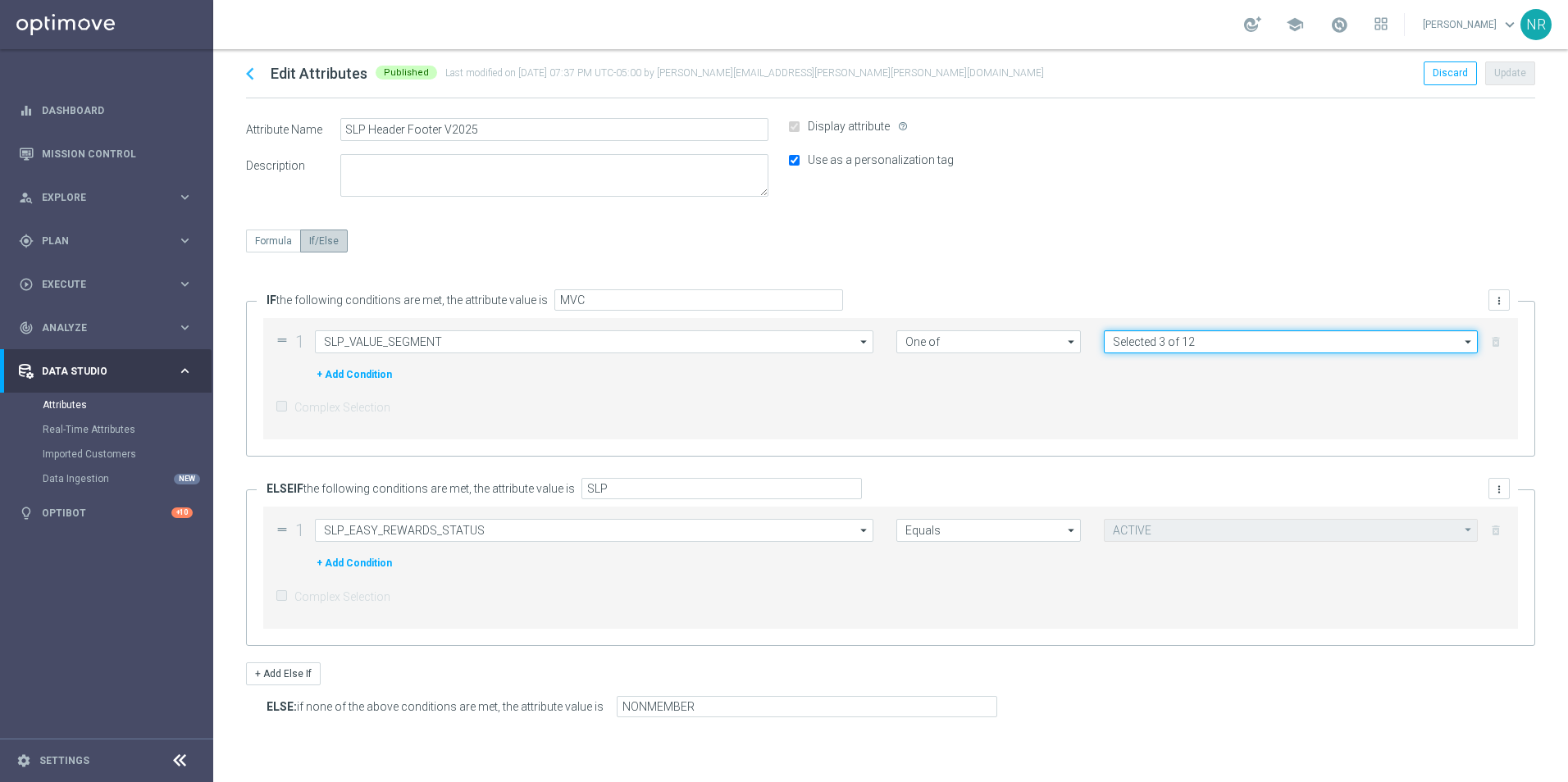
click at [1030, 341] on input "Selected 3 of 12" at bounding box center [1291, 341] width 374 height 23
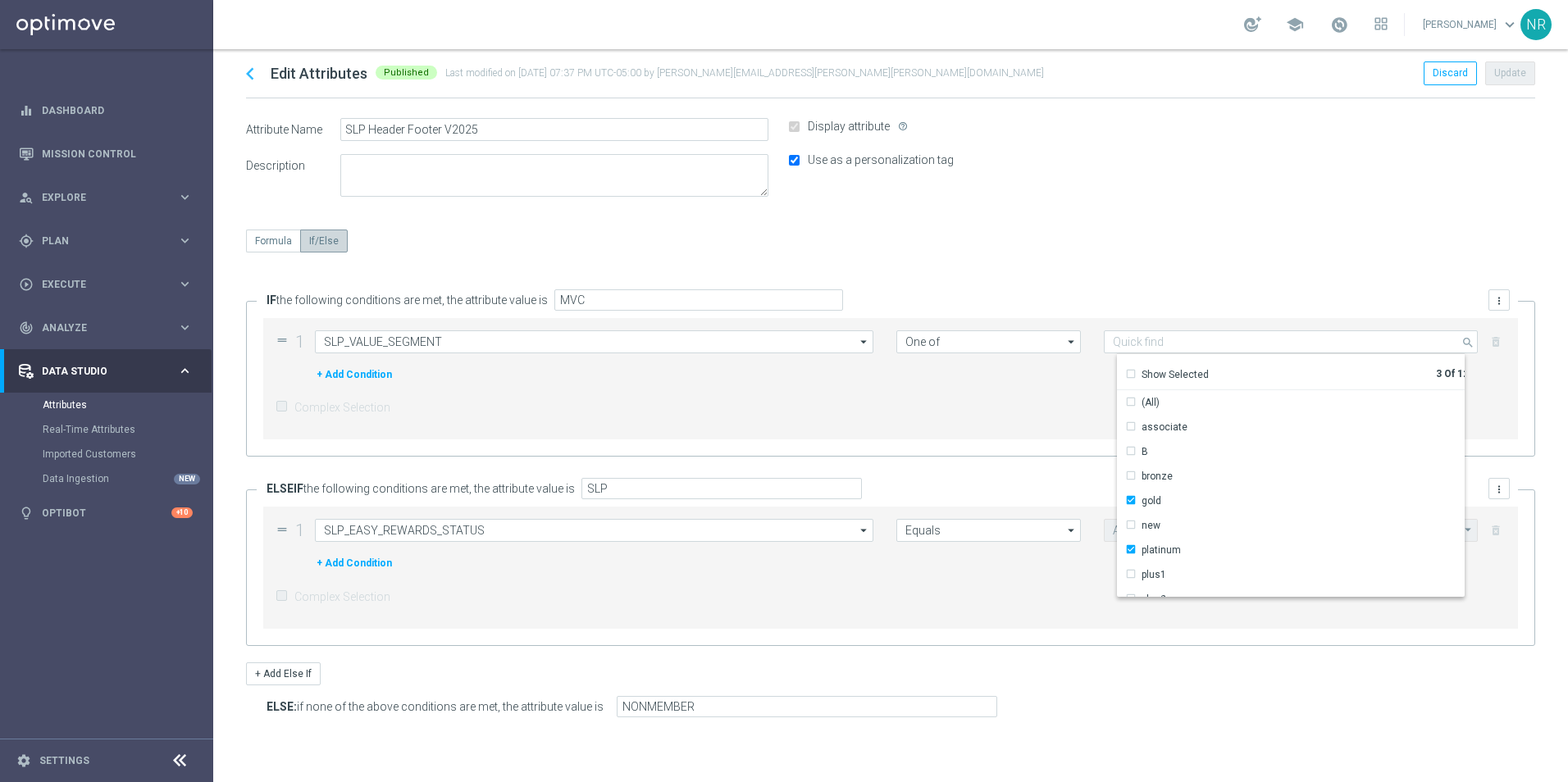
click at [1030, 244] on div "Formula If/Else" at bounding box center [890, 252] width 1290 height 47
type input "Selected 3 of 12"
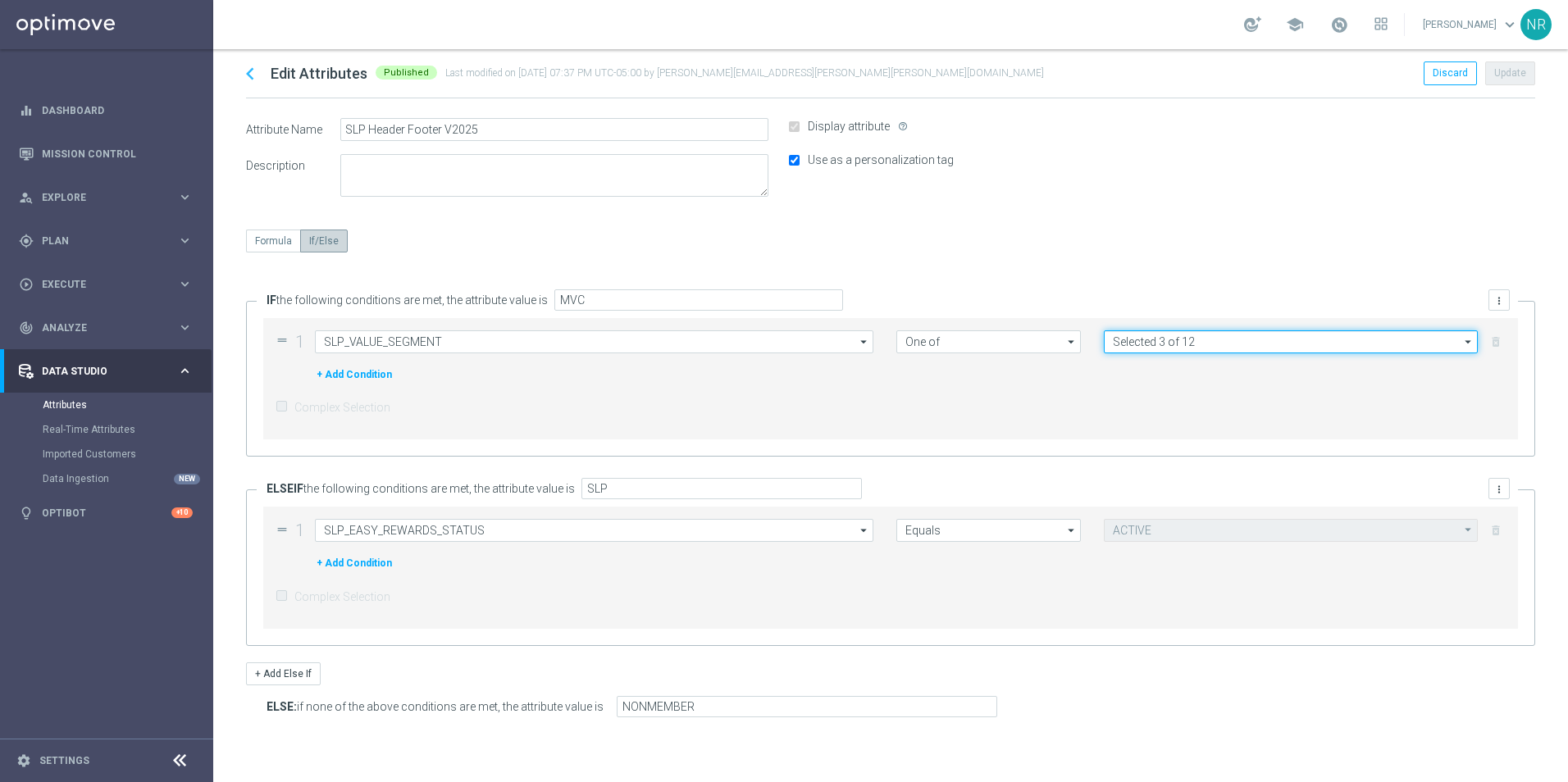
click at [1030, 342] on input "Selected 3 of 12" at bounding box center [1291, 341] width 374 height 23
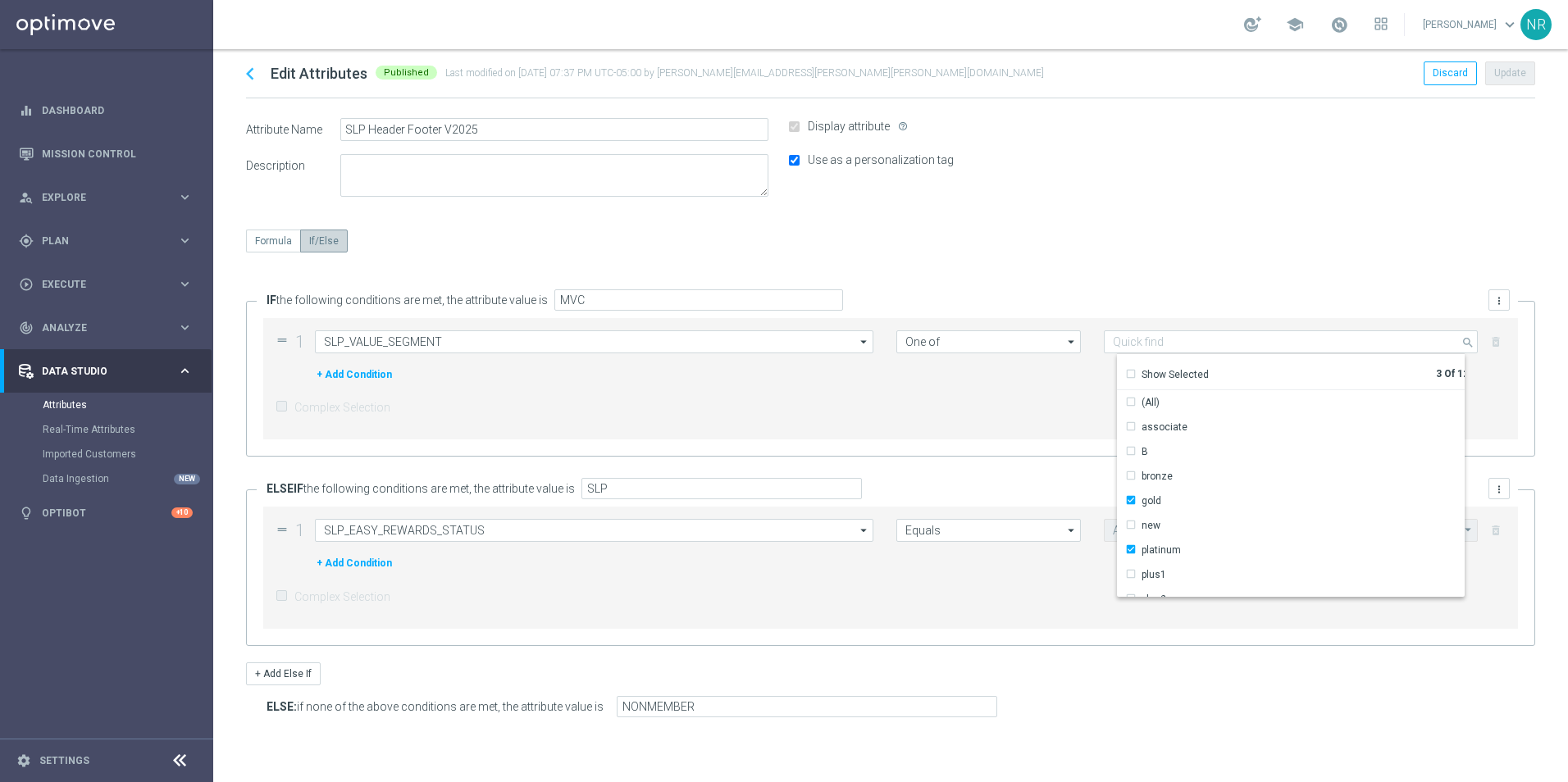
click at [1030, 208] on div "chevron_left Edit Attributes Published Last modified on 17 Feb 2025 at 07:37 PM…" at bounding box center [890, 415] width 1354 height 733
type input "Selected 3 of 12"
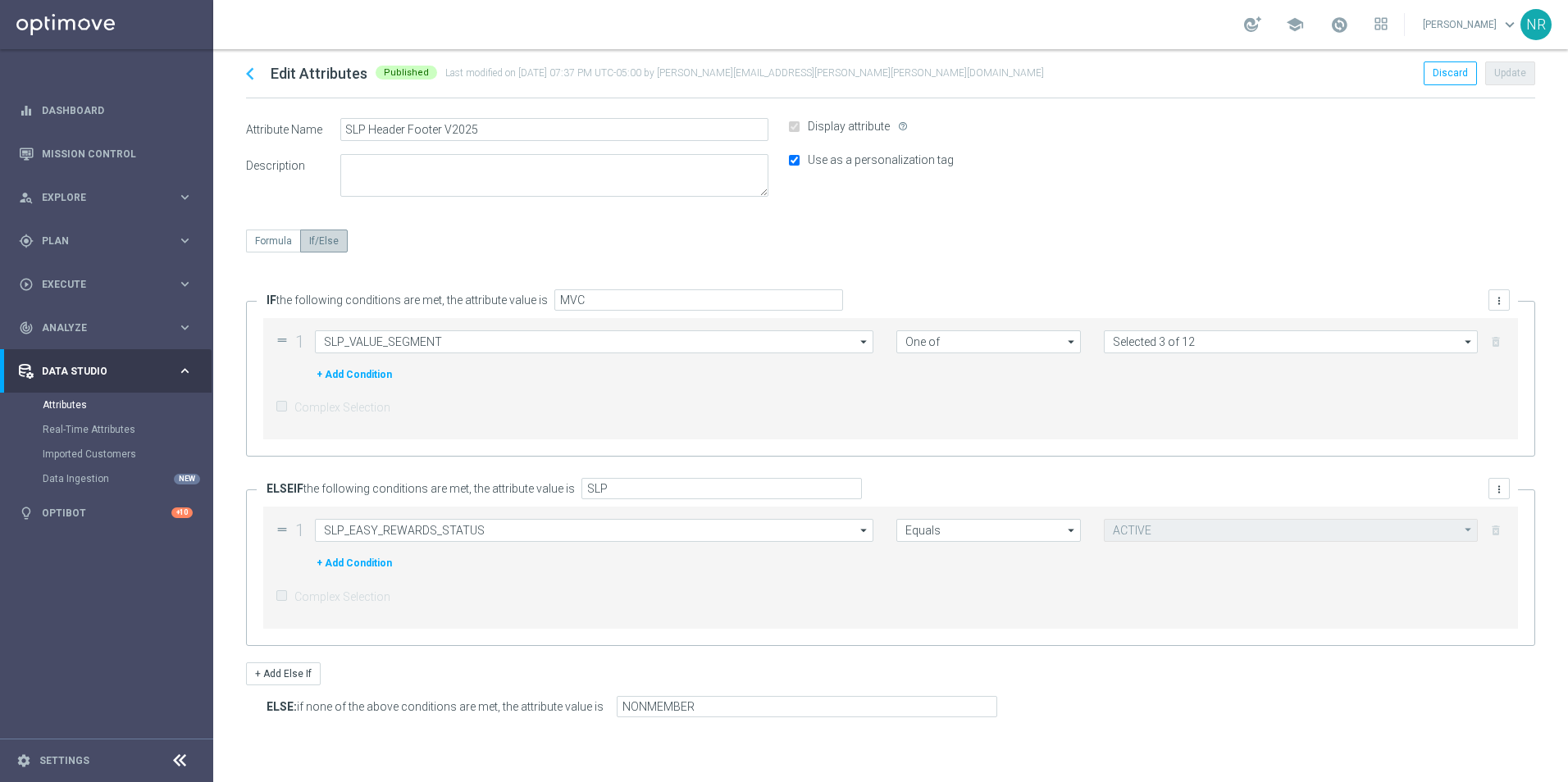
click at [251, 72] on icon "chevron_left" at bounding box center [250, 74] width 25 height 25
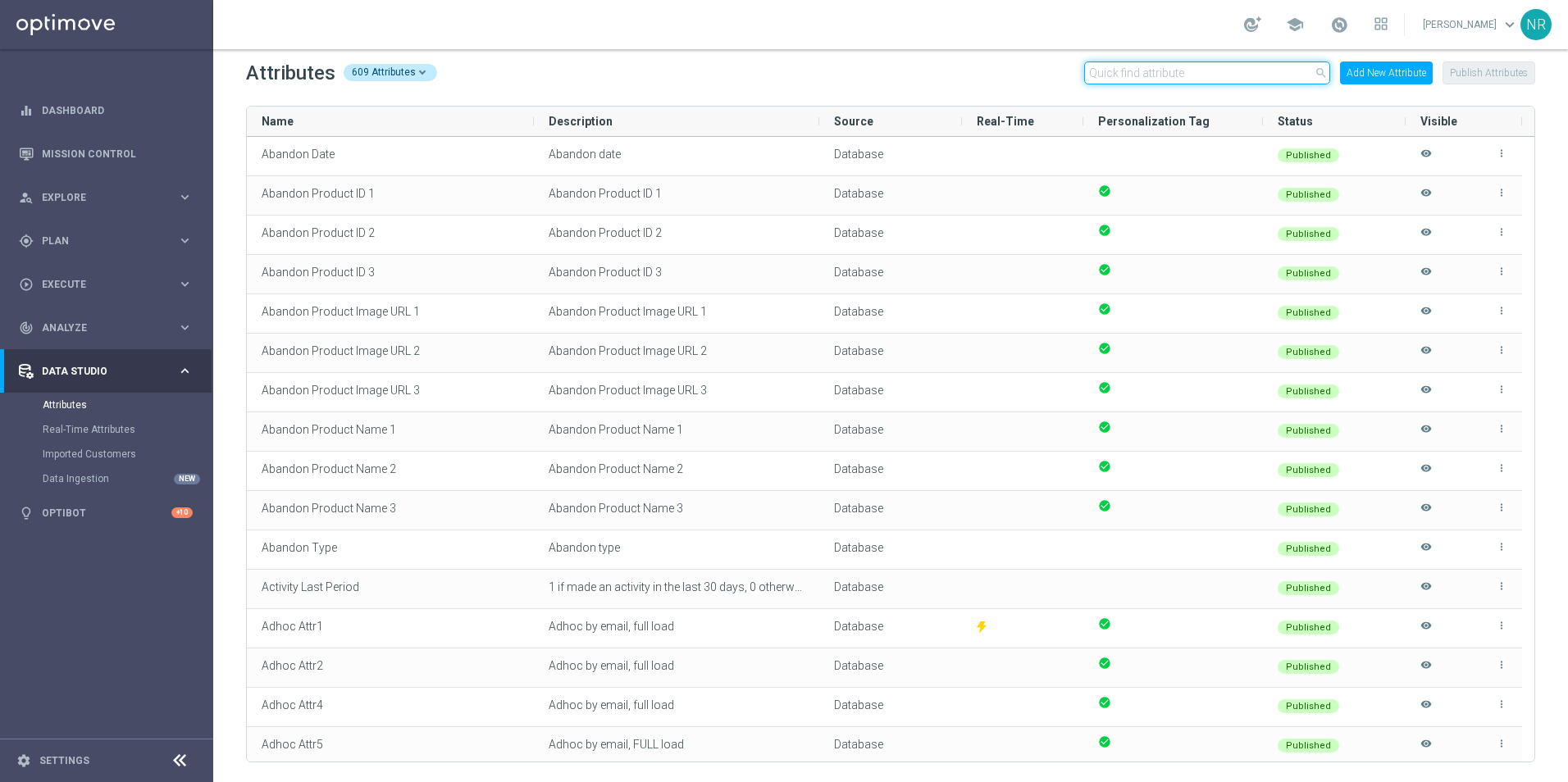
click at [1030, 75] on input "text" at bounding box center [1207, 73] width 246 height 23
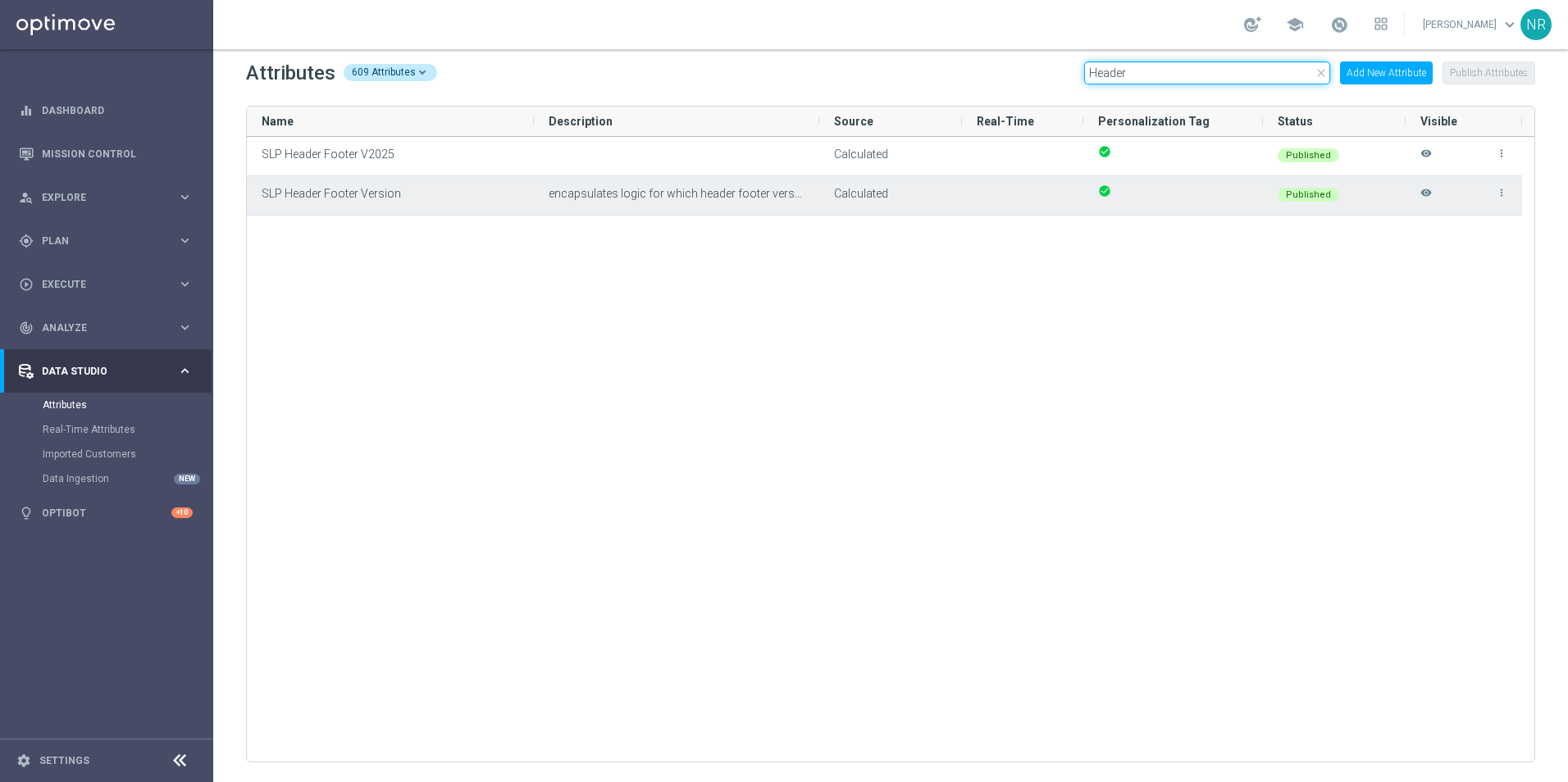
type input "Header"
click at [1030, 189] on icon "more_vert" at bounding box center [1501, 192] width 11 height 11
click at [1030, 182] on li "edit Edit" at bounding box center [1465, 186] width 66 height 23
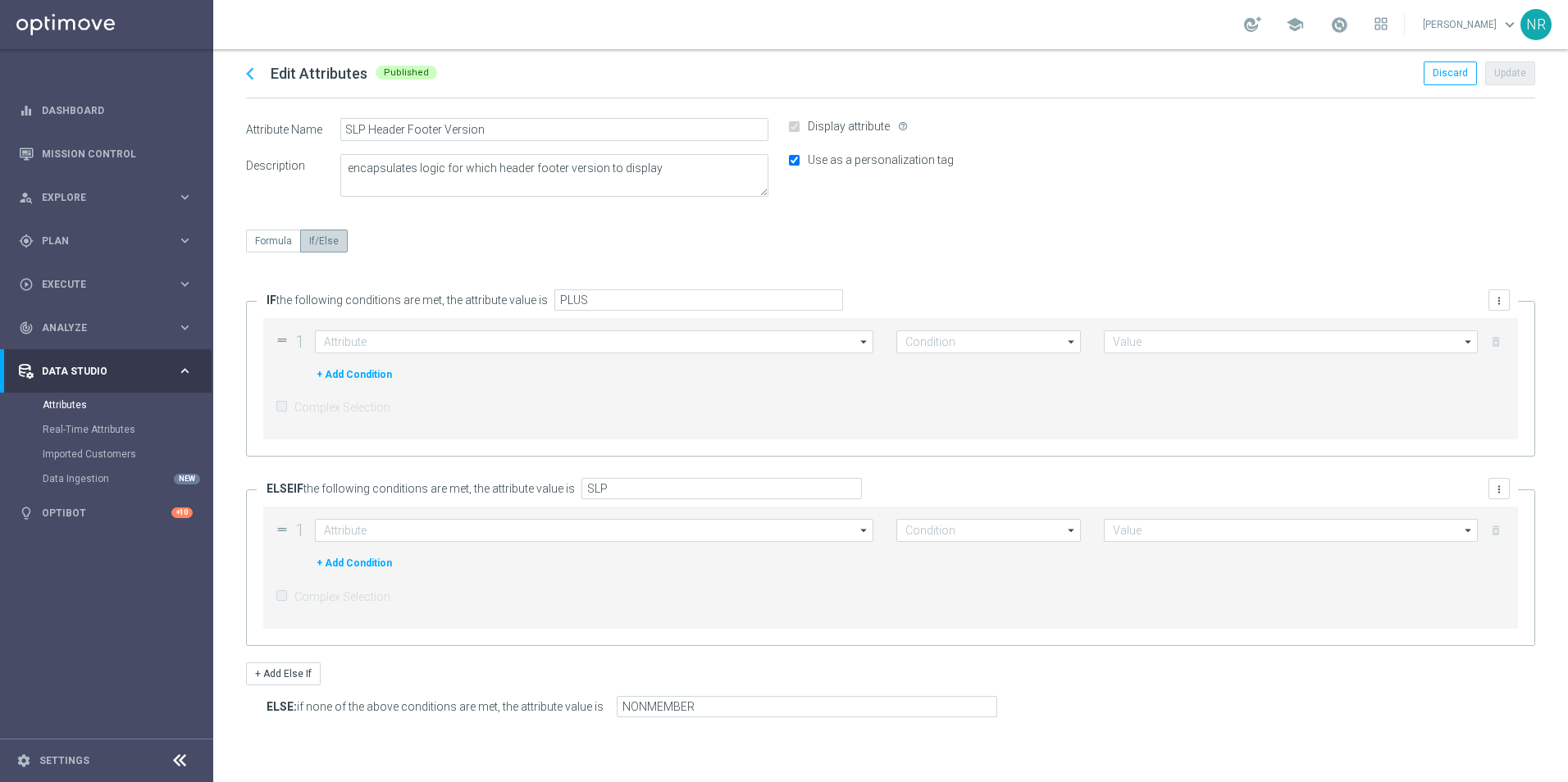
type input "SLP_VALUE_SEGMENT"
type input "One of"
type input "Selected 2 of 12"
type input "SLP_EASY_REWARDS_STATUS"
type input "Equals"
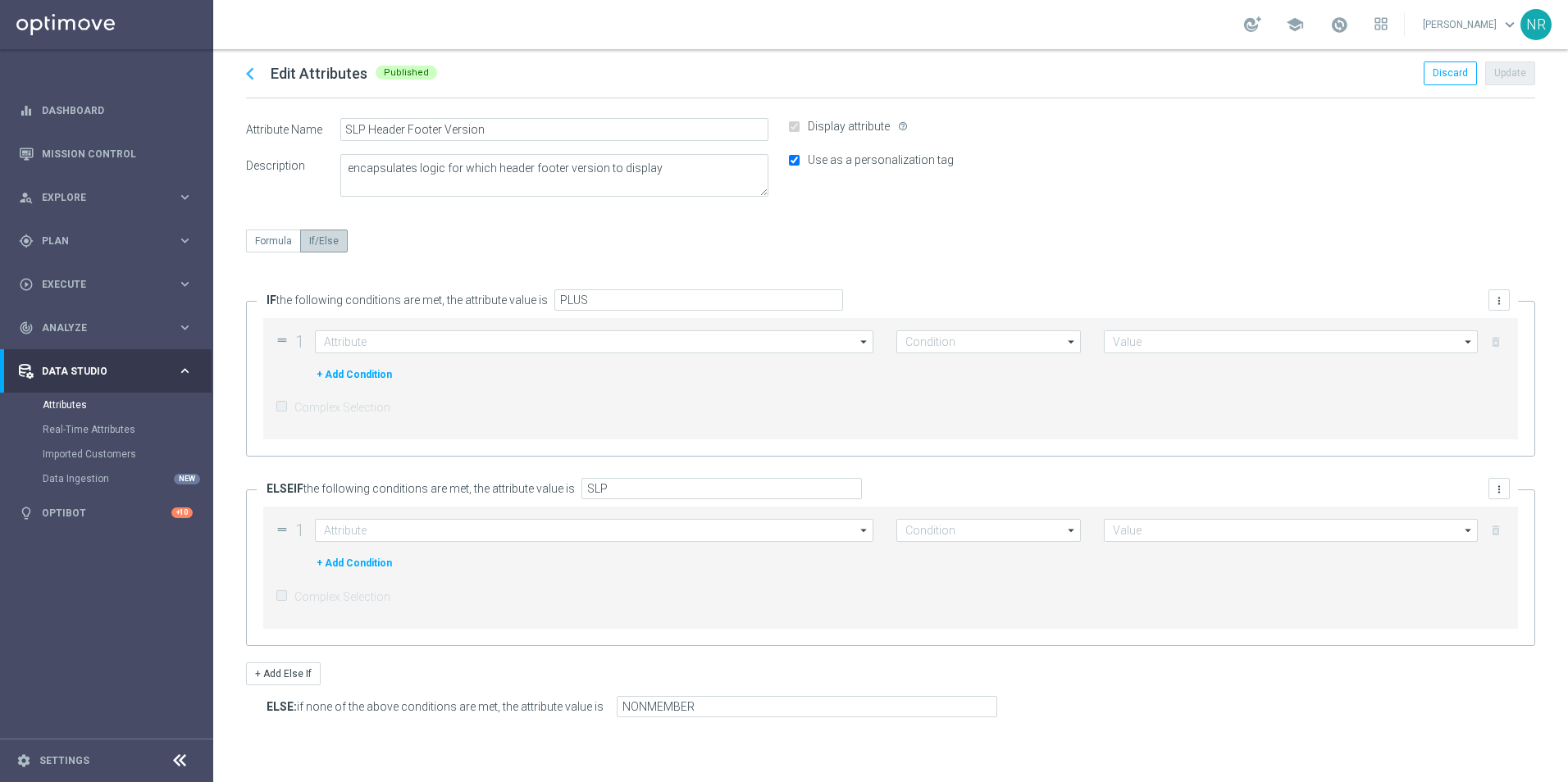
type input "ACTIVE"
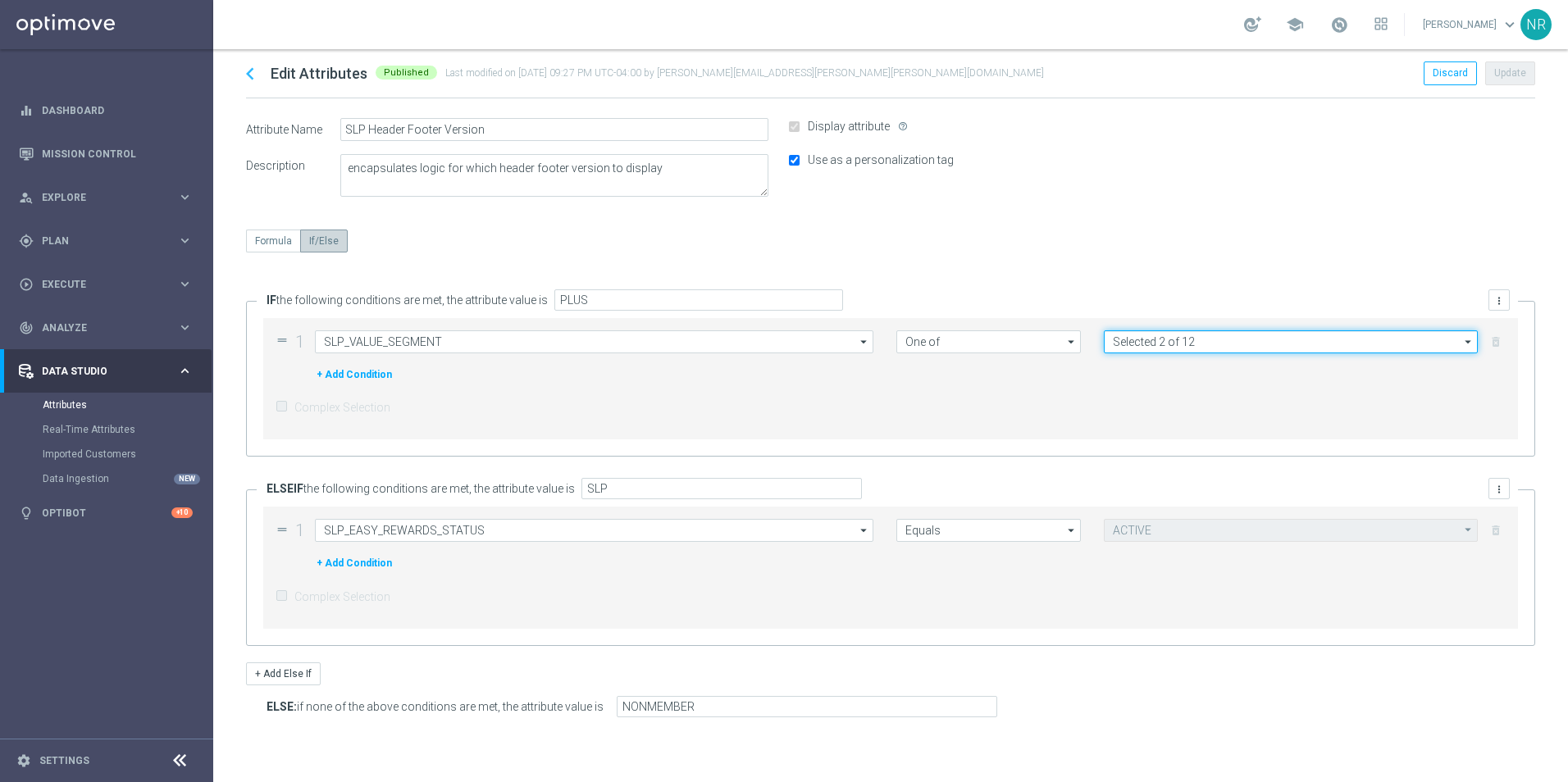
click at [1030, 344] on input "Selected 2 of 12" at bounding box center [1291, 341] width 374 height 23
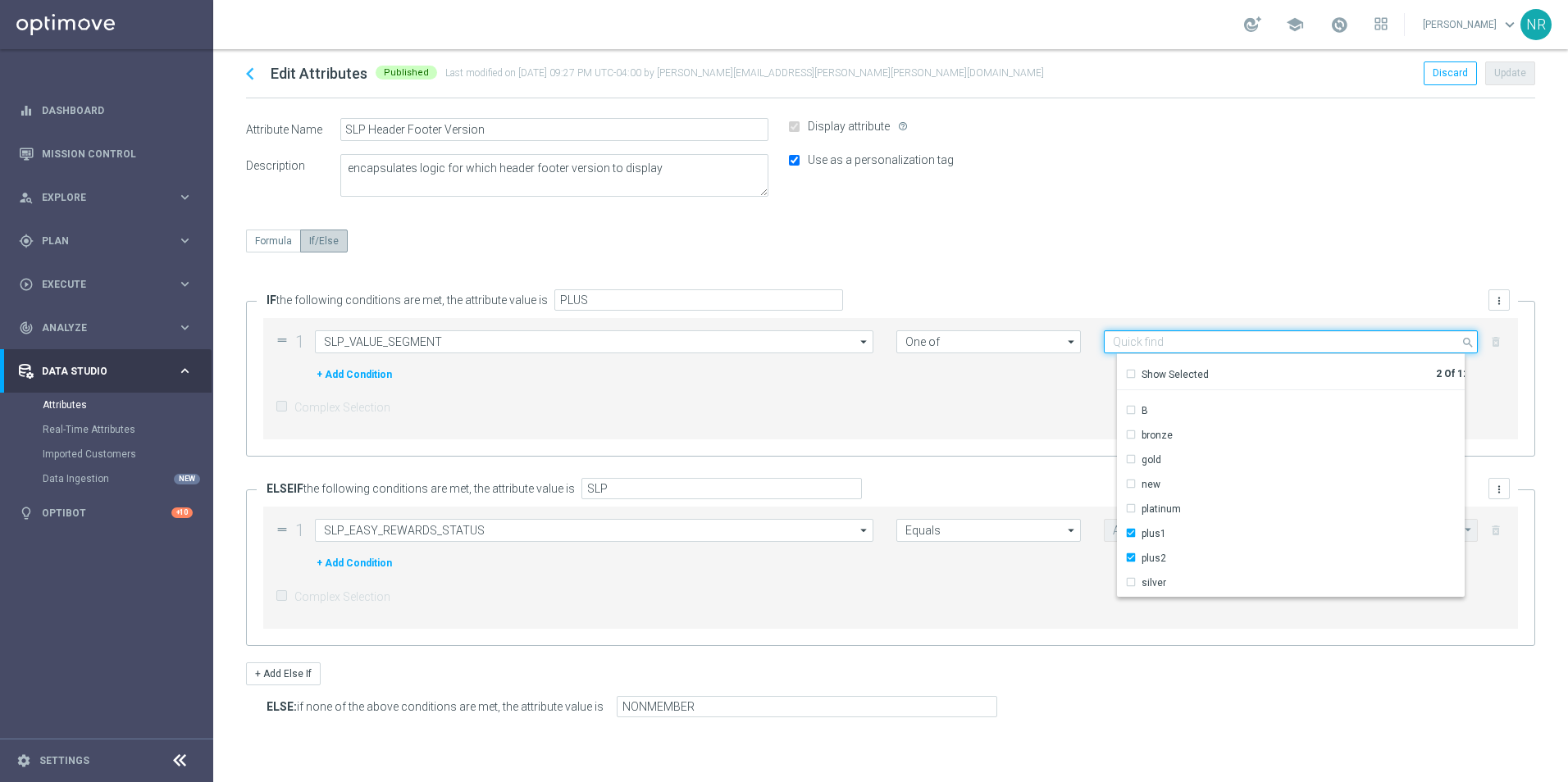
scroll to position [114, 0]
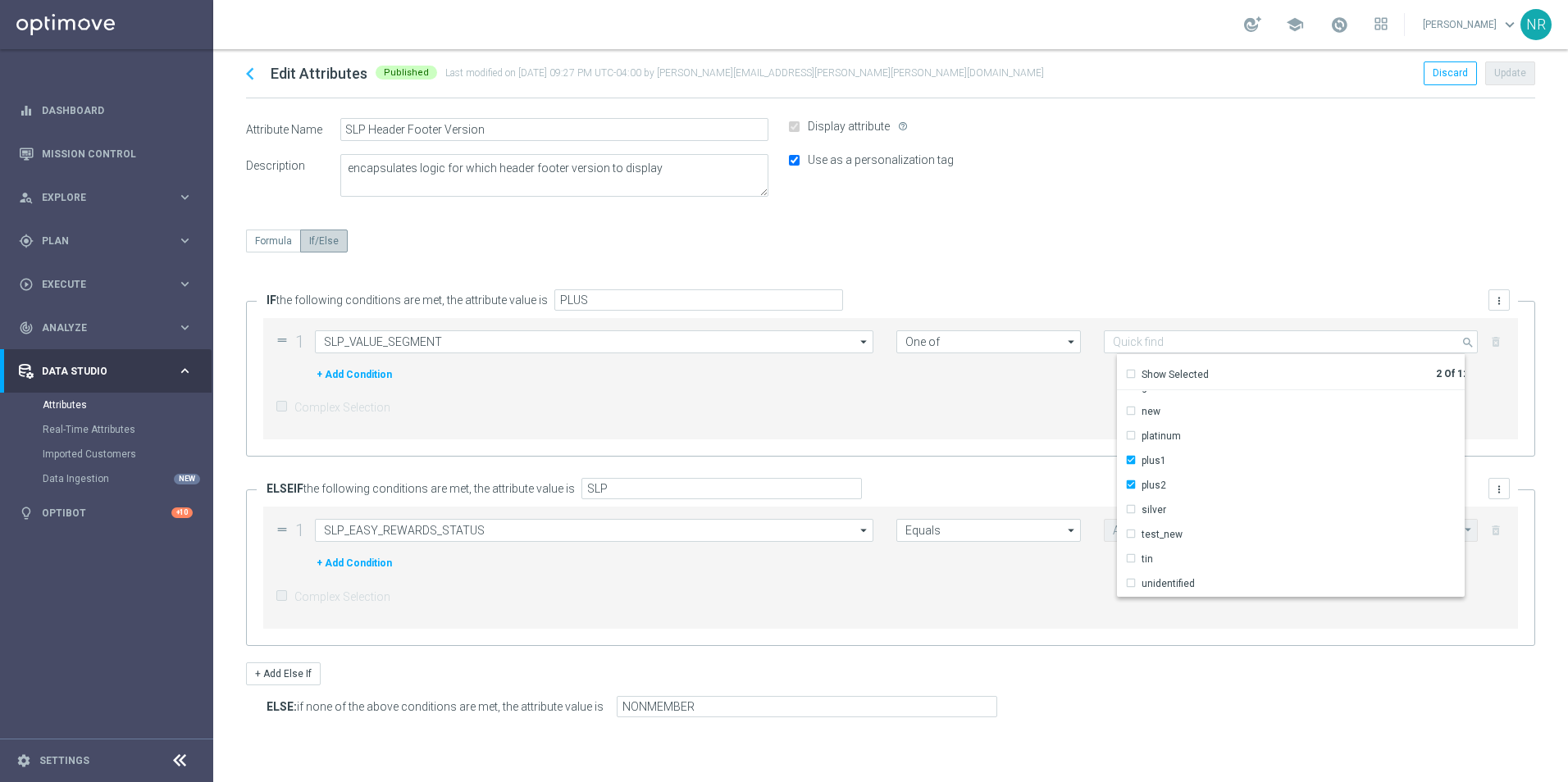
click at [1030, 221] on div "chevron_left Edit Attributes Published Last modified on 22 Mar 2024 at 09:27 PM…" at bounding box center [890, 415] width 1354 height 733
type input "Selected 2 of 12"
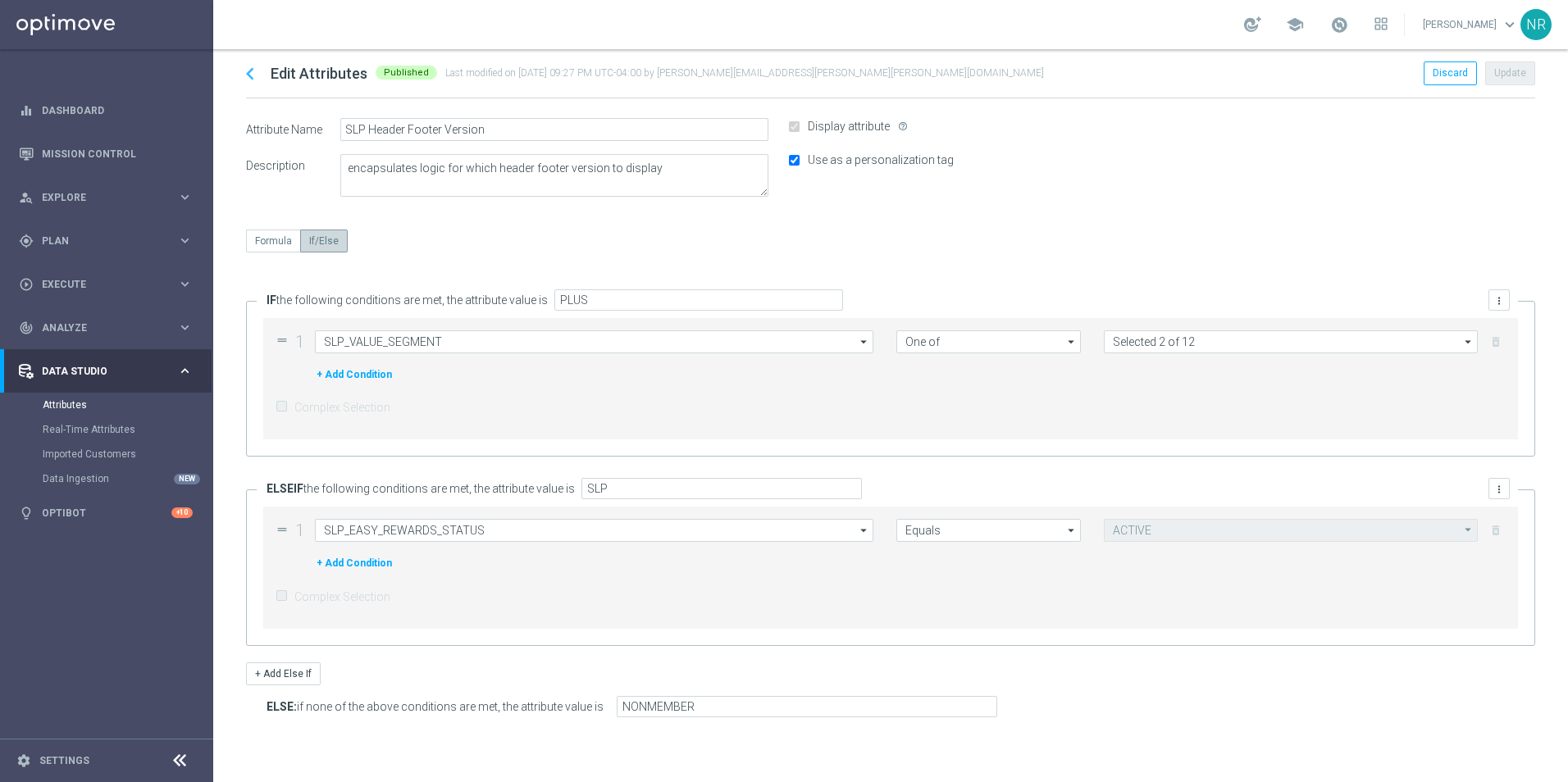
click at [251, 70] on icon "chevron_left" at bounding box center [250, 74] width 25 height 25
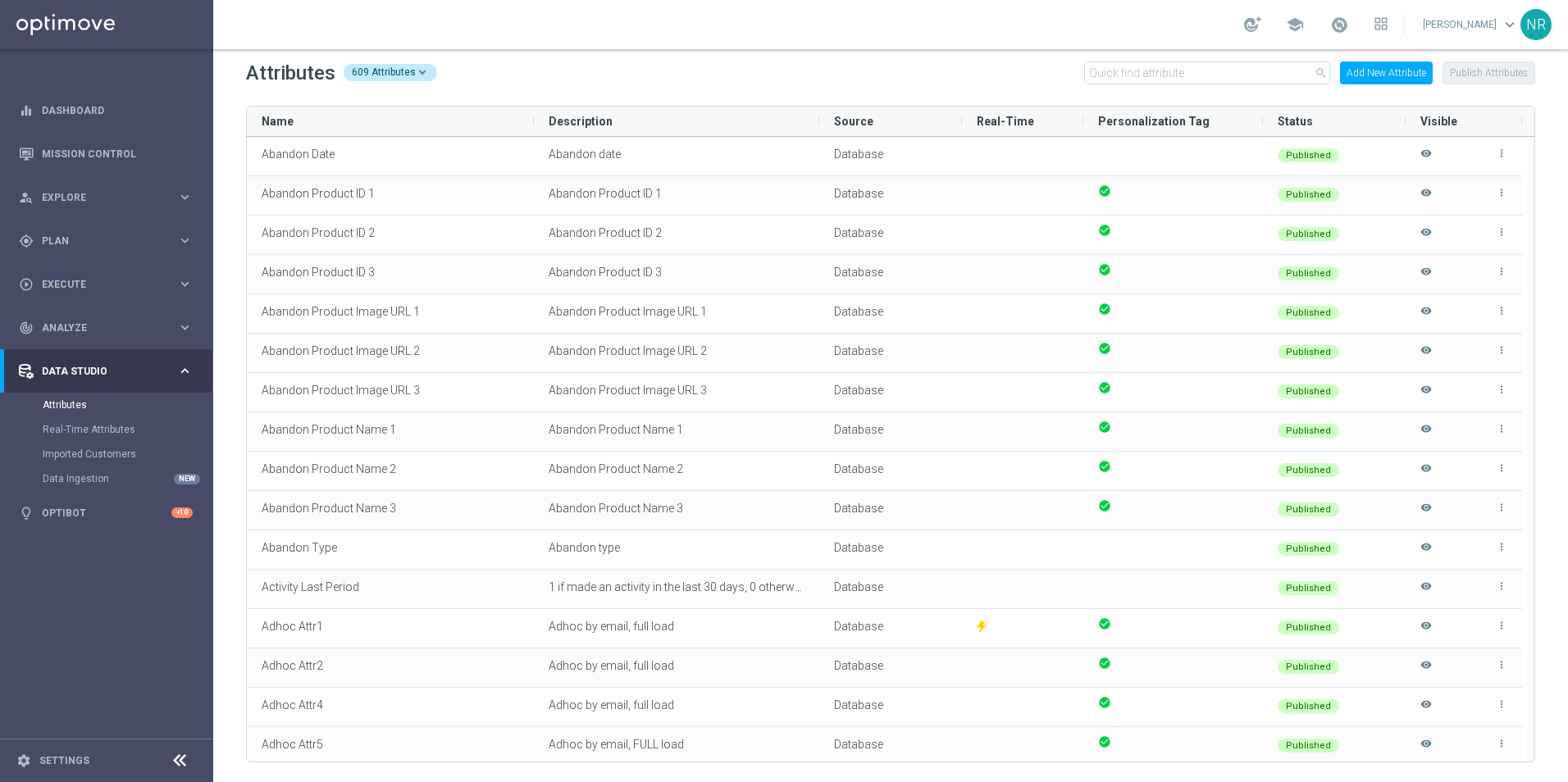
click at [775, 63] on div "Attributes 609 Attributes search Add New Attribute Publish Attributes" at bounding box center [890, 73] width 1290 height 26
click at [72, 243] on span "Plan" at bounding box center [109, 240] width 135 height 10
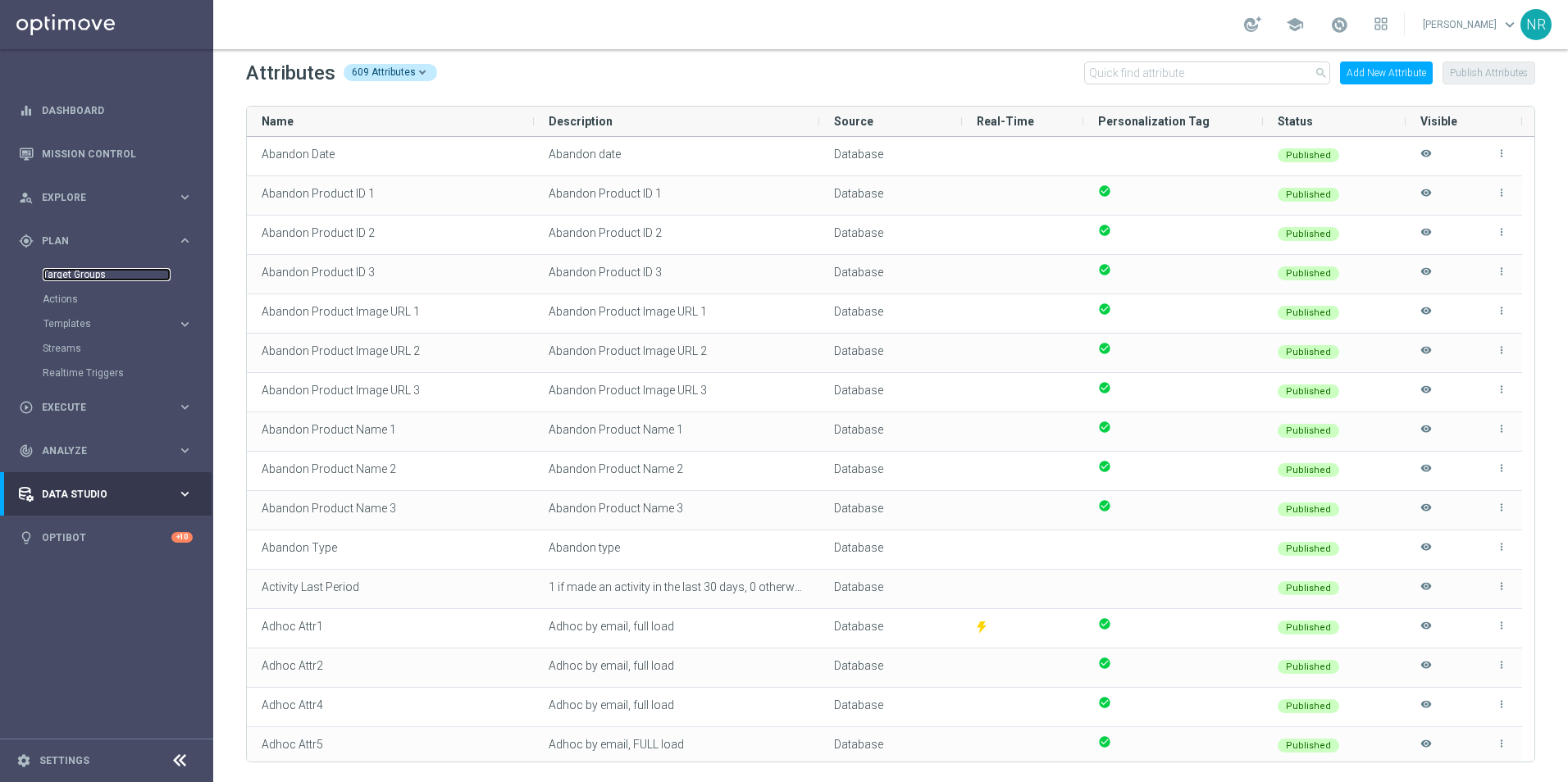
click at [72, 276] on link "Target Groups" at bounding box center [106, 275] width 128 height 13
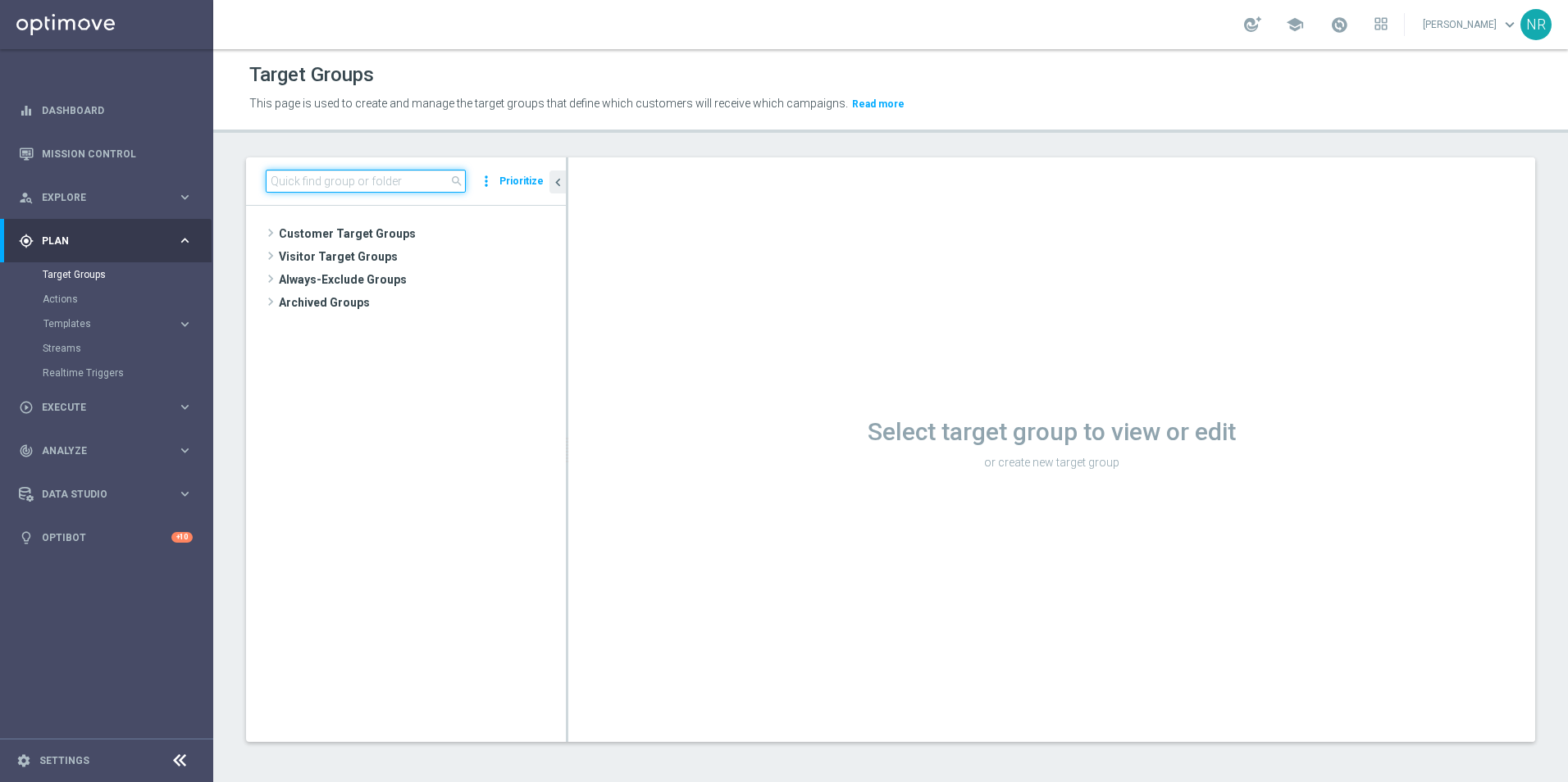
click at [424, 188] on input at bounding box center [365, 181] width 200 height 23
type input "a"
type input "s"
type input "m"
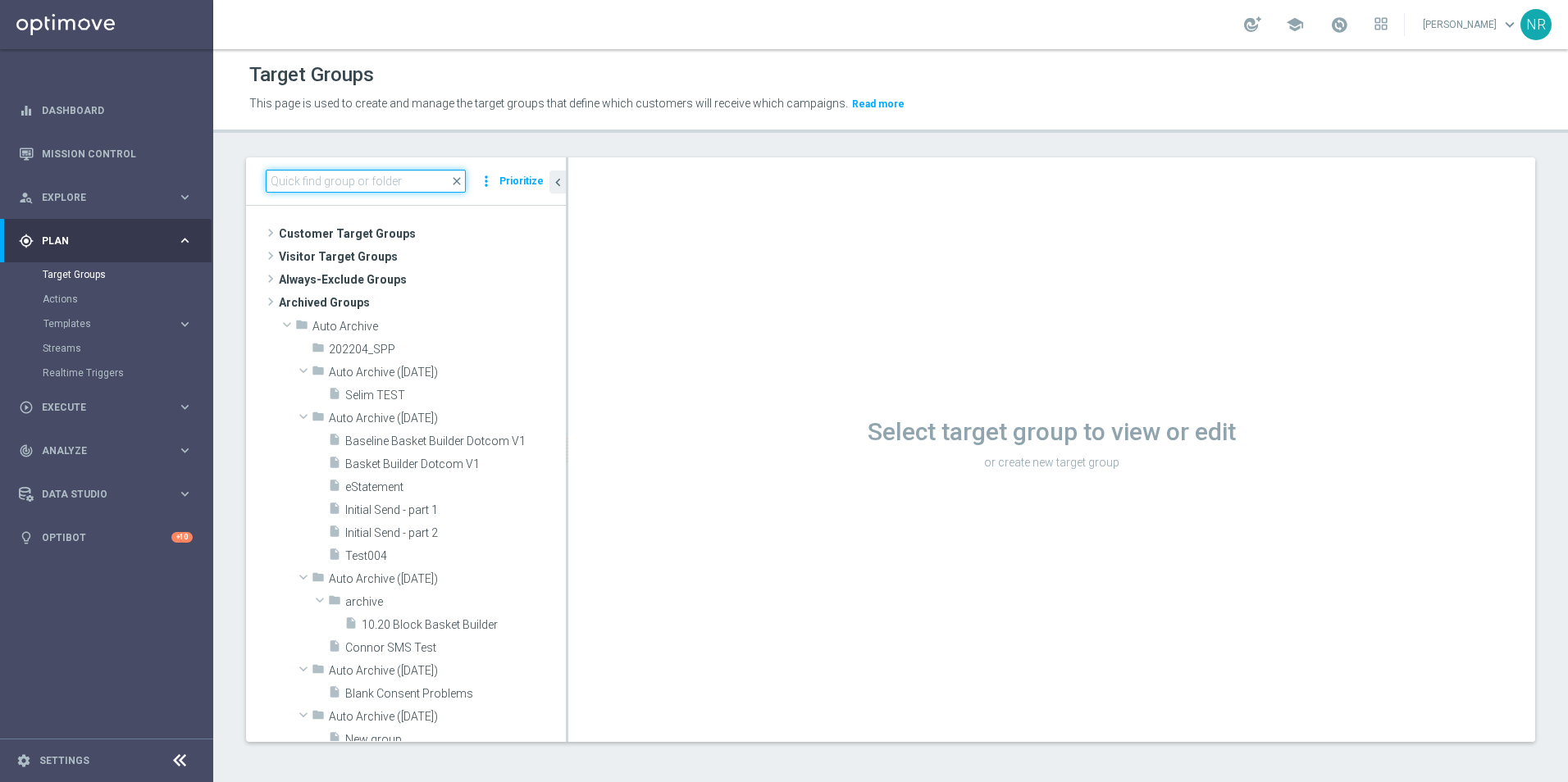
type input "n"
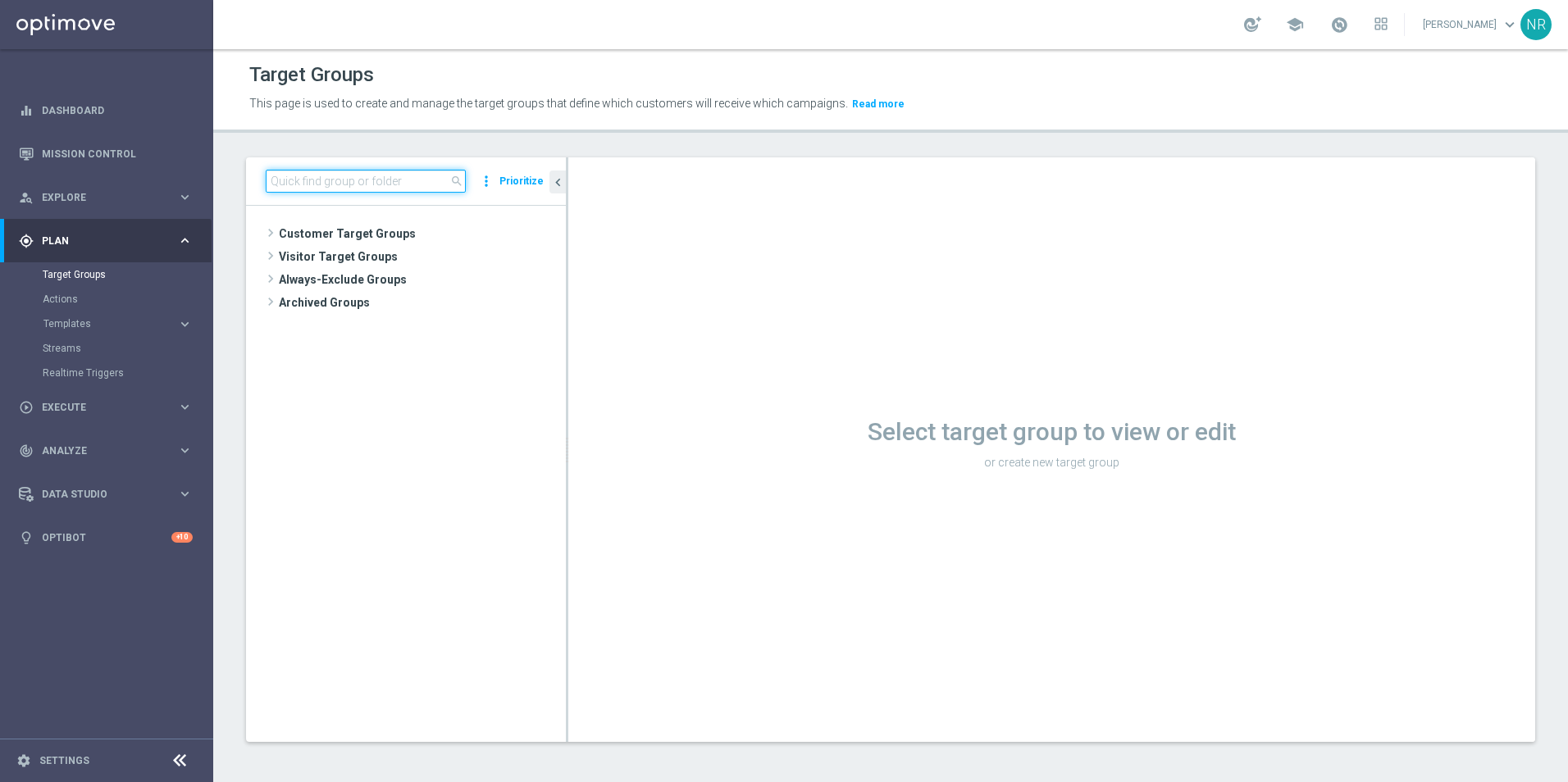
click at [311, 182] on input at bounding box center [365, 181] width 200 height 23
click at [64, 149] on link "Mission Control" at bounding box center [116, 153] width 151 height 43
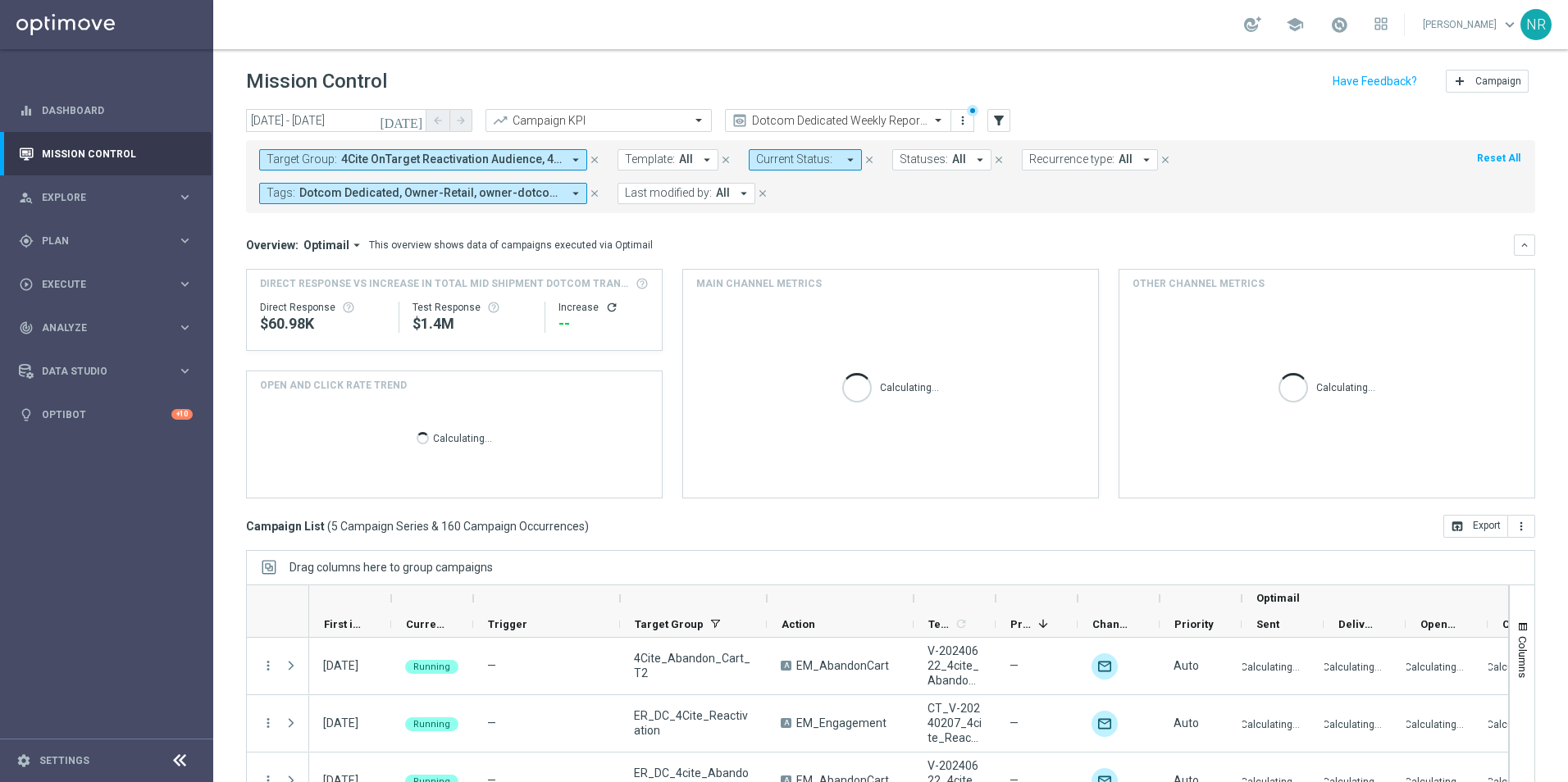
click at [566, 161] on button "Target Group: 4Cite OnTarget Reactivation Audience, 4Cite Only Emails, 4Cite_Ab…" at bounding box center [423, 159] width 328 height 21
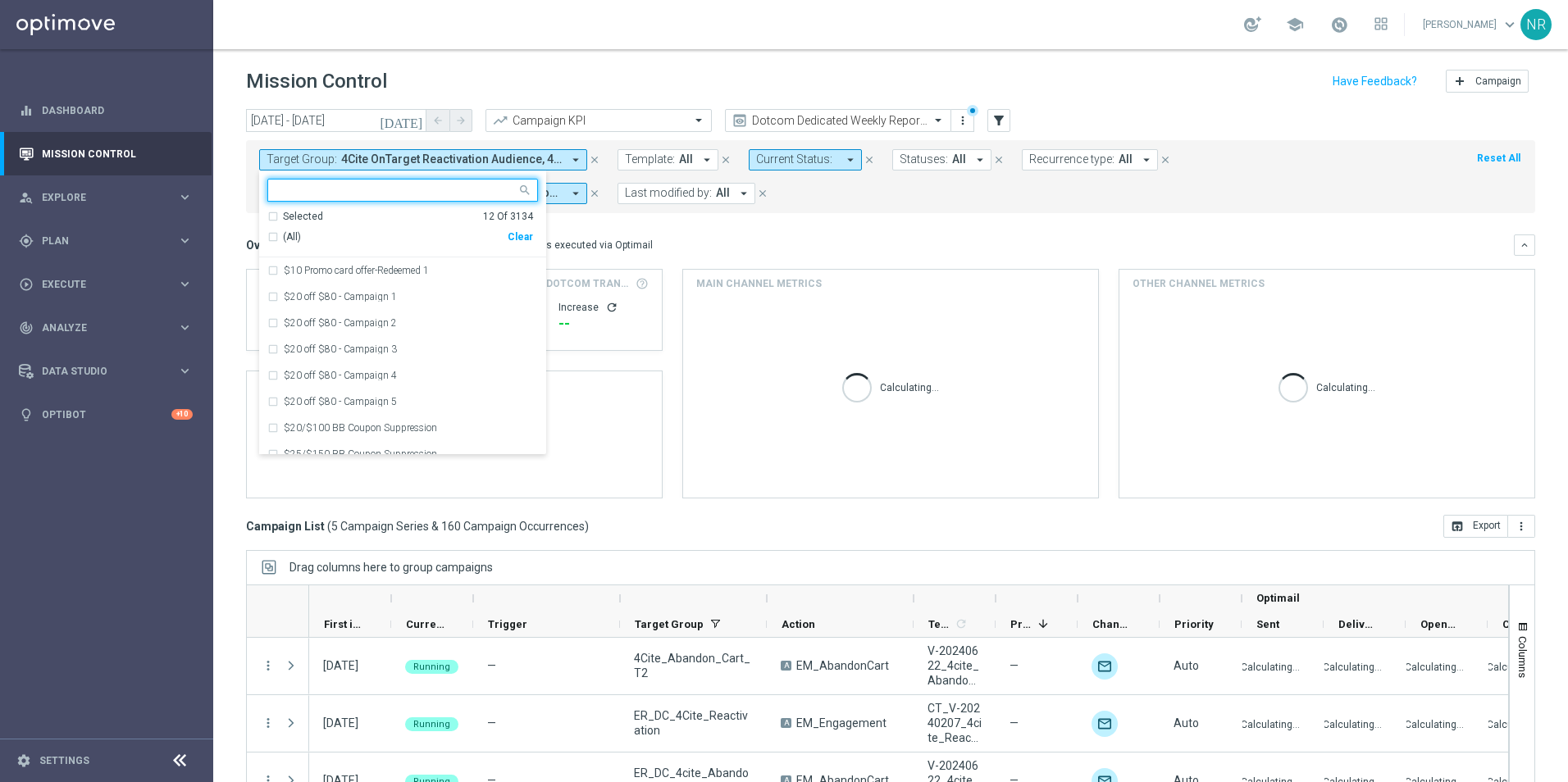
click at [0, 0] on div "Clear" at bounding box center [0, 0] width 0 height 0
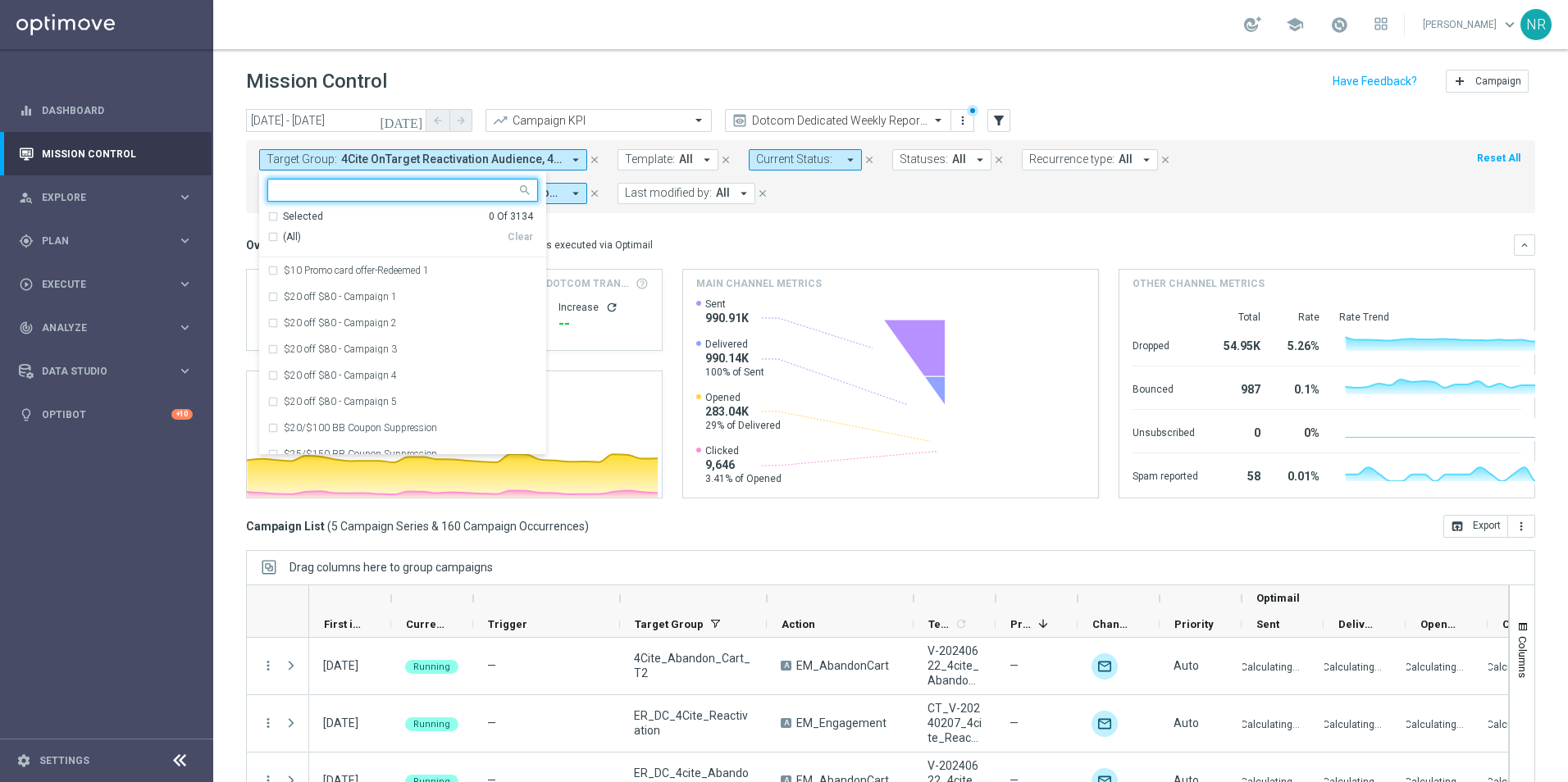
click at [467, 192] on input "text" at bounding box center [397, 190] width 240 height 14
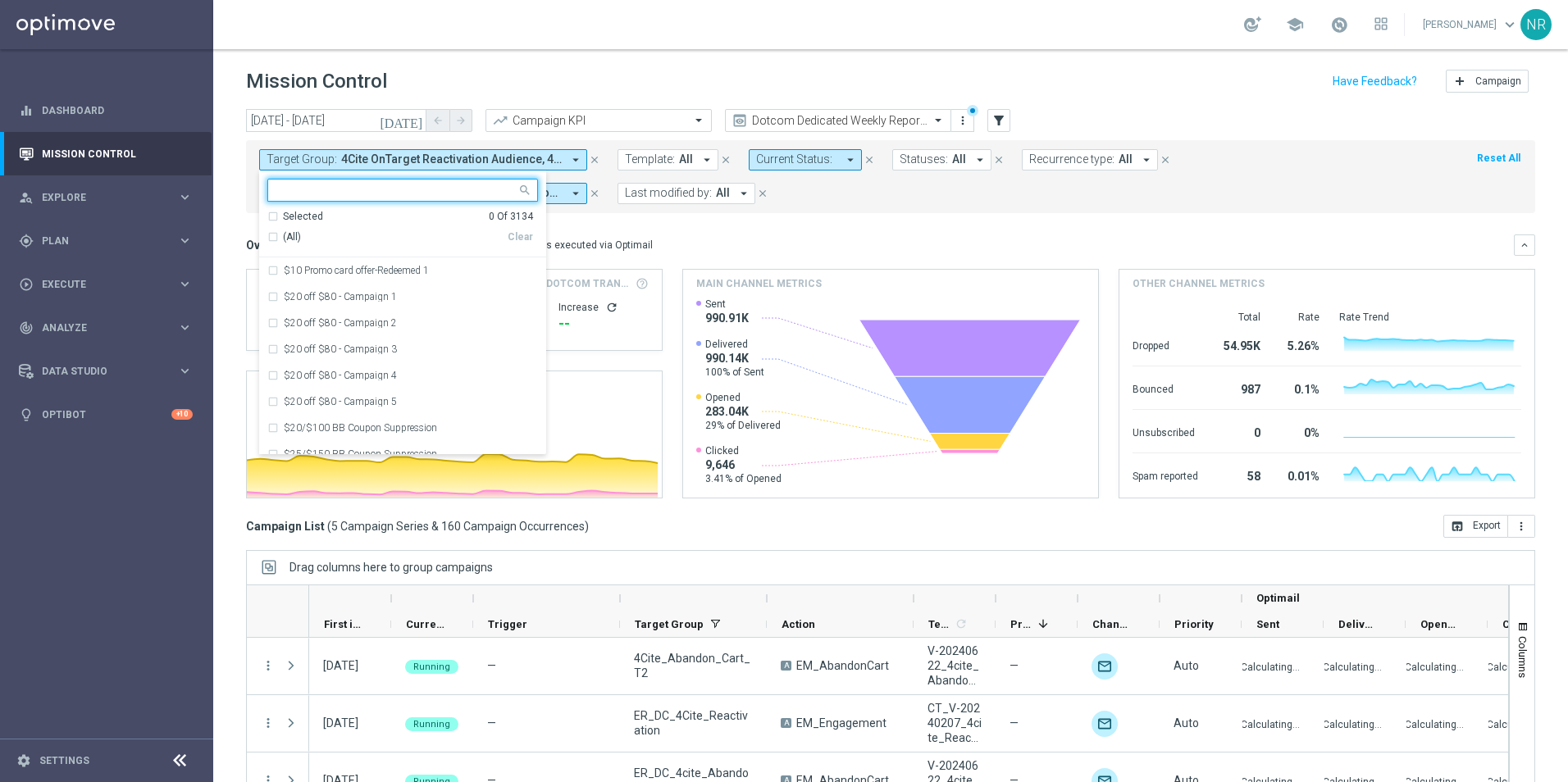
paste input "Non-Plus2_MVC_Recurring_SLP_OMNI_Monthly_Summary"
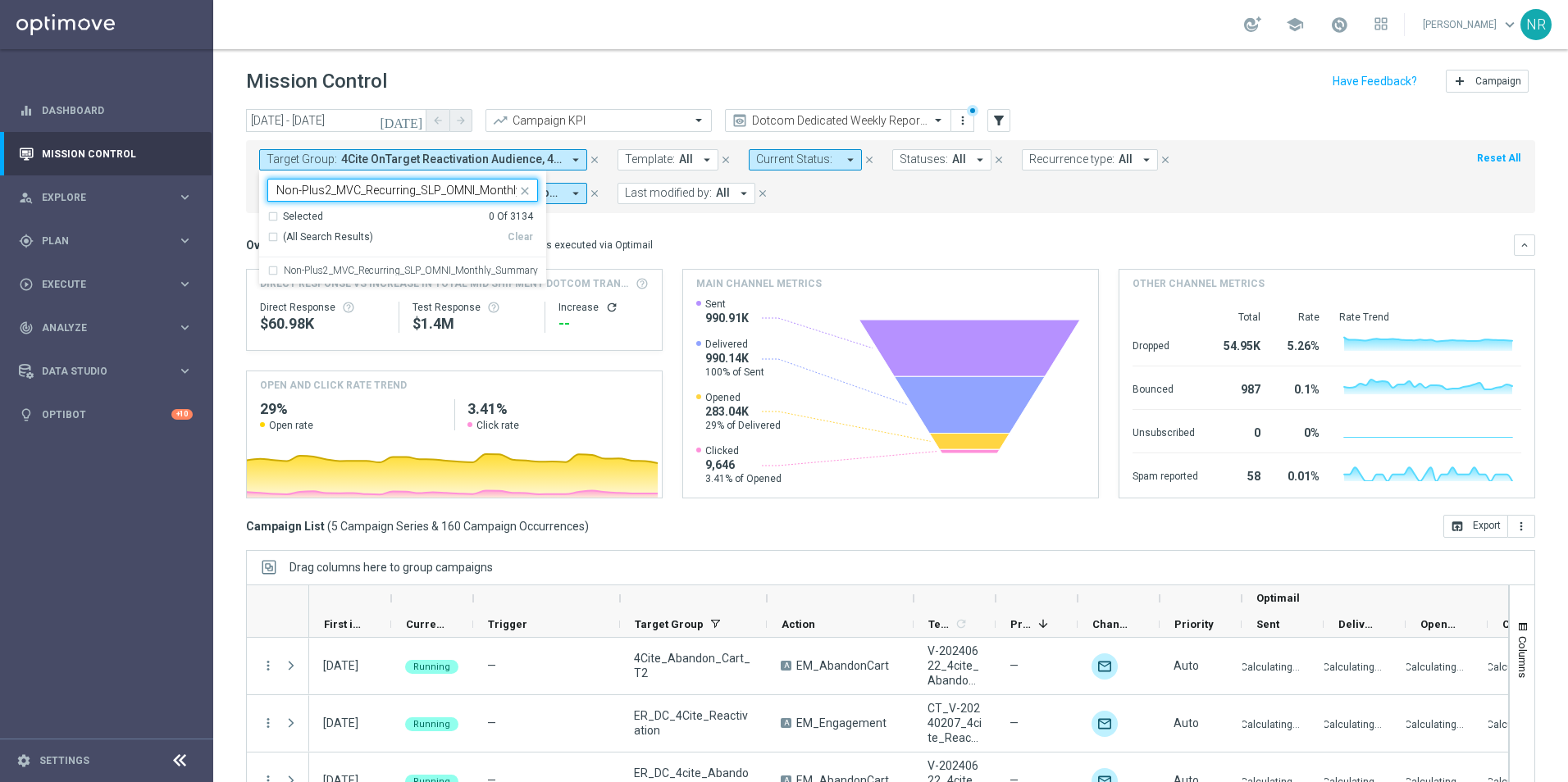
scroll to position [0, 53]
click at [372, 270] on label "Non-Plus2_MVC_Recurring_SLP_OMNI_Monthly_Summary" at bounding box center [410, 270] width 254 height 10
type input "Non-Plus2_MVC_Recurring_SLP_OMNI_Monthly_Summary"
click at [504, 79] on div "Mission Control add Campaign" at bounding box center [890, 81] width 1290 height 32
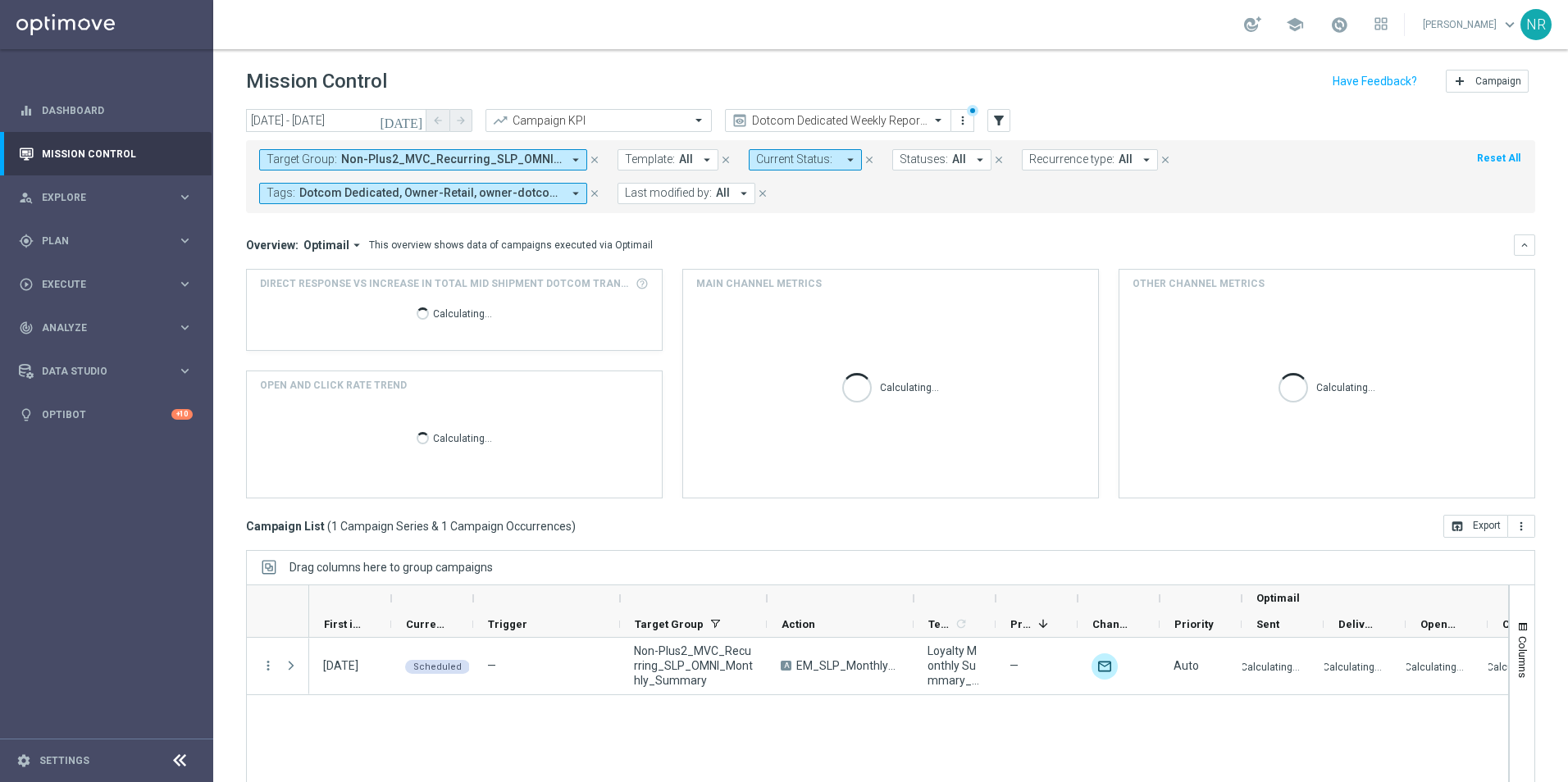
click at [416, 123] on icon "[DATE]" at bounding box center [402, 120] width 44 height 15
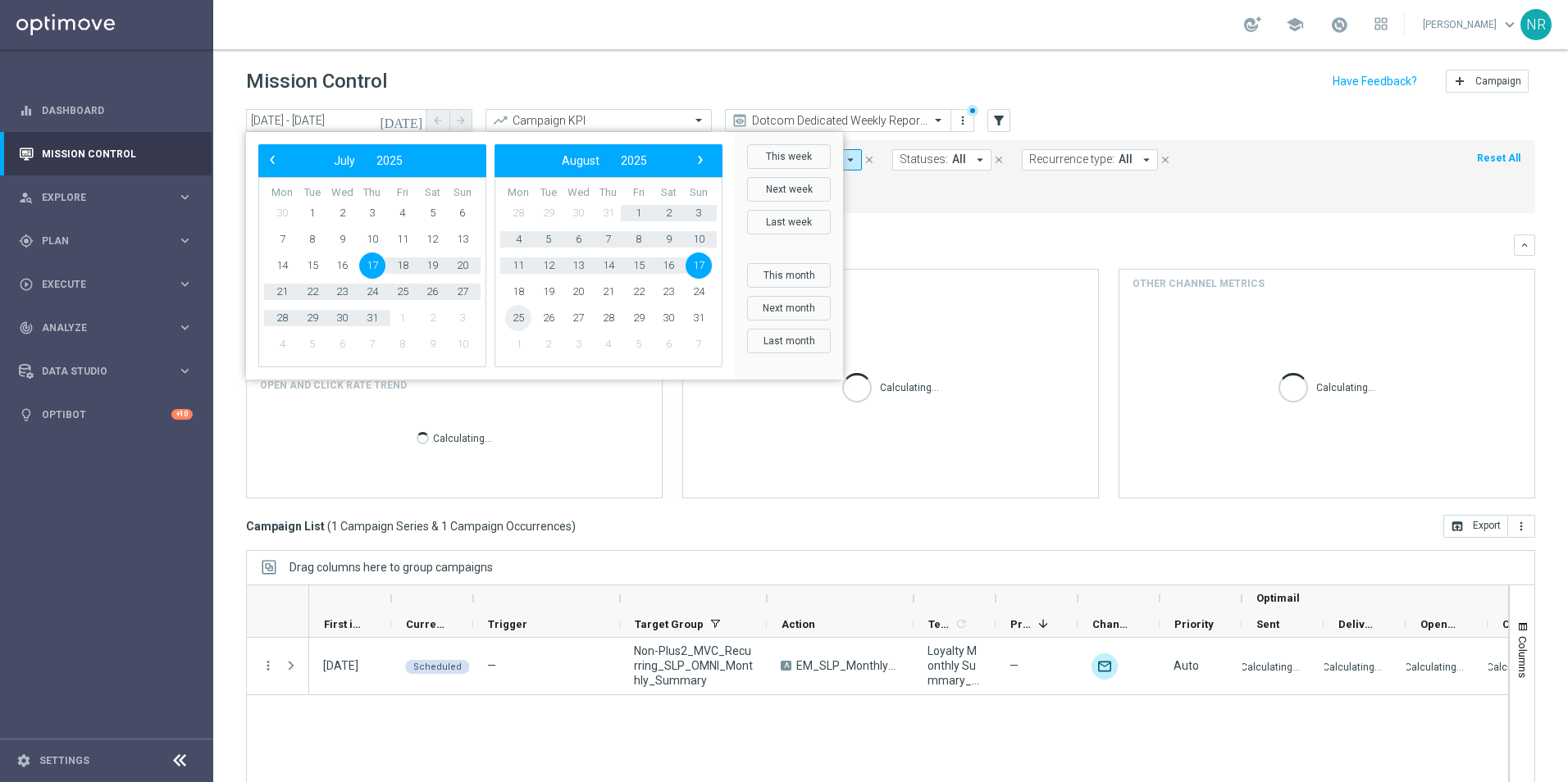
click at [519, 320] on span "25" at bounding box center [518, 318] width 26 height 26
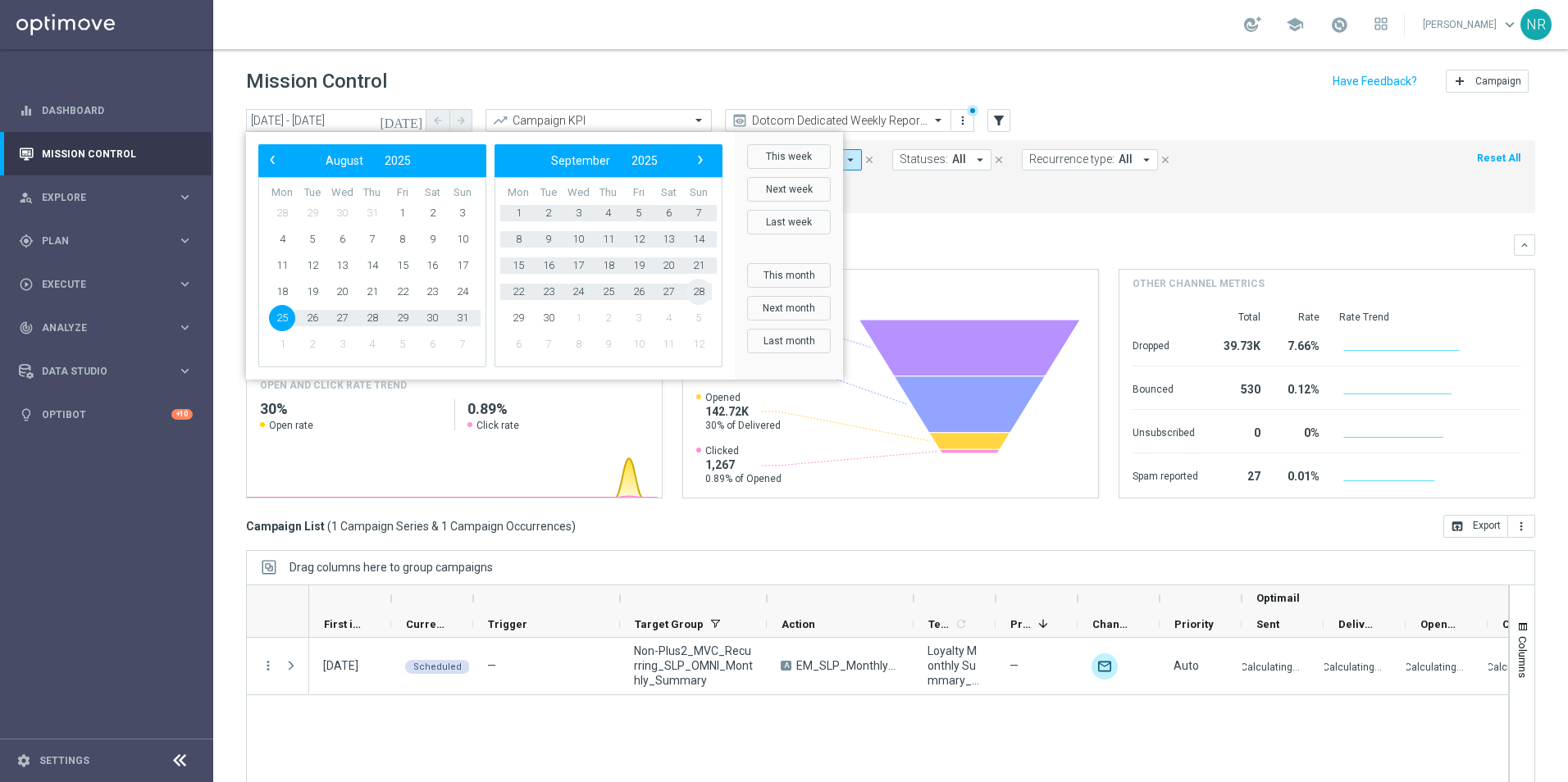
click at [695, 291] on span "28" at bounding box center [699, 292] width 26 height 26
type input "25 Aug 2025 - 28 Sep 2025"
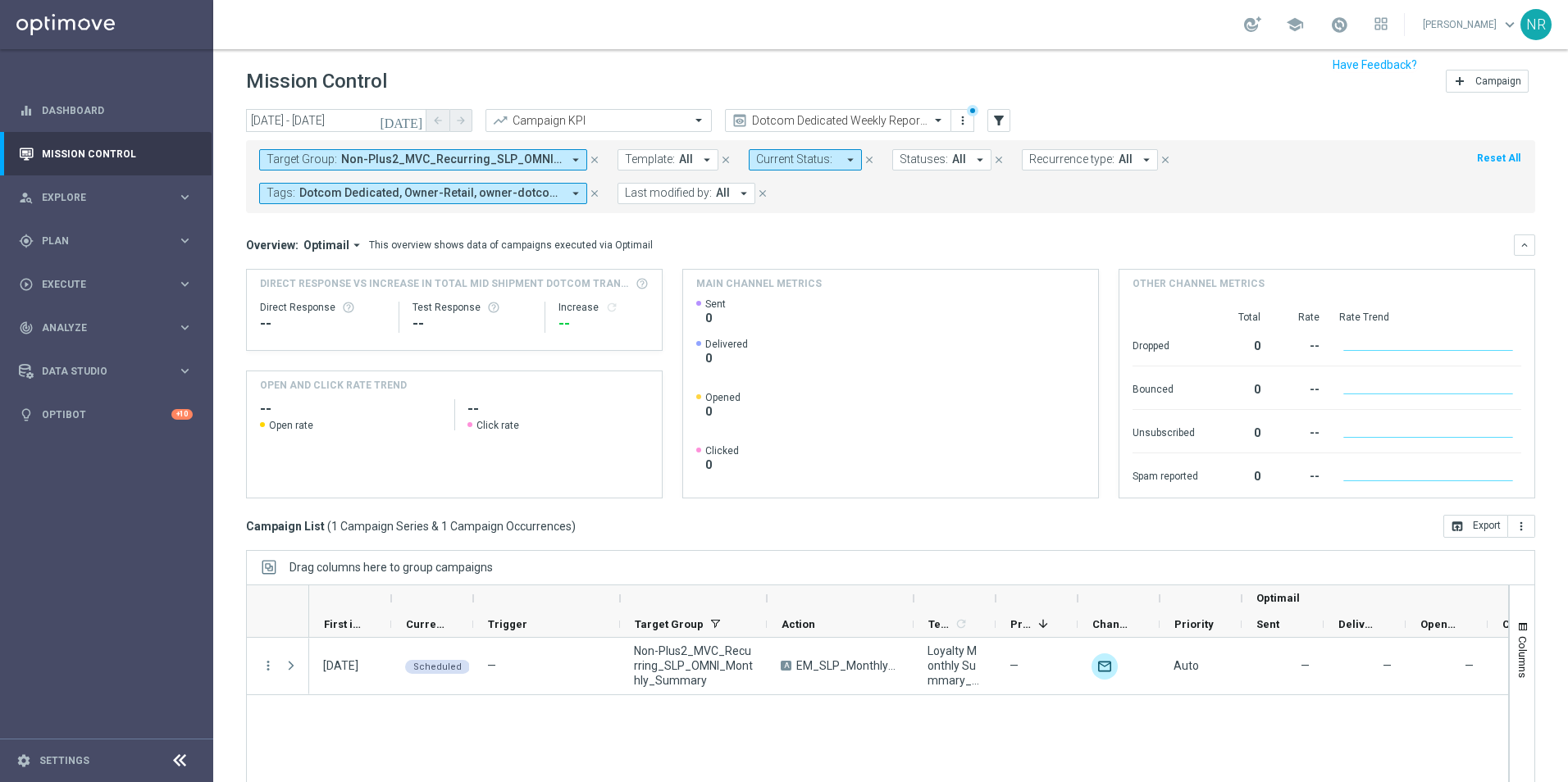
scroll to position [71, 0]
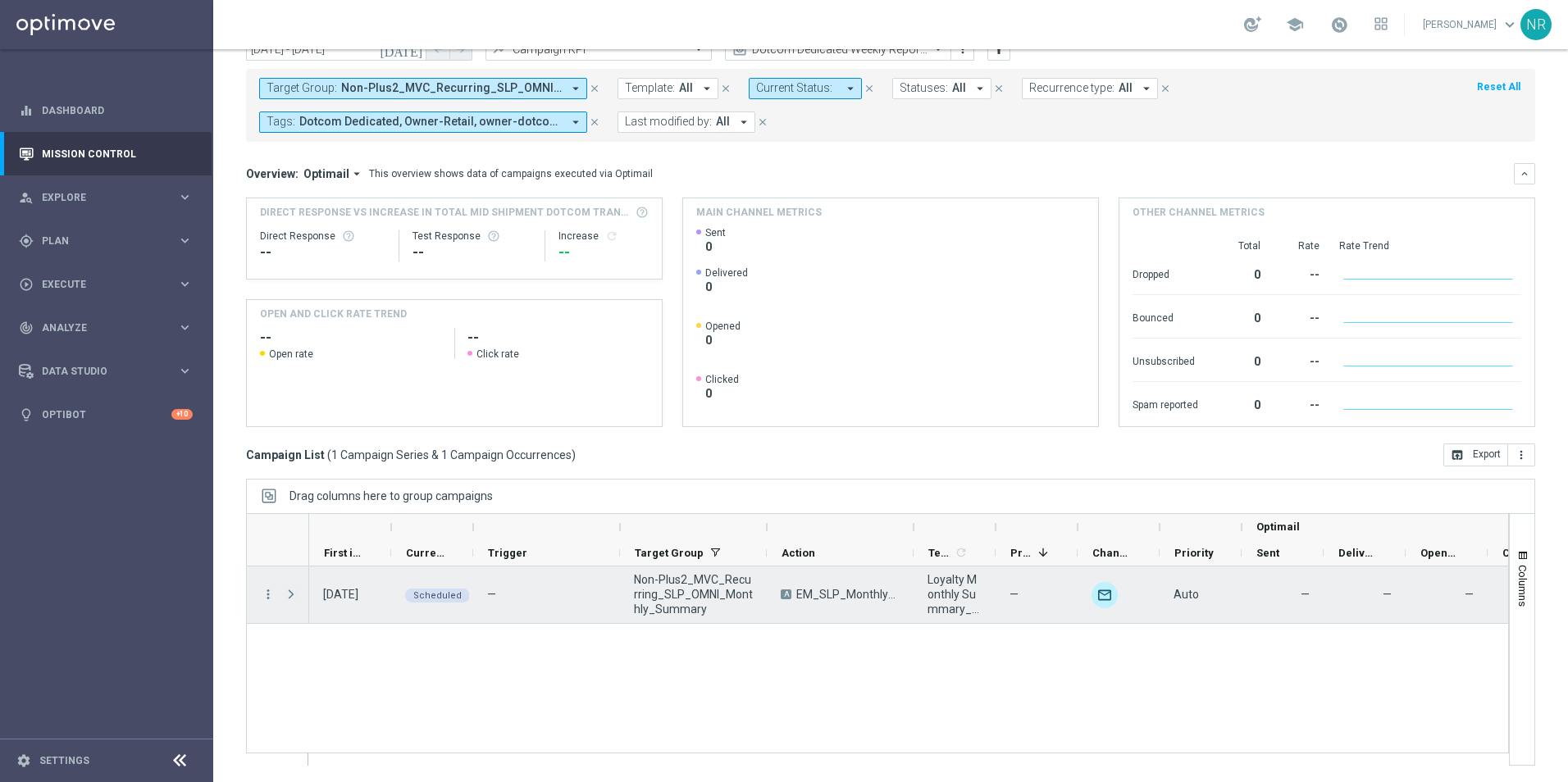
click at [289, 540] on span "Press SPACE to select this row." at bounding box center [291, 594] width 15 height 13
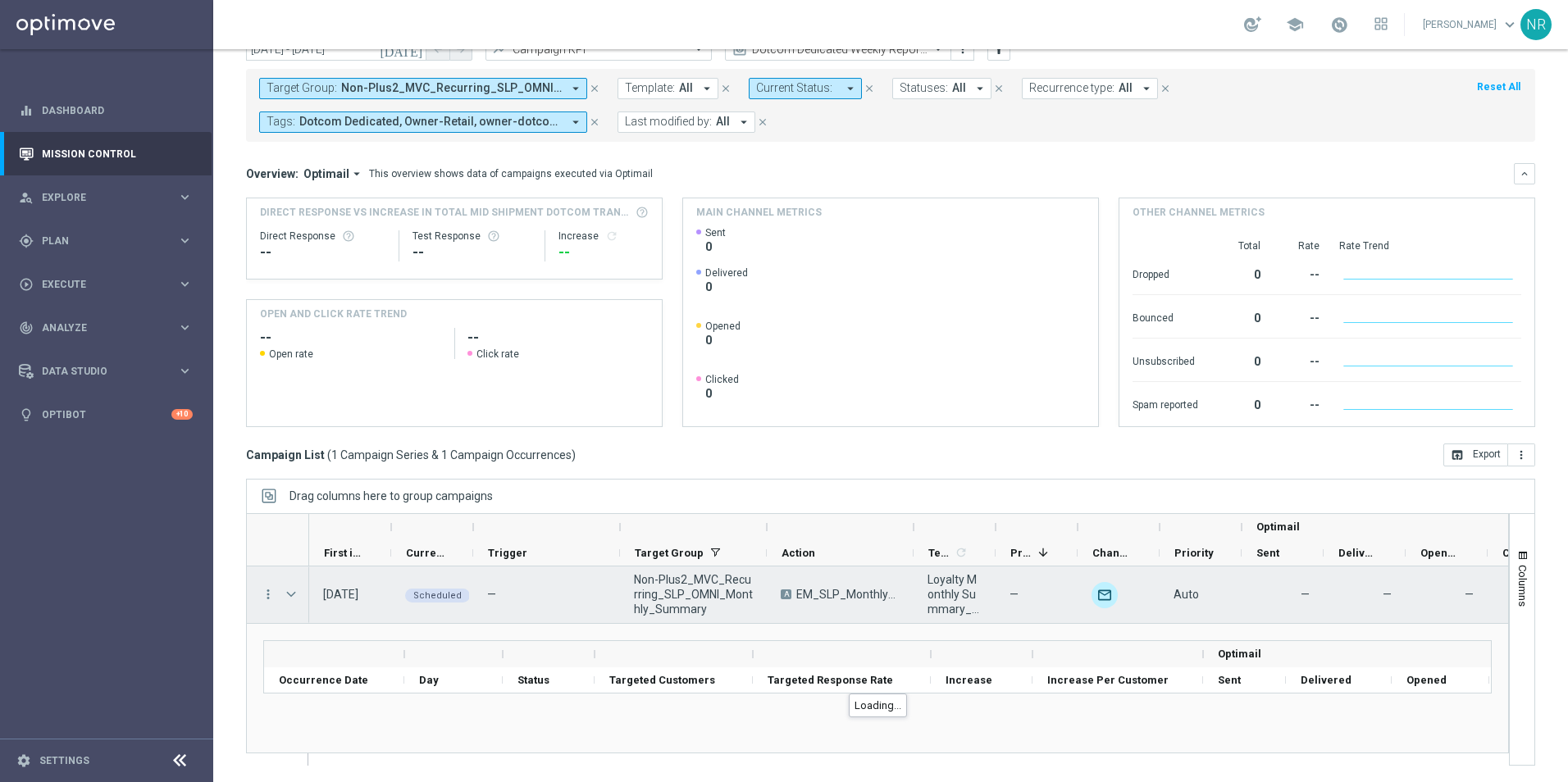
scroll to position [4, 0]
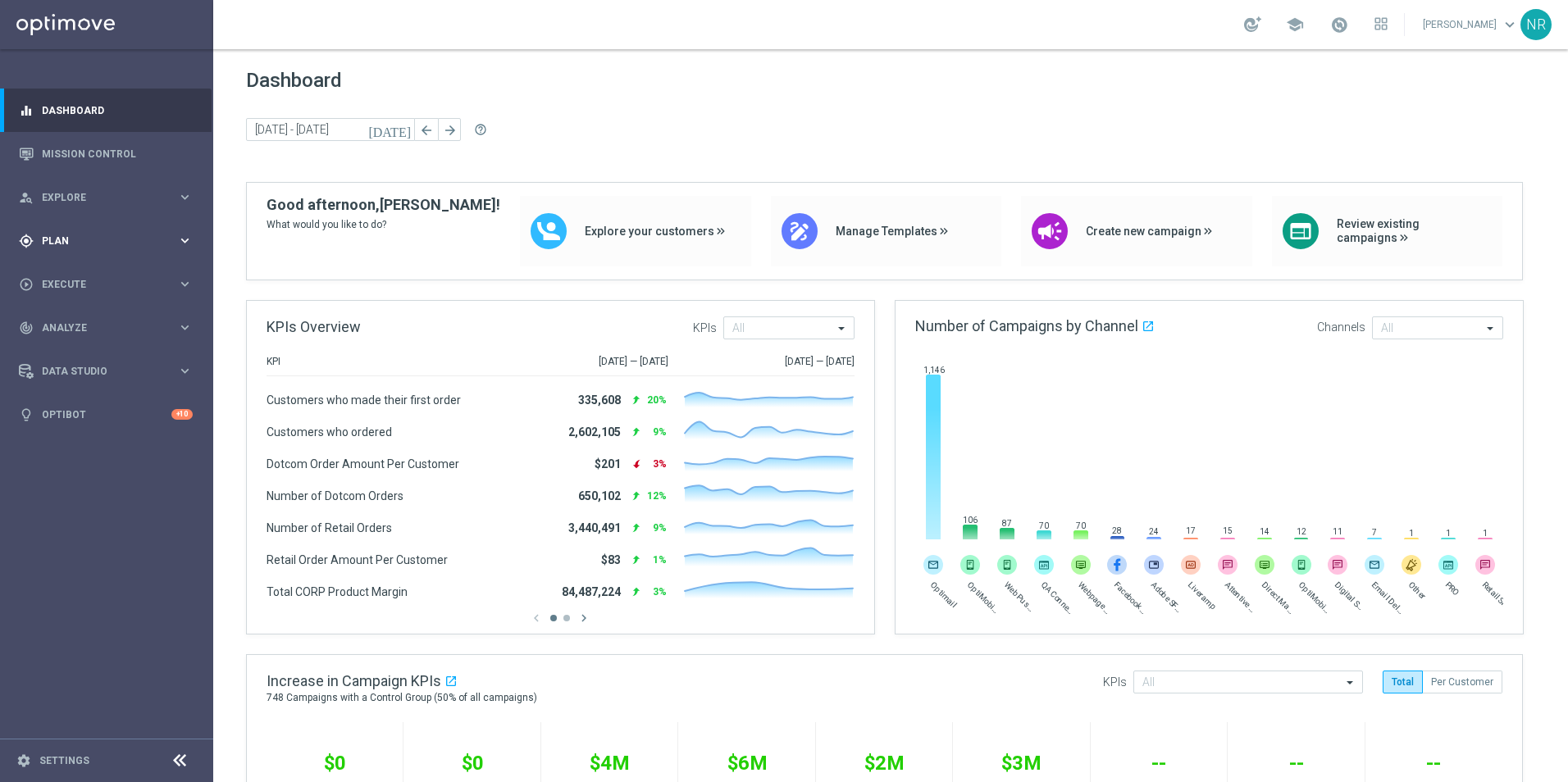
click at [101, 243] on span "Plan" at bounding box center [109, 240] width 135 height 10
click at [76, 279] on link "Target Groups" at bounding box center [106, 275] width 128 height 13
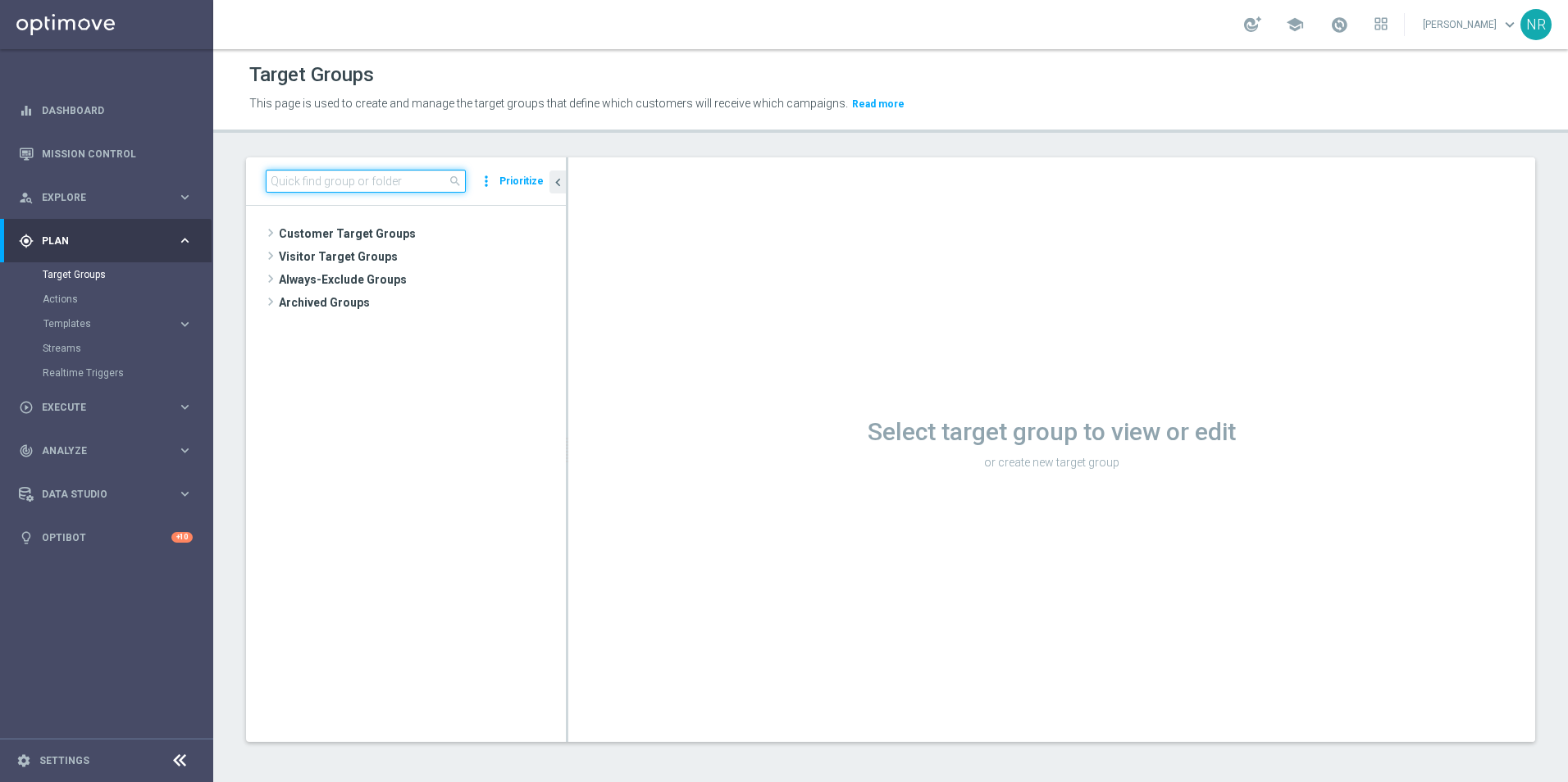
click at [325, 189] on input at bounding box center [365, 181] width 200 height 23
type input "standard"
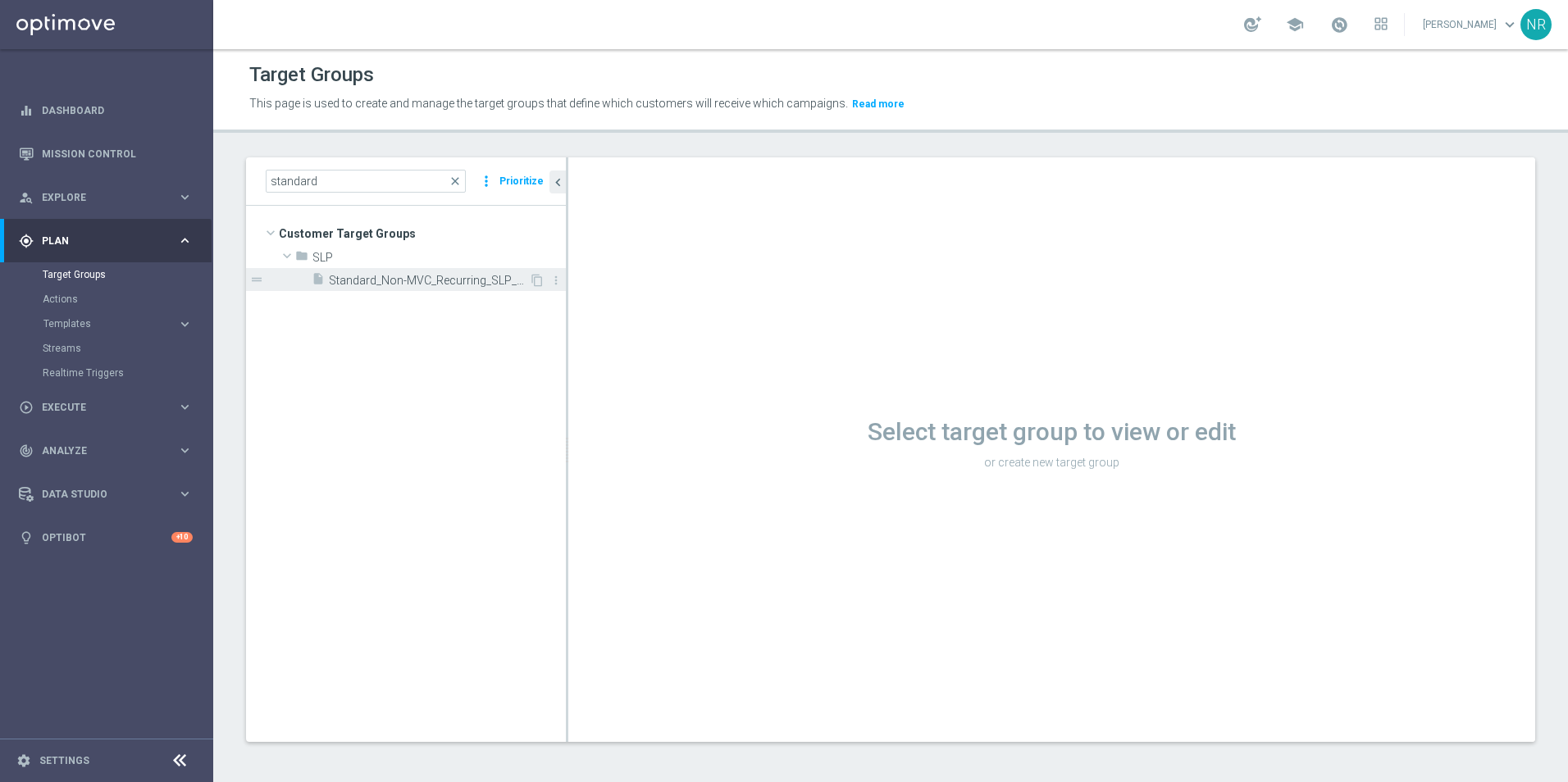
click at [408, 279] on span "Standard_Non-MVC_Recurring_SLP_OMNI_Monthly_Summary" at bounding box center [429, 280] width 200 height 14
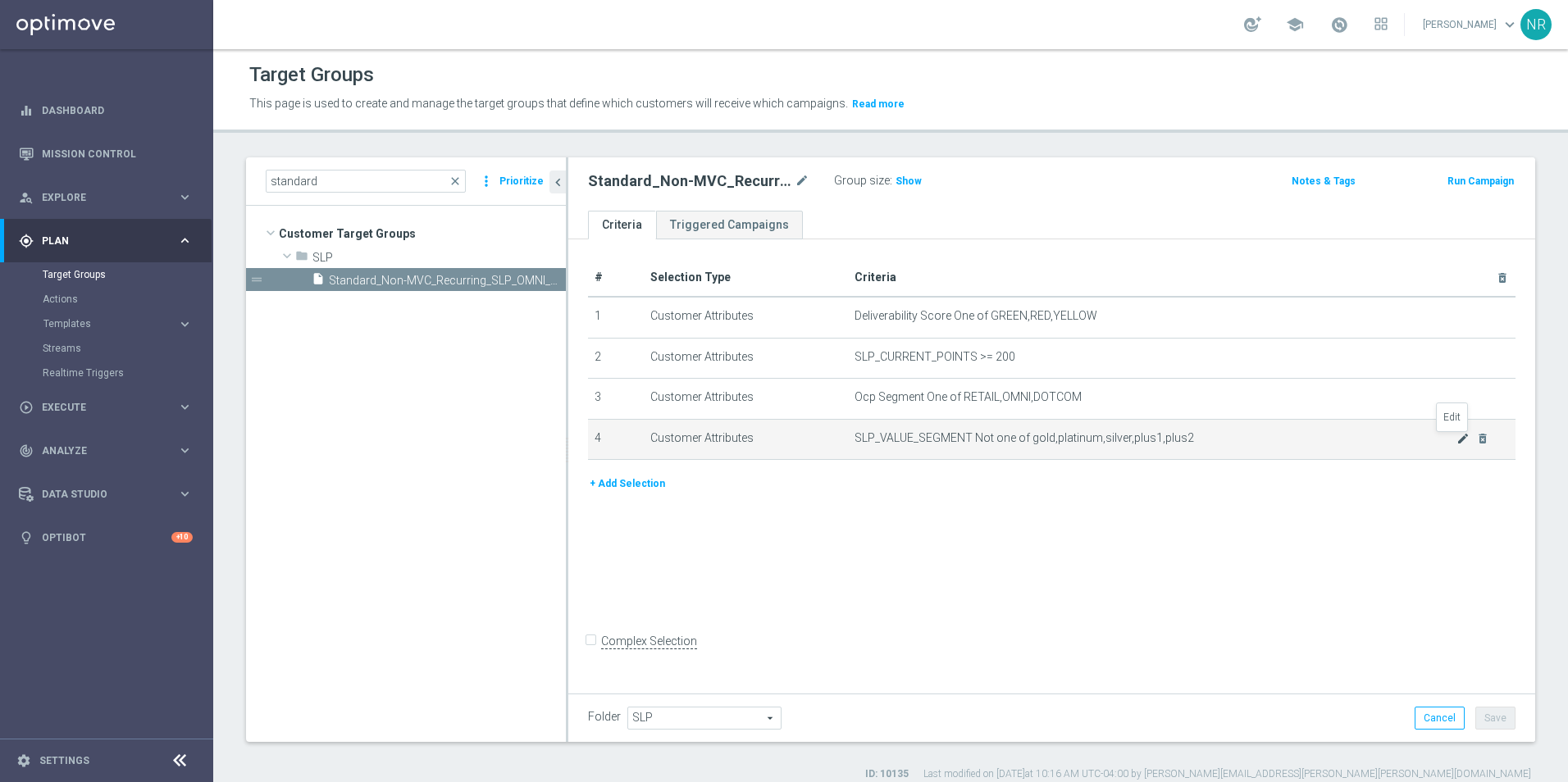
click at [1456, 442] on icon "mode_edit" at bounding box center [1463, 438] width 13 height 13
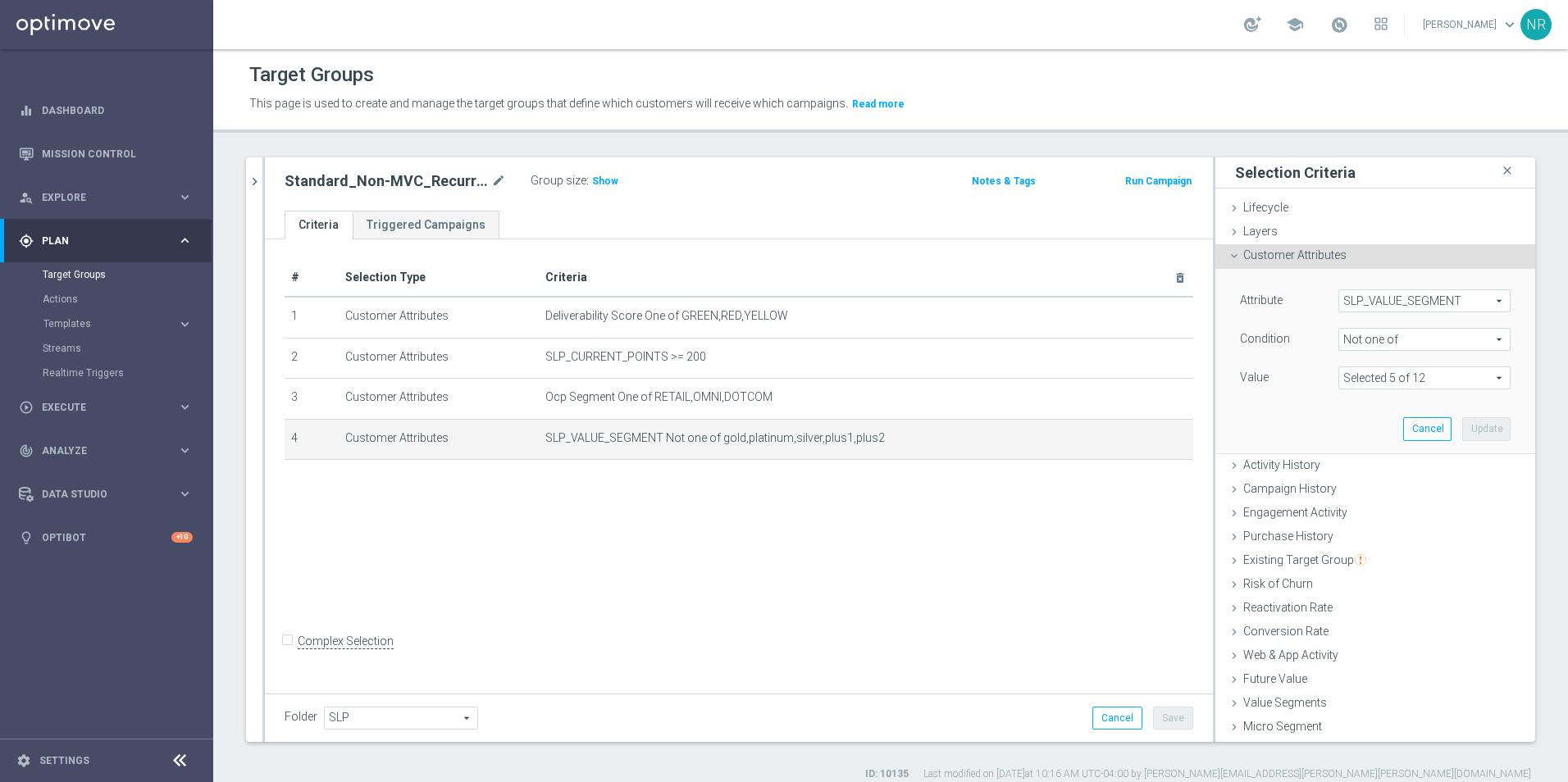
click at [1405, 385] on span at bounding box center [1425, 377] width 171 height 21
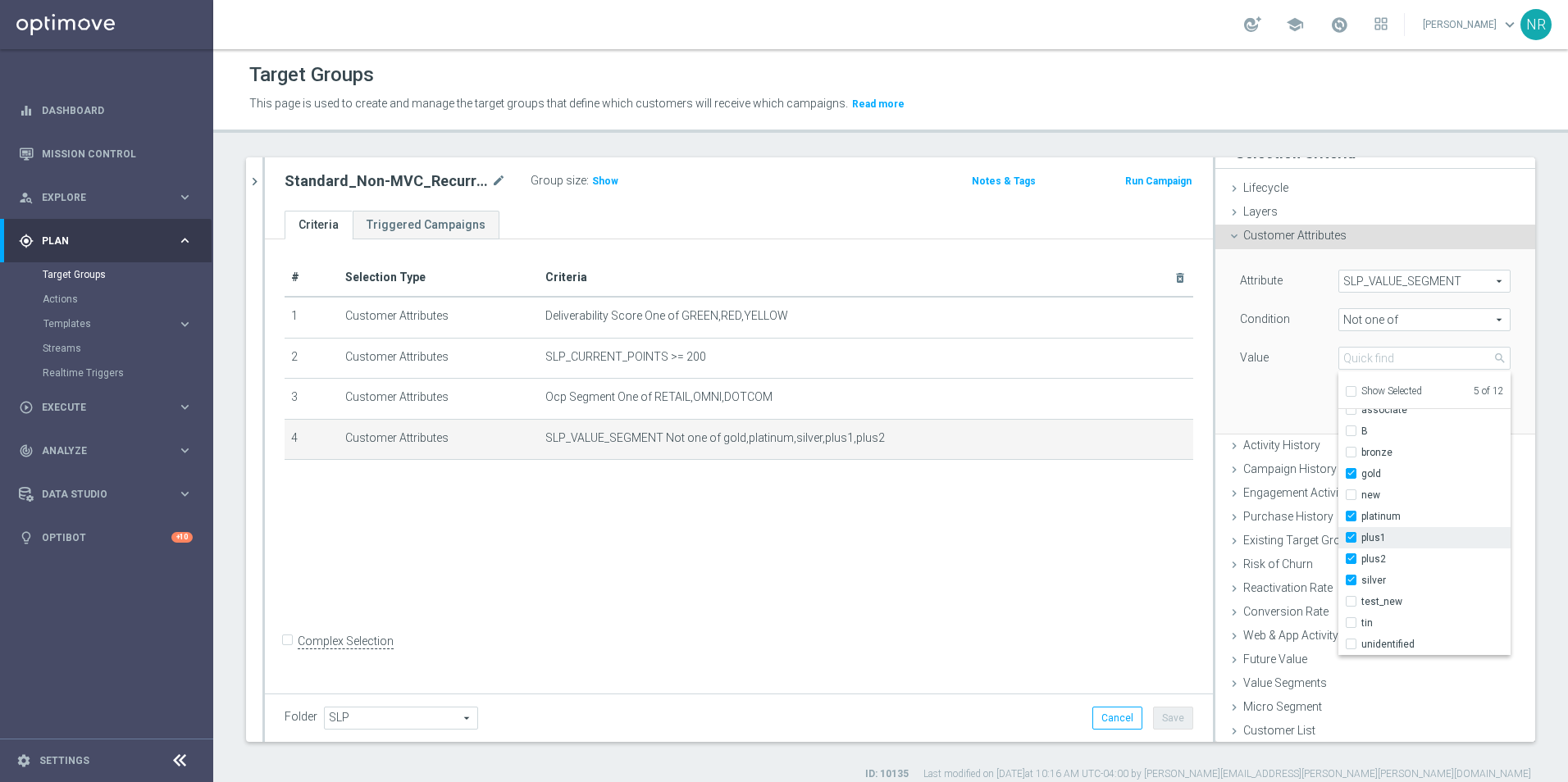
scroll to position [22, 0]
click at [1387, 560] on span "plus2" at bounding box center [1436, 556] width 149 height 13
click at [1362, 560] on input "plus2" at bounding box center [1356, 557] width 11 height 11
checkbox input "false"
type input "Selected 4 of 12"
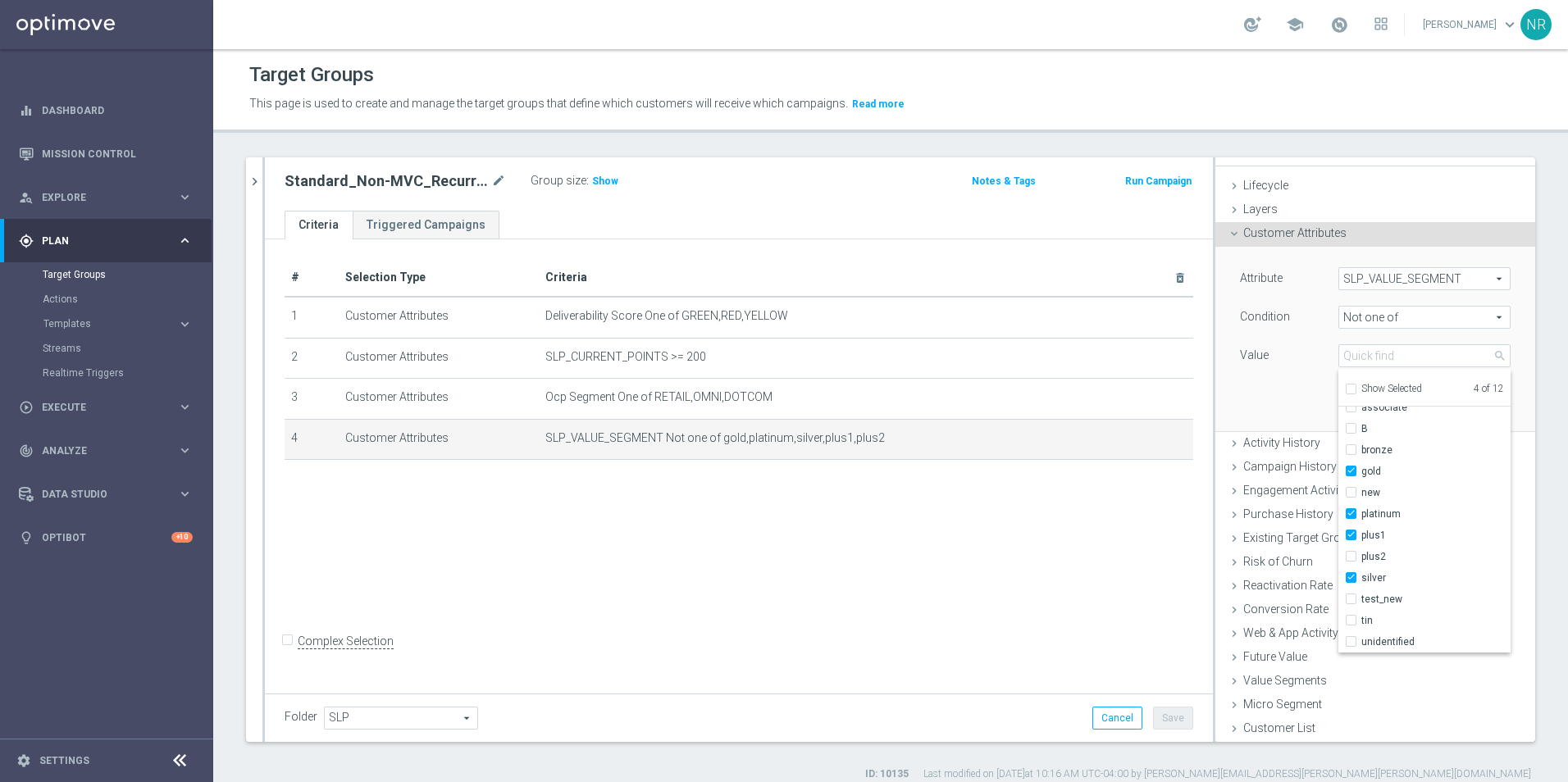
click at [1261, 399] on div "Attribute SLP_VALUE_SEGMENT SLP_VALUE_SEGMENT arrow_drop_down search Condition …" at bounding box center [1375, 338] width 295 height 184
click at [1463, 408] on button "Update" at bounding box center [1487, 407] width 48 height 23
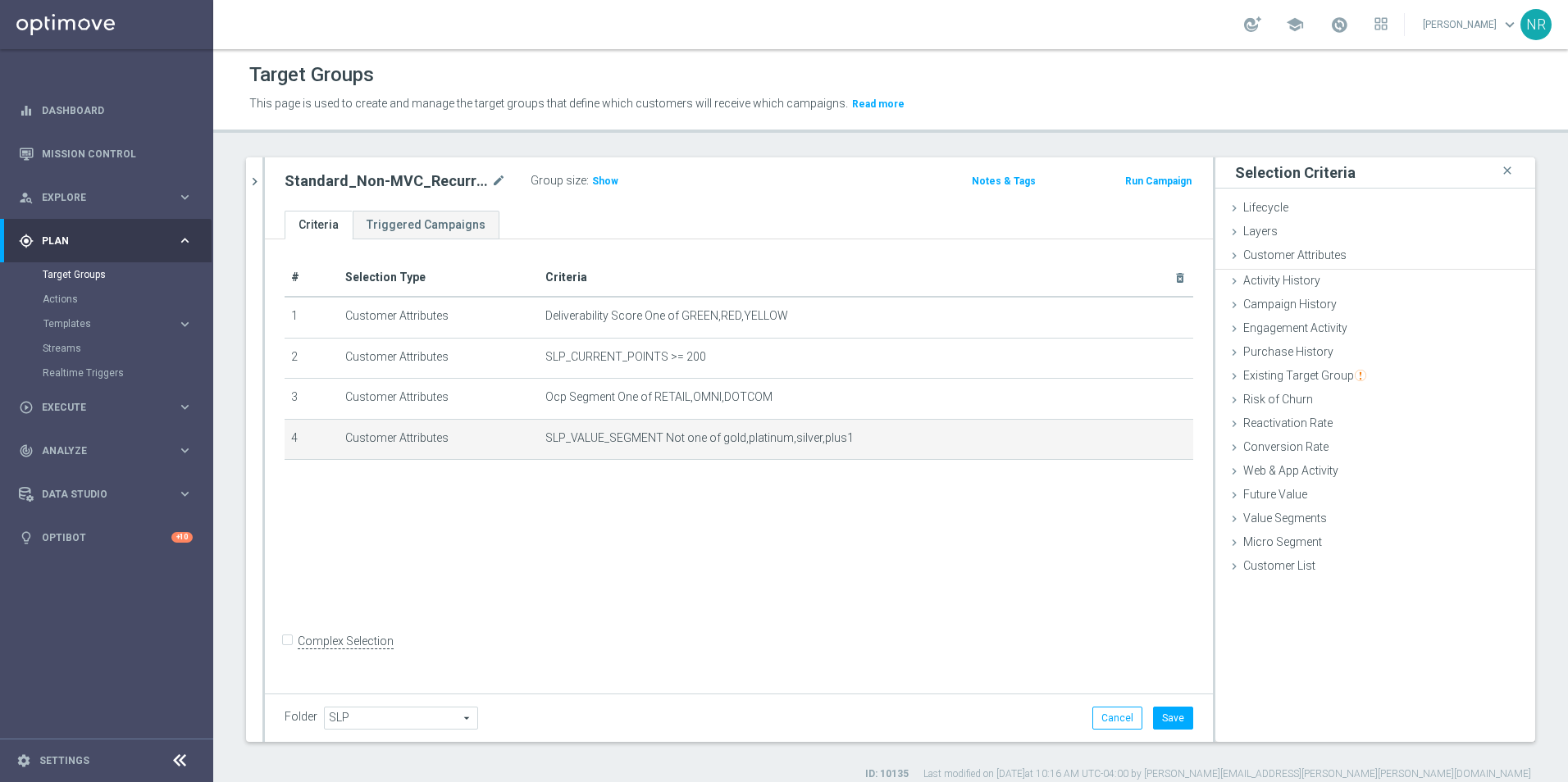
scroll to position [0, 0]
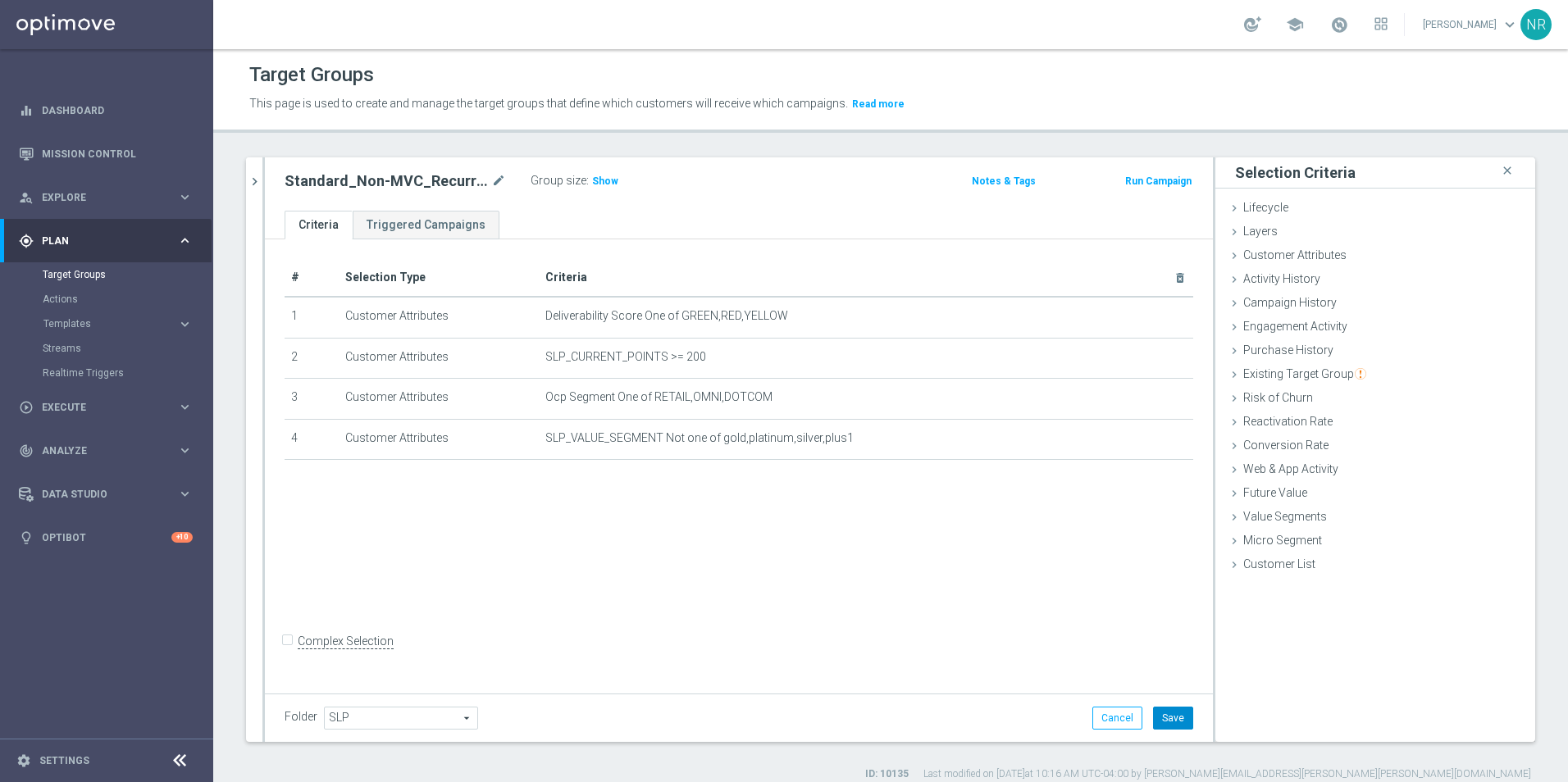
click at [1163, 714] on button "Save" at bounding box center [1172, 718] width 40 height 23
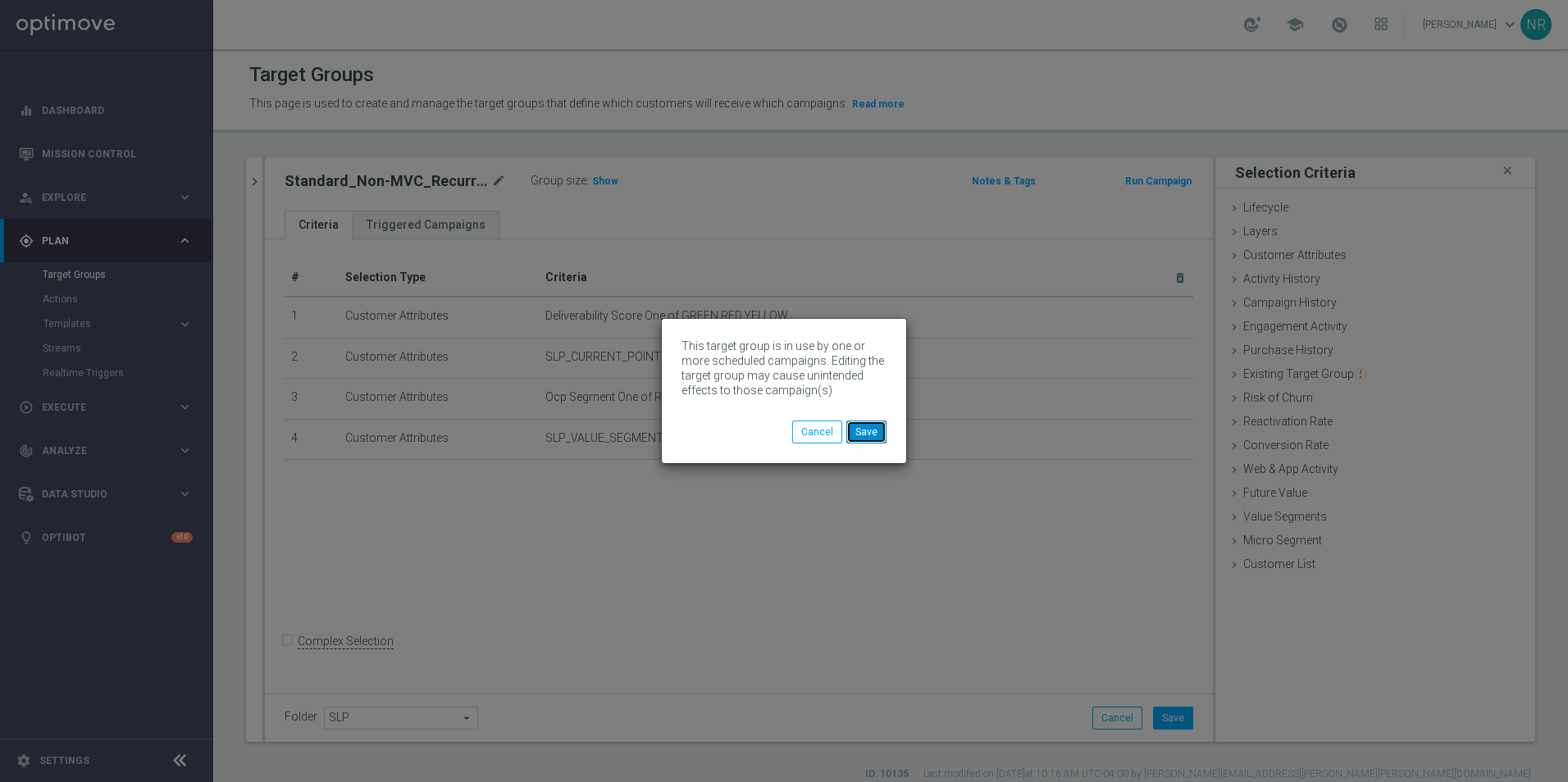
click at [875, 428] on button "Save" at bounding box center [865, 432] width 40 height 23
